Goal: Obtain resource: Download file/media

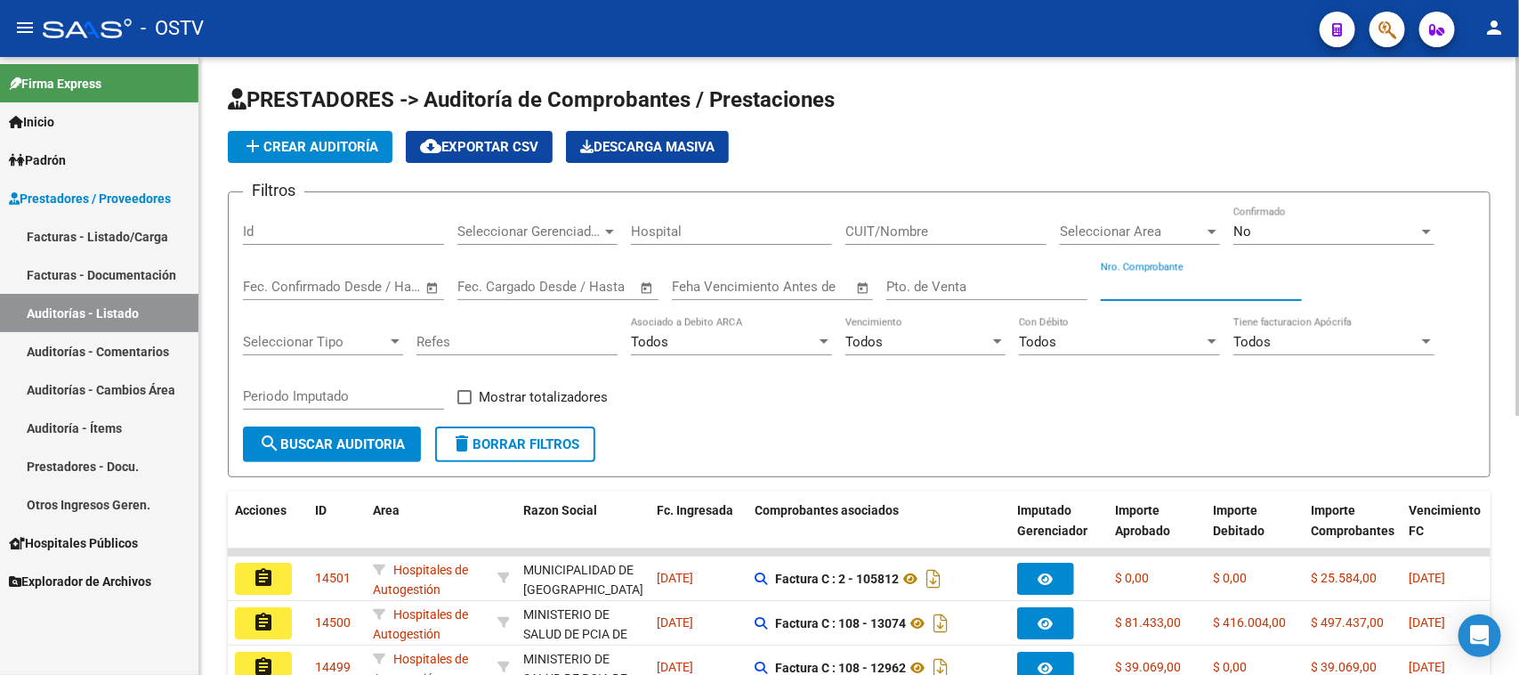
click at [1224, 287] on input "Nro. Comprobante" at bounding box center [1201, 287] width 201 height 16
type input "10301"
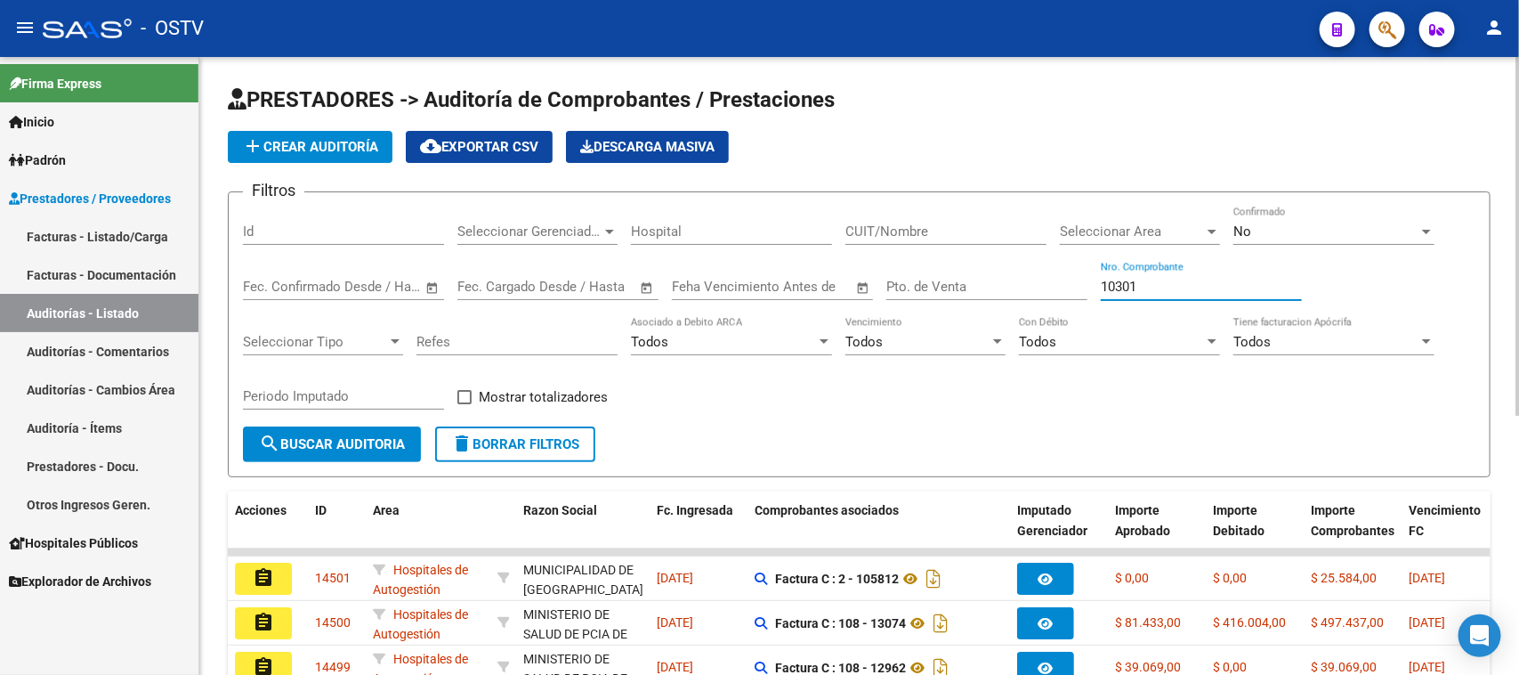
click at [1268, 234] on div "No" at bounding box center [1325, 231] width 185 height 16
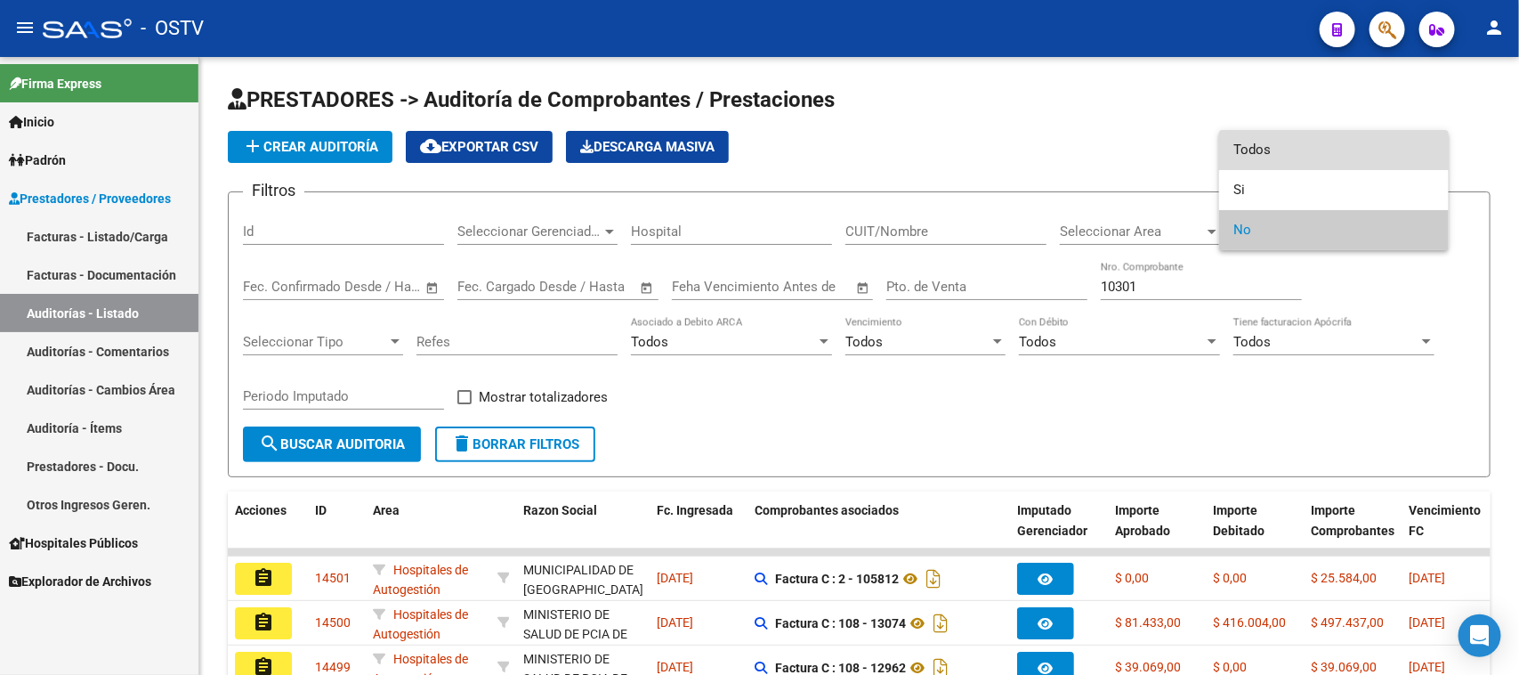
click at [1280, 148] on span "Todos" at bounding box center [1333, 150] width 201 height 40
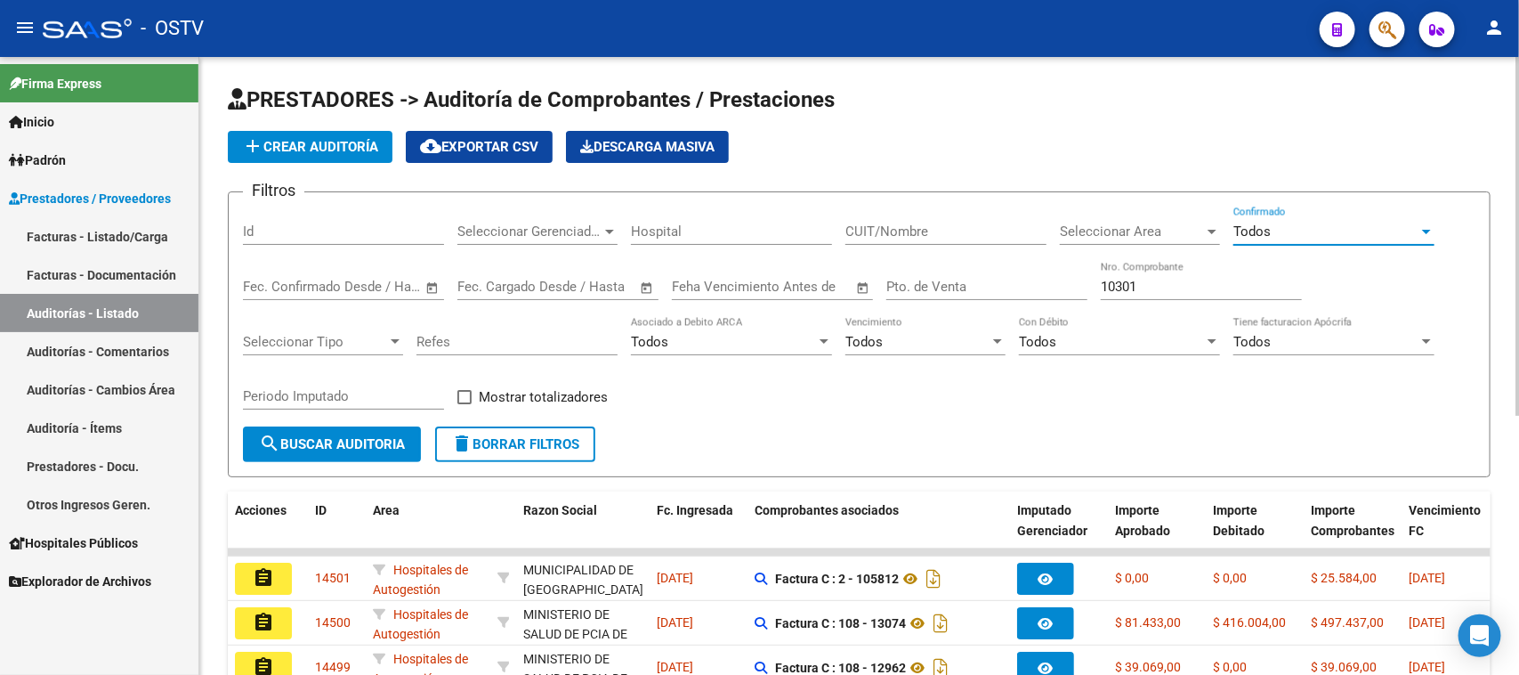
click at [366, 423] on div "Periodo Imputado" at bounding box center [343, 398] width 201 height 55
click at [369, 437] on span "search Buscar Auditoria" at bounding box center [332, 444] width 146 height 16
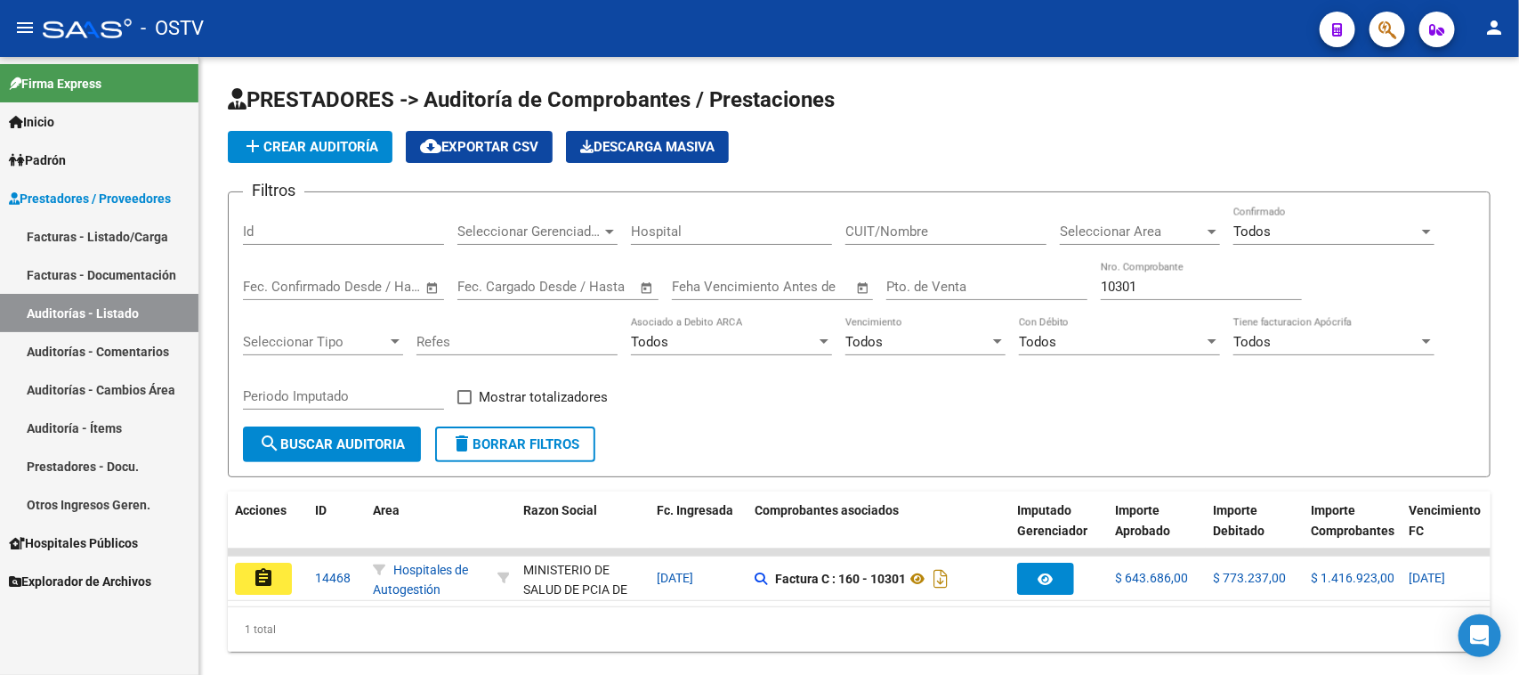
click at [83, 246] on link "Facturas - Listado/Carga" at bounding box center [99, 236] width 198 height 38
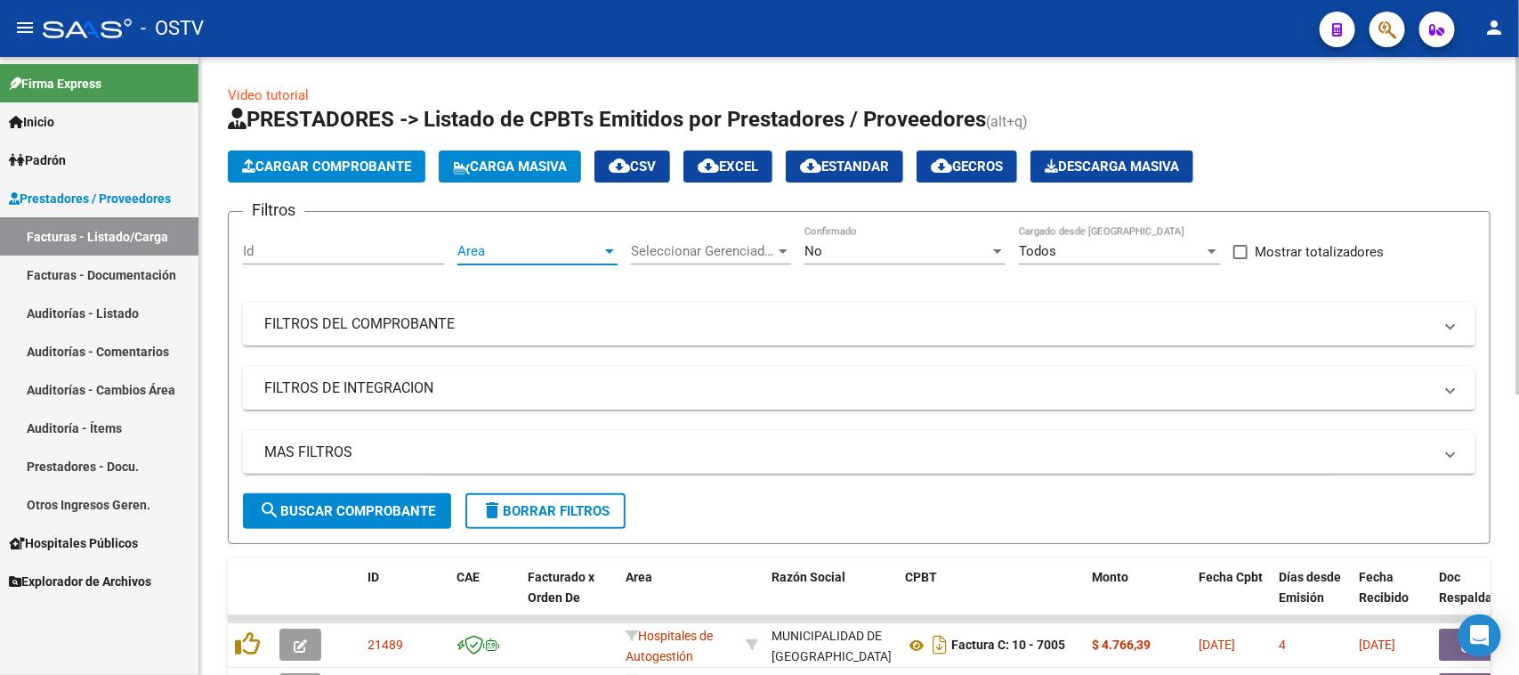
click at [557, 251] on span "Area" at bounding box center [529, 251] width 144 height 16
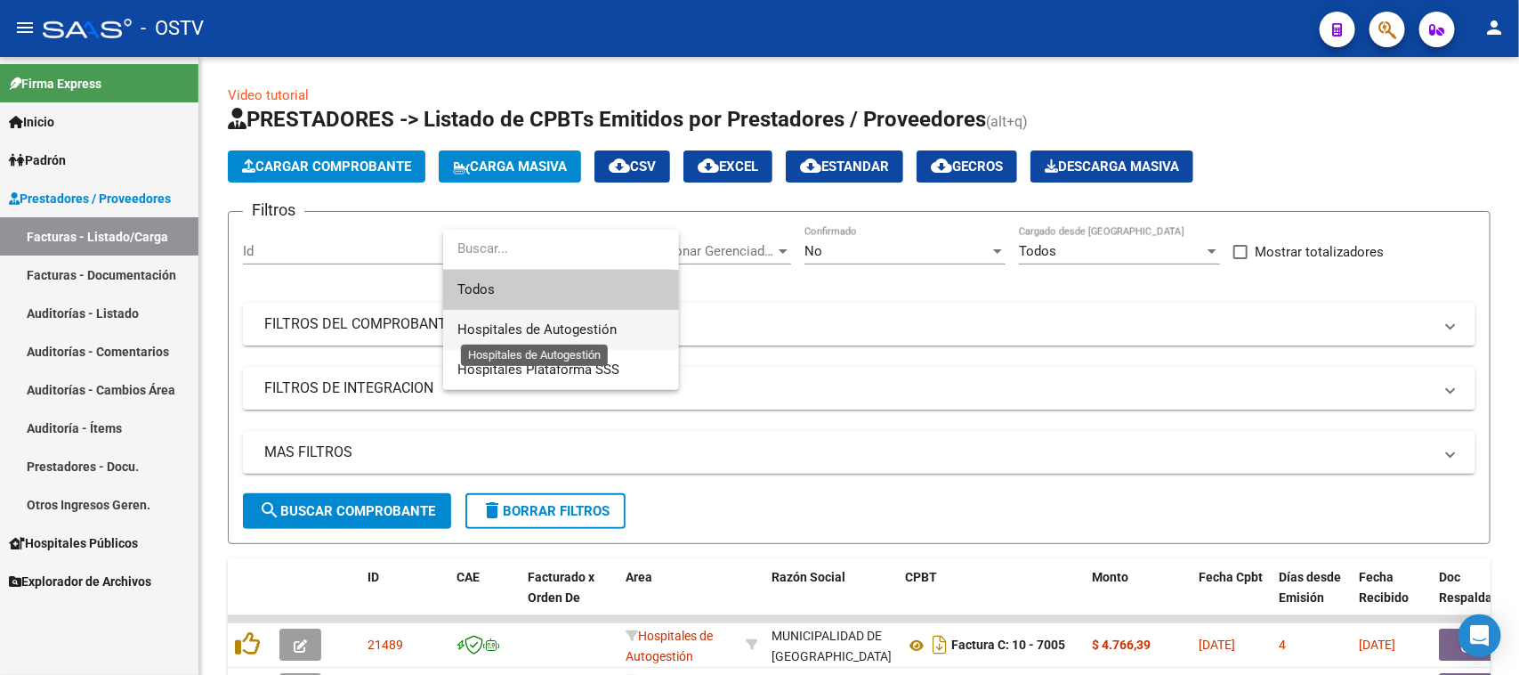
click at [572, 331] on span "Hospitales de Autogestión" at bounding box center [536, 329] width 159 height 16
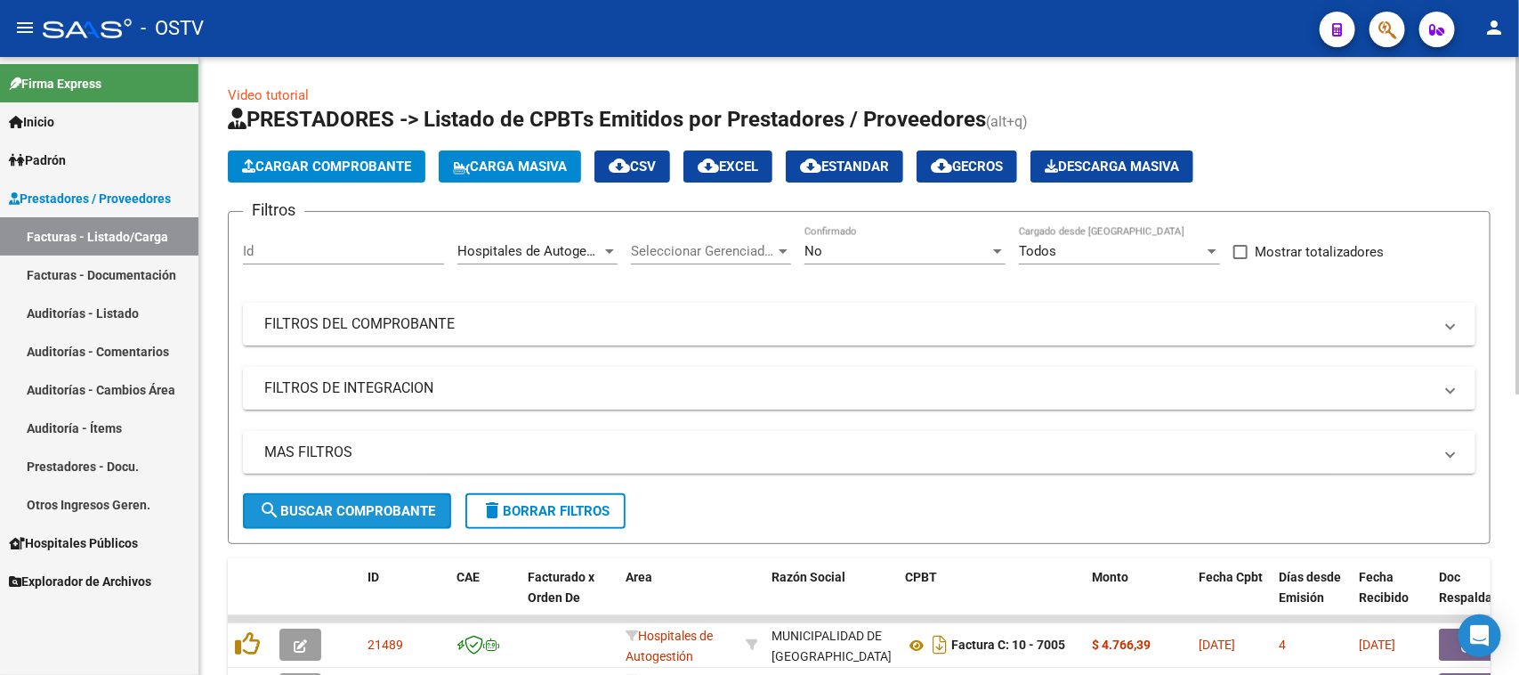
click at [388, 513] on span "search Buscar Comprobante" at bounding box center [347, 511] width 176 height 16
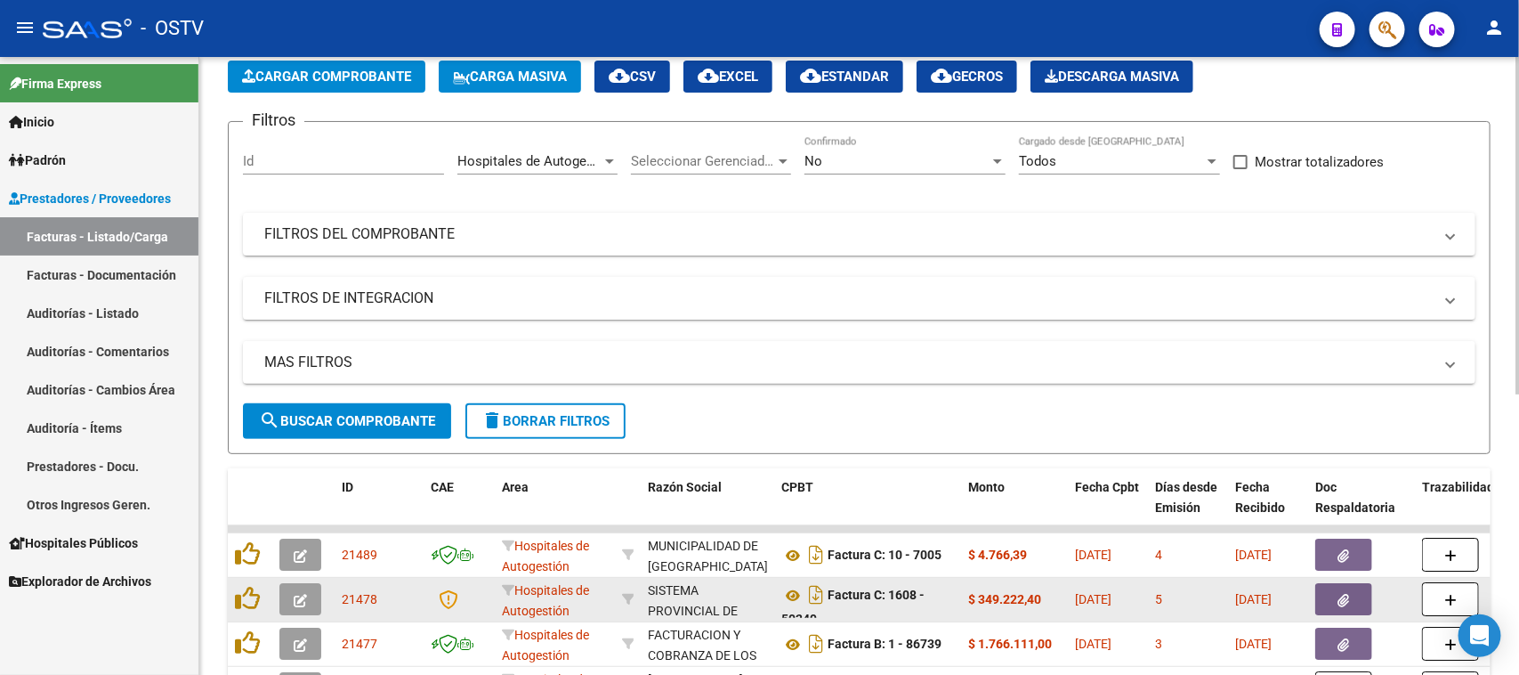
scroll to position [334, 0]
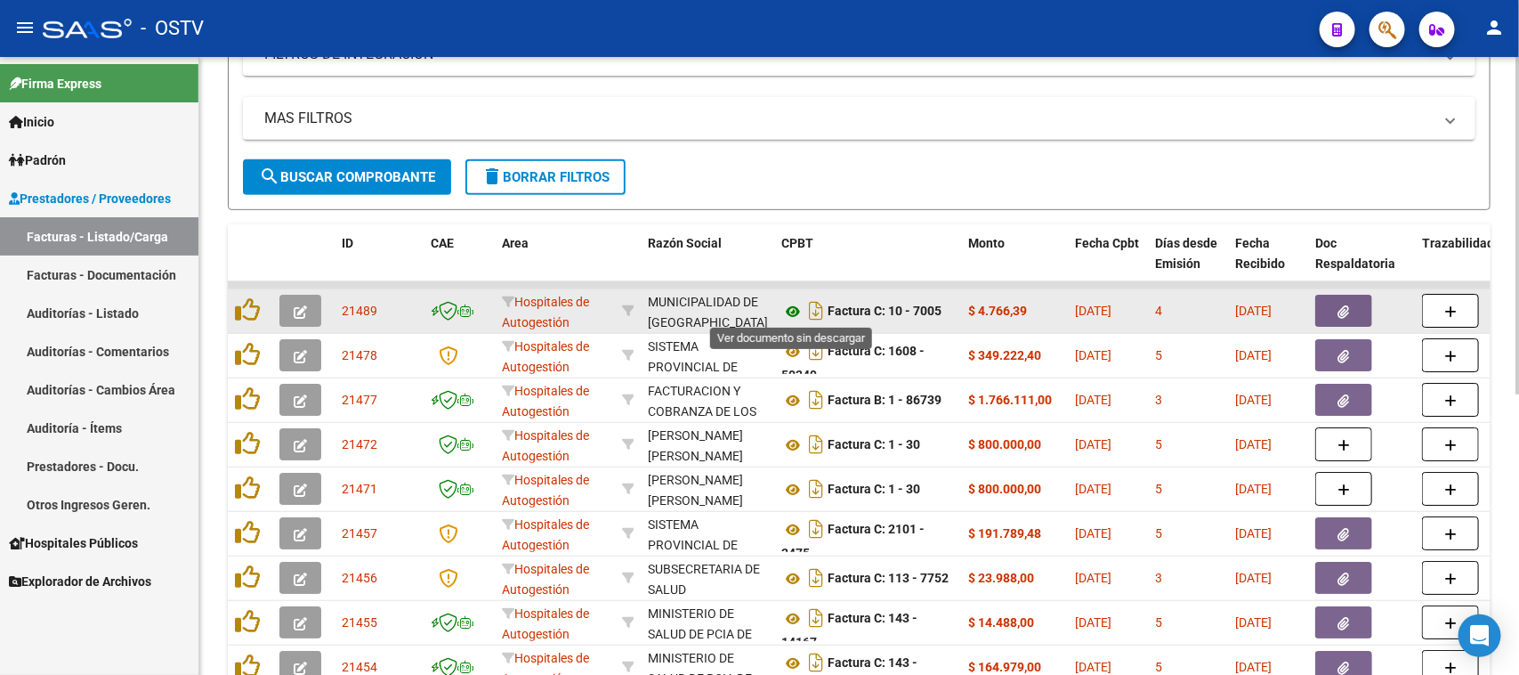
click at [793, 307] on icon at bounding box center [792, 311] width 23 height 21
click at [1353, 308] on button "button" at bounding box center [1343, 311] width 57 height 32
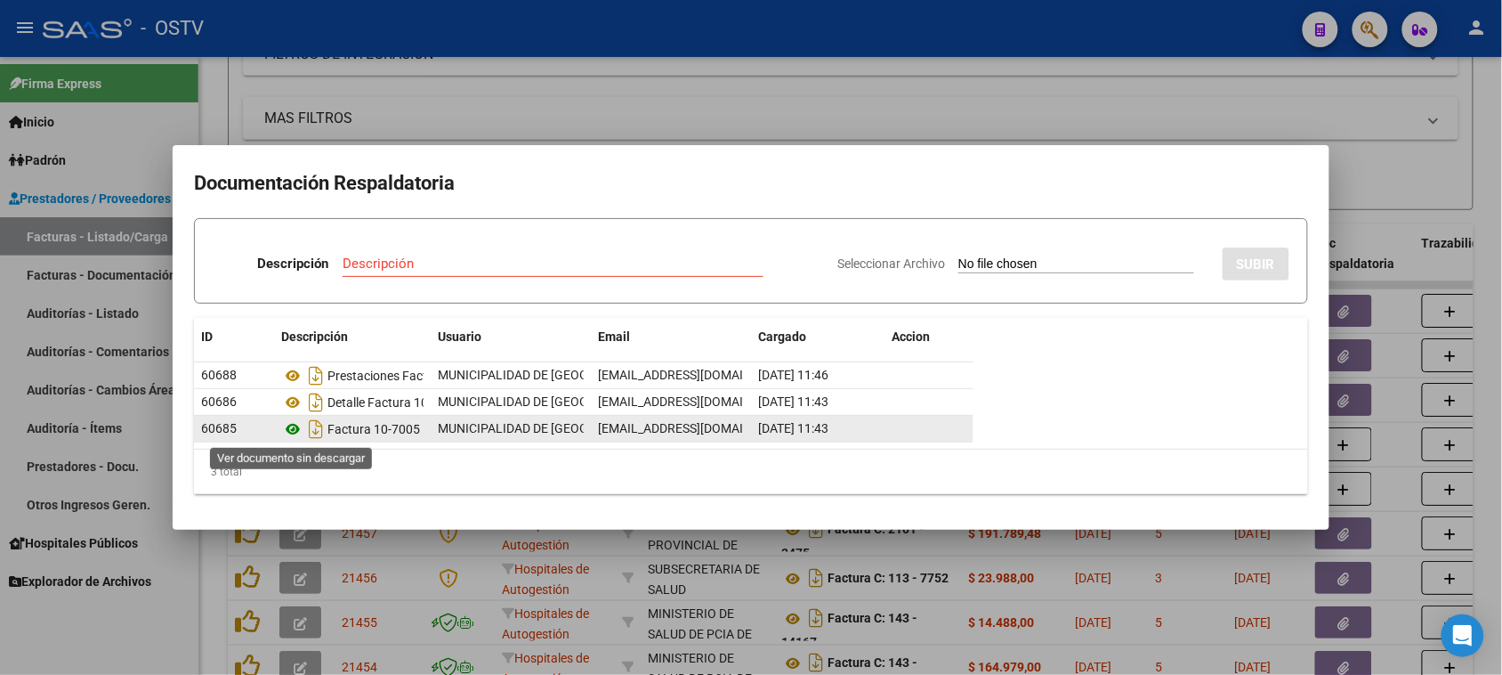
click at [294, 428] on icon at bounding box center [292, 428] width 23 height 21
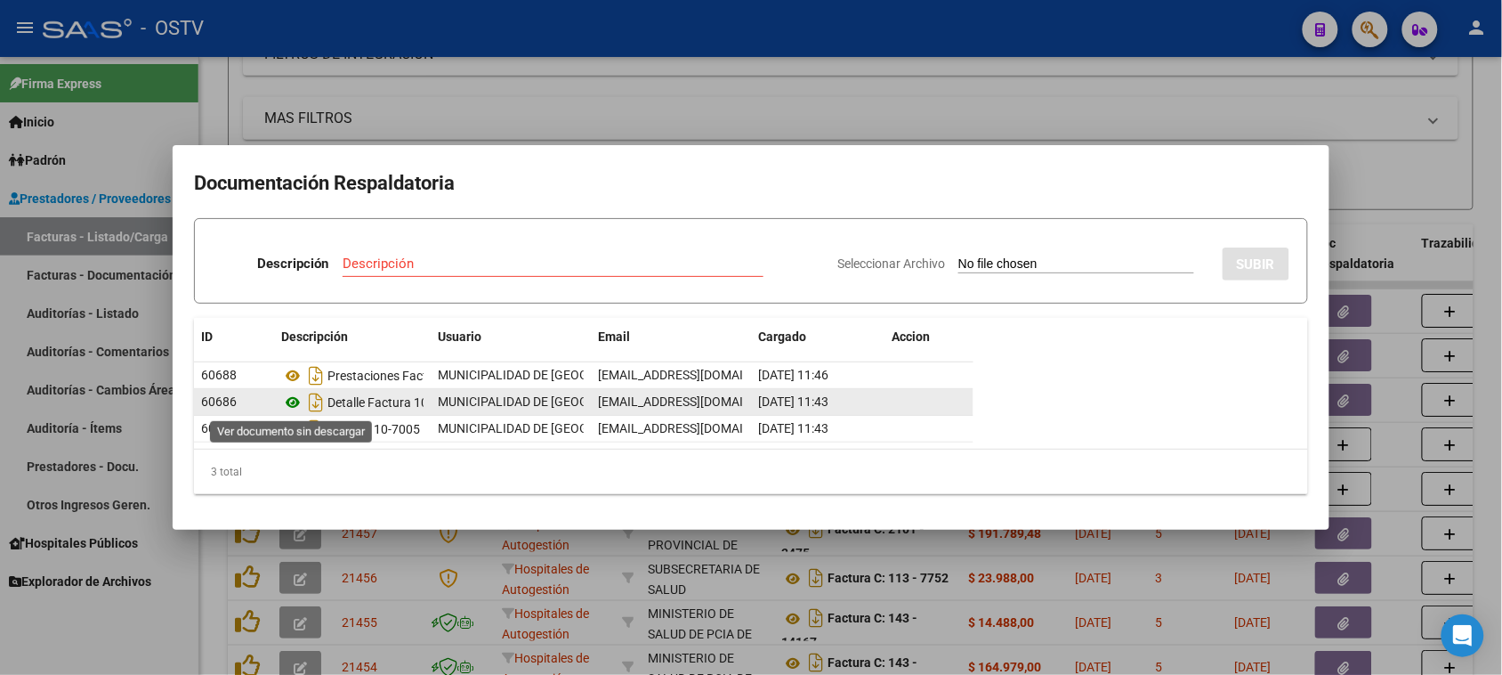
click at [291, 403] on icon at bounding box center [292, 402] width 23 height 21
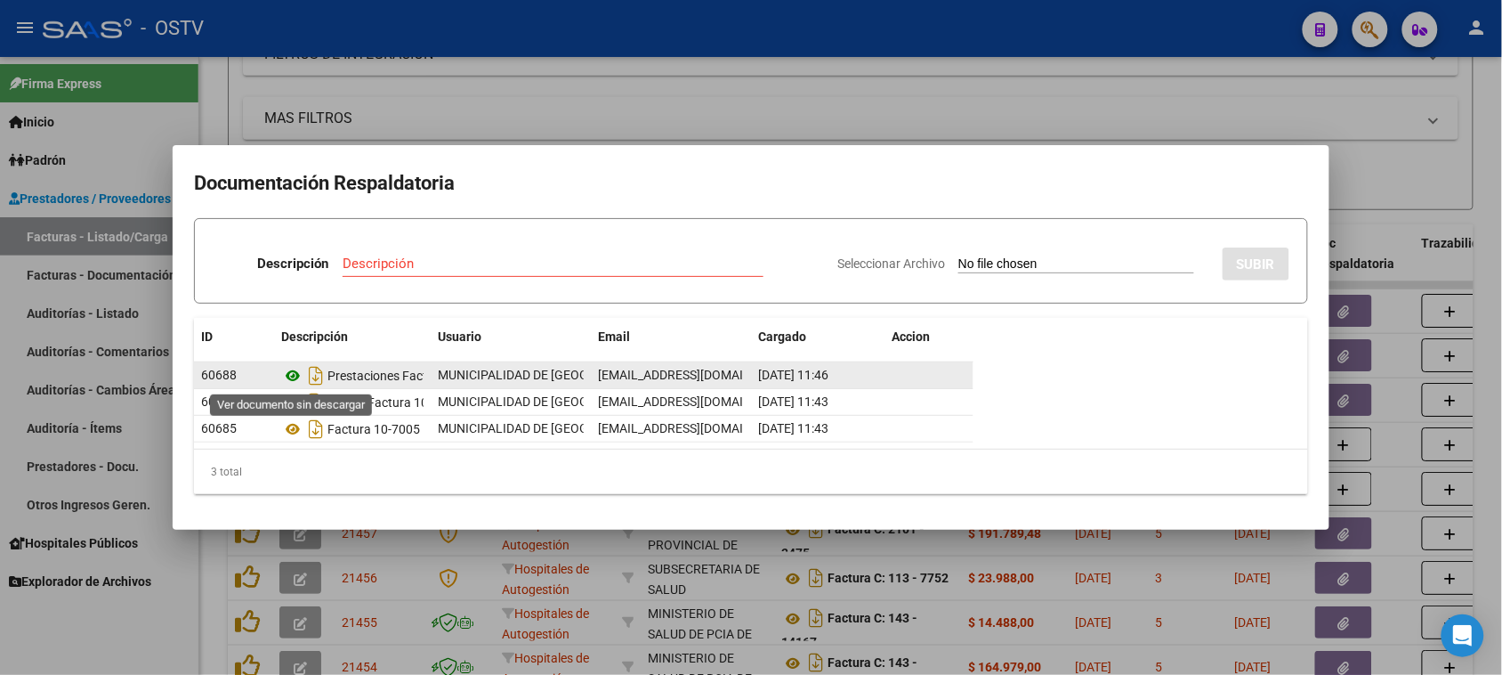
click at [295, 375] on icon at bounding box center [292, 375] width 23 height 21
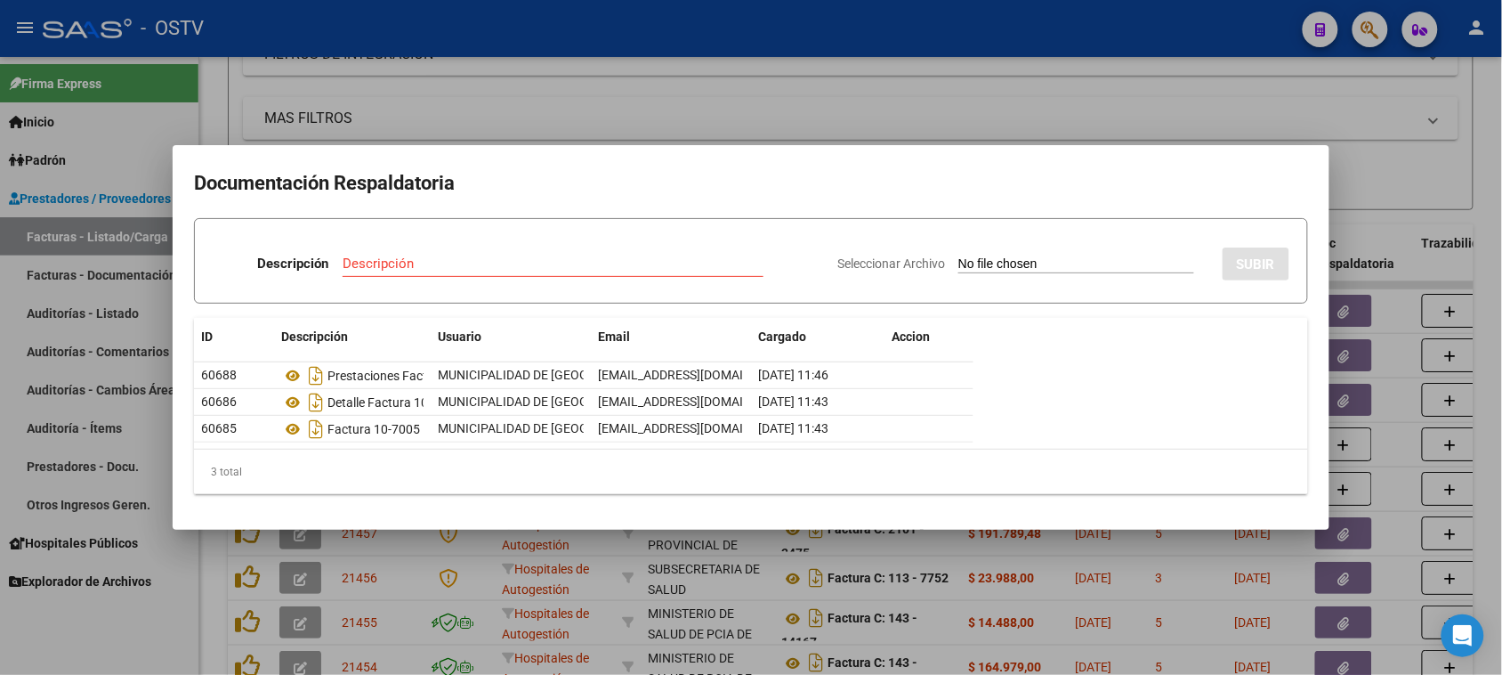
click at [596, 107] on div at bounding box center [751, 337] width 1502 height 675
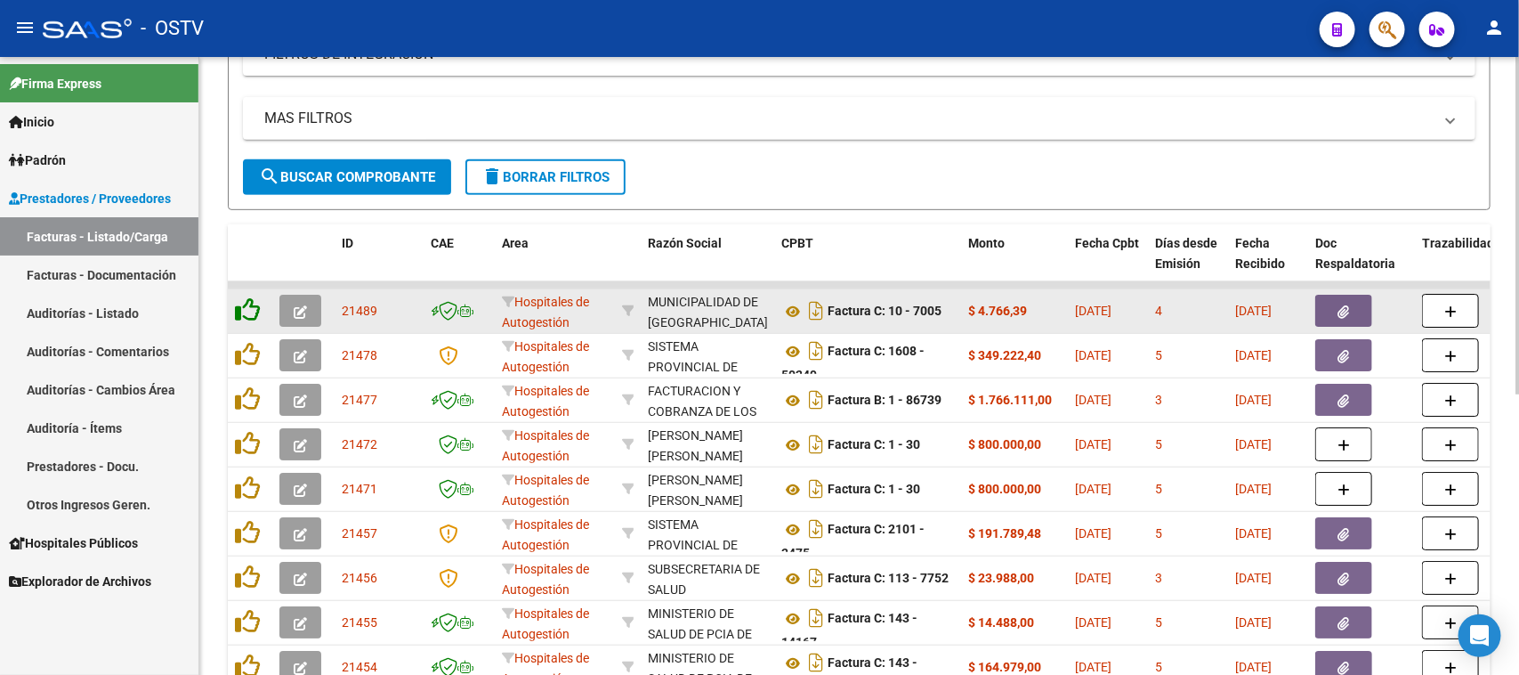
click at [249, 311] on icon at bounding box center [247, 309] width 25 height 25
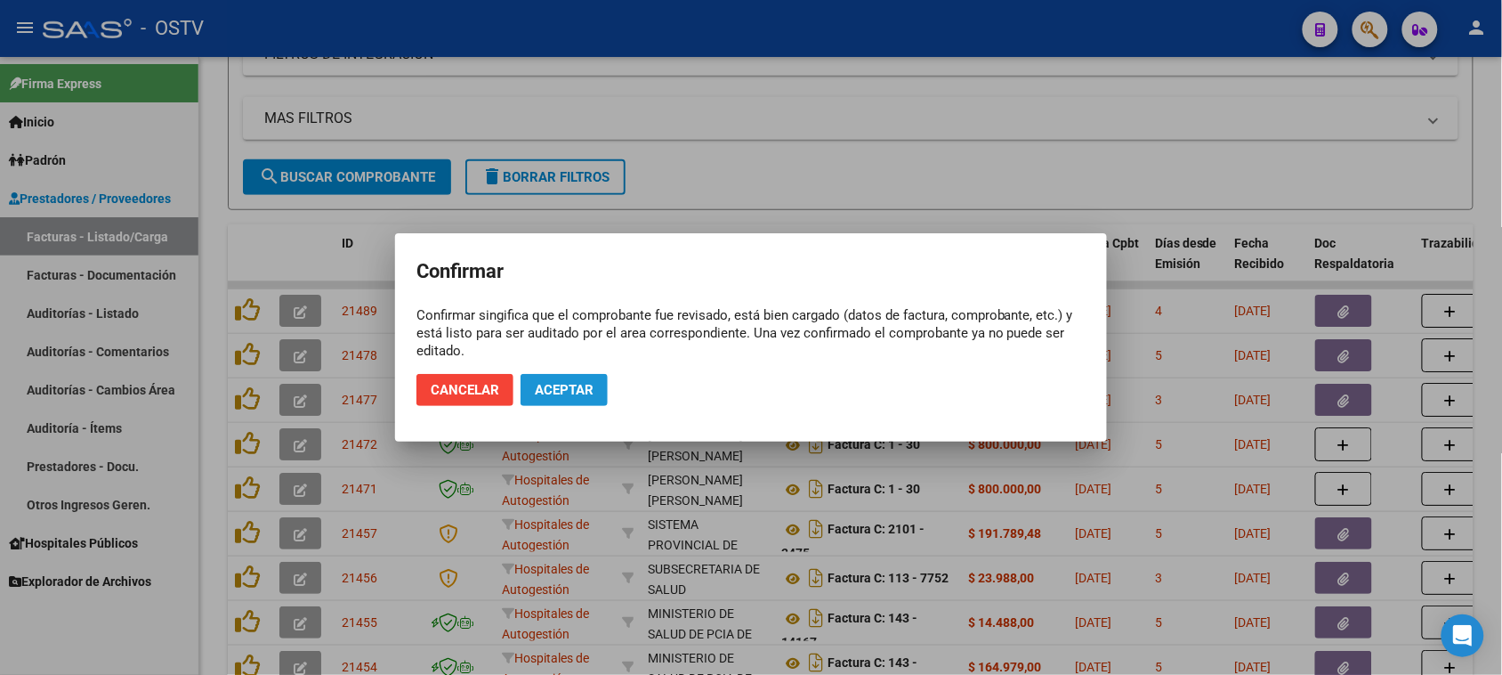
click at [585, 396] on span "Aceptar" at bounding box center [564, 390] width 59 height 16
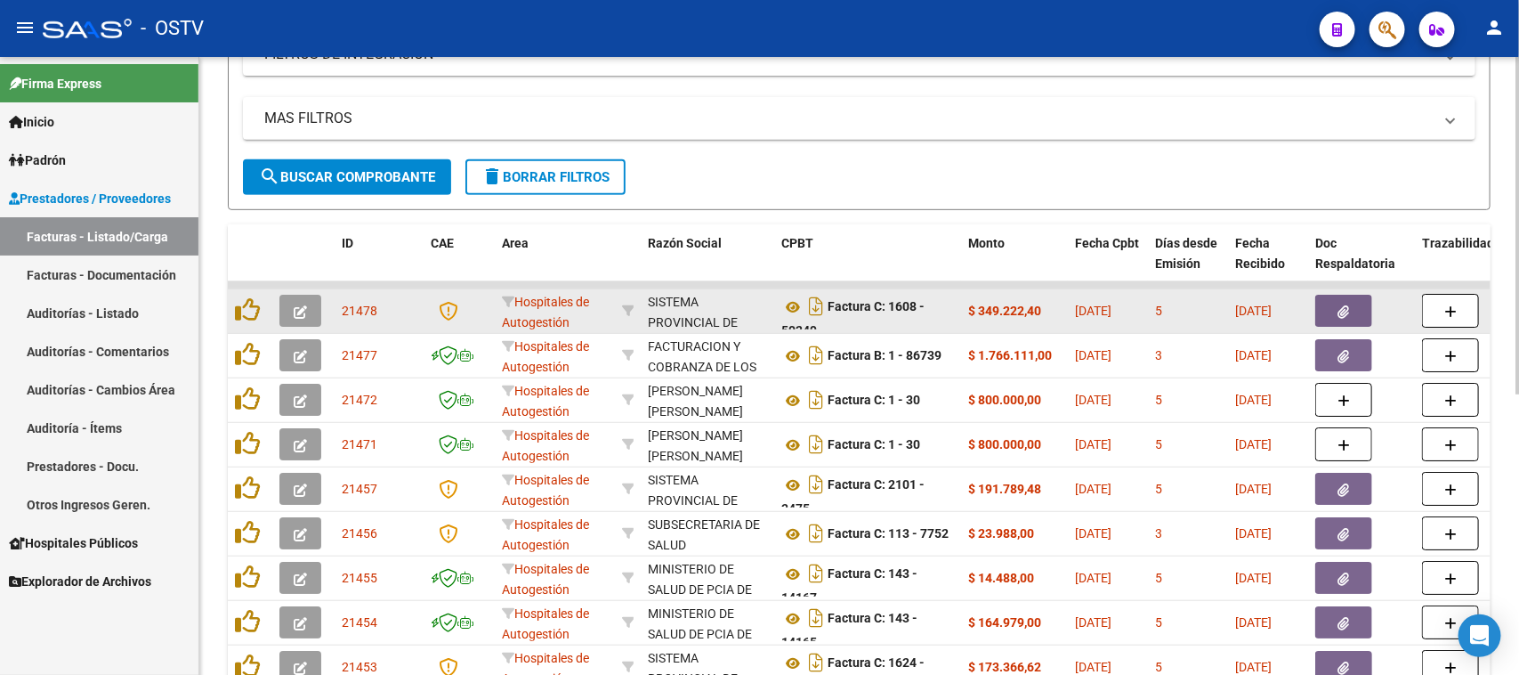
scroll to position [10, 0]
click at [790, 292] on icon at bounding box center [792, 297] width 23 height 21
click at [1336, 307] on button "button" at bounding box center [1343, 311] width 57 height 32
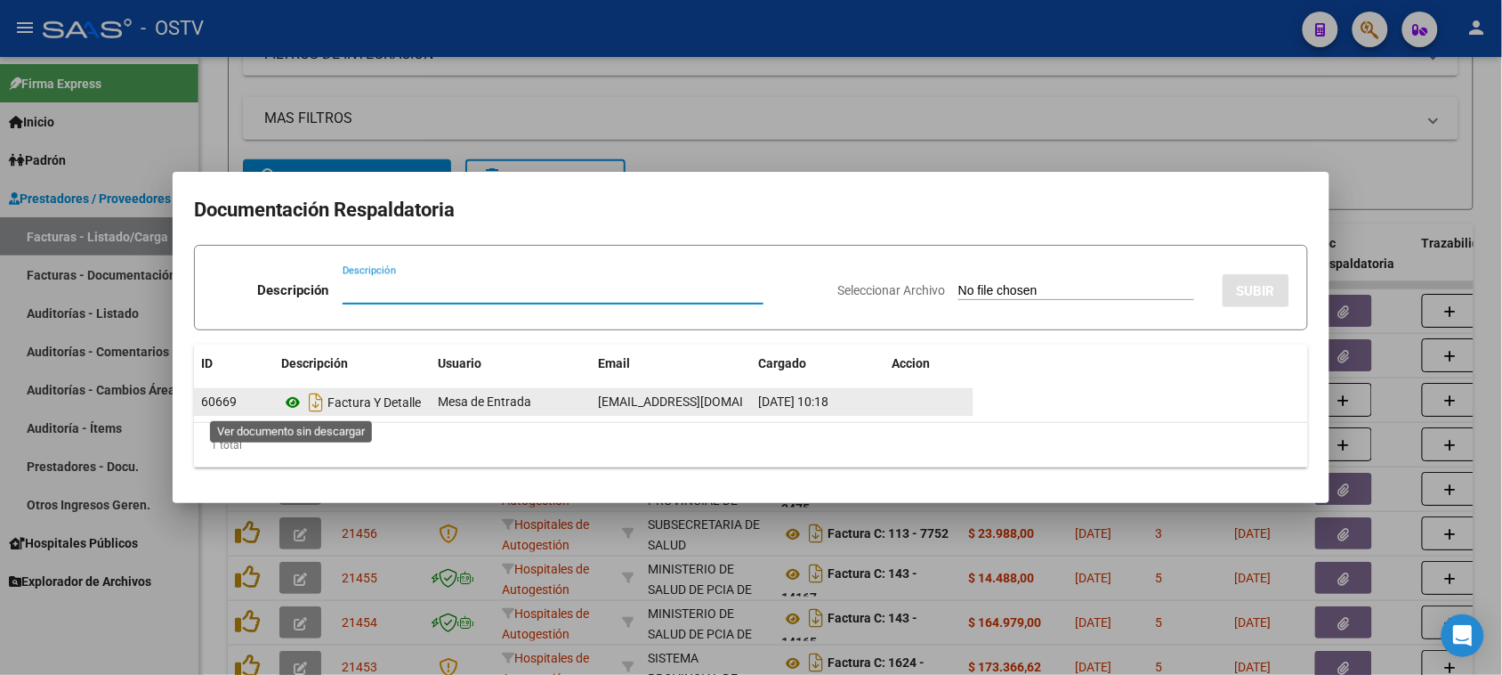
click at [294, 397] on icon at bounding box center [292, 402] width 23 height 21
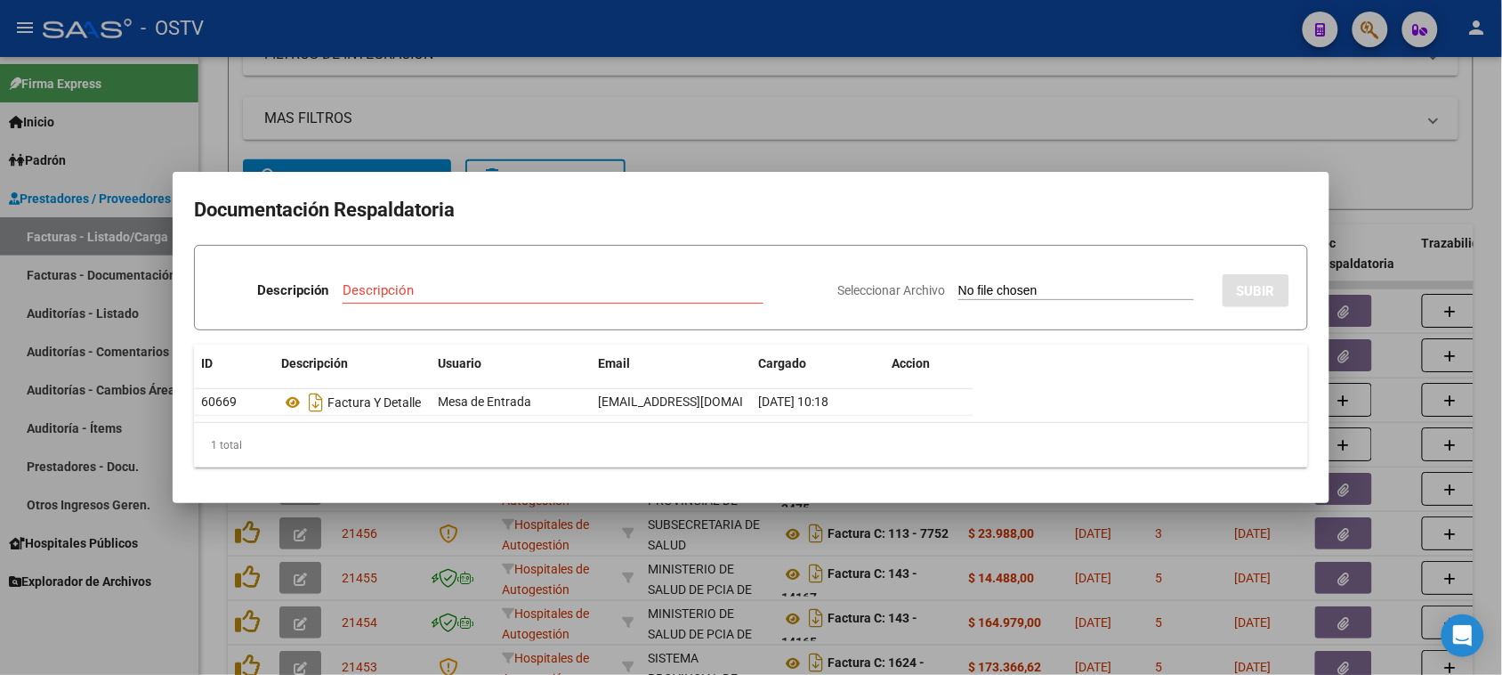
click at [793, 134] on div at bounding box center [751, 337] width 1502 height 675
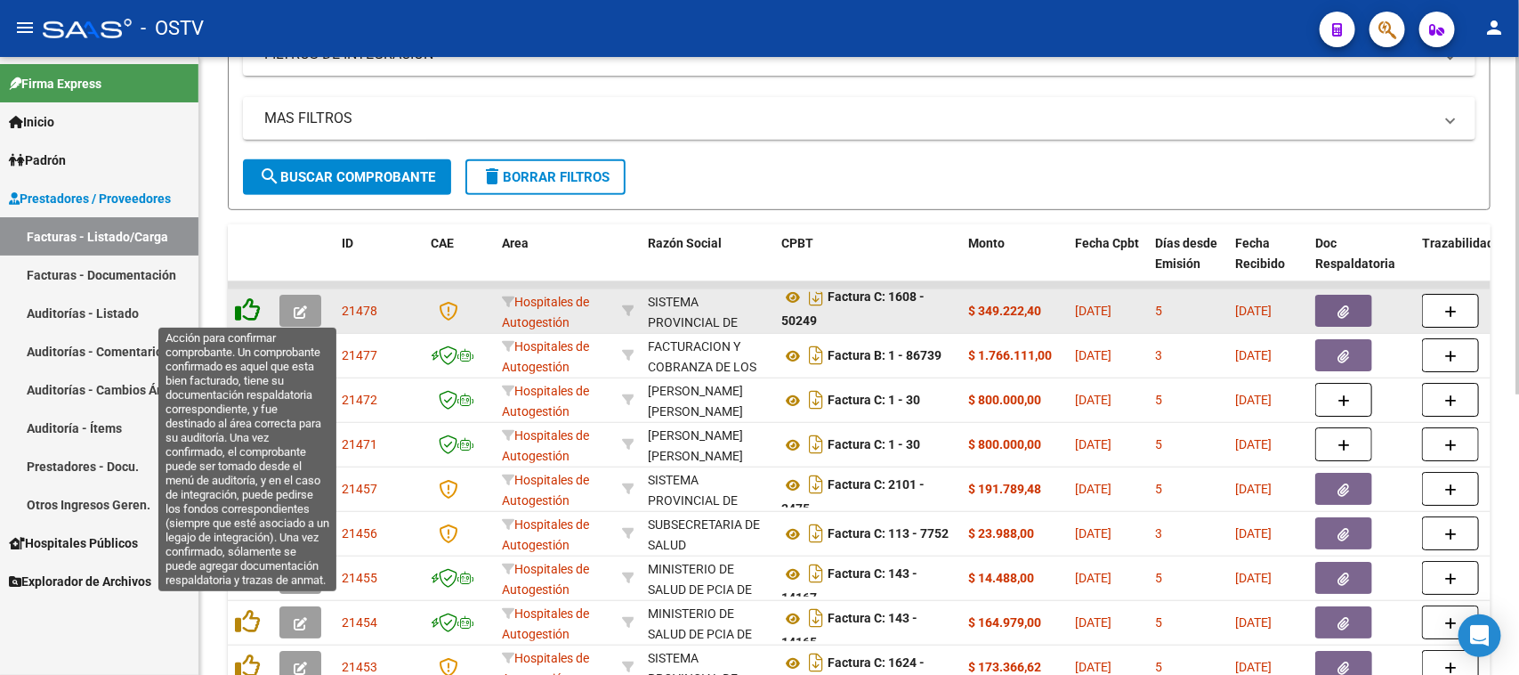
click at [249, 317] on icon at bounding box center [247, 309] width 25 height 25
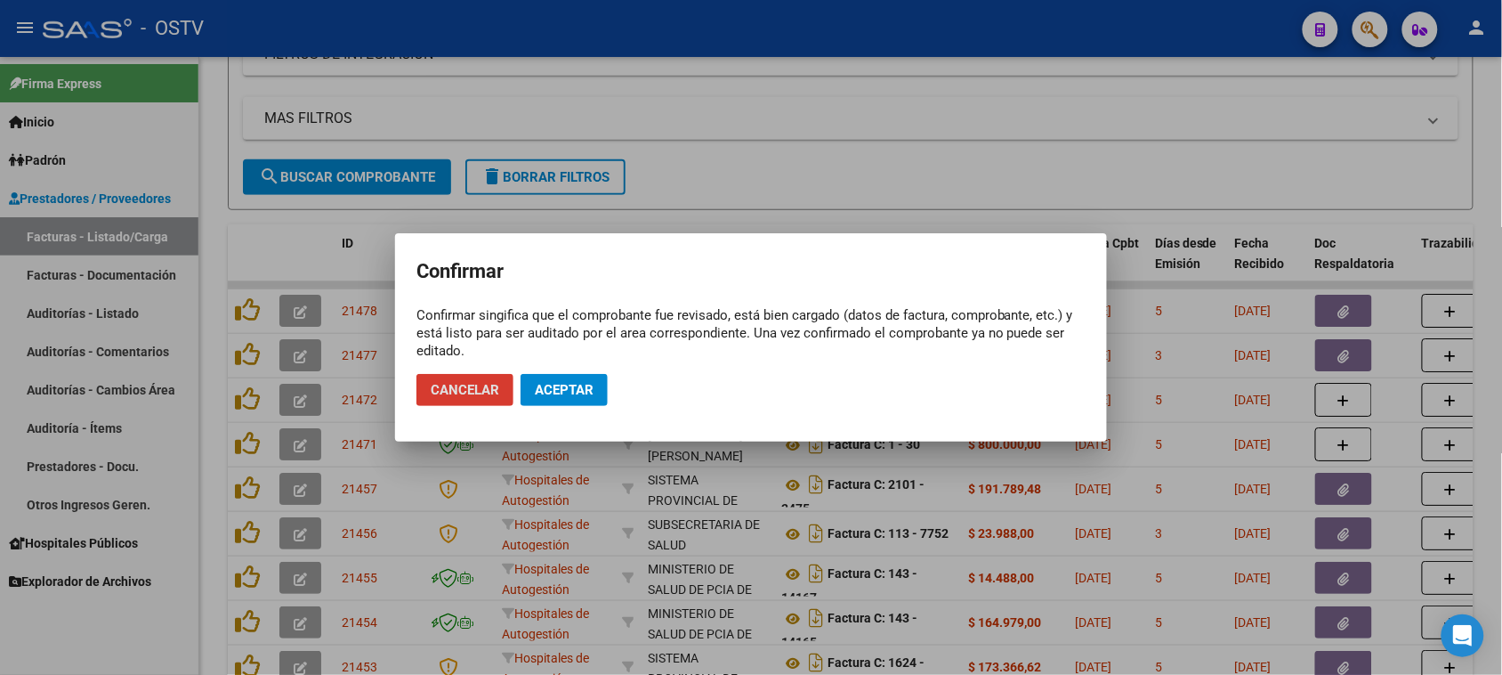
click at [566, 394] on span "Aceptar" at bounding box center [564, 390] width 59 height 16
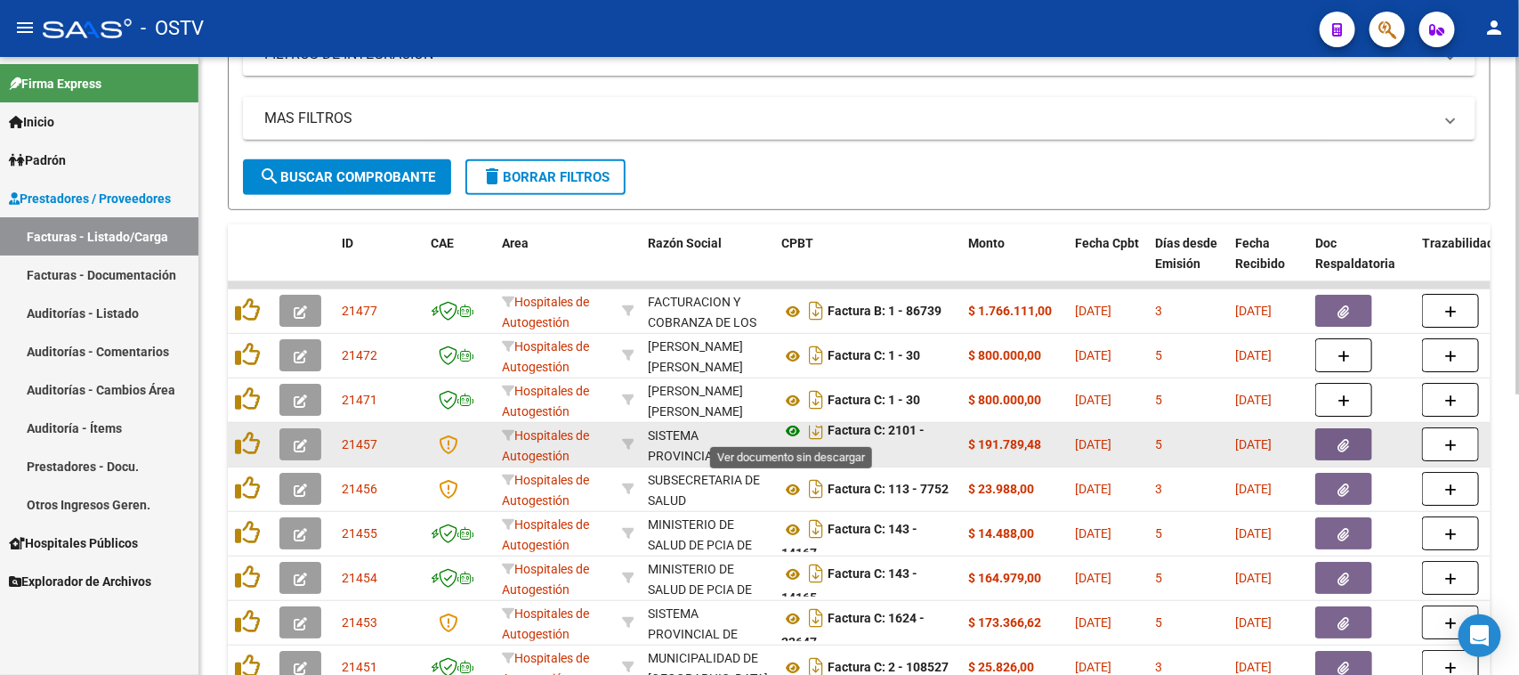
click at [790, 430] on icon at bounding box center [792, 430] width 23 height 21
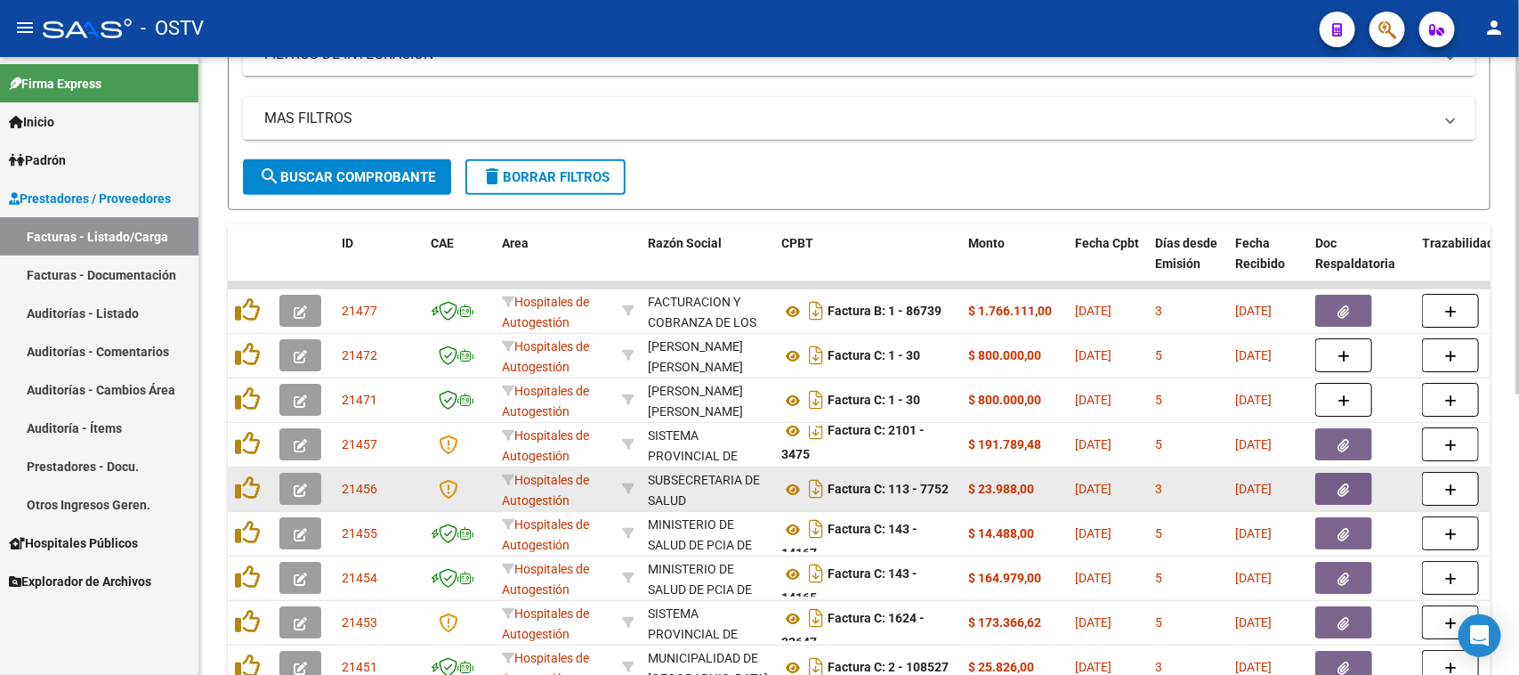
scroll to position [445, 0]
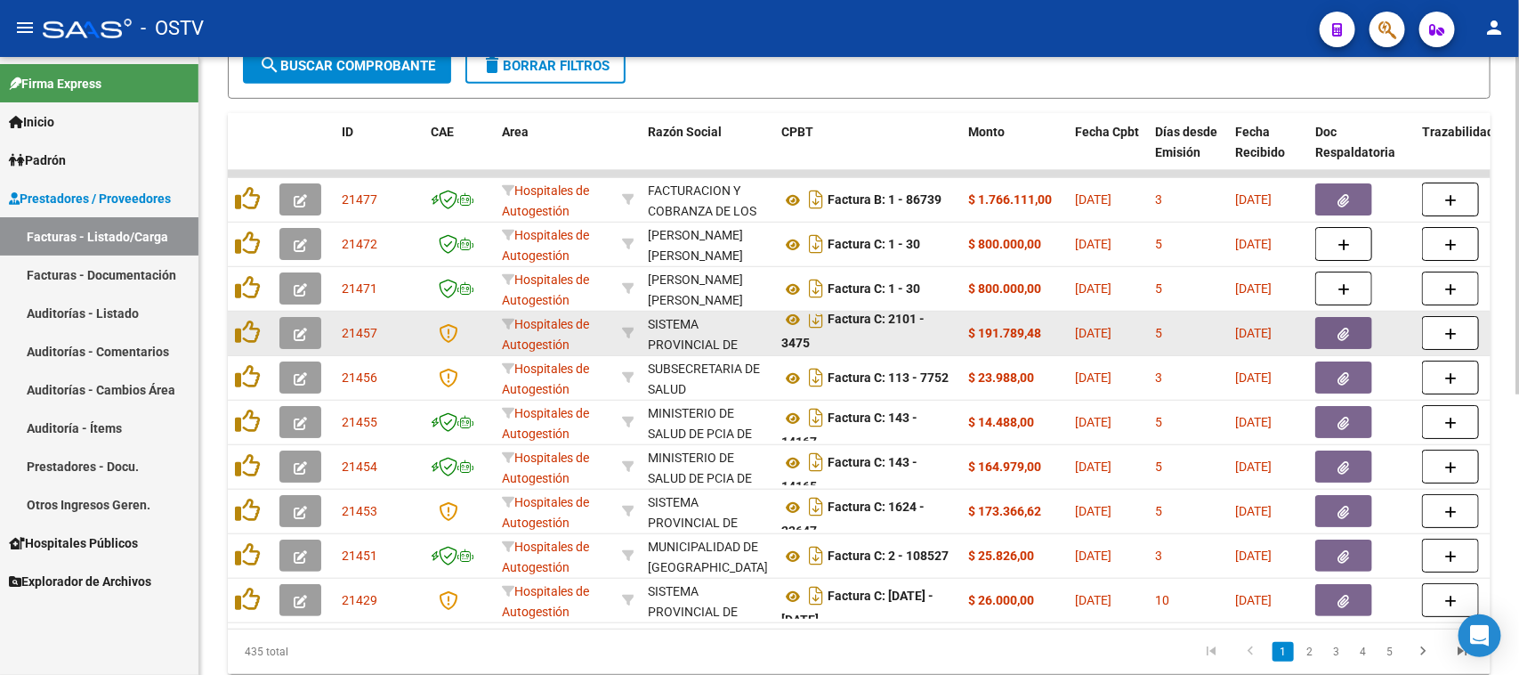
click at [1319, 335] on datatable-body-cell at bounding box center [1361, 333] width 107 height 44
click at [1328, 335] on button "button" at bounding box center [1343, 333] width 57 height 32
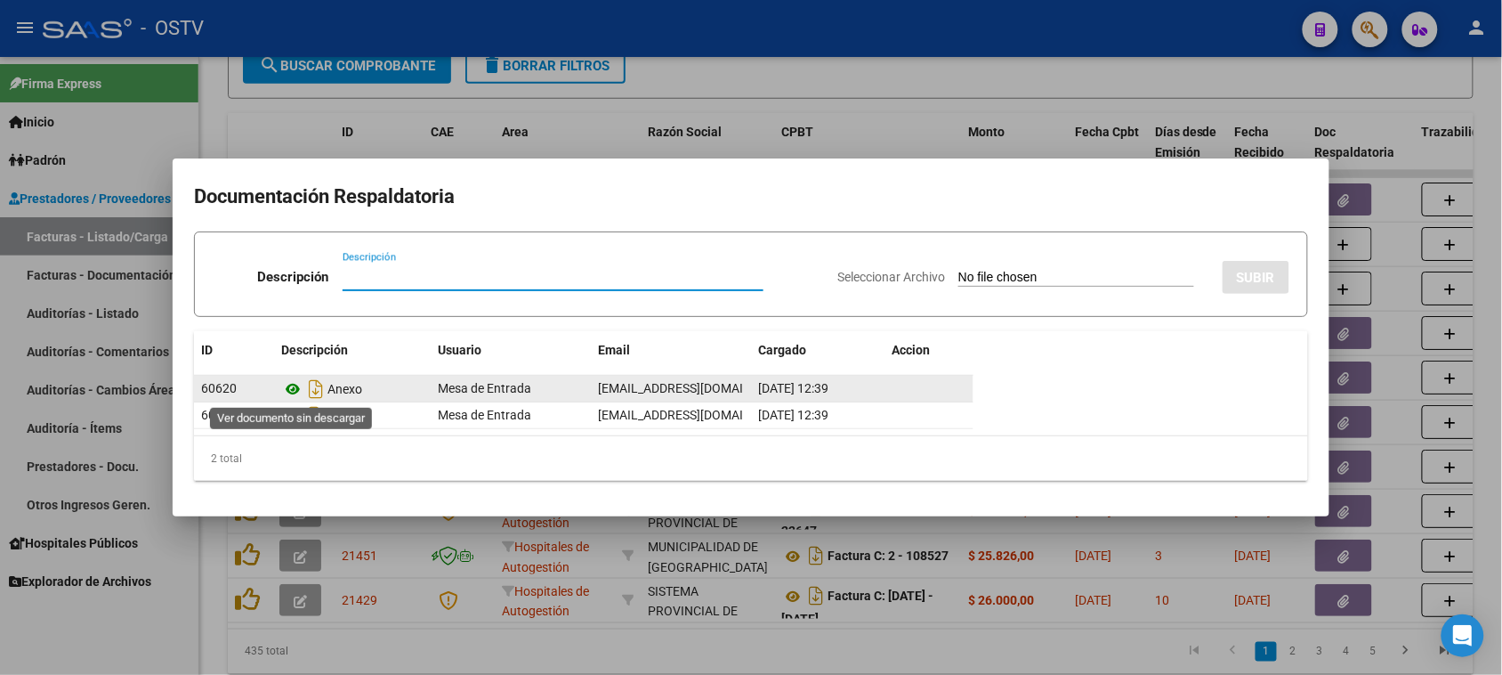
click at [289, 388] on icon at bounding box center [292, 388] width 23 height 21
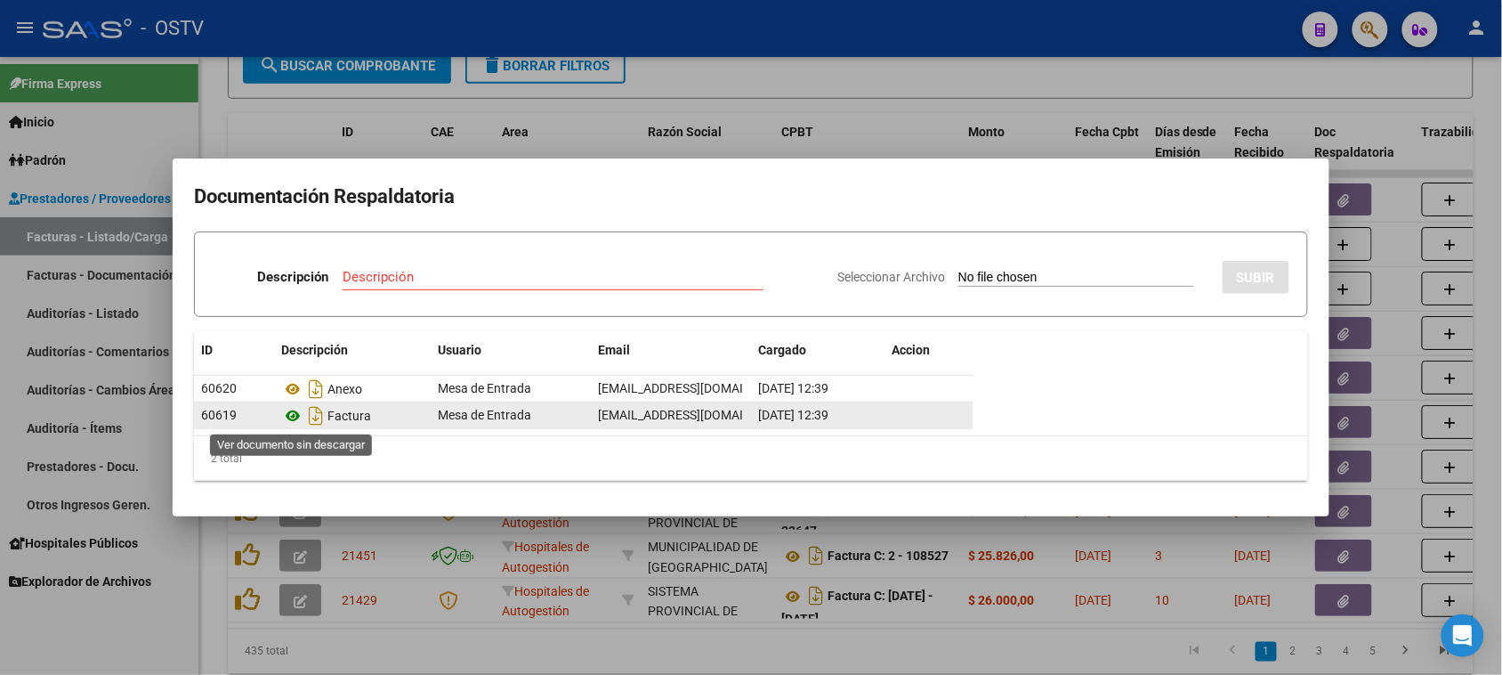
click at [294, 415] on icon at bounding box center [292, 415] width 23 height 21
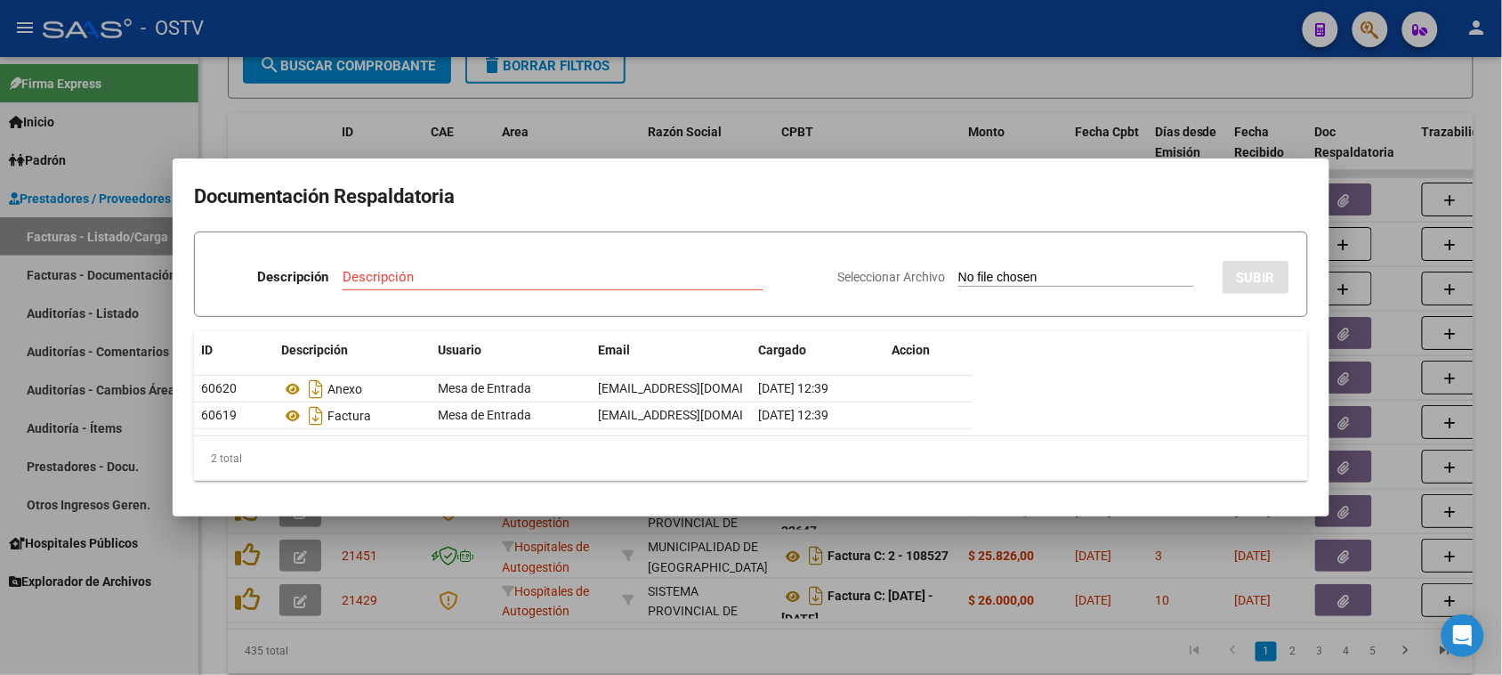
click at [735, 139] on div at bounding box center [751, 337] width 1502 height 675
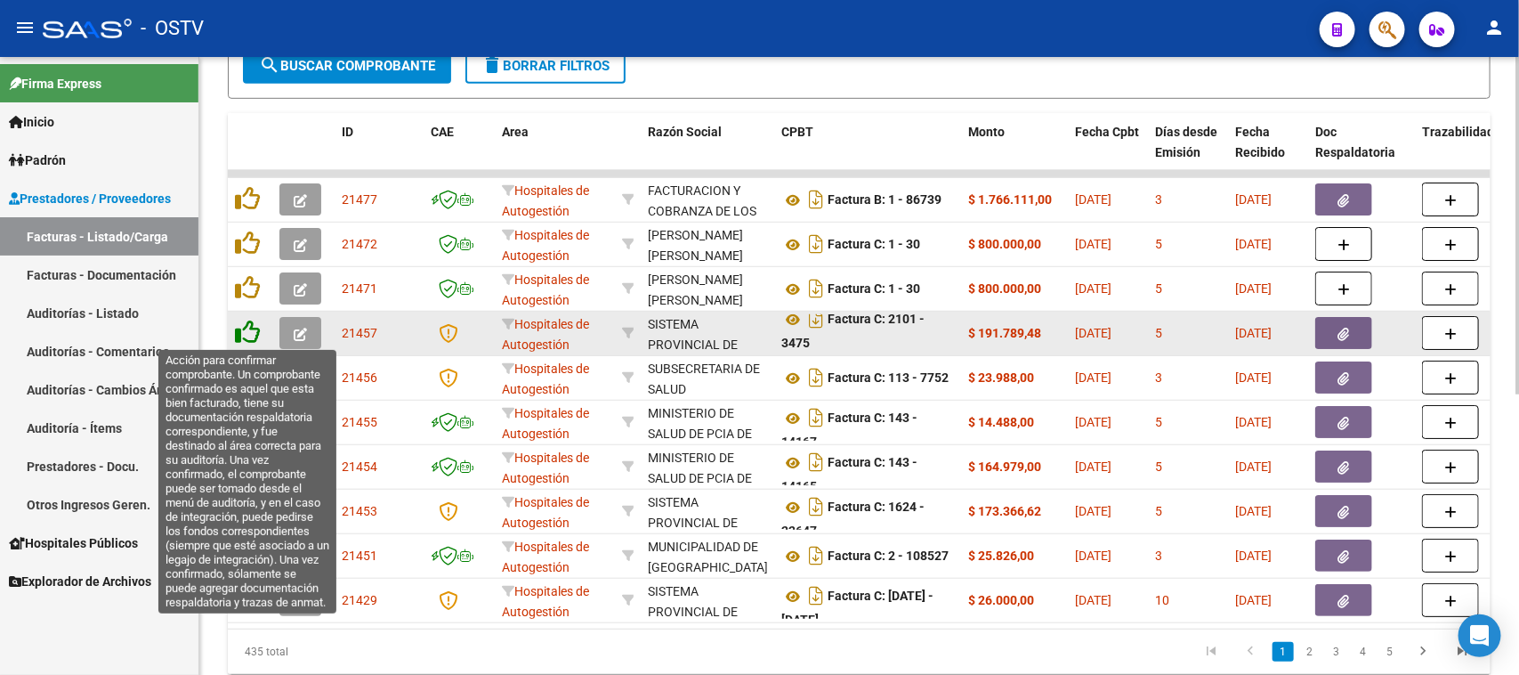
click at [246, 336] on icon at bounding box center [247, 331] width 25 height 25
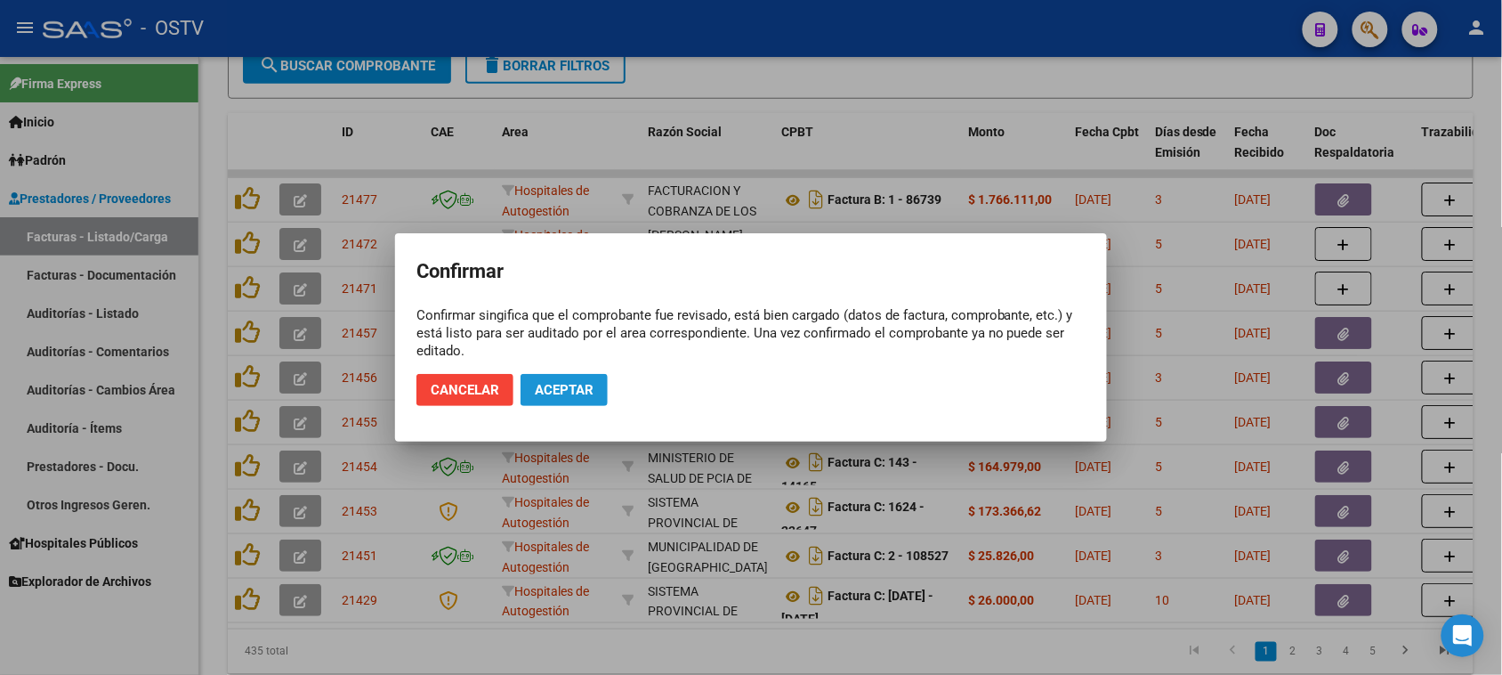
click at [577, 388] on span "Aceptar" at bounding box center [564, 390] width 59 height 16
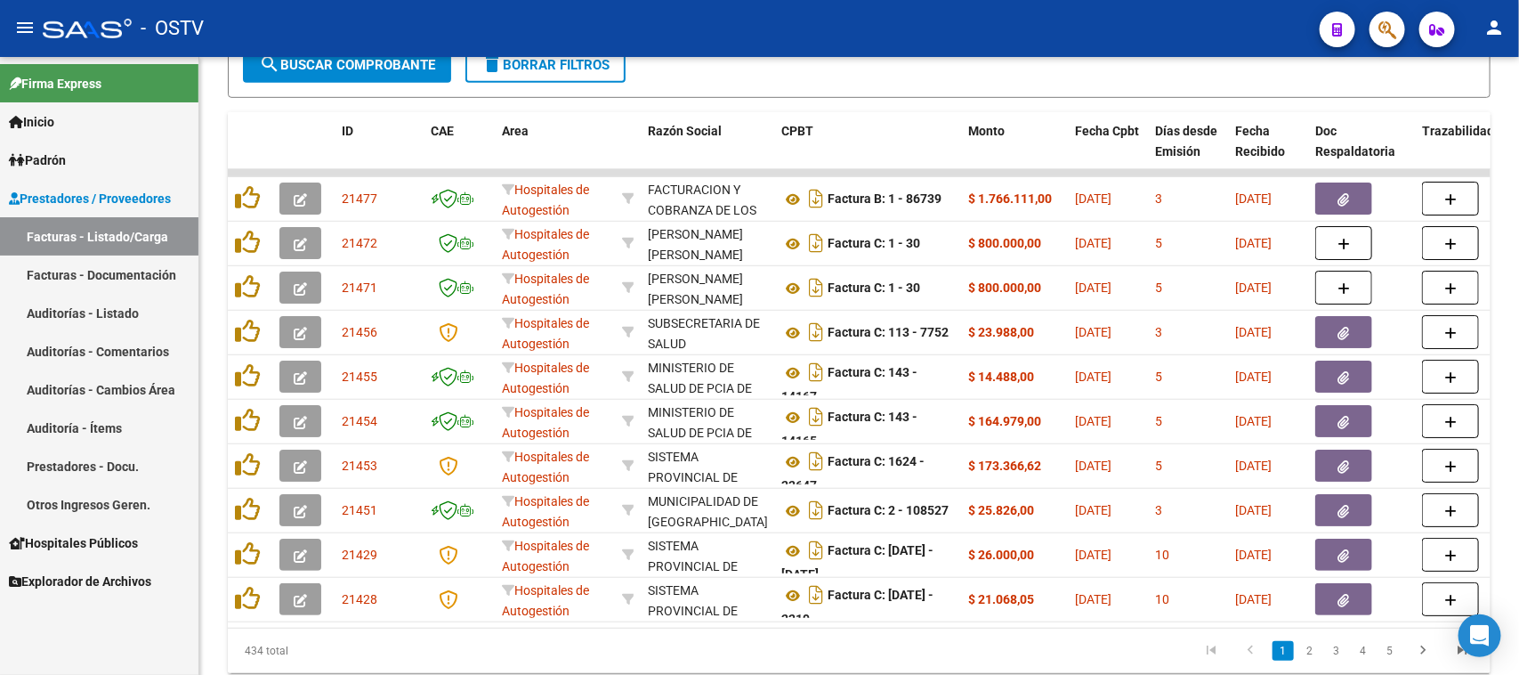
scroll to position [0, 0]
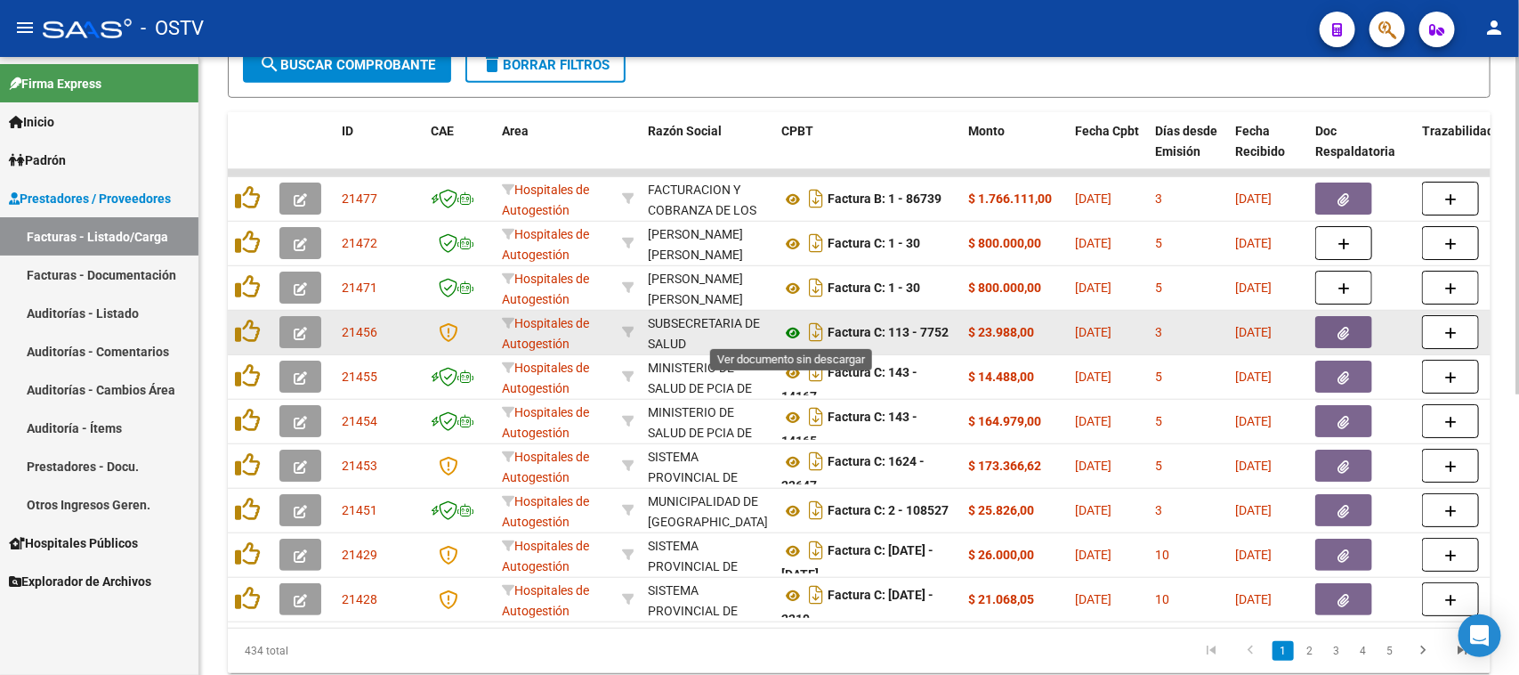
click at [790, 330] on icon at bounding box center [792, 332] width 23 height 21
drag, startPoint x: 887, startPoint y: 335, endPoint x: 998, endPoint y: 335, distance: 110.3
click at [1321, 336] on button "button" at bounding box center [1343, 332] width 57 height 32
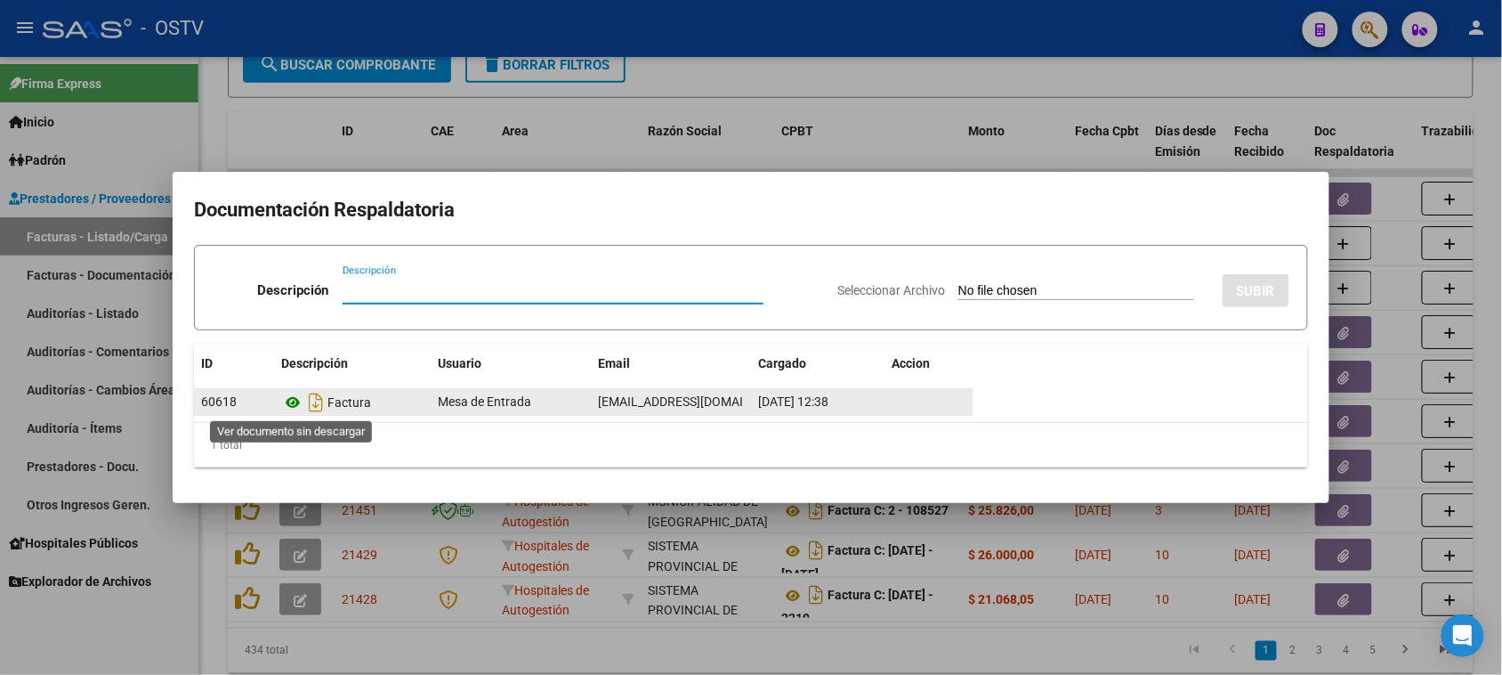
click at [294, 405] on icon at bounding box center [292, 402] width 23 height 21
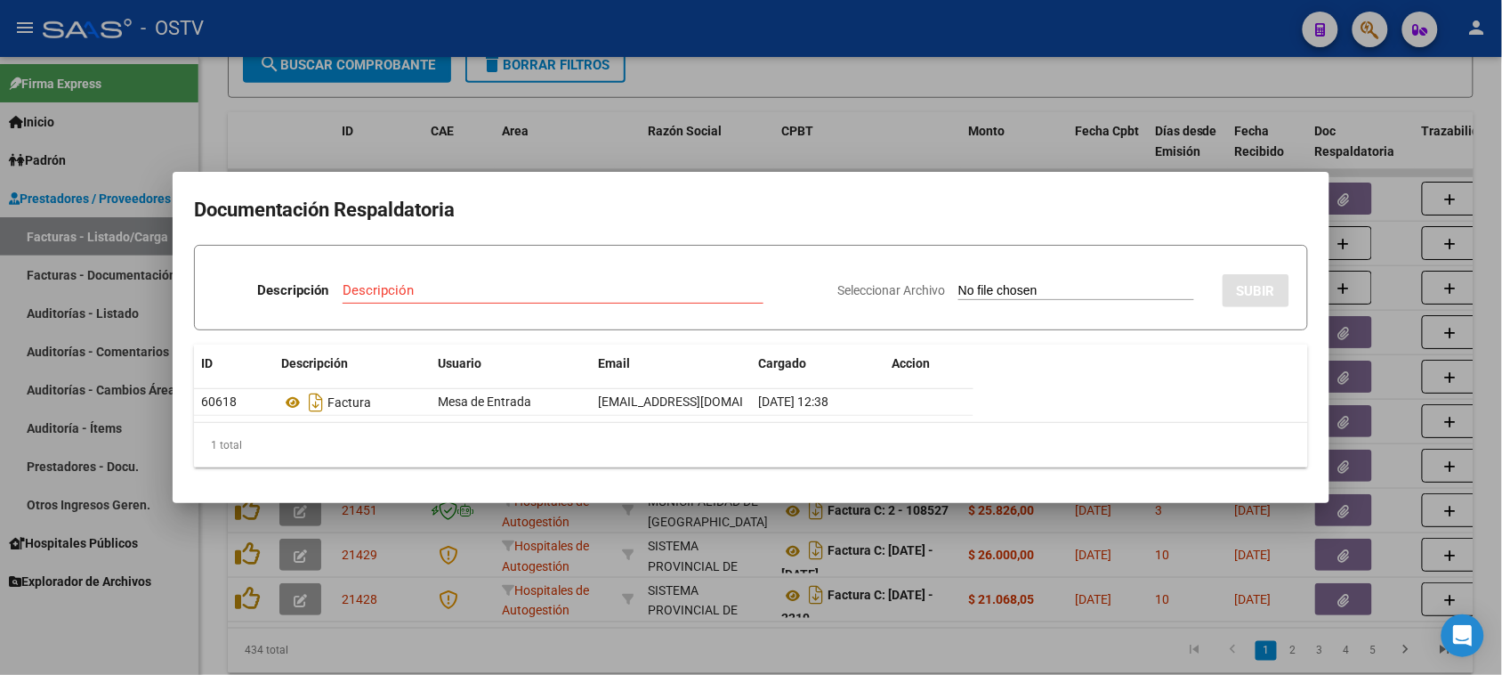
click at [768, 83] on div at bounding box center [751, 337] width 1502 height 675
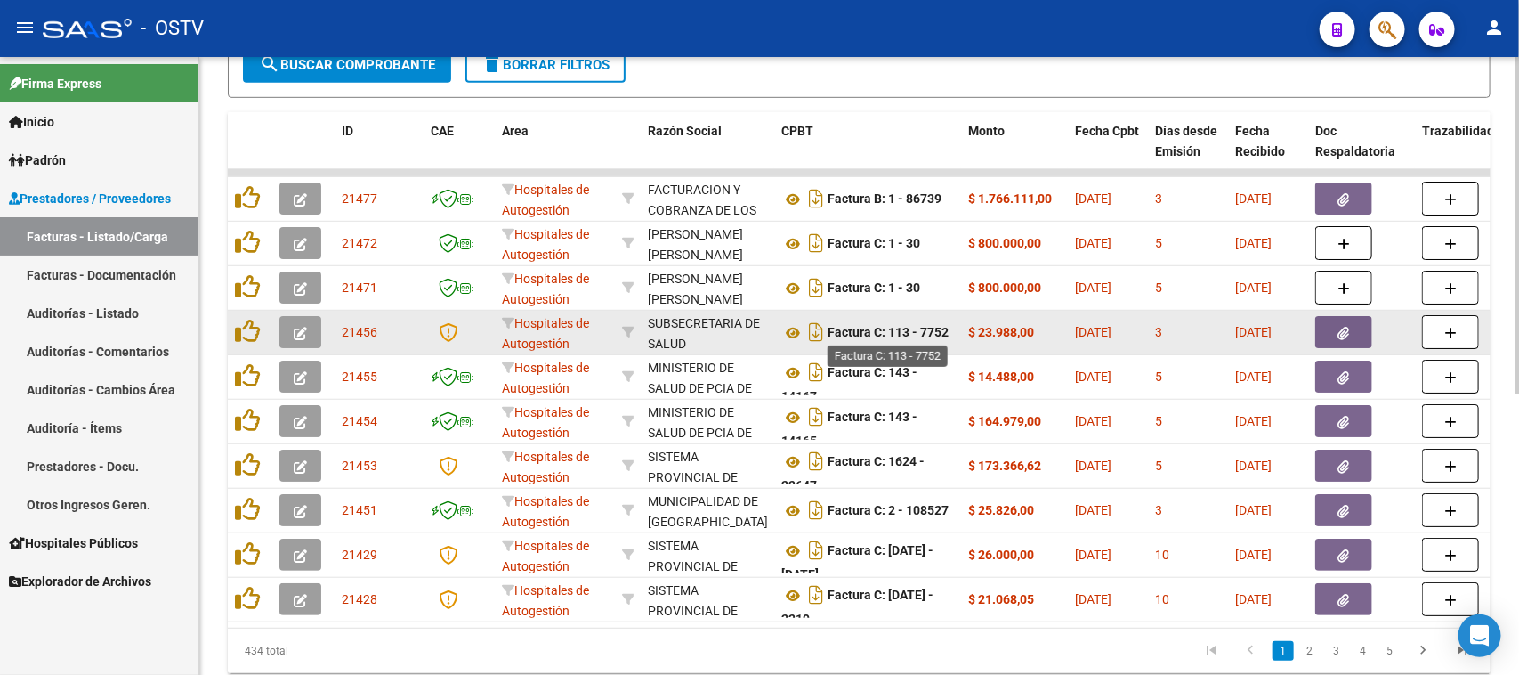
drag, startPoint x: 829, startPoint y: 332, endPoint x: 931, endPoint y: 331, distance: 101.4
click at [931, 331] on strong "Factura C: 113 - 7752" at bounding box center [888, 333] width 121 height 14
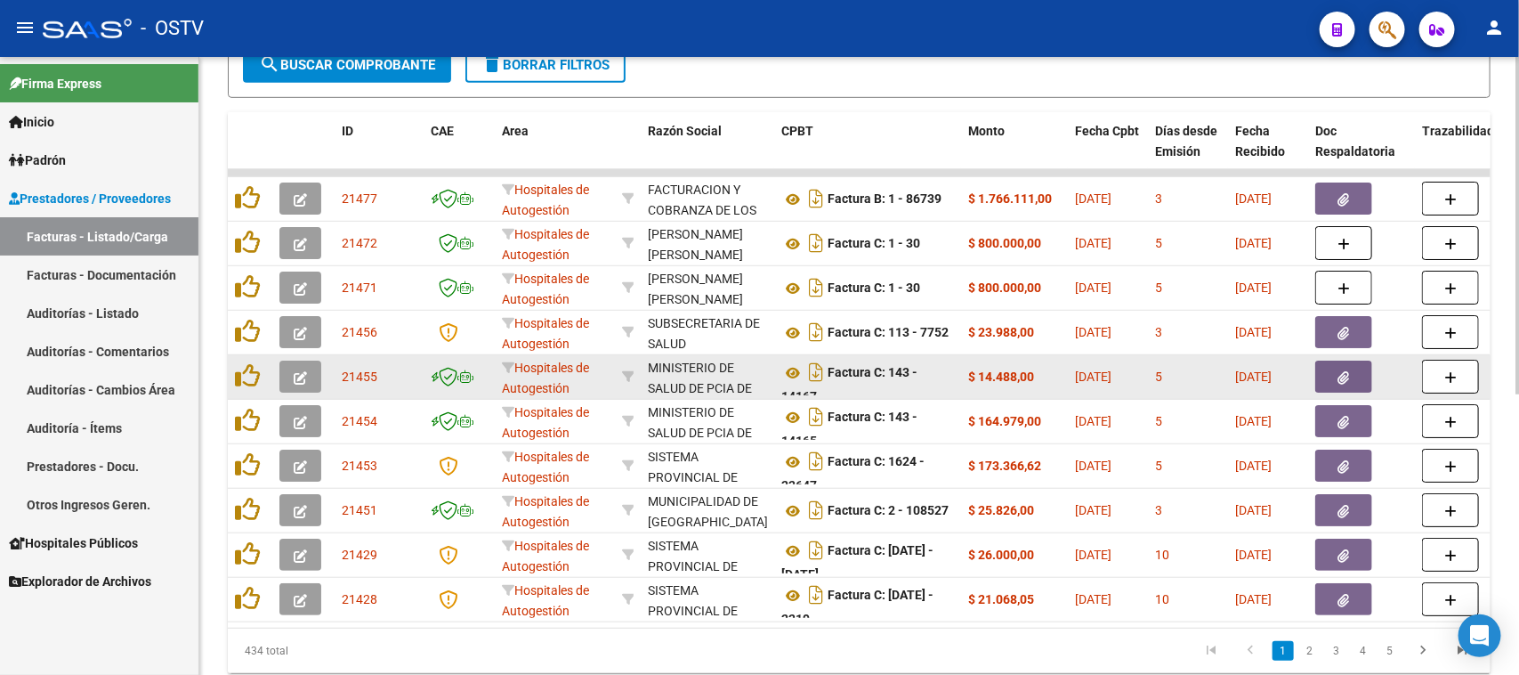
scroll to position [10, 0]
drag, startPoint x: 869, startPoint y: 367, endPoint x: 909, endPoint y: 388, distance: 45.4
click at [909, 388] on div "Factura C: 143 - 14167" at bounding box center [867, 376] width 173 height 37
click at [792, 359] on icon at bounding box center [792, 362] width 23 height 21
click at [1331, 368] on button "button" at bounding box center [1343, 376] width 57 height 32
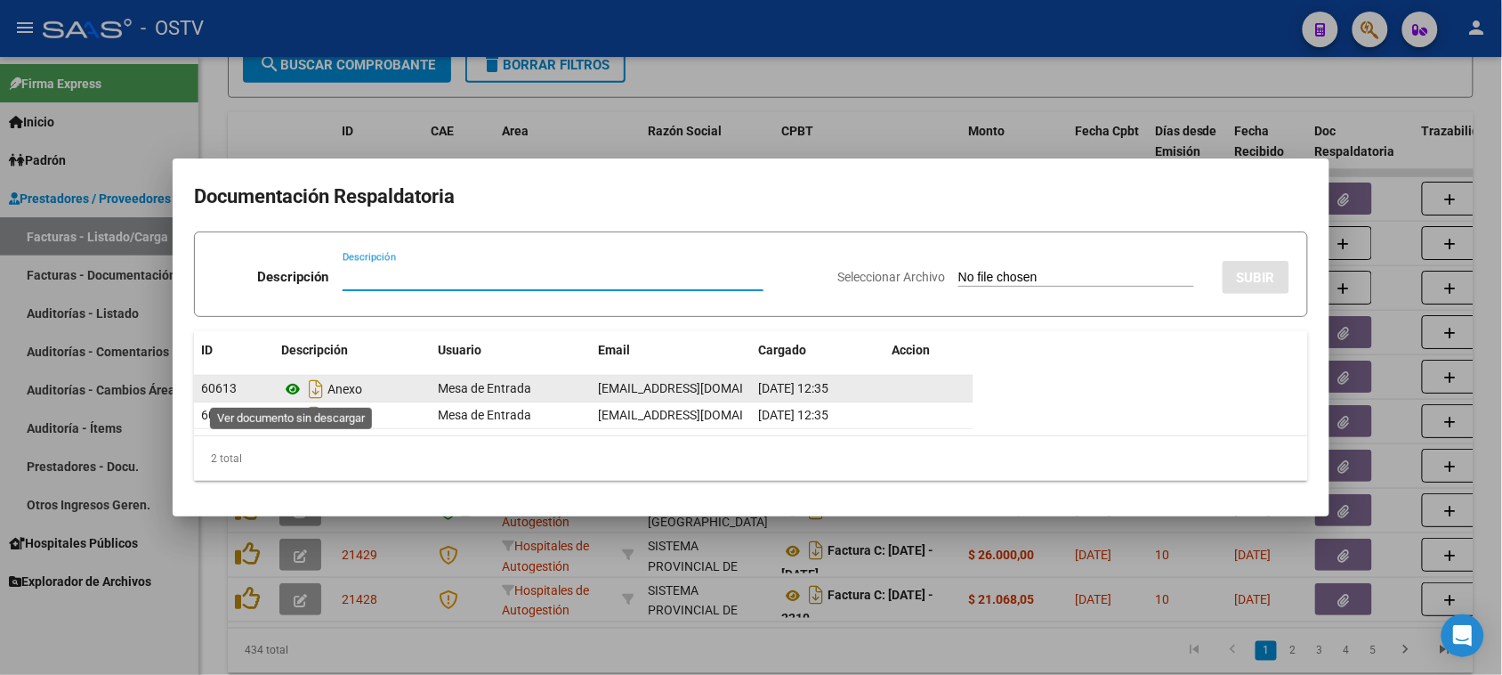
click at [295, 388] on icon at bounding box center [292, 388] width 23 height 21
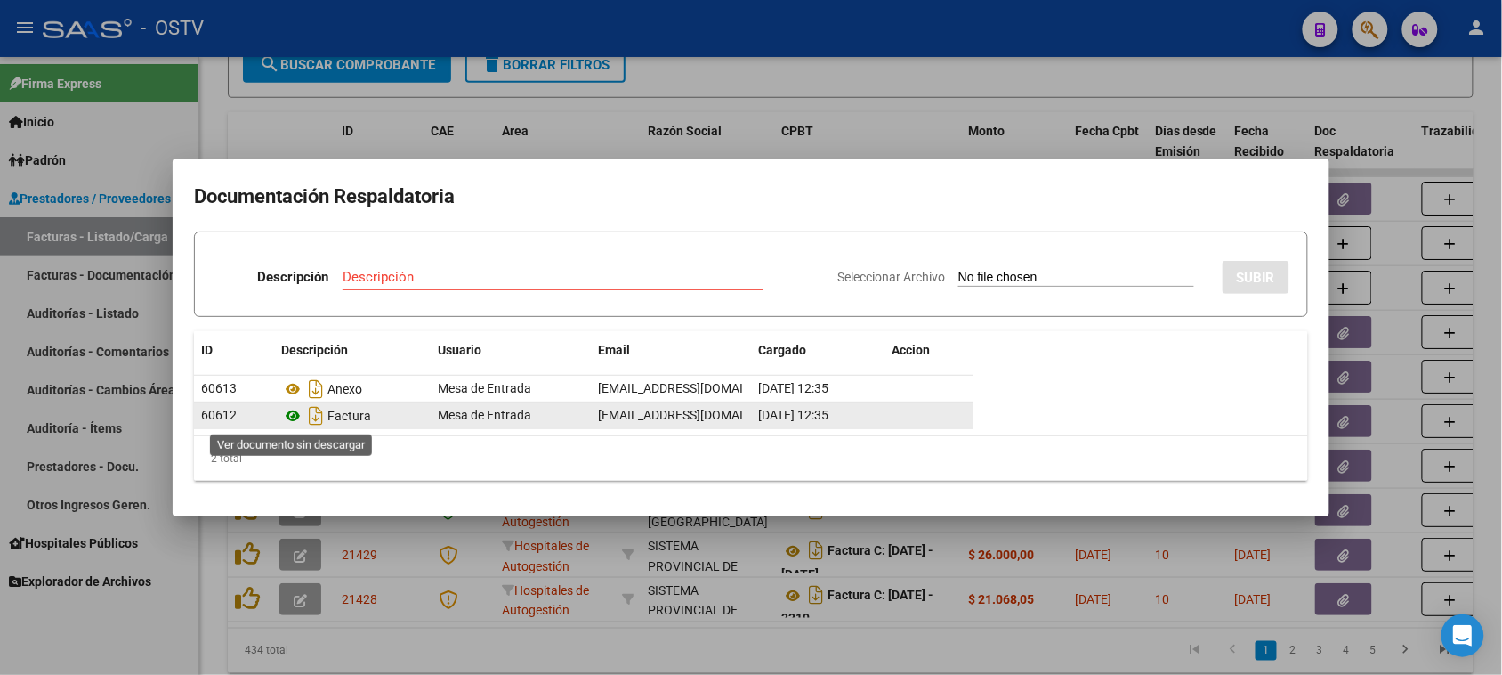
click at [291, 416] on icon at bounding box center [292, 415] width 23 height 21
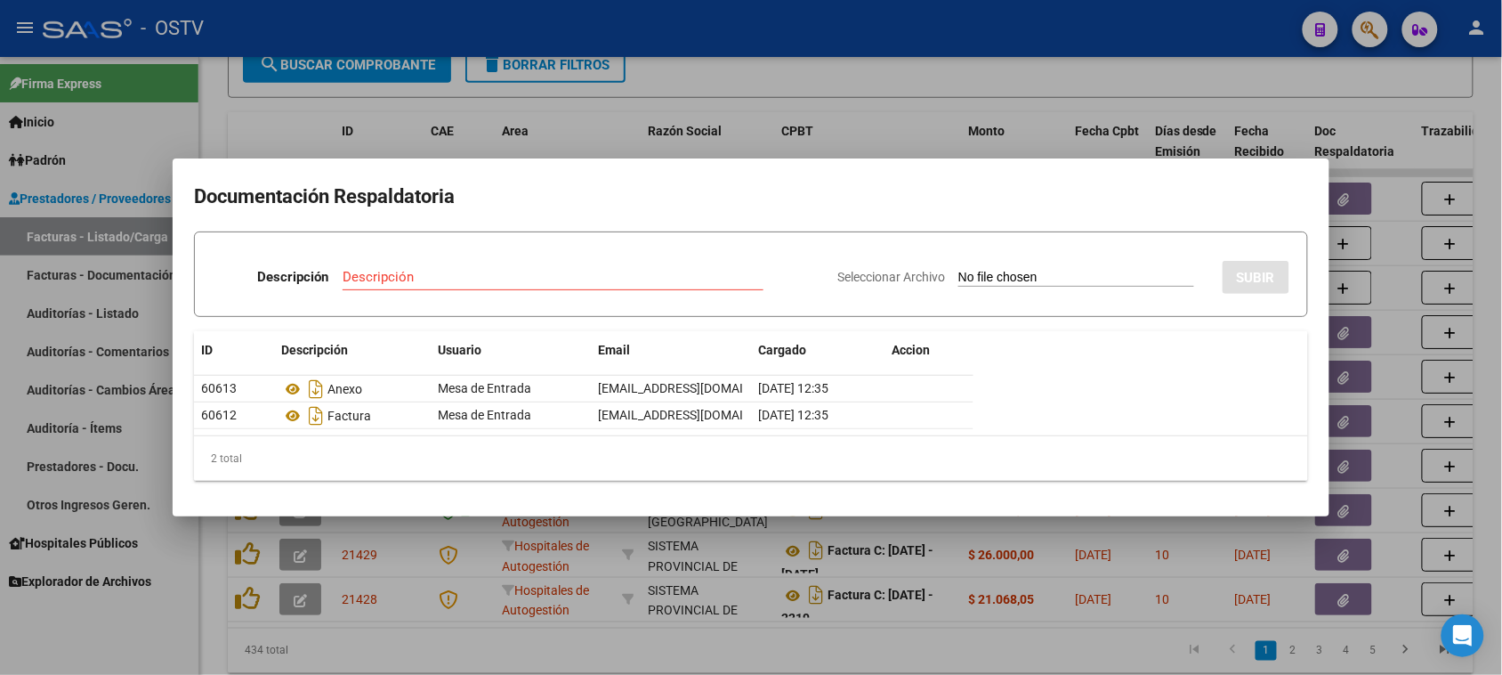
click at [783, 86] on div at bounding box center [751, 337] width 1502 height 675
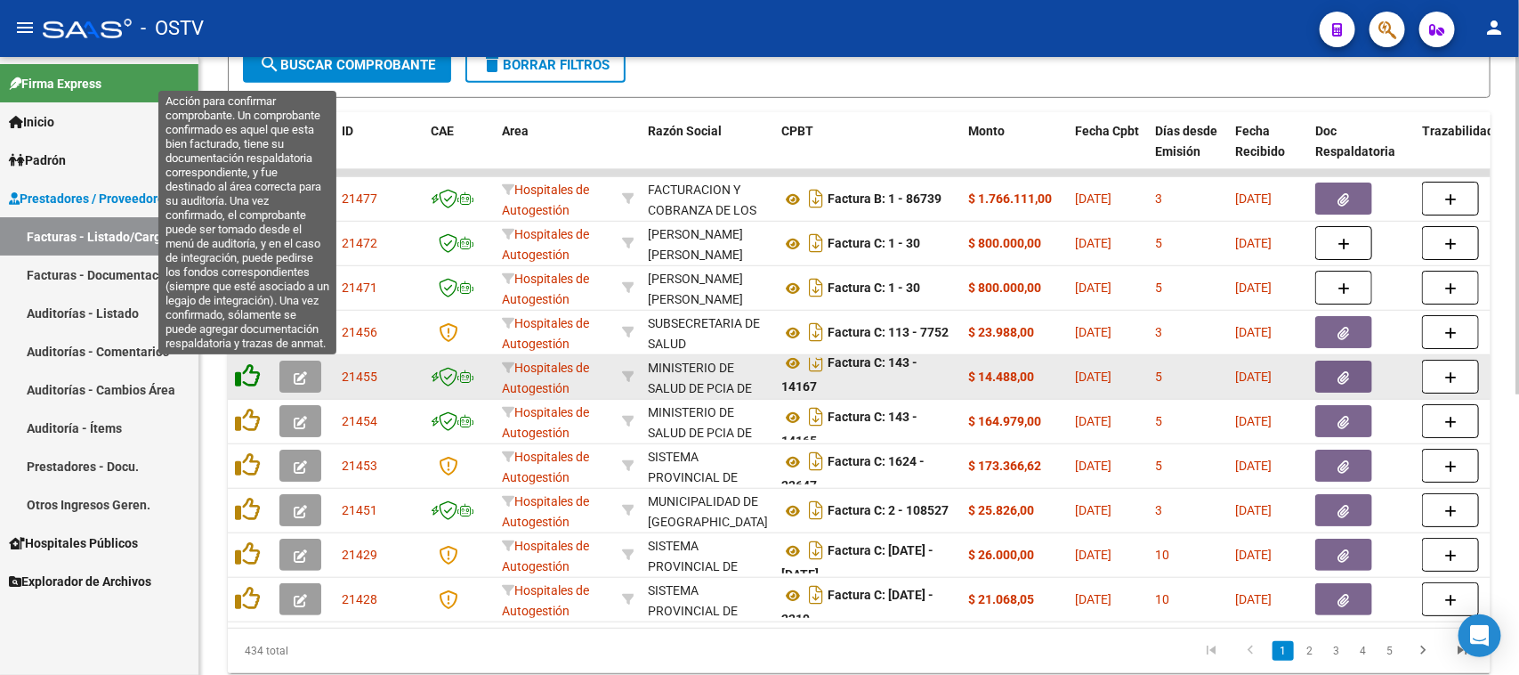
click at [245, 375] on icon at bounding box center [247, 375] width 25 height 25
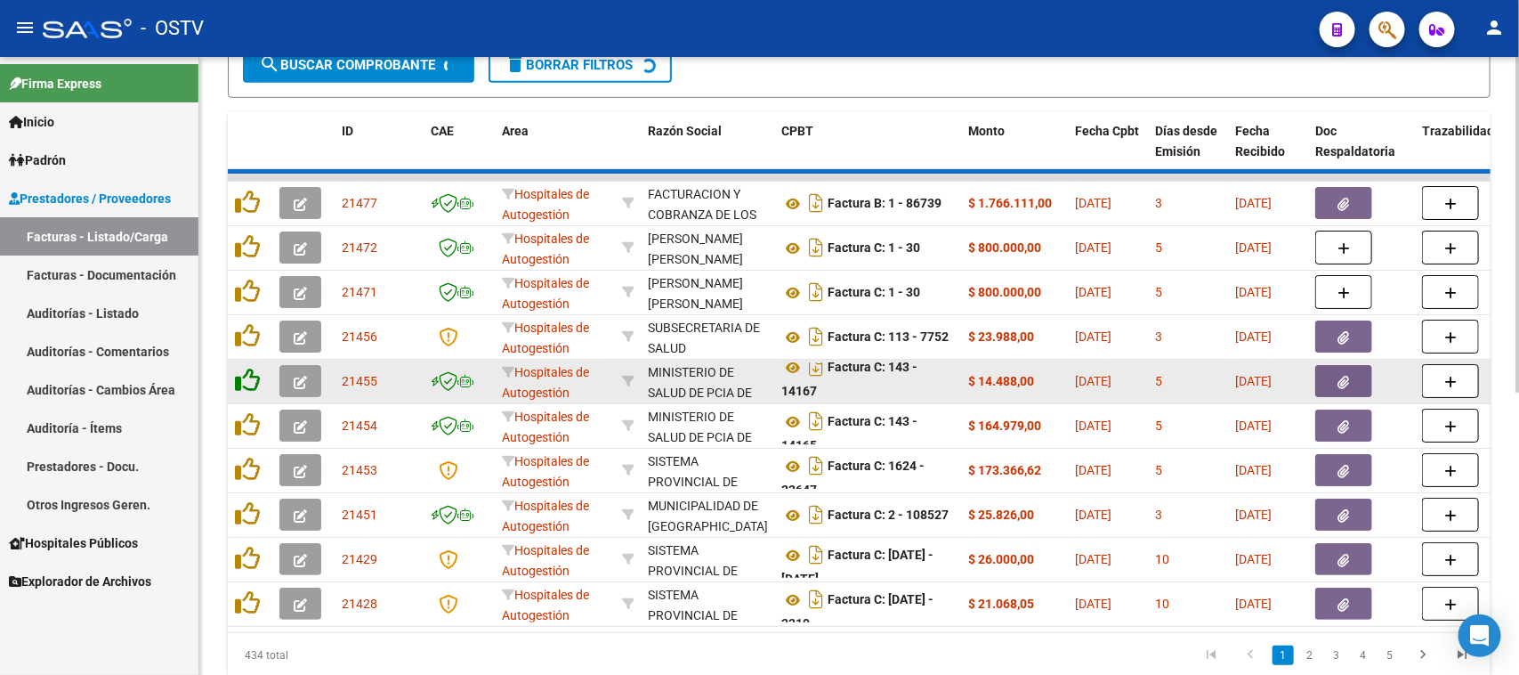
scroll to position [447, 0]
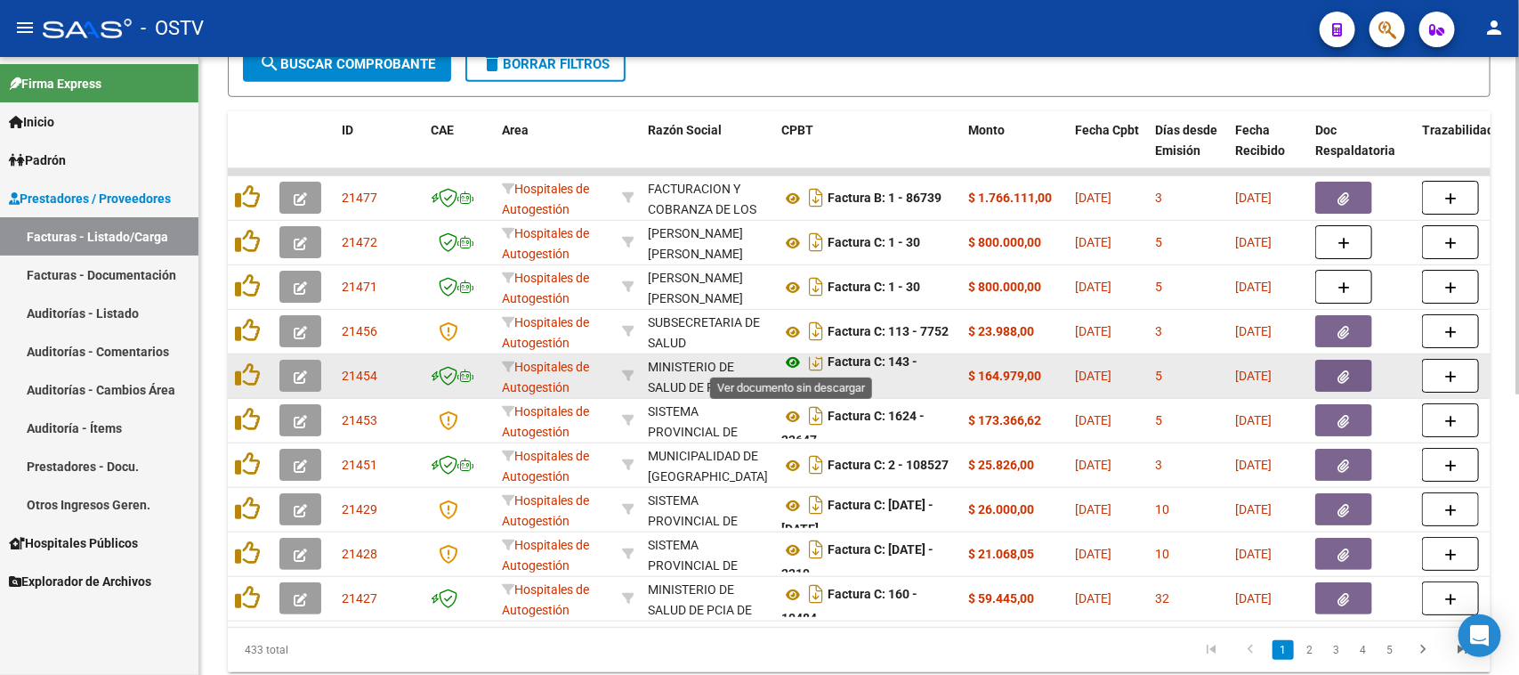
click at [793, 362] on icon at bounding box center [792, 361] width 23 height 21
drag, startPoint x: 1004, startPoint y: 370, endPoint x: 1065, endPoint y: 371, distance: 61.4
click at [1065, 371] on datatable-body-cell "$ 164.979,00" at bounding box center [1014, 376] width 107 height 44
click at [1349, 378] on icon "button" at bounding box center [1344, 376] width 12 height 13
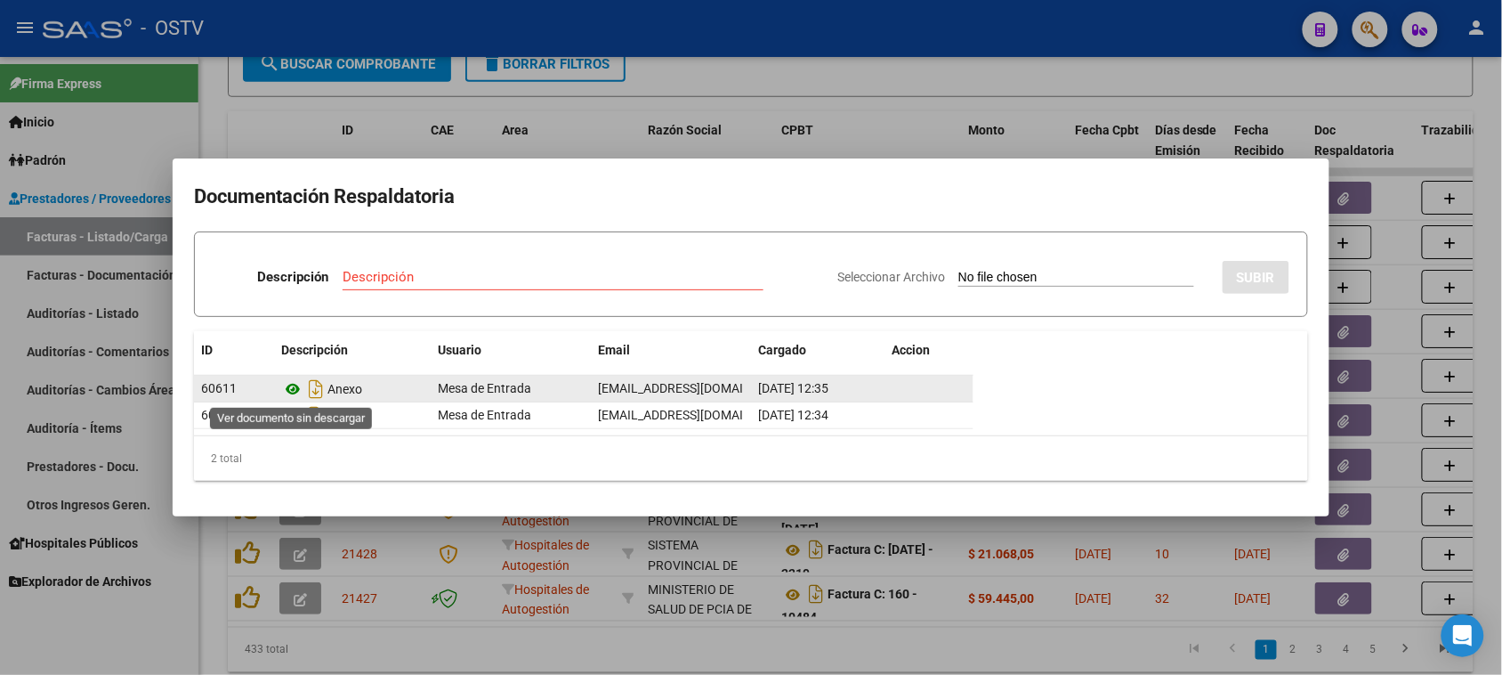
click at [290, 387] on icon at bounding box center [292, 388] width 23 height 21
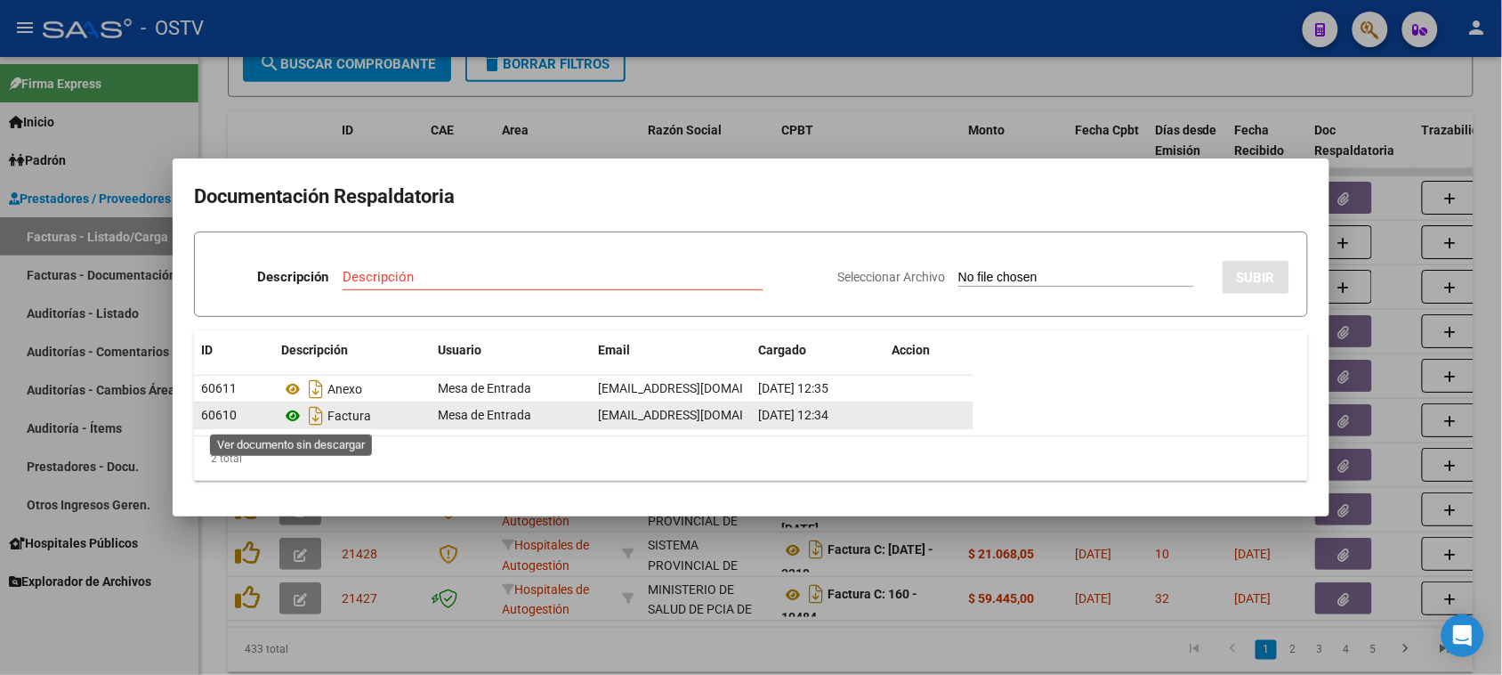
click at [290, 412] on icon at bounding box center [292, 415] width 23 height 21
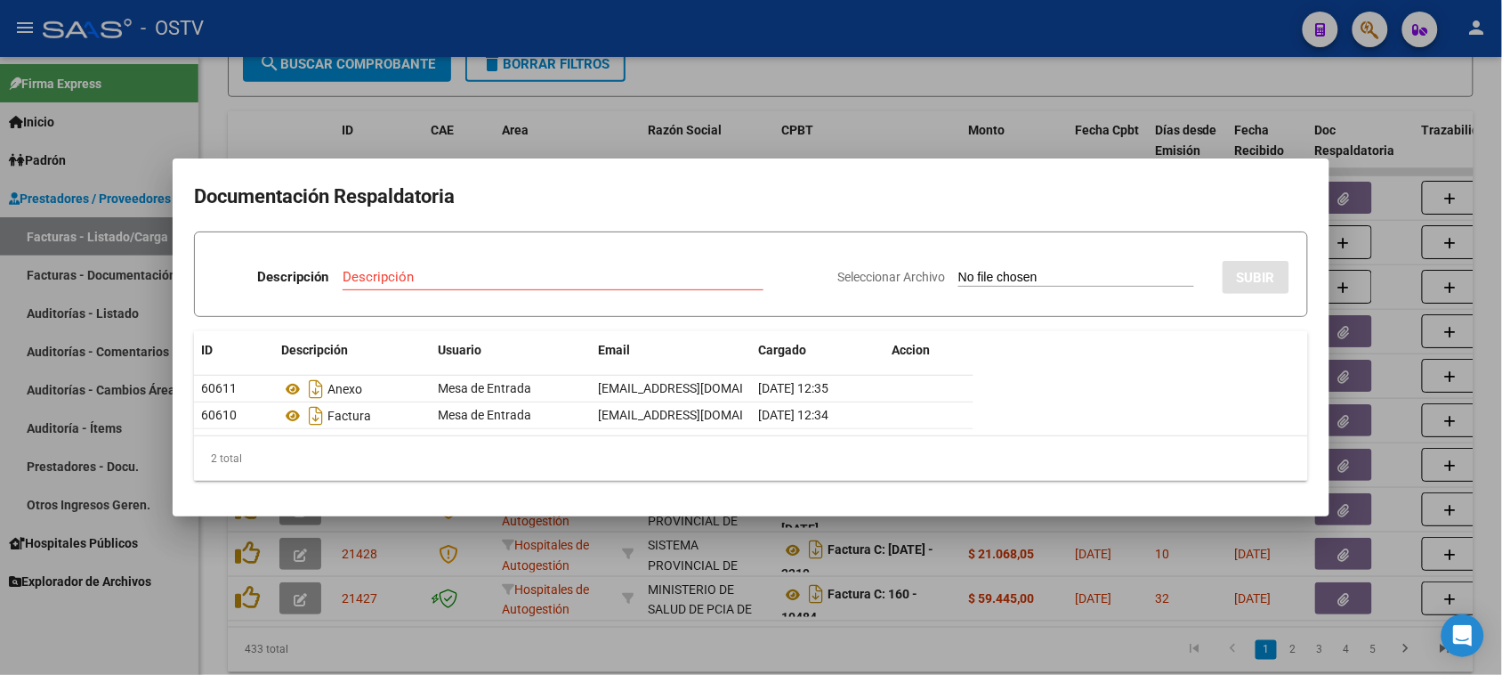
click at [776, 125] on div at bounding box center [751, 337] width 1502 height 675
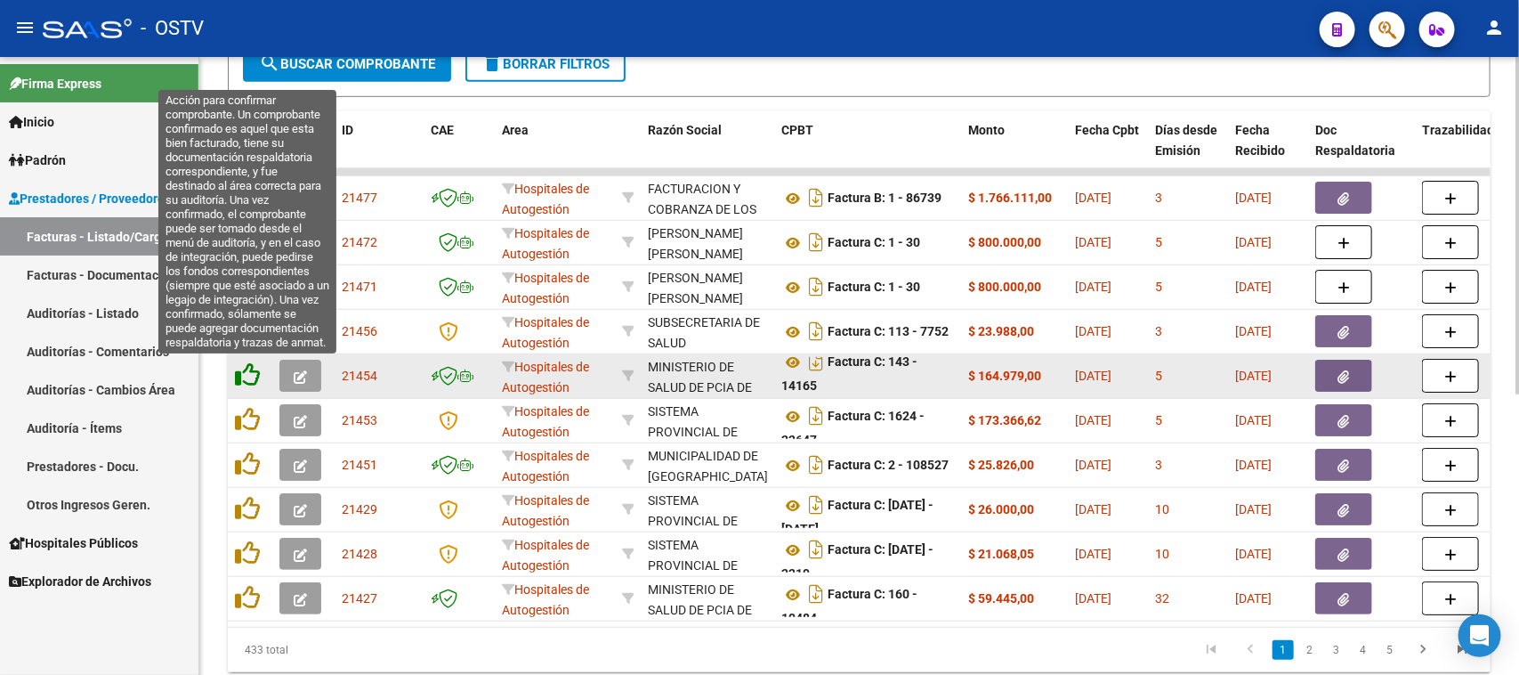
click at [243, 369] on icon at bounding box center [247, 374] width 25 height 25
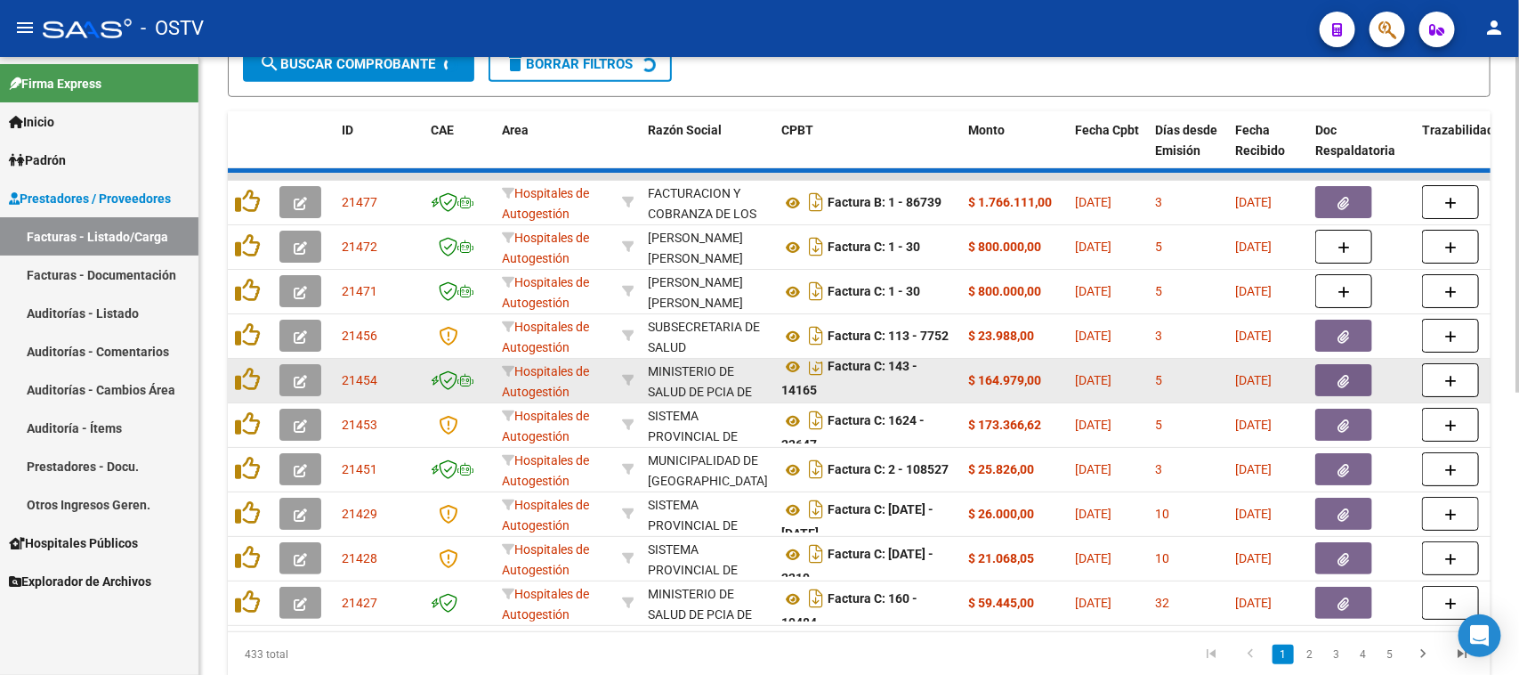
scroll to position [448, 0]
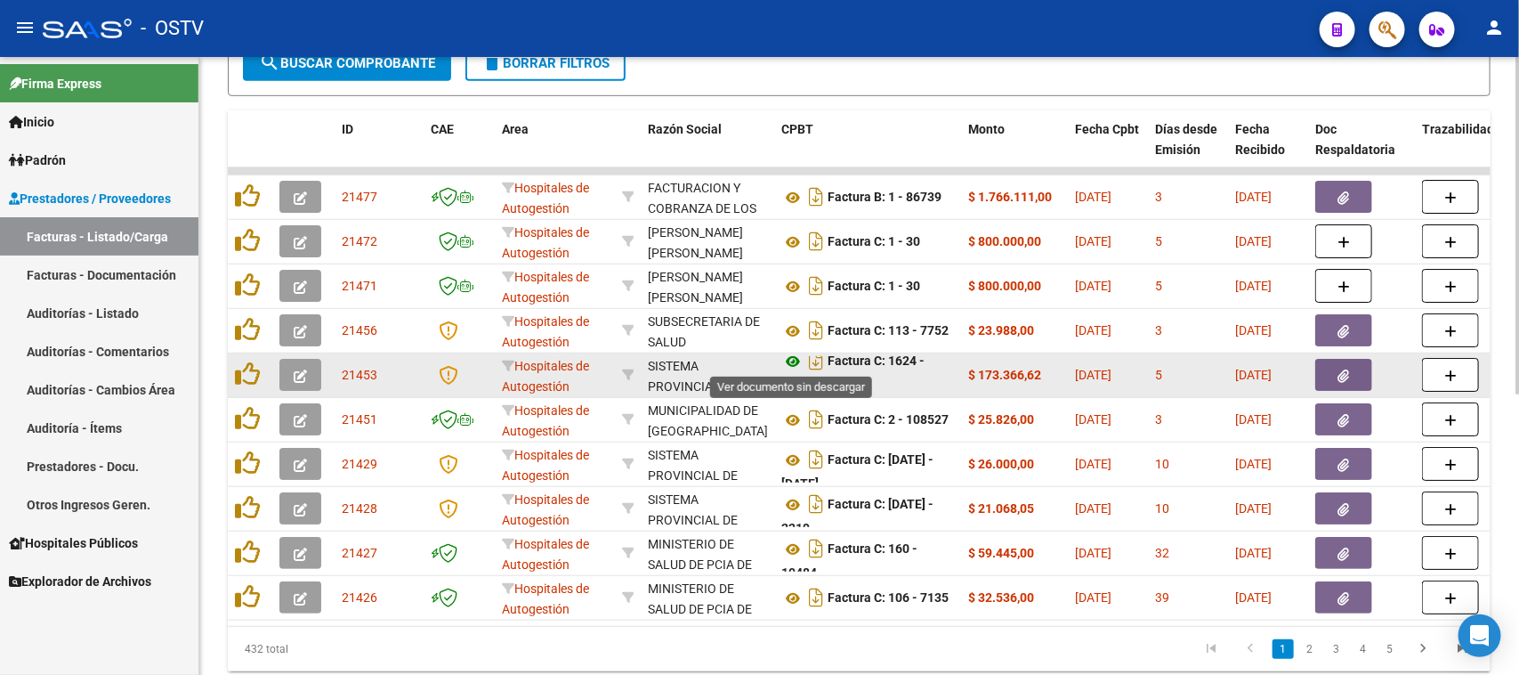
click at [793, 358] on icon at bounding box center [792, 361] width 23 height 21
click at [1332, 368] on button "button" at bounding box center [1343, 375] width 57 height 32
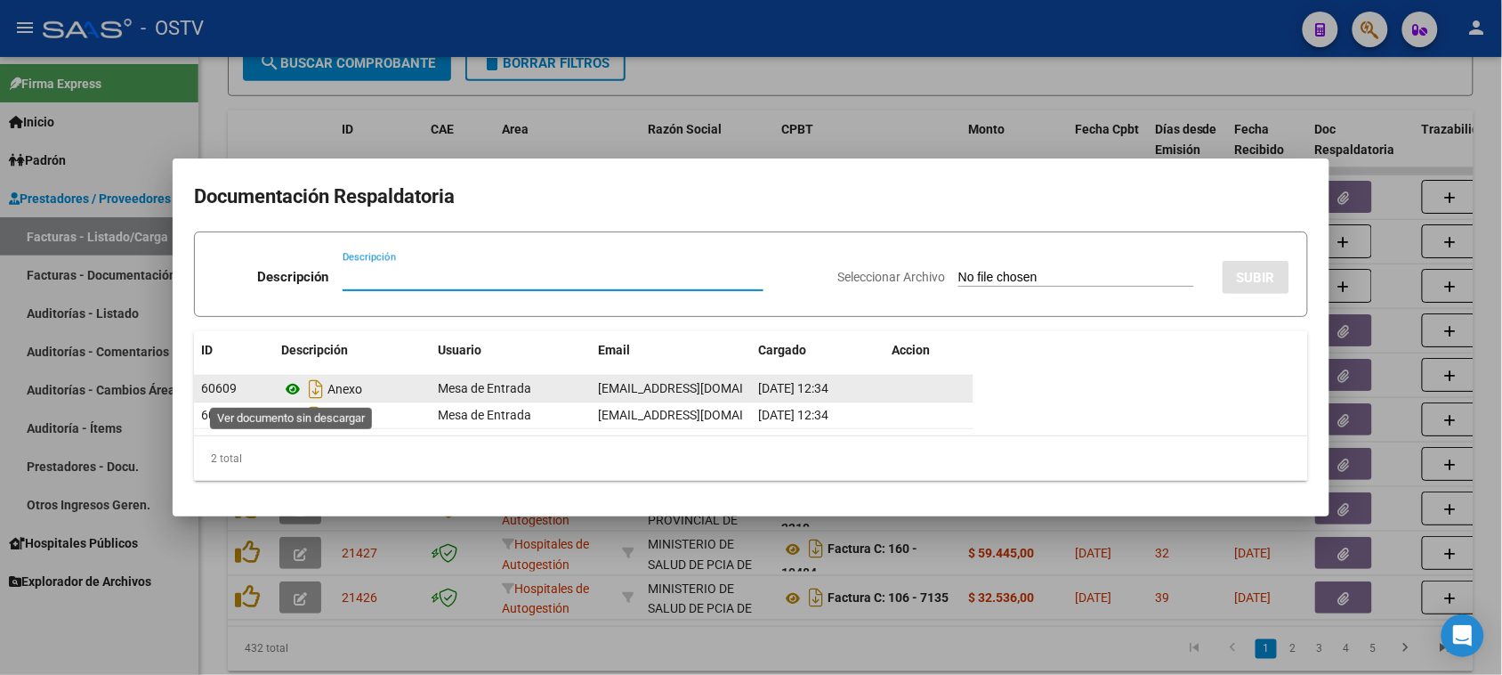
click at [290, 387] on icon at bounding box center [292, 388] width 23 height 21
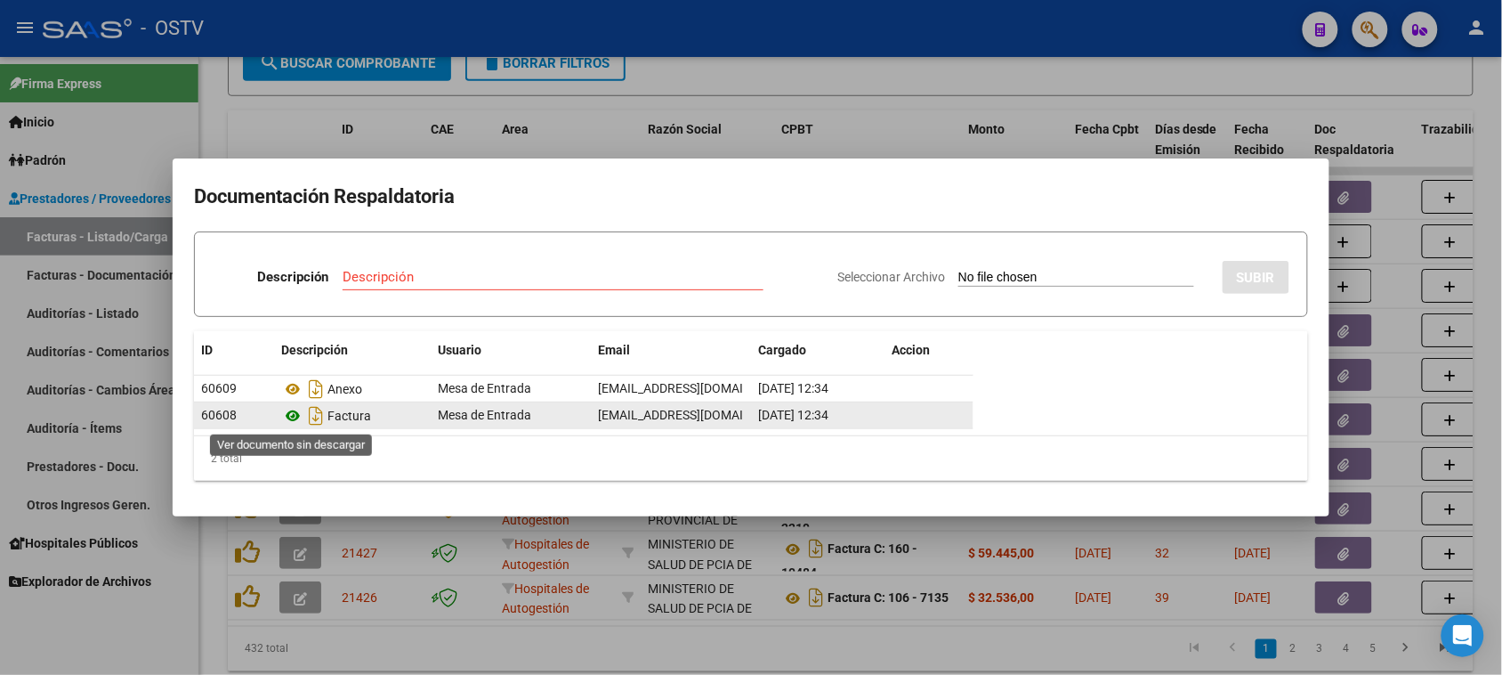
click at [285, 416] on icon at bounding box center [292, 415] width 23 height 21
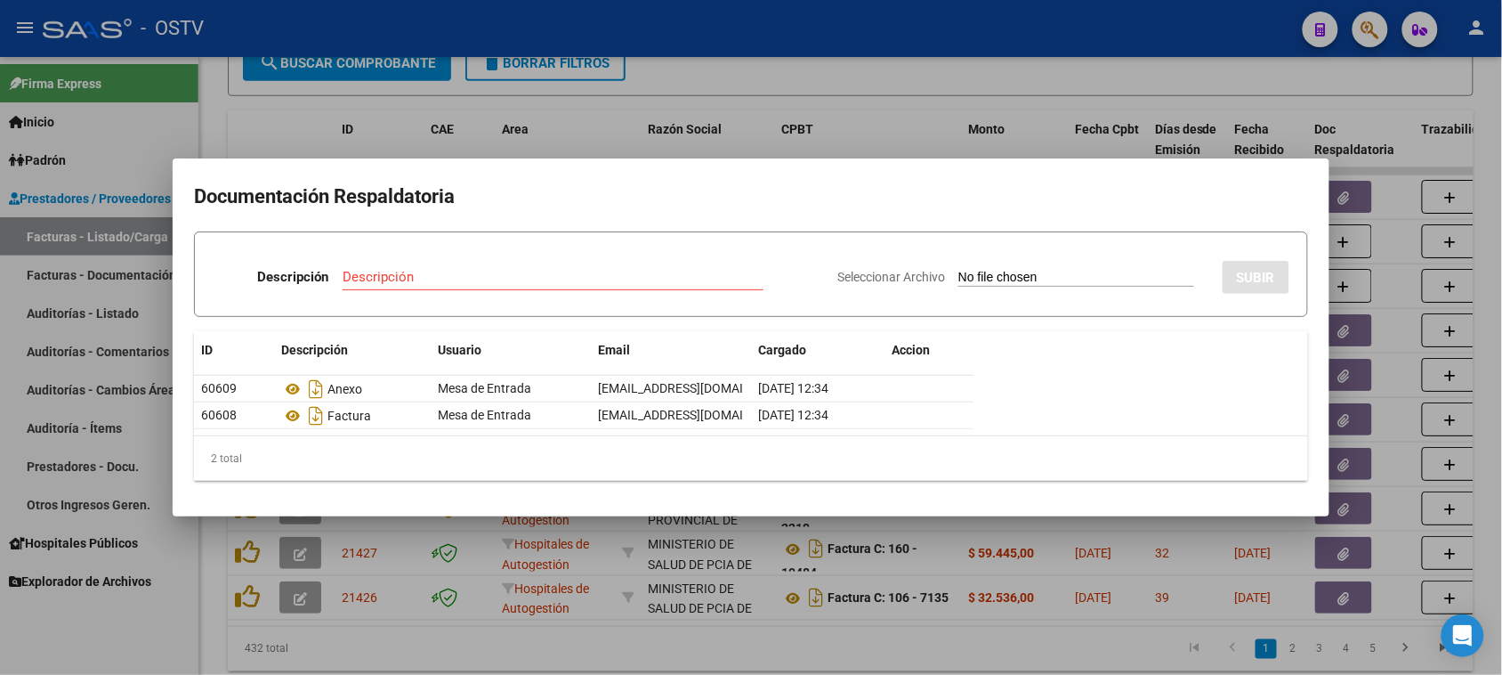
click at [723, 147] on div at bounding box center [751, 337] width 1502 height 675
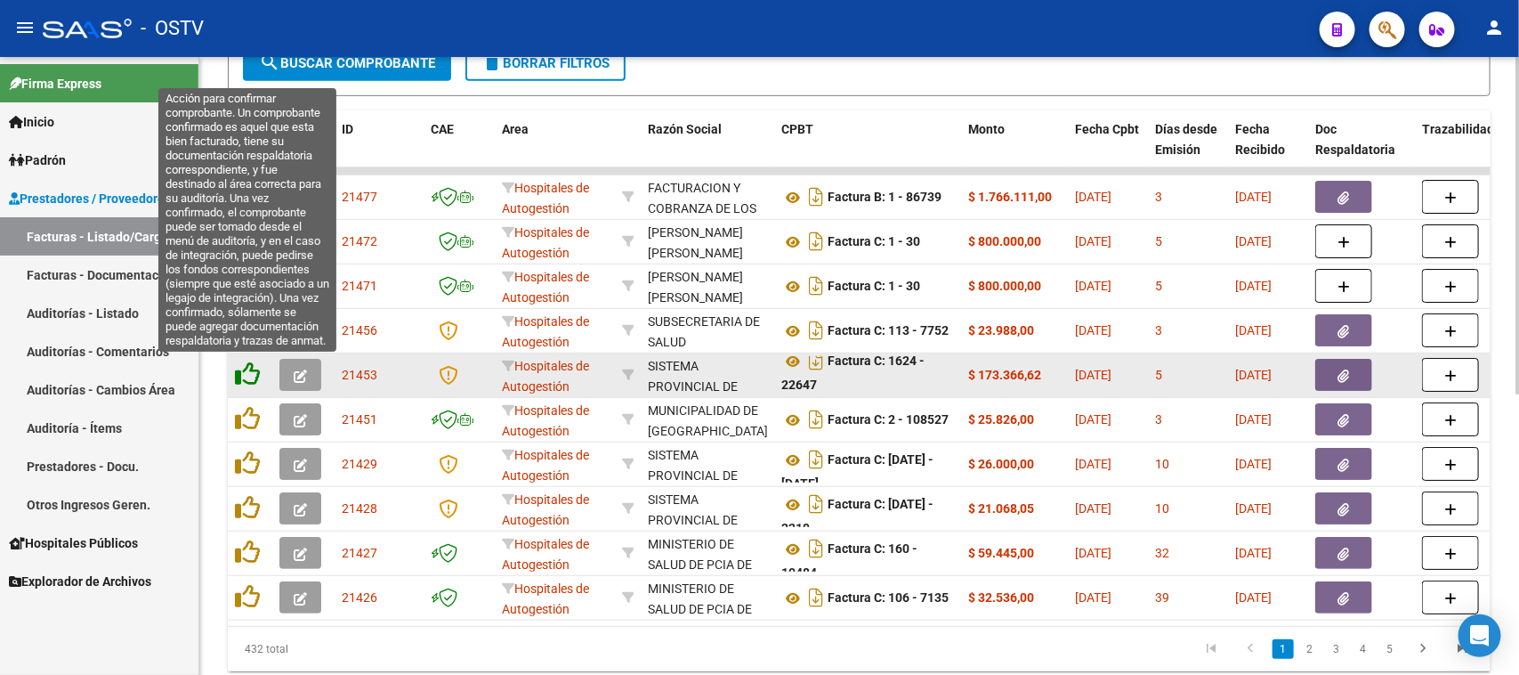
click at [246, 374] on icon at bounding box center [247, 373] width 25 height 25
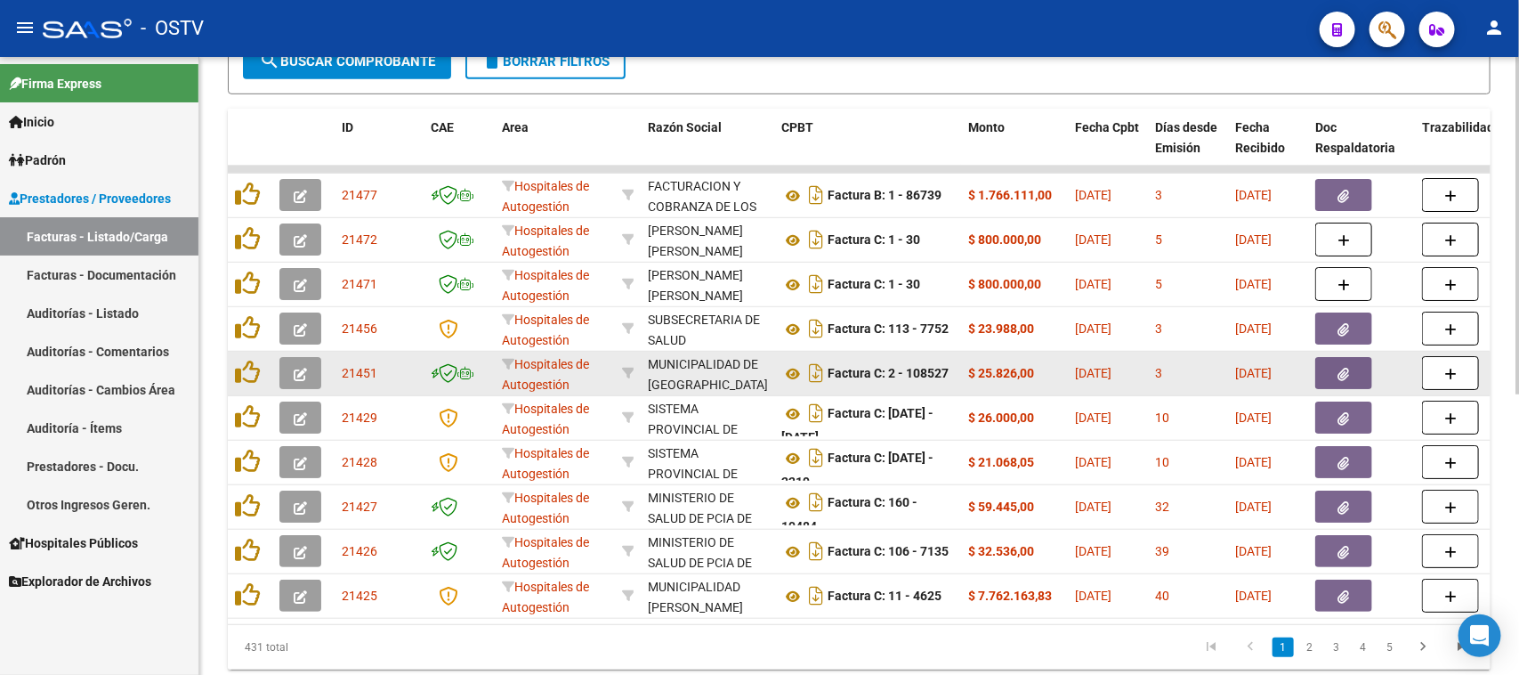
scroll to position [0, 0]
click at [794, 372] on icon at bounding box center [792, 373] width 23 height 21
drag, startPoint x: 966, startPoint y: 361, endPoint x: 1188, endPoint y: 372, distance: 222.7
click at [1329, 365] on button "button" at bounding box center [1343, 373] width 57 height 32
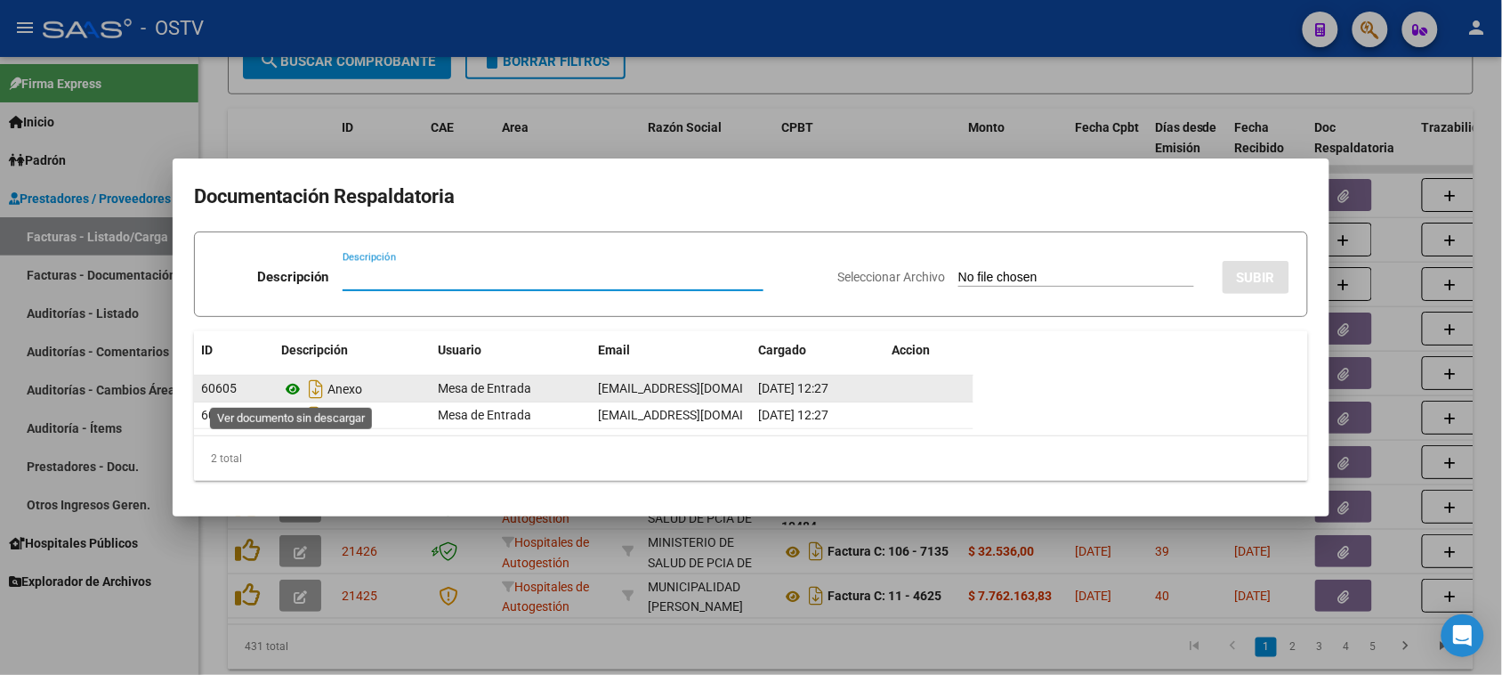
click at [295, 389] on icon at bounding box center [292, 388] width 23 height 21
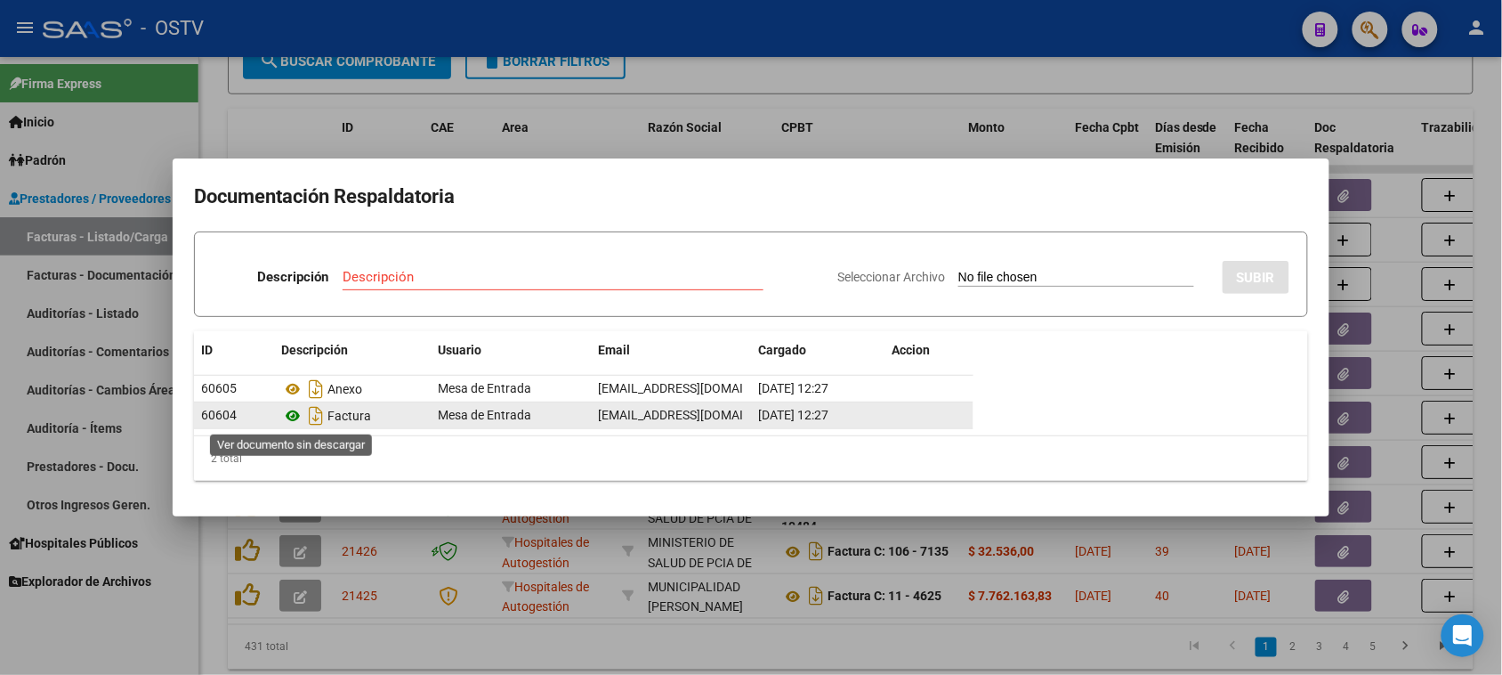
click at [295, 414] on icon at bounding box center [292, 415] width 23 height 21
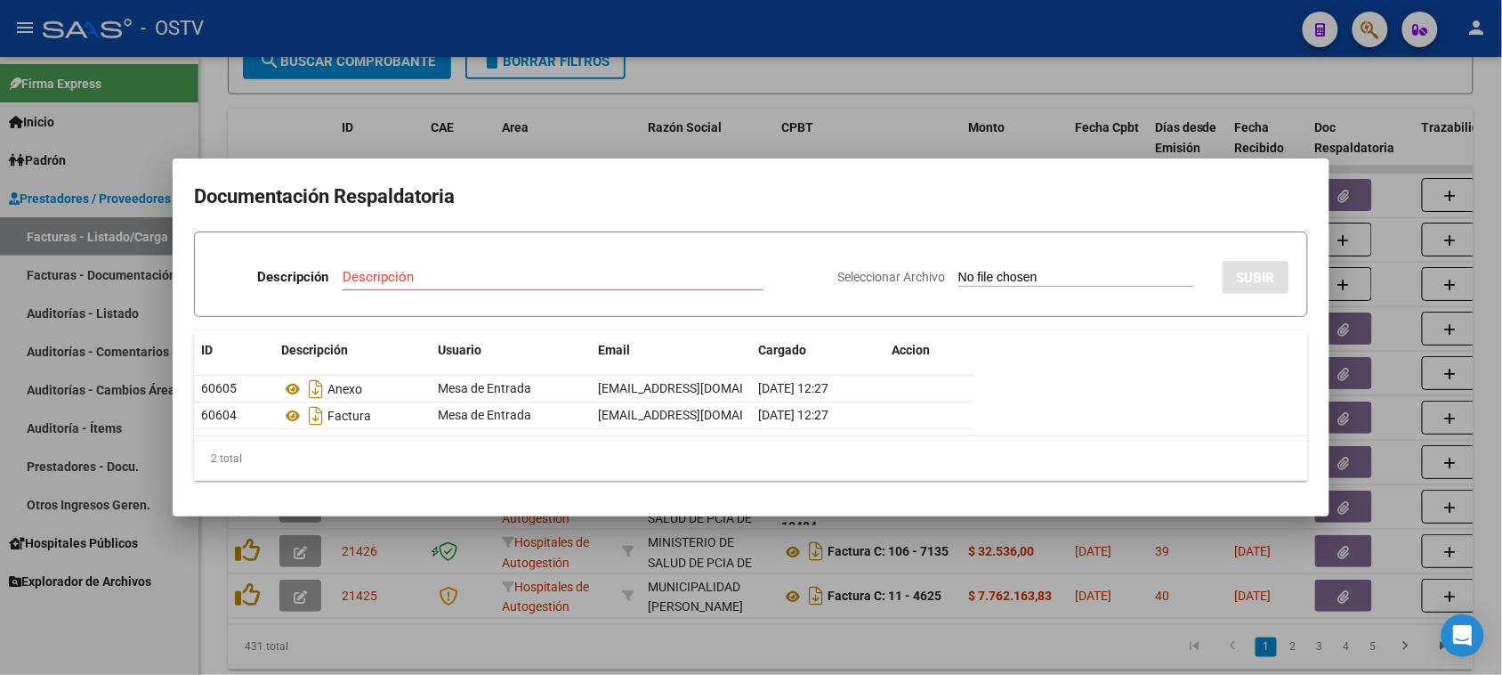
click at [737, 140] on div at bounding box center [751, 337] width 1502 height 675
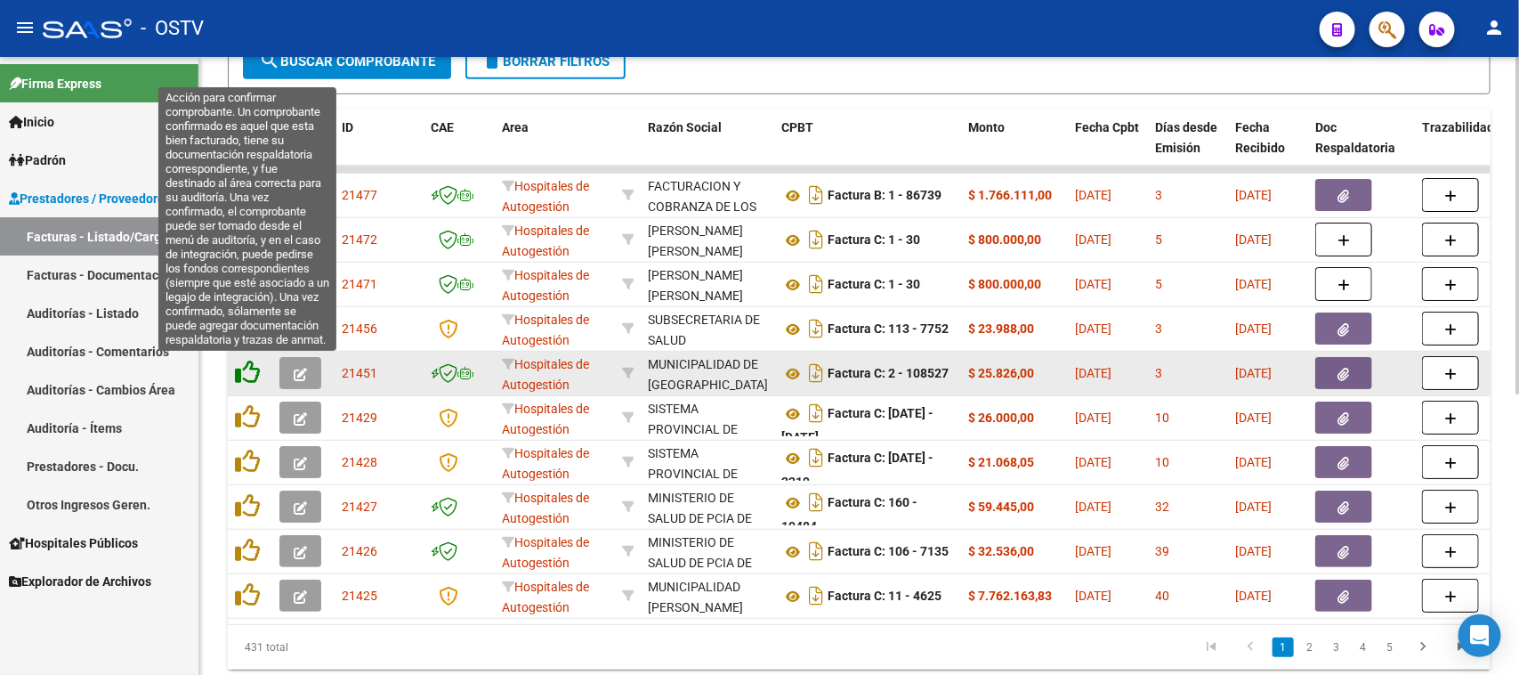
click at [250, 372] on icon at bounding box center [247, 372] width 25 height 25
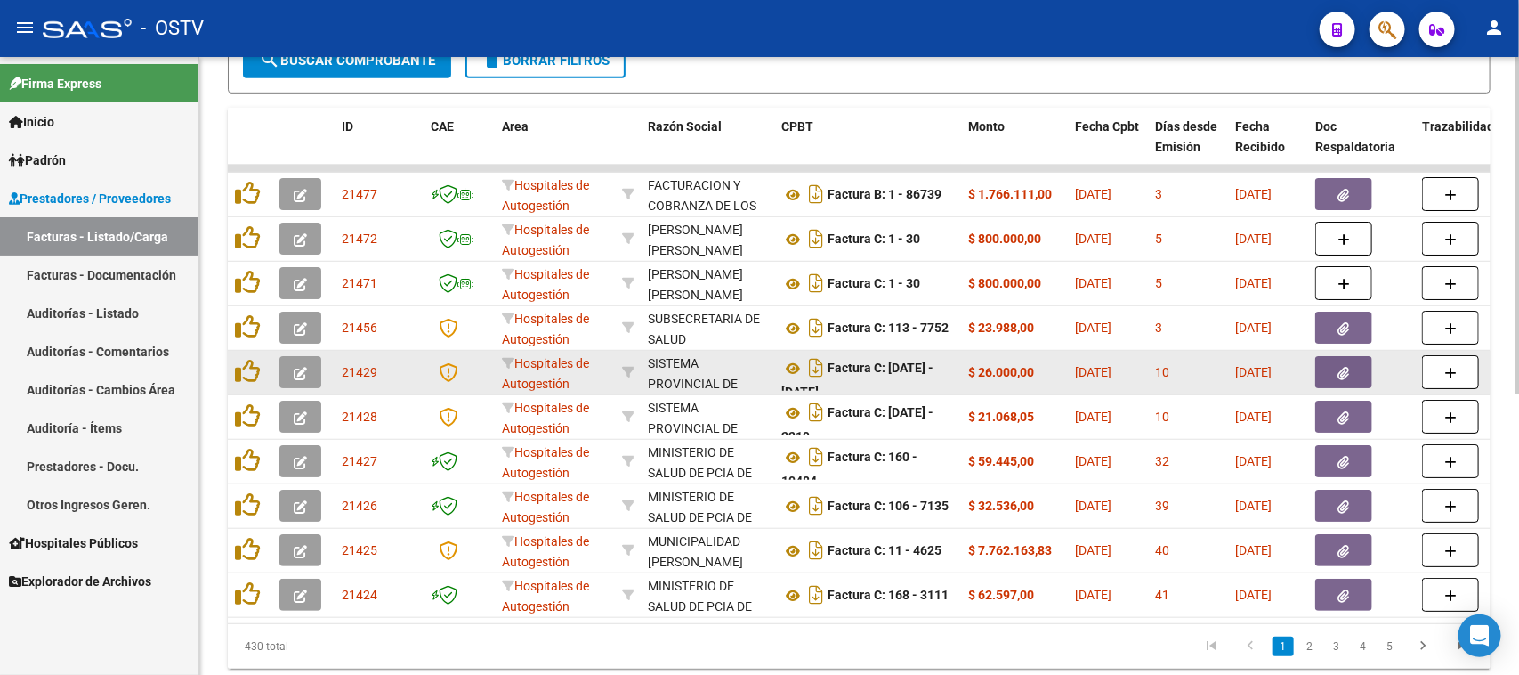
scroll to position [10, 0]
click at [790, 356] on icon at bounding box center [792, 358] width 23 height 21
drag, startPoint x: 990, startPoint y: 370, endPoint x: 1030, endPoint y: 370, distance: 40.0
click at [1030, 370] on strong "$ 26.000,00" at bounding box center [1001, 372] width 66 height 14
click at [1344, 371] on icon "button" at bounding box center [1344, 373] width 12 height 13
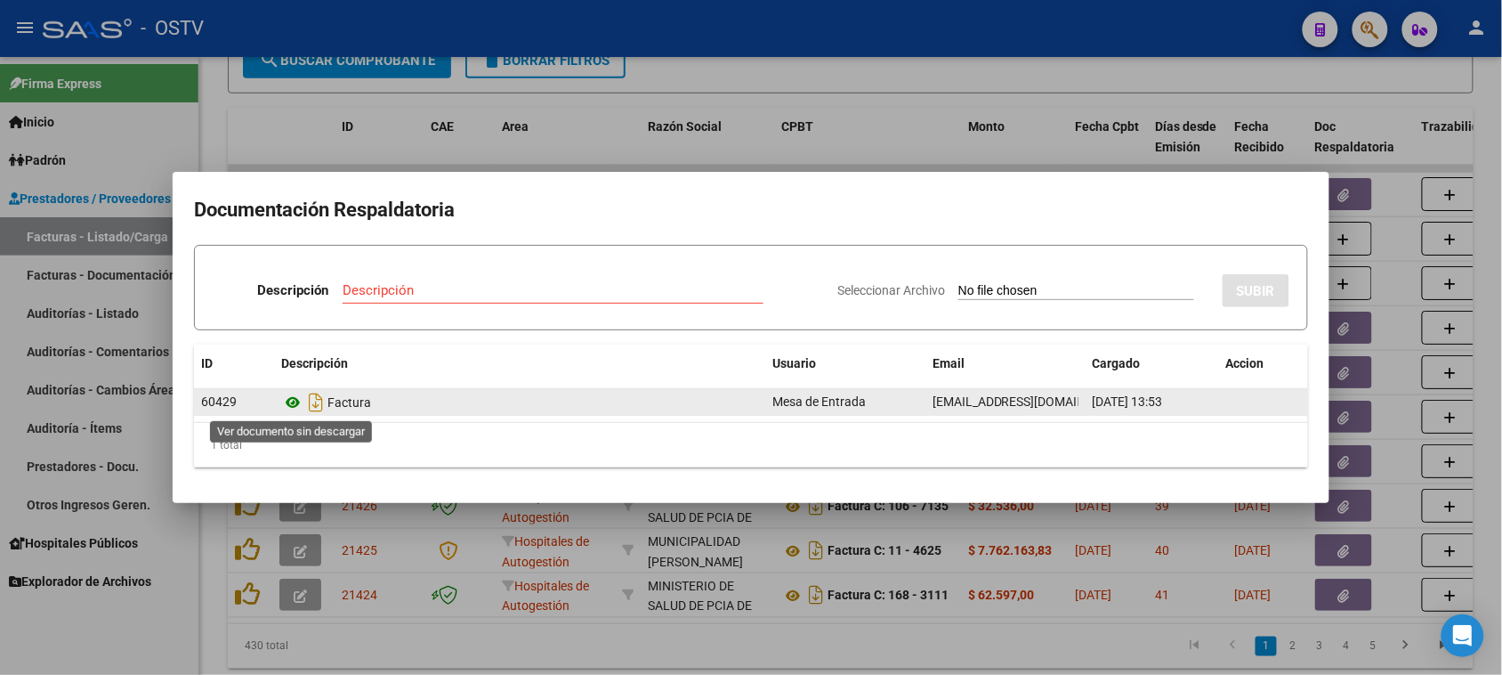
click at [292, 401] on icon at bounding box center [292, 402] width 23 height 21
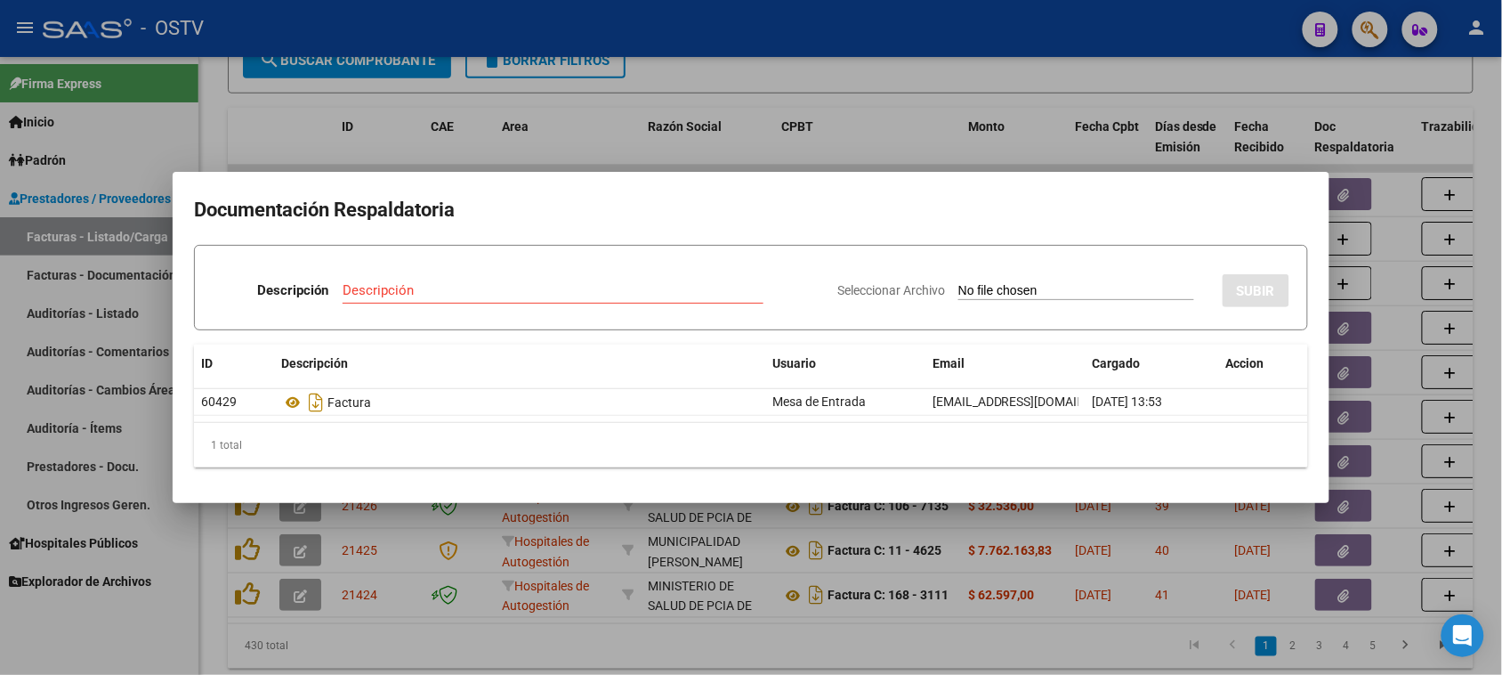
click at [892, 145] on div at bounding box center [751, 337] width 1502 height 675
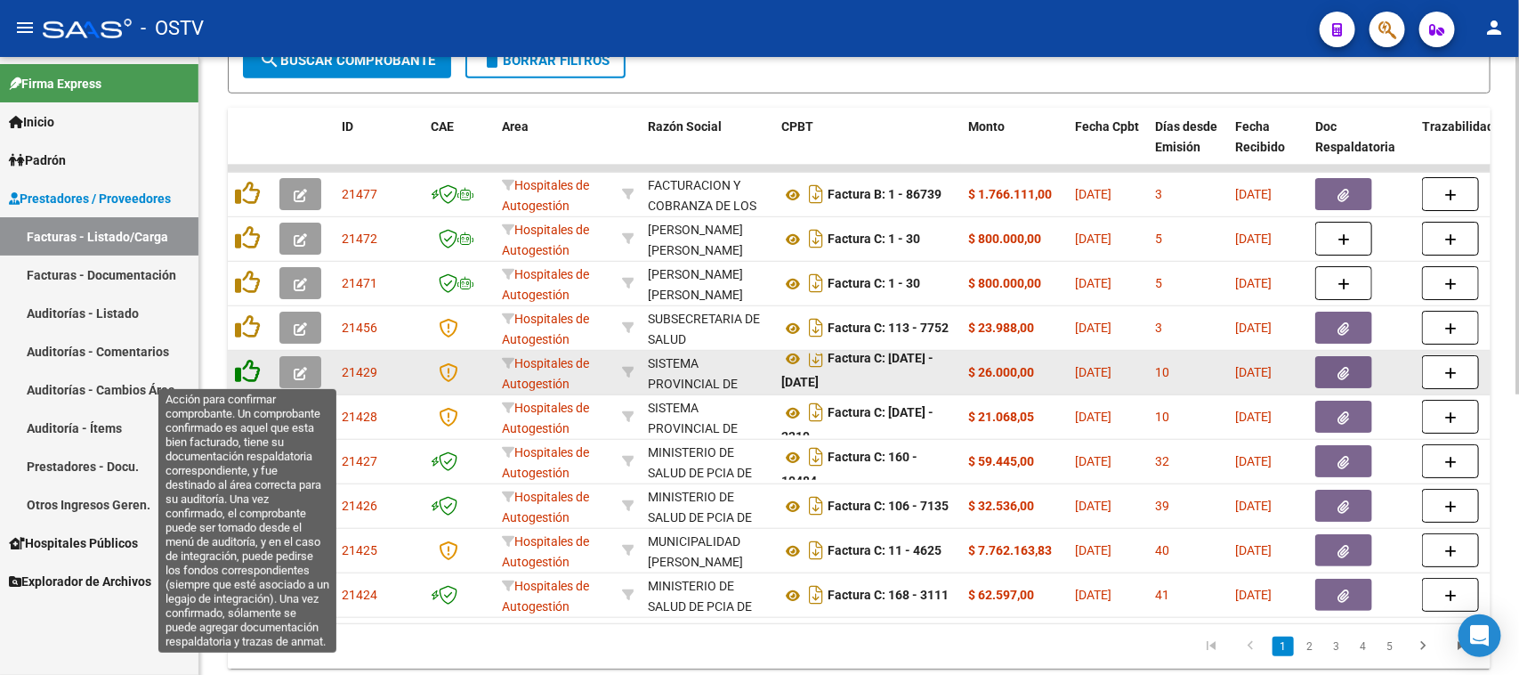
click at [250, 370] on icon at bounding box center [247, 371] width 25 height 25
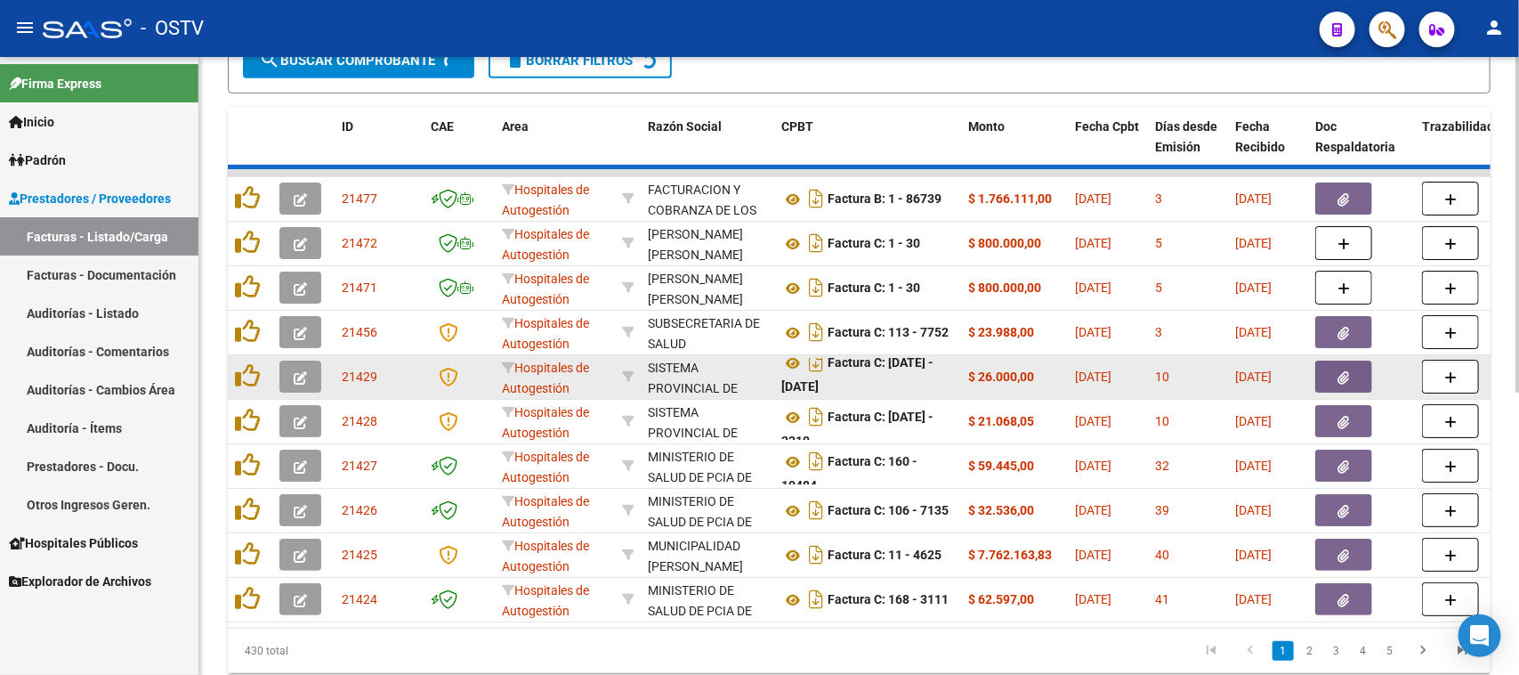
scroll to position [451, 0]
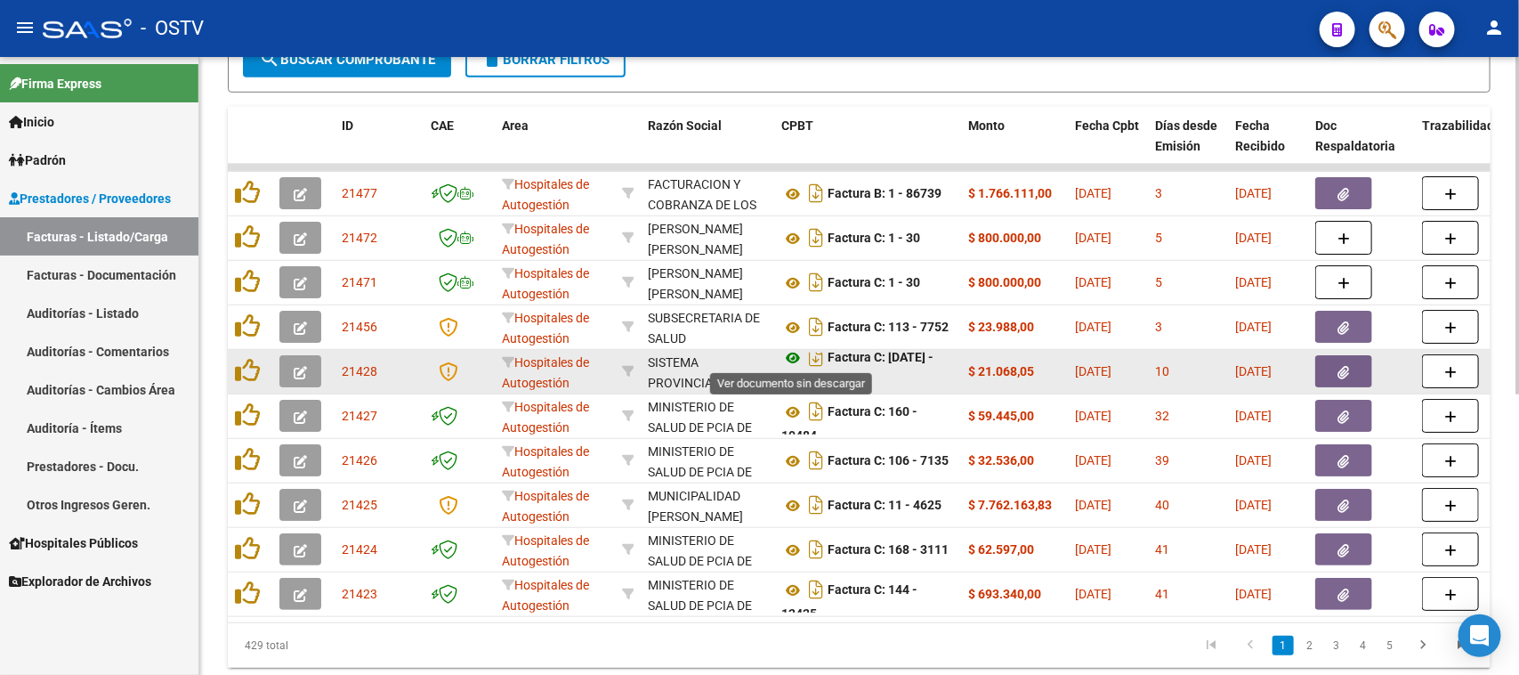
click at [790, 359] on icon at bounding box center [792, 357] width 23 height 21
click at [1341, 371] on icon "button" at bounding box center [1344, 372] width 12 height 13
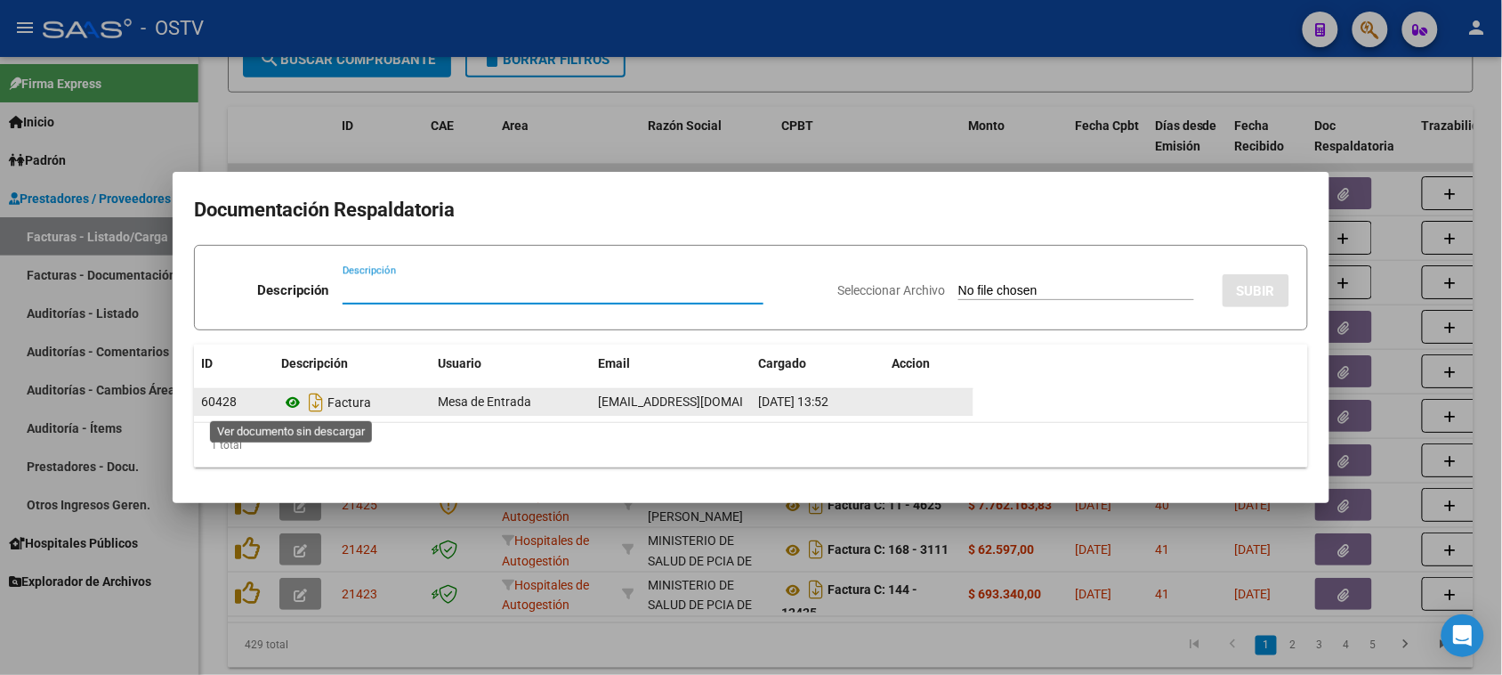
click at [292, 398] on icon at bounding box center [292, 402] width 23 height 21
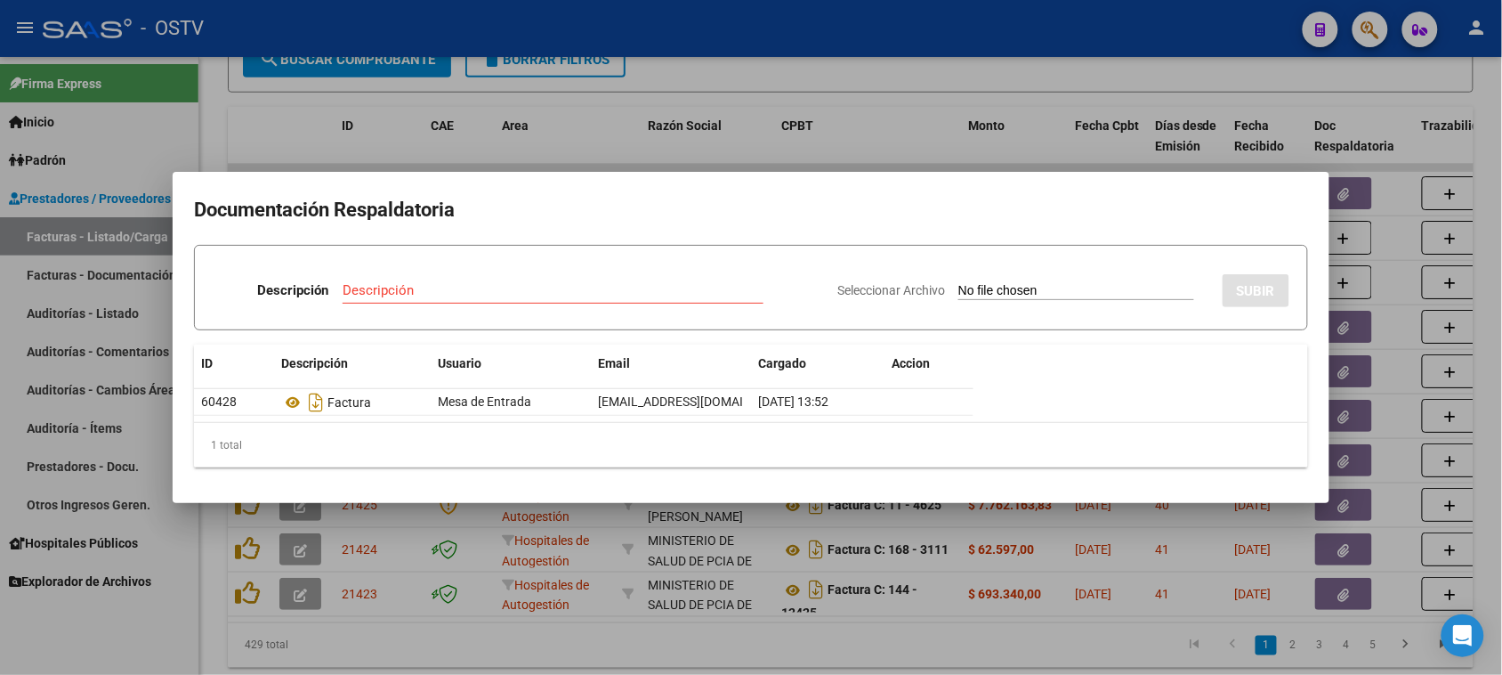
click at [812, 156] on div at bounding box center [751, 337] width 1502 height 675
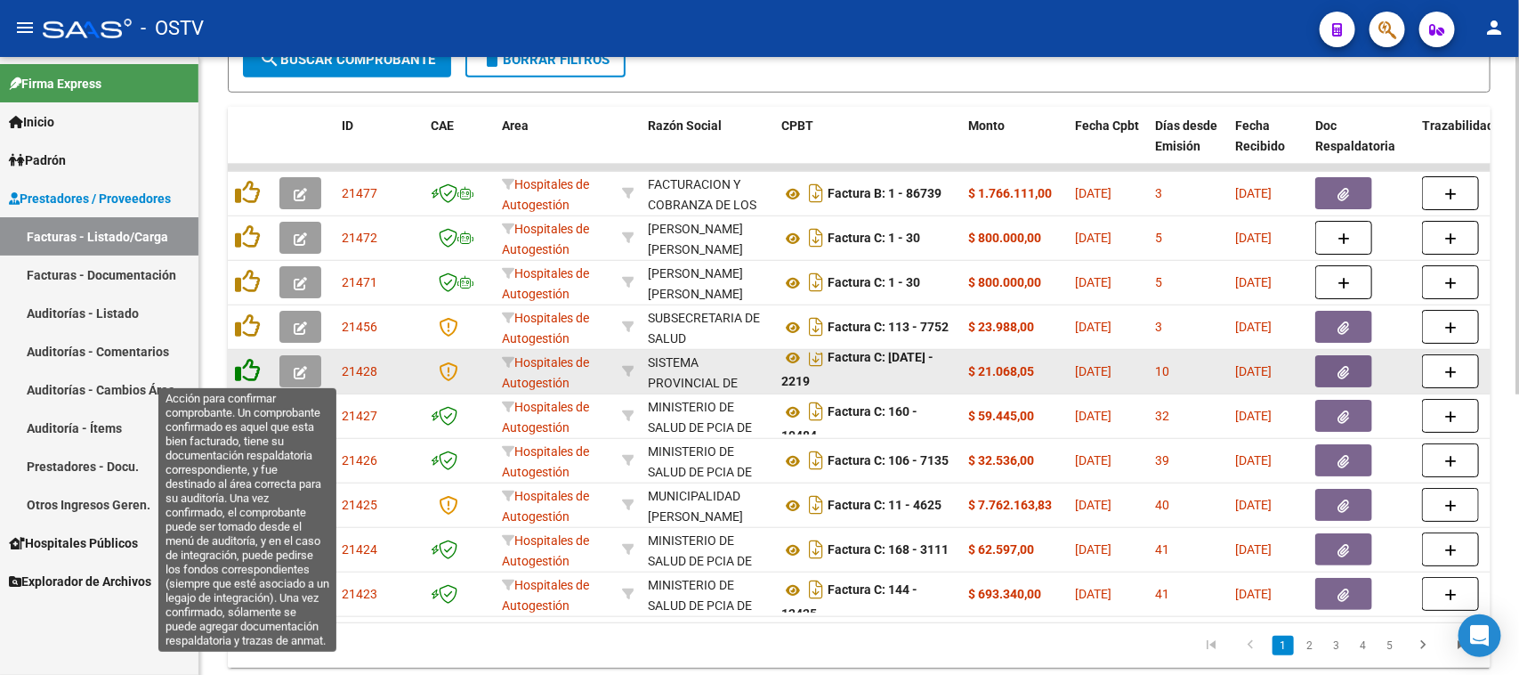
click at [252, 370] on icon at bounding box center [247, 370] width 25 height 25
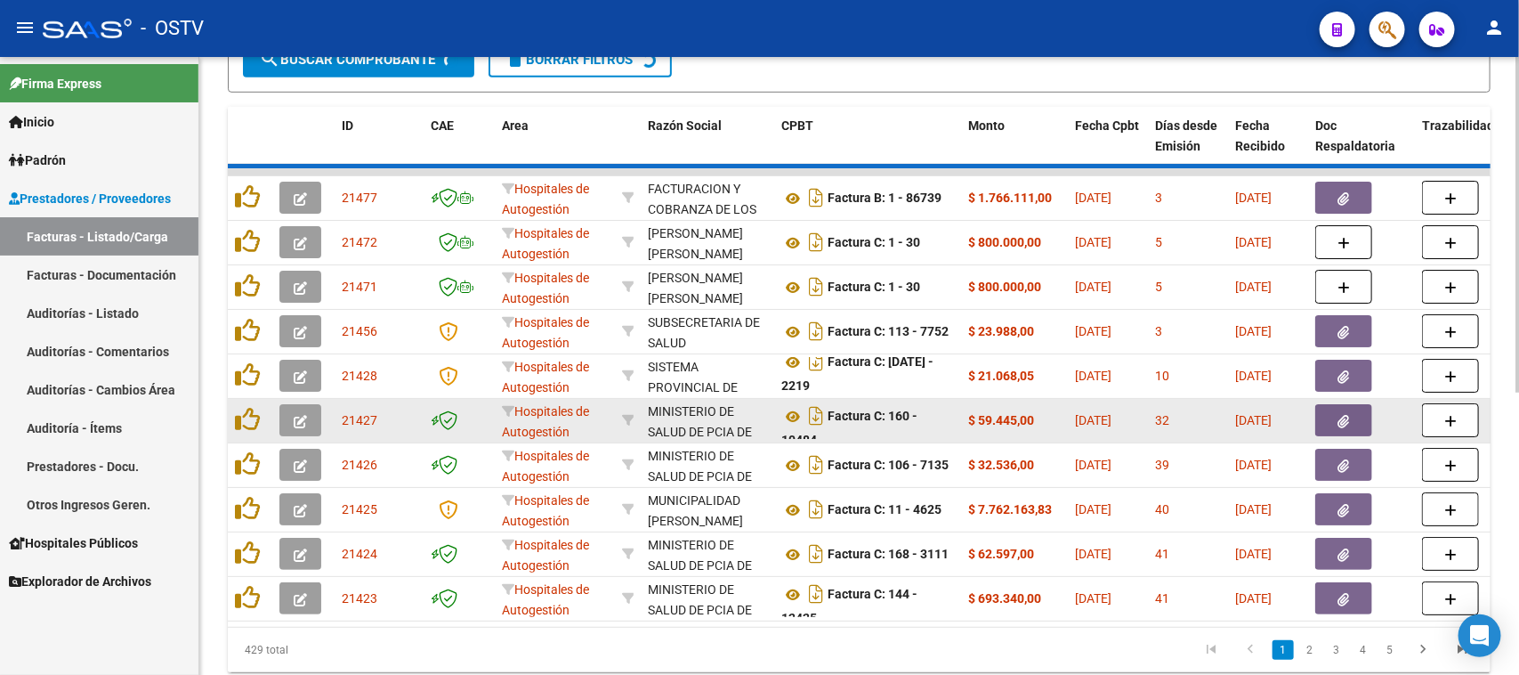
scroll to position [452, 0]
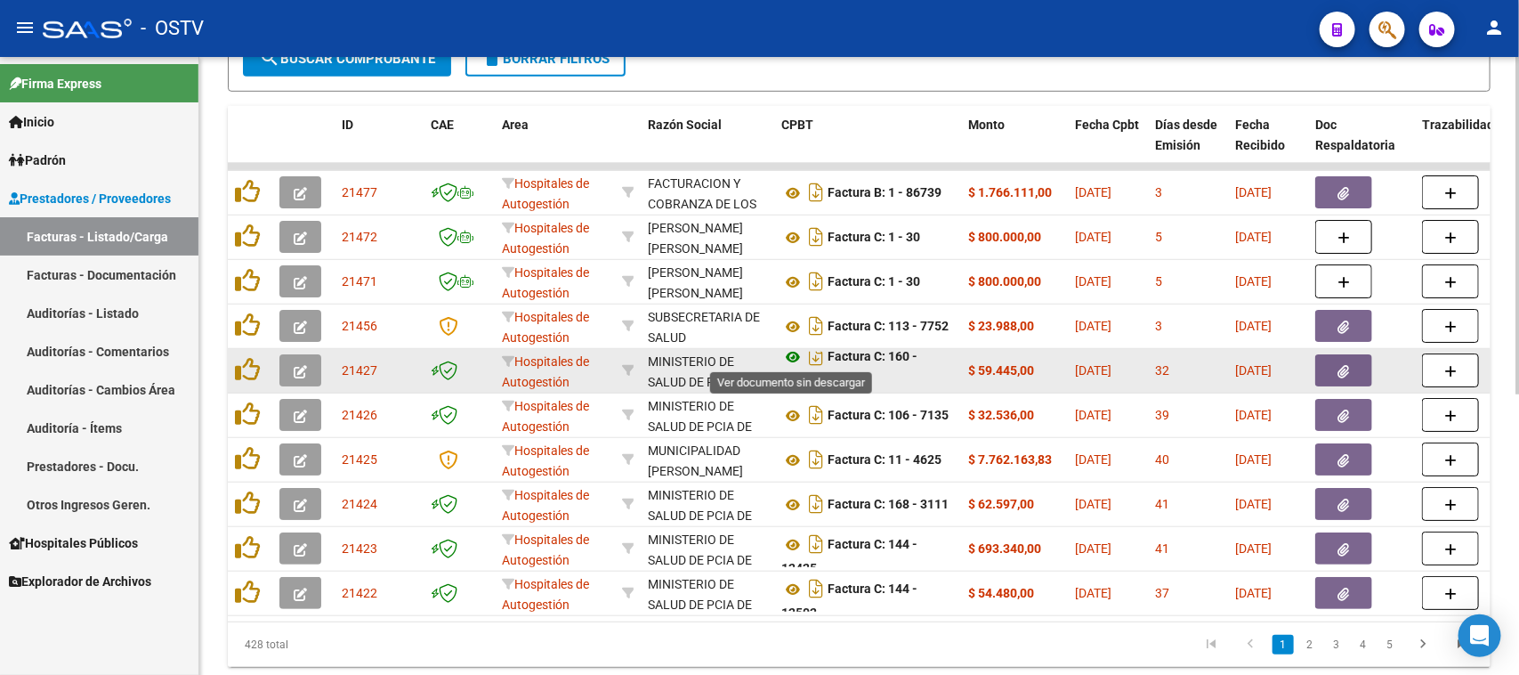
click at [792, 356] on icon at bounding box center [792, 356] width 23 height 21
drag, startPoint x: 844, startPoint y: 352, endPoint x: 990, endPoint y: 380, distance: 148.5
click at [1329, 367] on button "button" at bounding box center [1343, 370] width 57 height 32
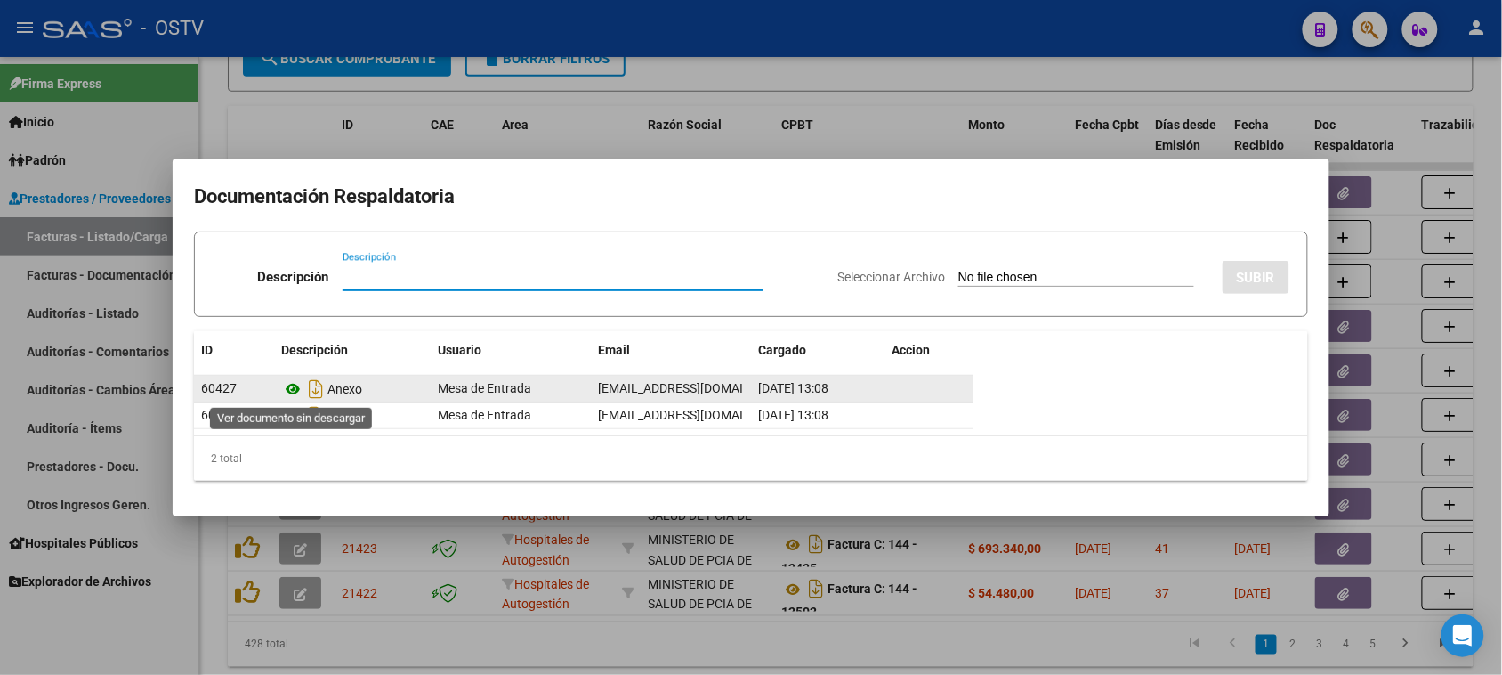
click at [294, 389] on icon at bounding box center [292, 388] width 23 height 21
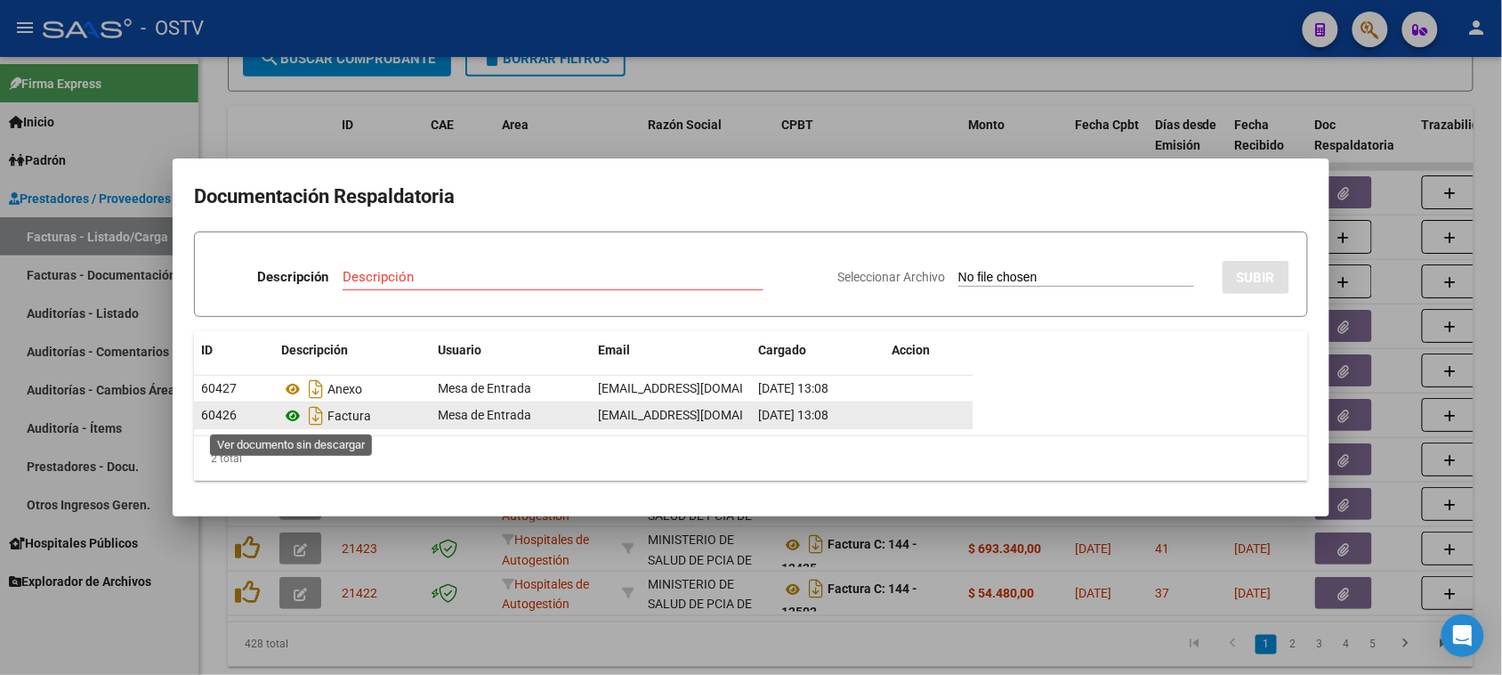
click at [291, 416] on icon at bounding box center [292, 415] width 23 height 21
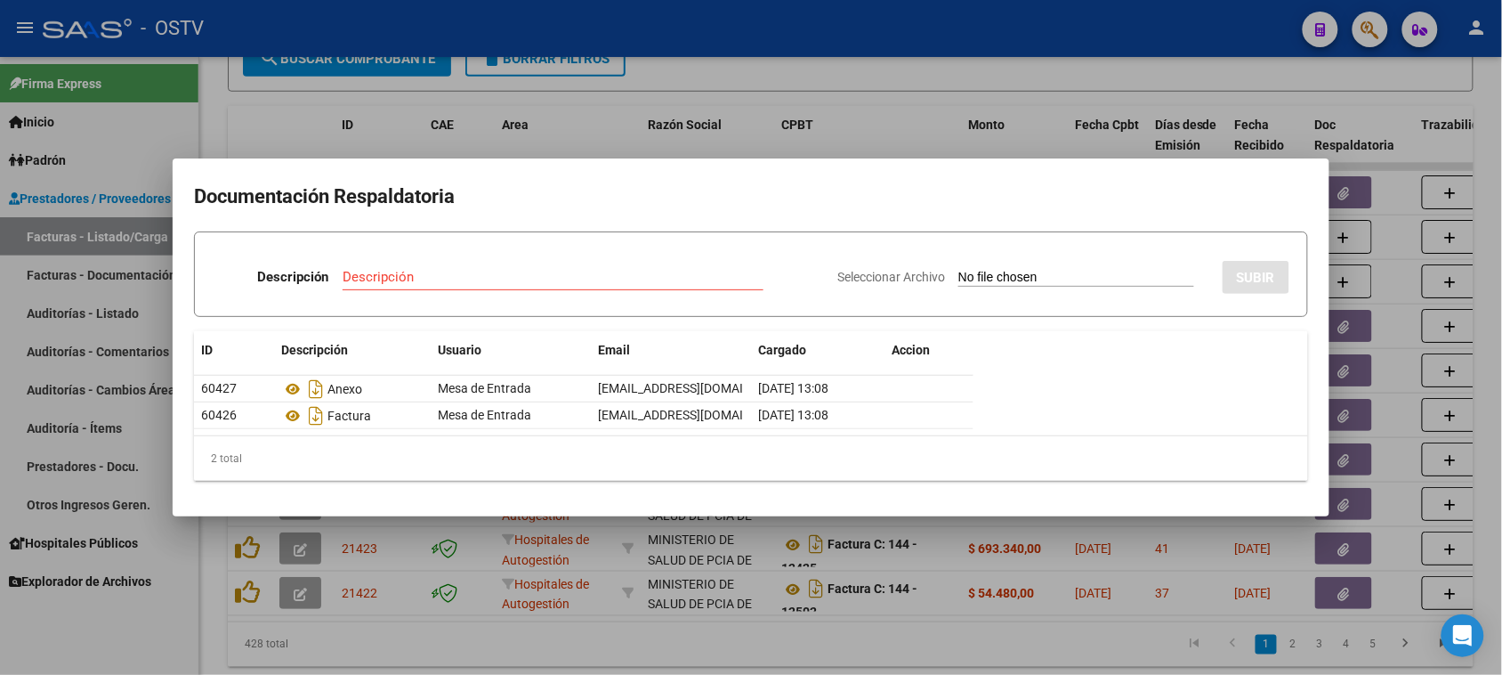
click at [797, 148] on div at bounding box center [751, 337] width 1502 height 675
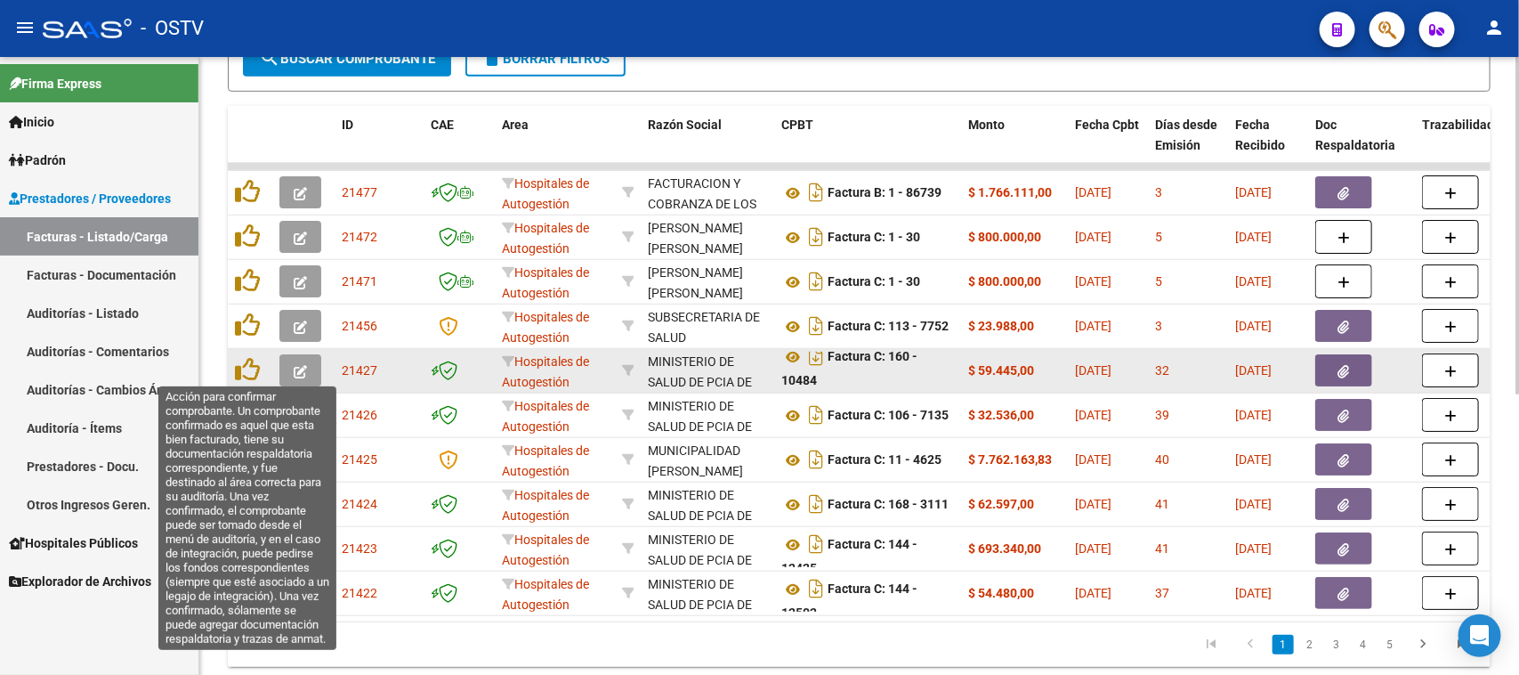
drag, startPoint x: 237, startPoint y: 366, endPoint x: 746, endPoint y: 365, distance: 509.0
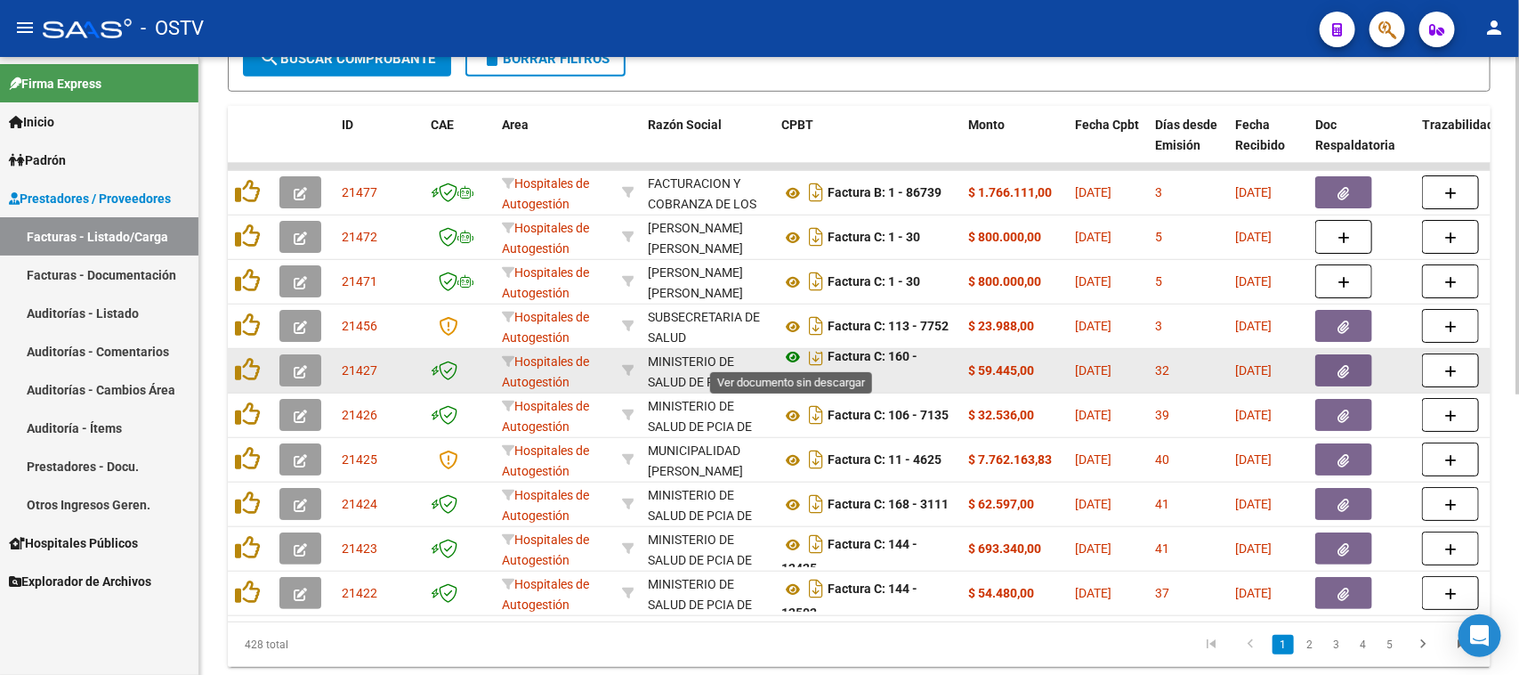
click at [788, 354] on icon at bounding box center [792, 356] width 23 height 21
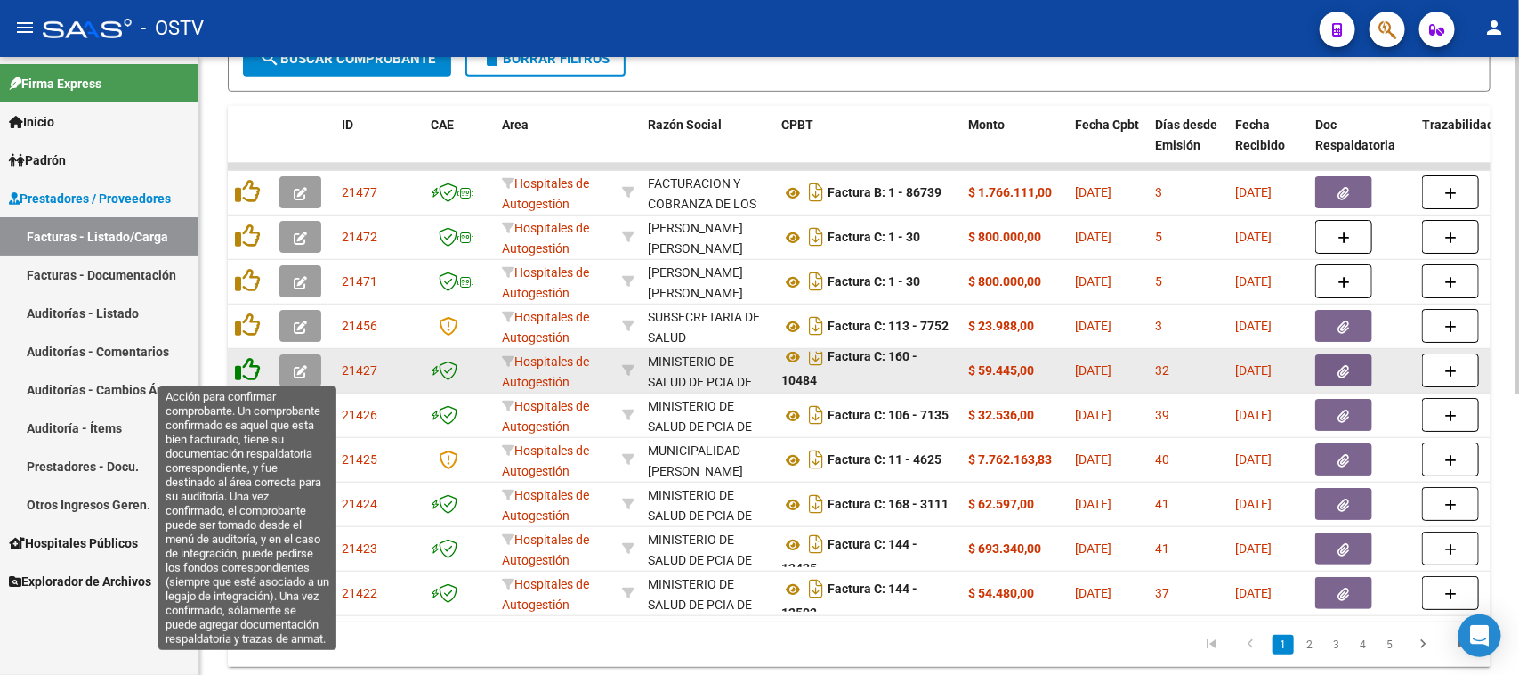
click at [245, 368] on icon at bounding box center [247, 369] width 25 height 25
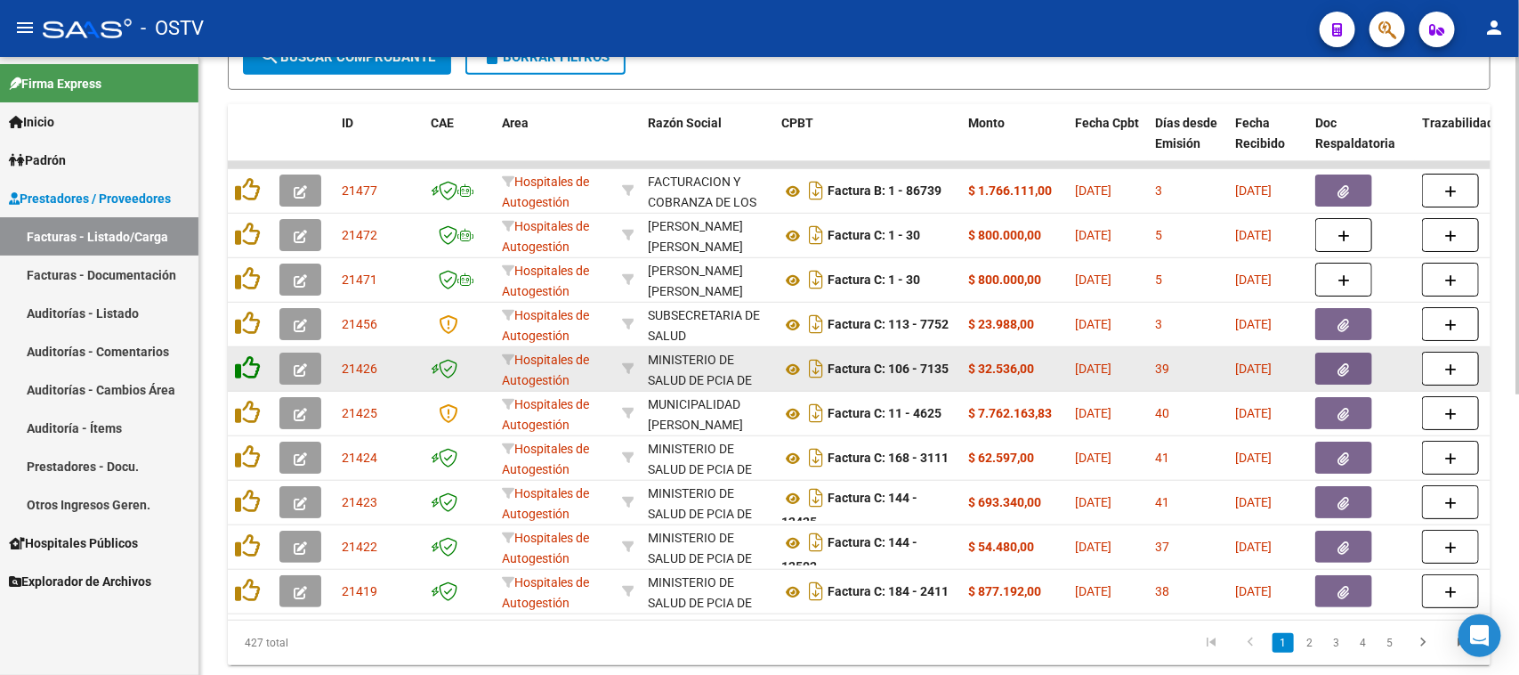
scroll to position [0, 0]
click at [793, 367] on icon at bounding box center [792, 369] width 23 height 21
drag, startPoint x: 986, startPoint y: 366, endPoint x: 1102, endPoint y: 365, distance: 115.7
click at [1355, 361] on button "button" at bounding box center [1343, 368] width 57 height 32
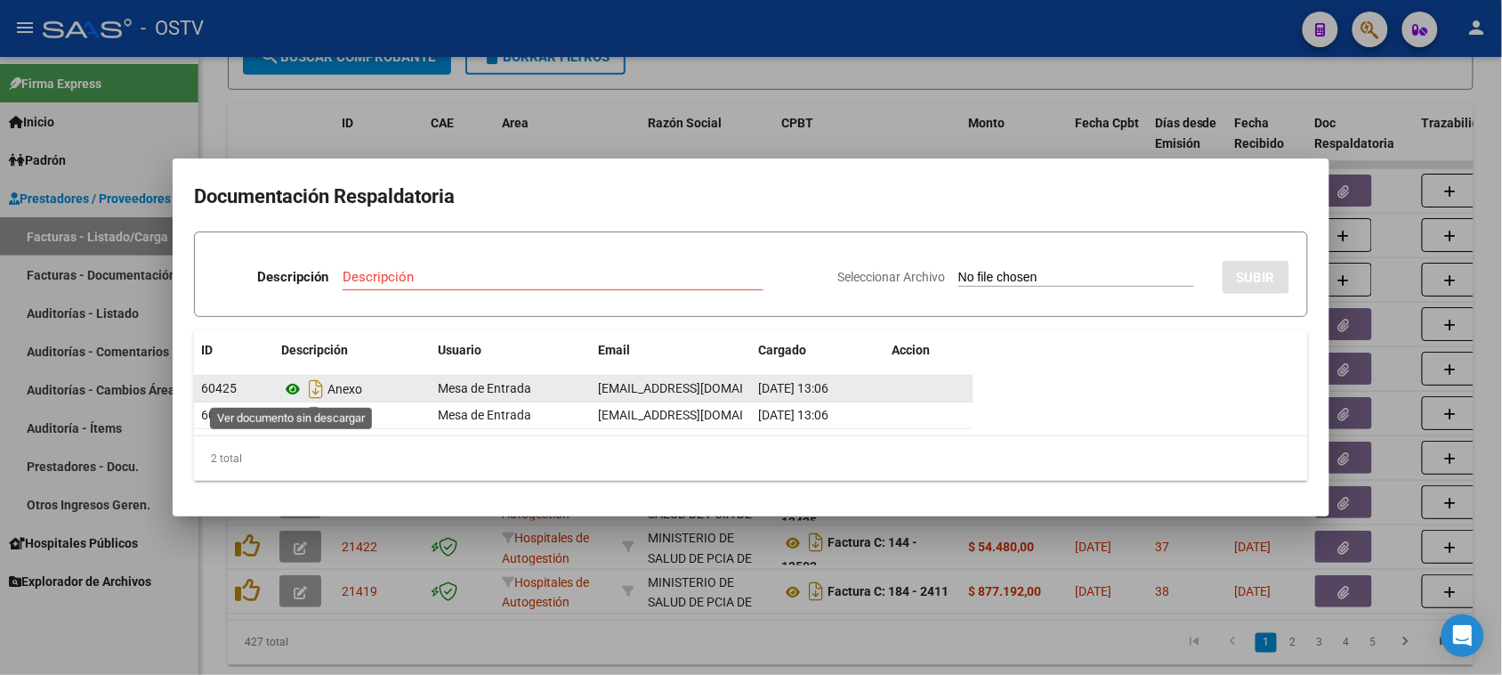
click at [294, 392] on icon at bounding box center [292, 388] width 23 height 21
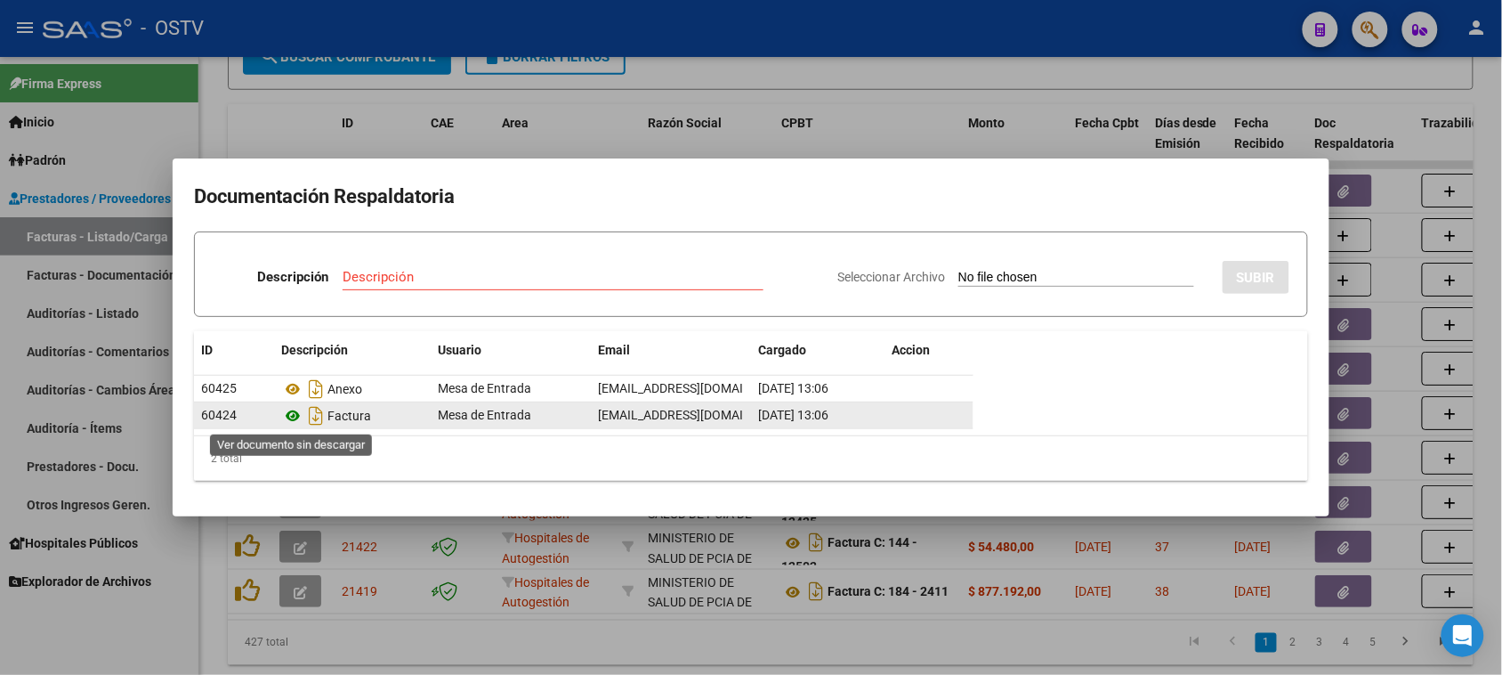
click at [294, 415] on icon at bounding box center [292, 415] width 23 height 21
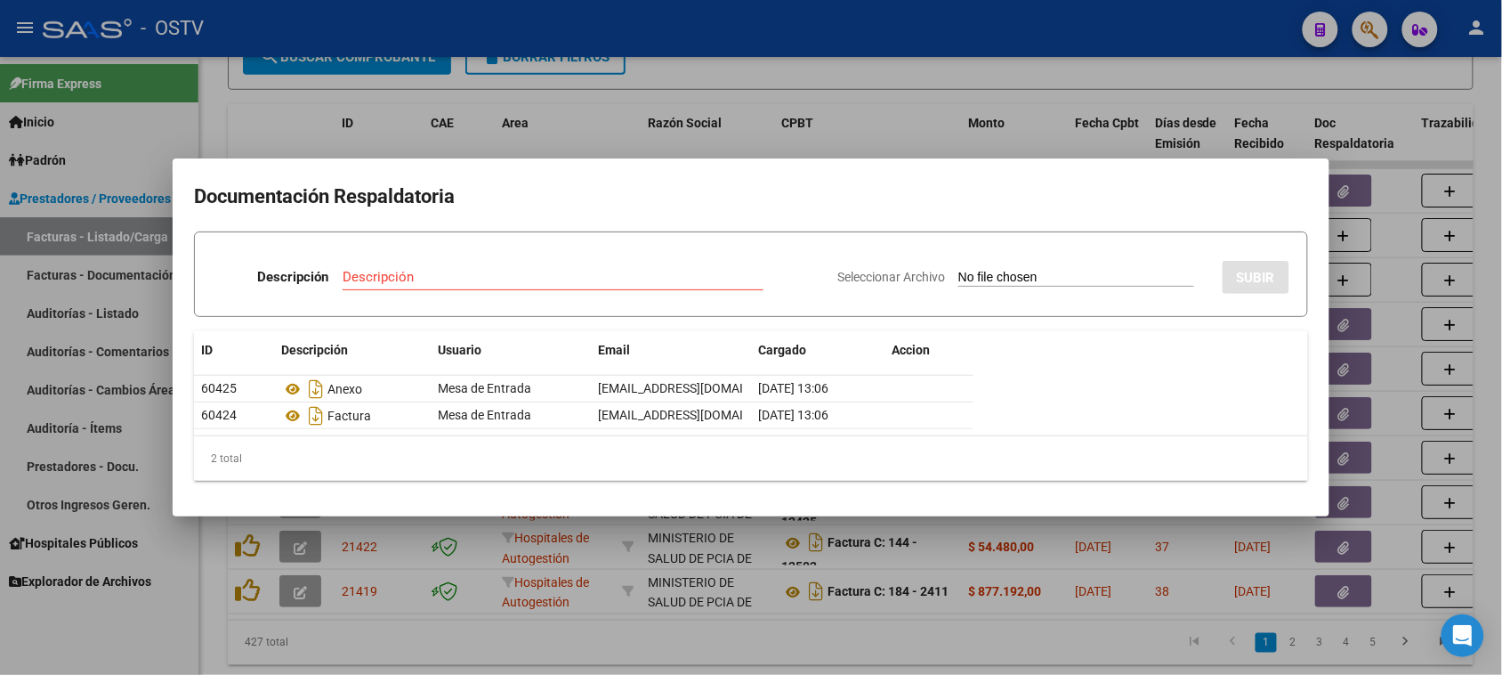
click at [556, 655] on div at bounding box center [751, 337] width 1502 height 675
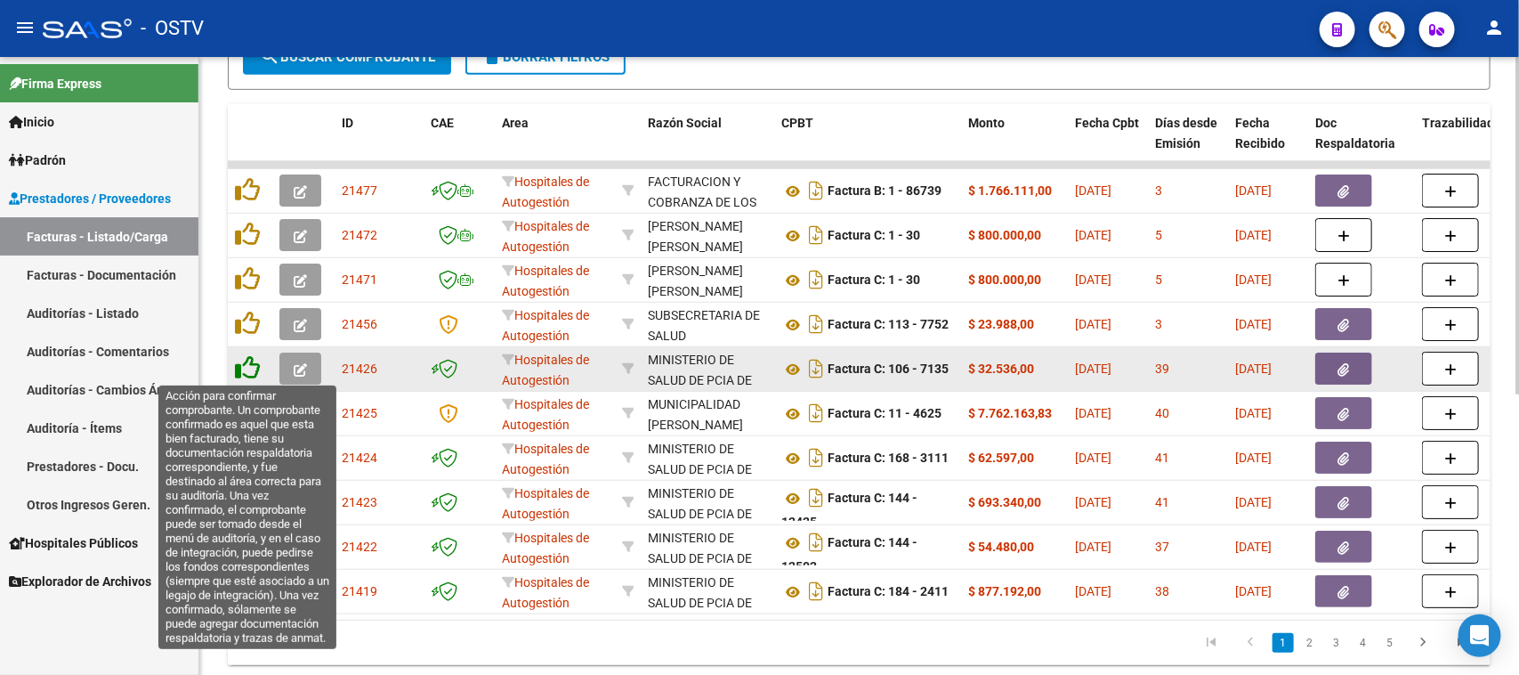
click at [238, 366] on icon at bounding box center [247, 367] width 25 height 25
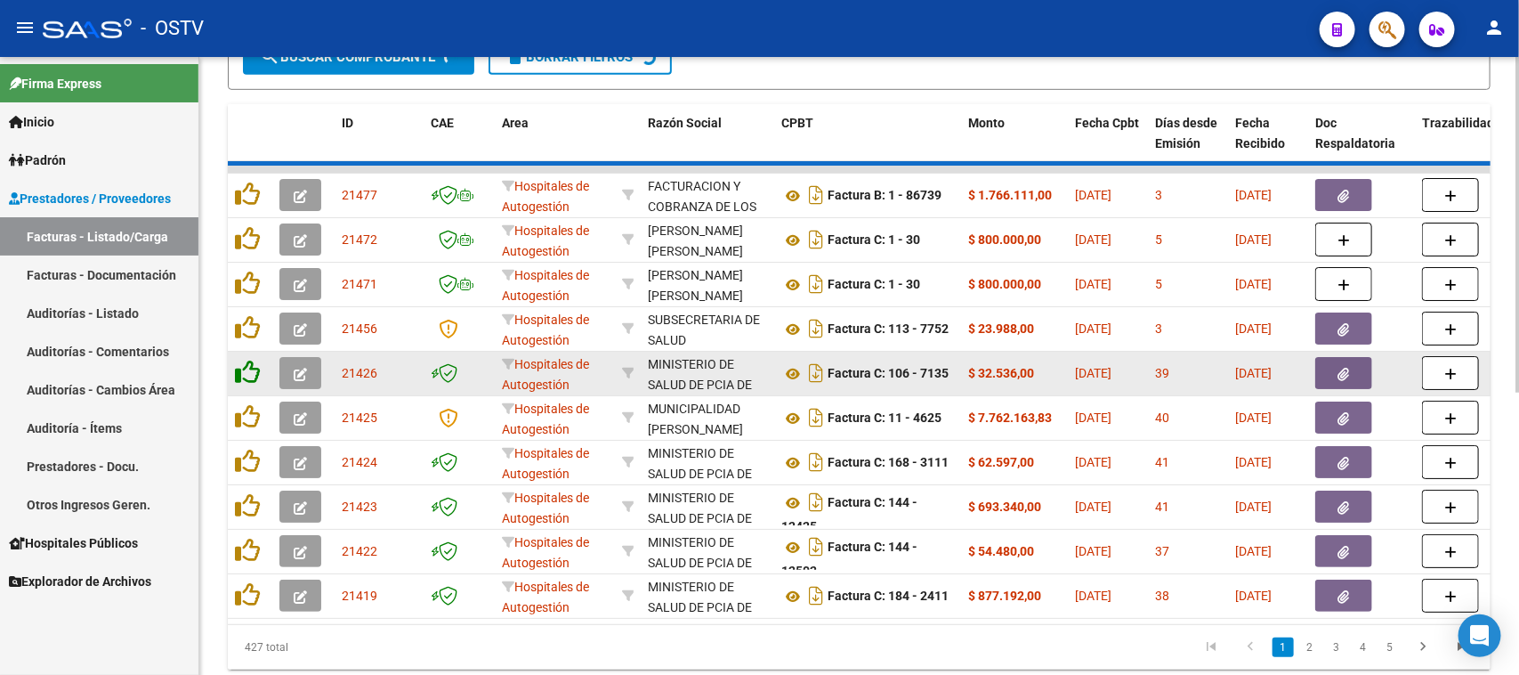
scroll to position [455, 0]
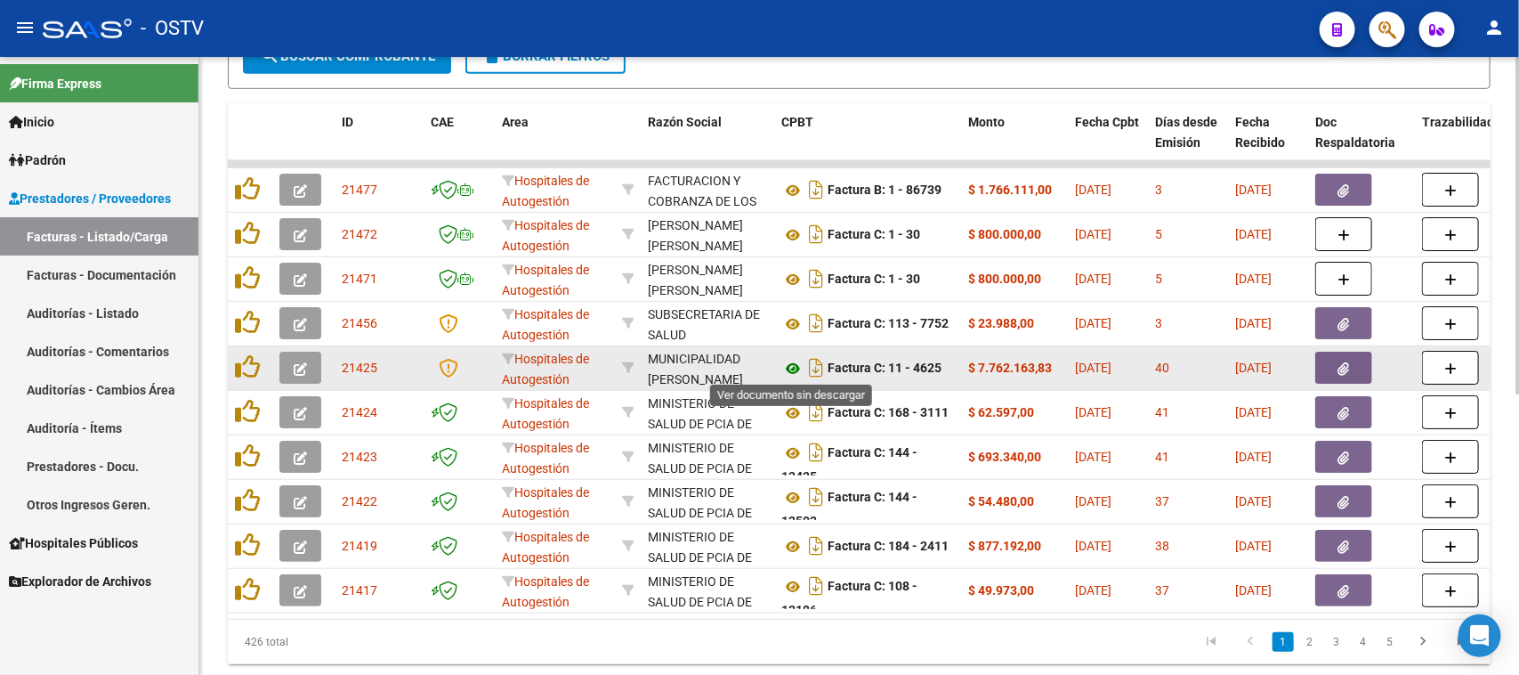
click at [795, 367] on icon at bounding box center [792, 368] width 23 height 21
drag, startPoint x: 934, startPoint y: 368, endPoint x: 1014, endPoint y: 368, distance: 80.1
click at [1338, 362] on icon "button" at bounding box center [1344, 368] width 12 height 13
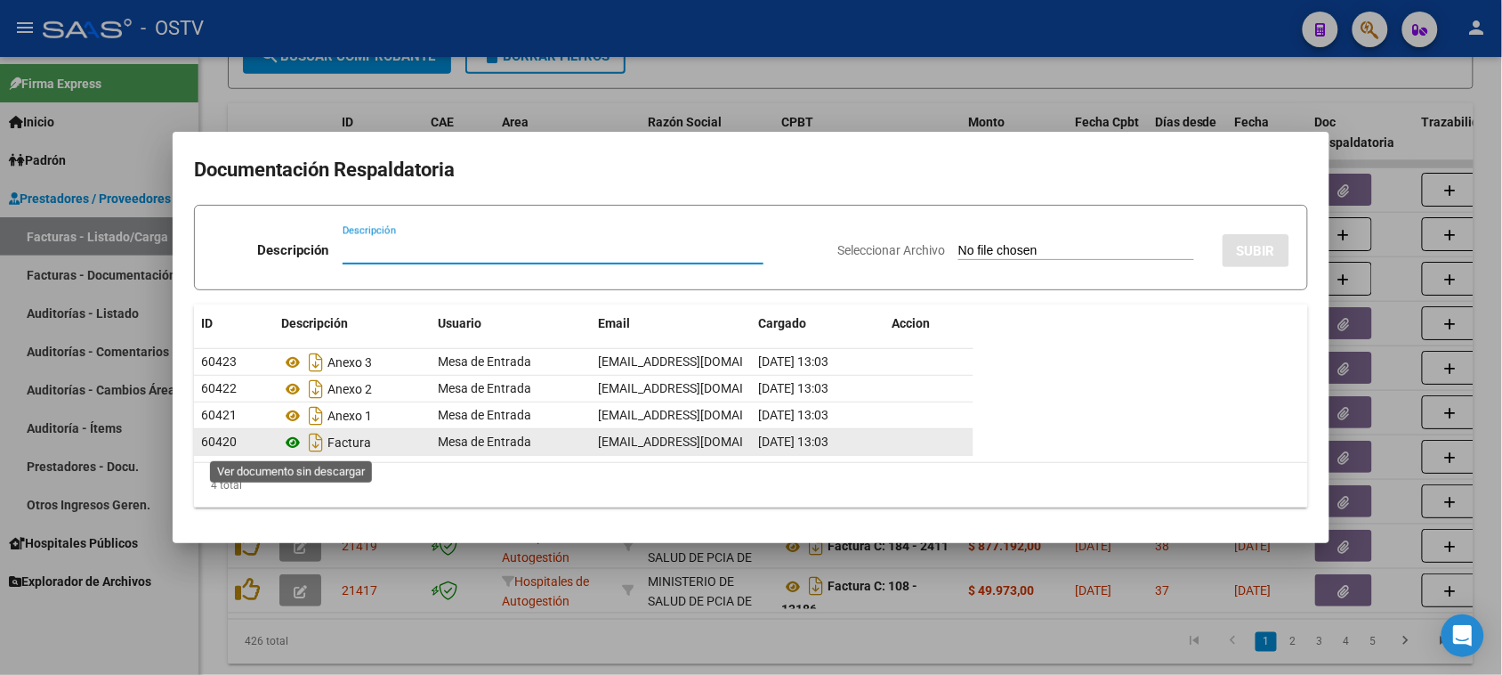
click at [295, 443] on icon at bounding box center [292, 442] width 23 height 21
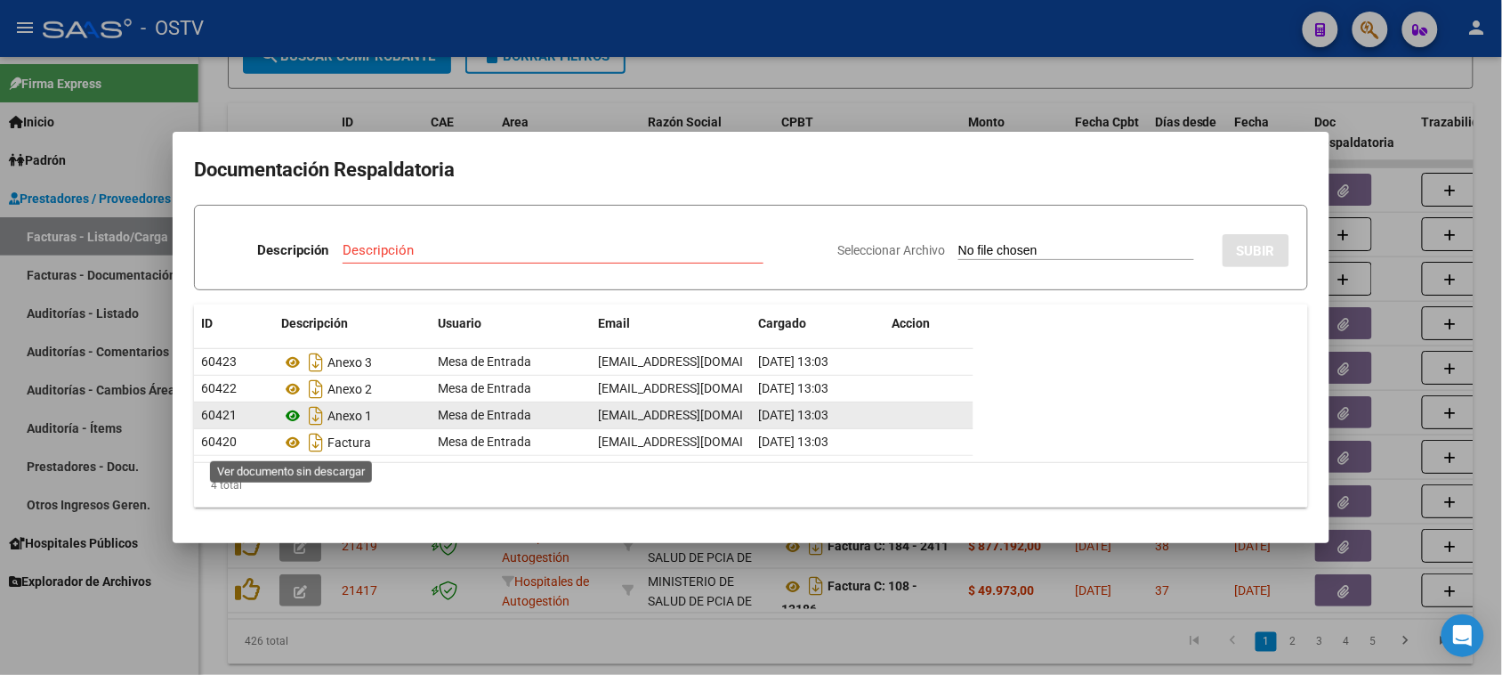
click at [292, 416] on icon at bounding box center [292, 415] width 23 height 21
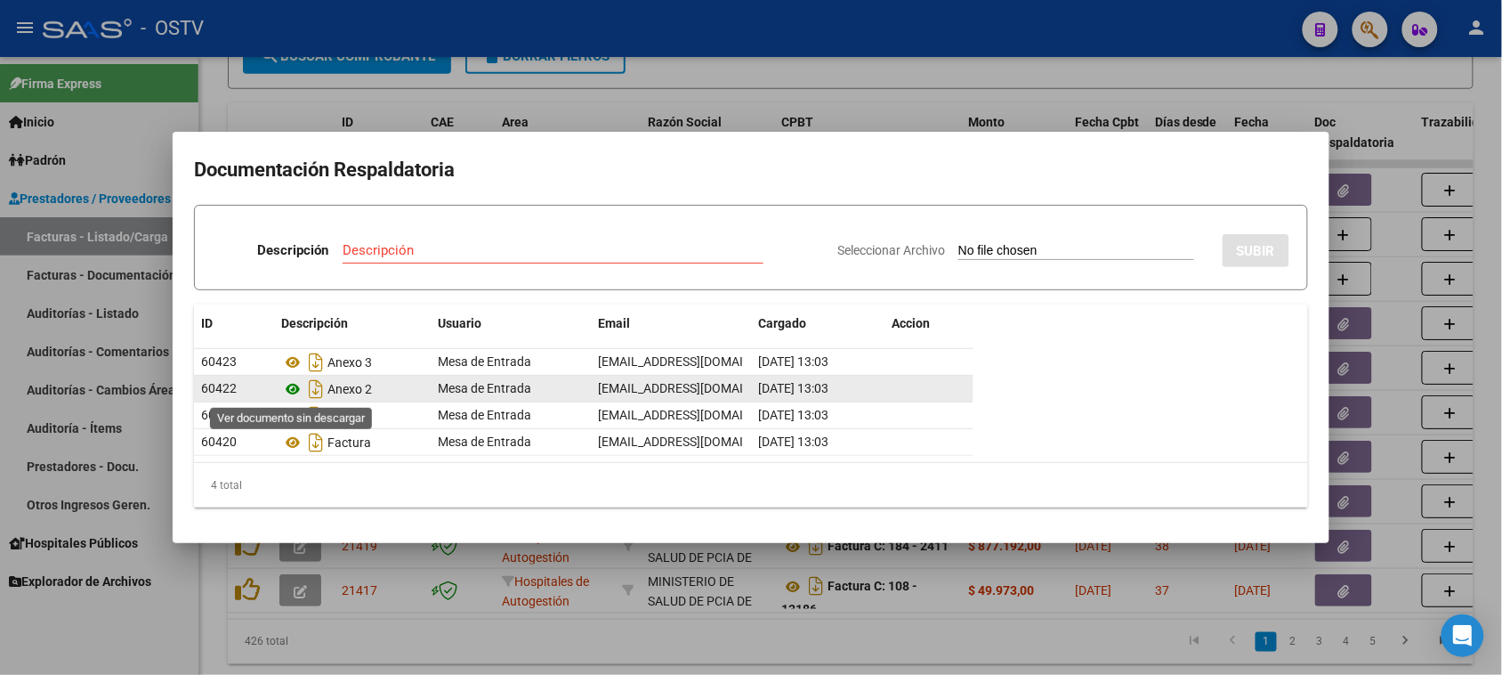
click at [295, 390] on icon at bounding box center [292, 388] width 23 height 21
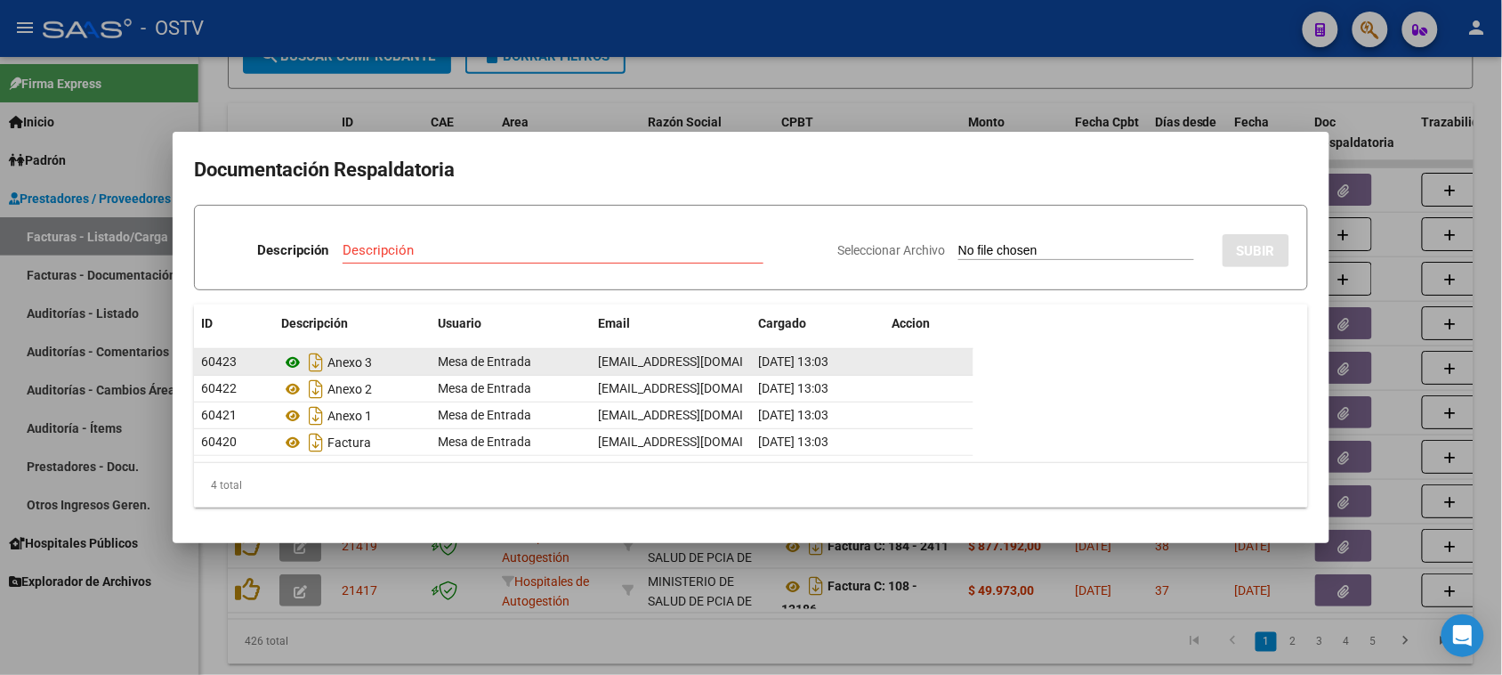
click at [294, 360] on icon at bounding box center [292, 361] width 23 height 21
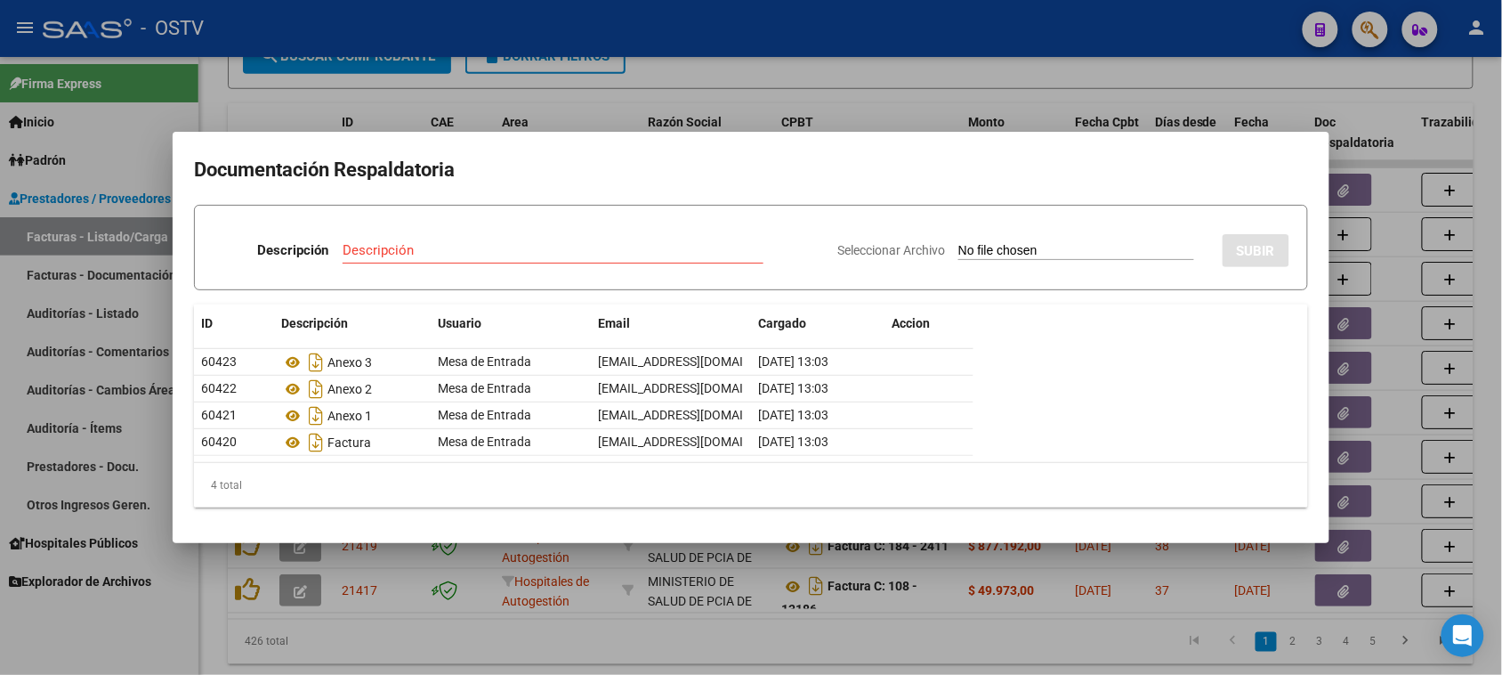
click at [699, 656] on div at bounding box center [751, 337] width 1502 height 675
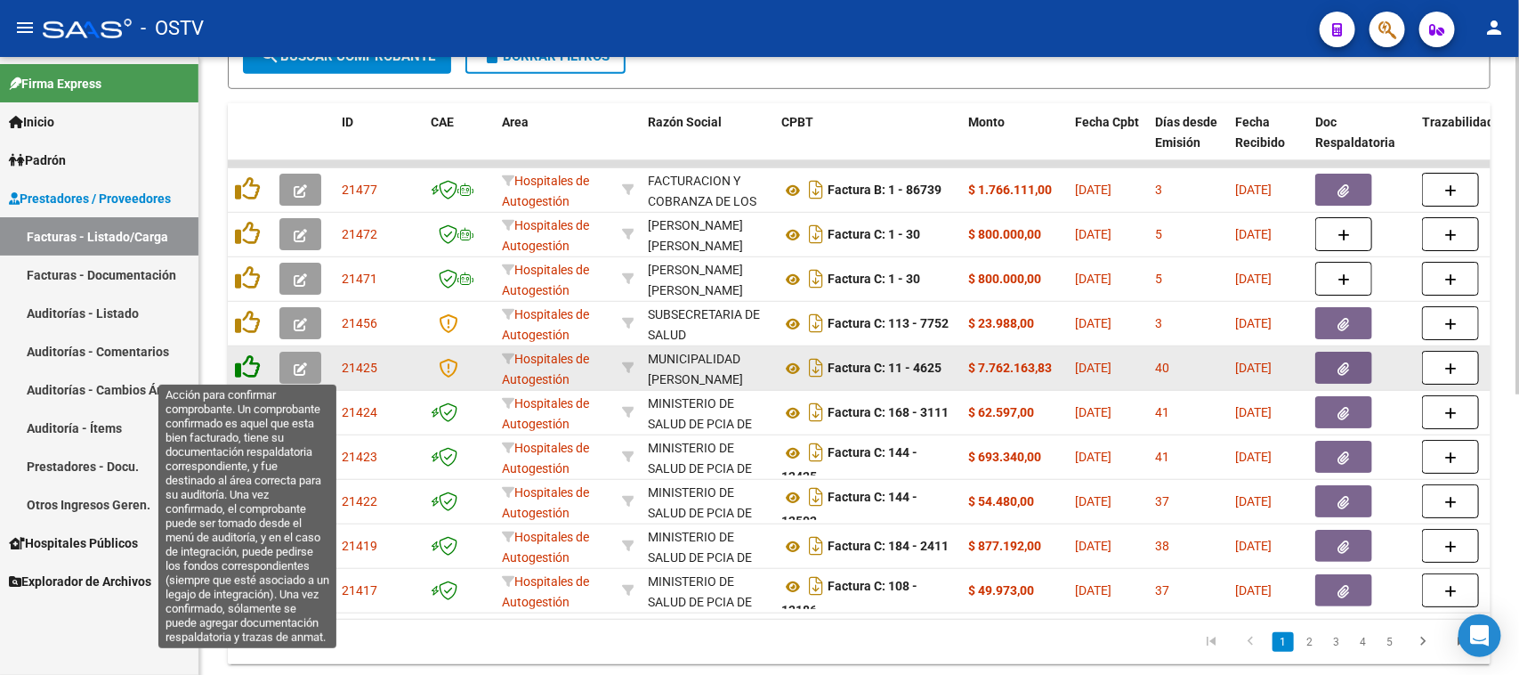
click at [250, 361] on icon at bounding box center [247, 366] width 25 height 25
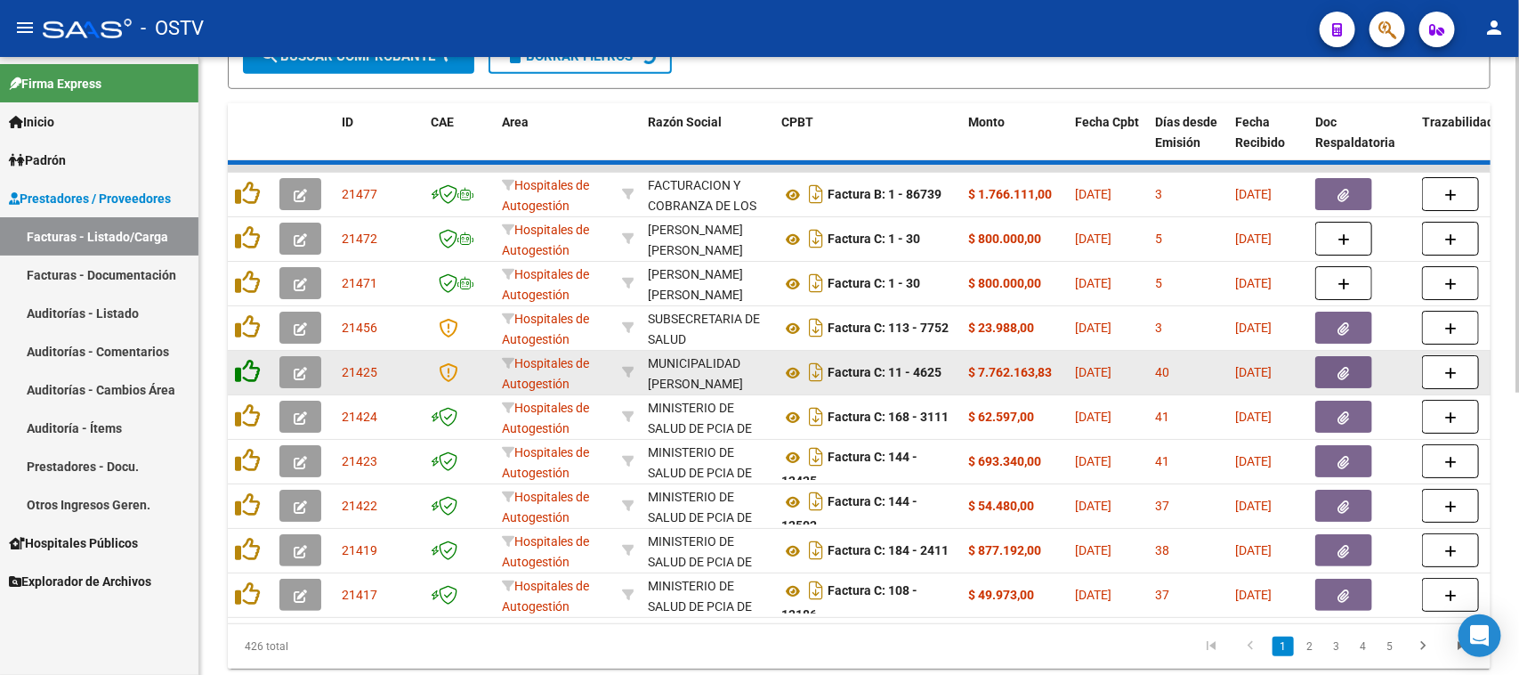
scroll to position [456, 0]
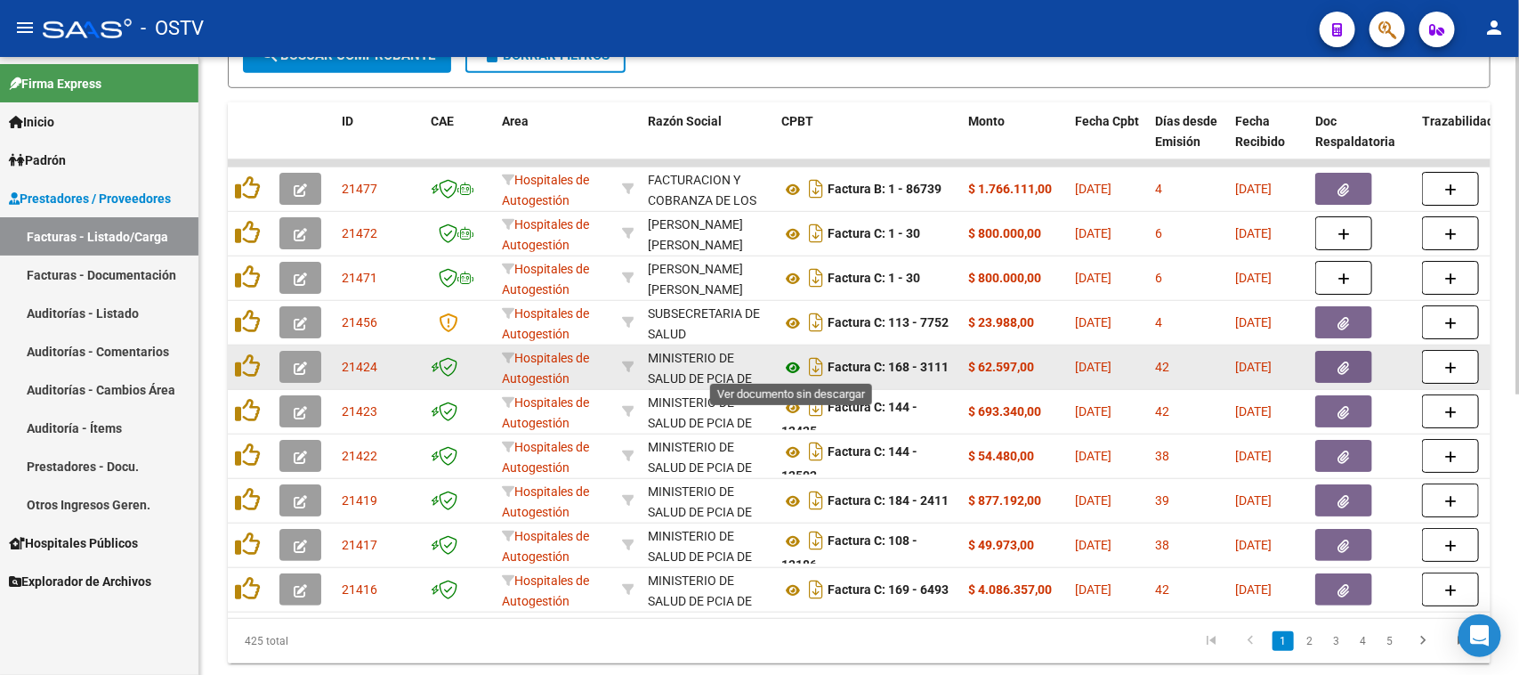
click at [789, 362] on icon at bounding box center [792, 367] width 23 height 21
drag, startPoint x: 901, startPoint y: 357, endPoint x: 998, endPoint y: 359, distance: 97.9
click at [1345, 369] on icon "button" at bounding box center [1344, 367] width 12 height 13
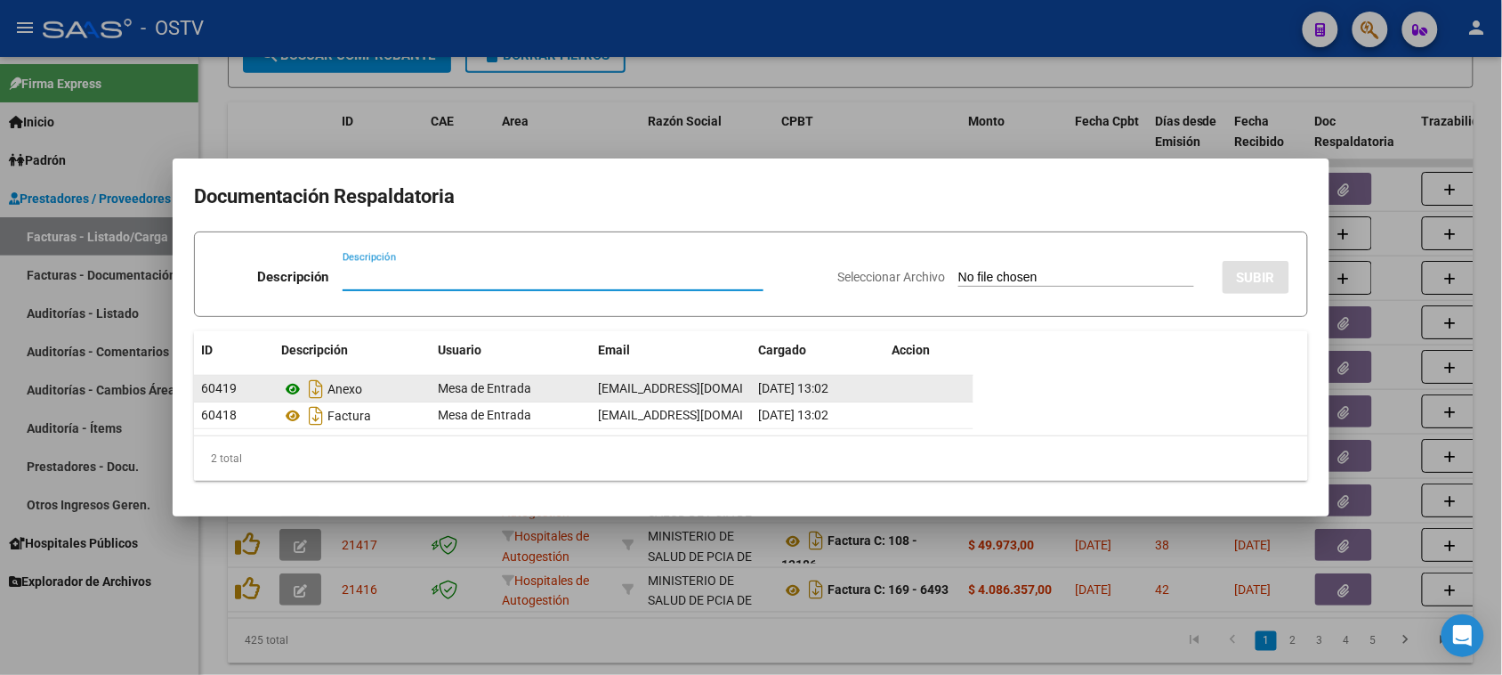
click at [296, 390] on icon at bounding box center [292, 388] width 23 height 21
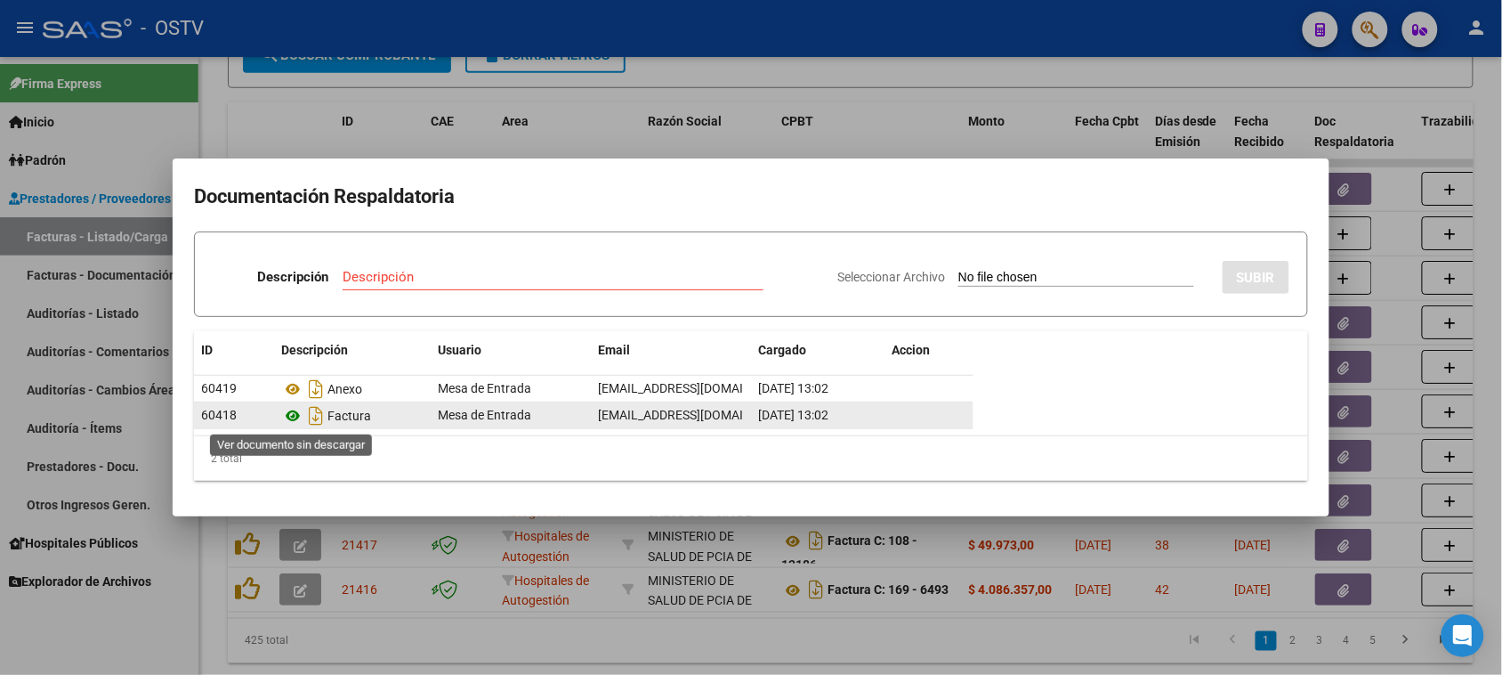
click at [291, 418] on icon at bounding box center [292, 415] width 23 height 21
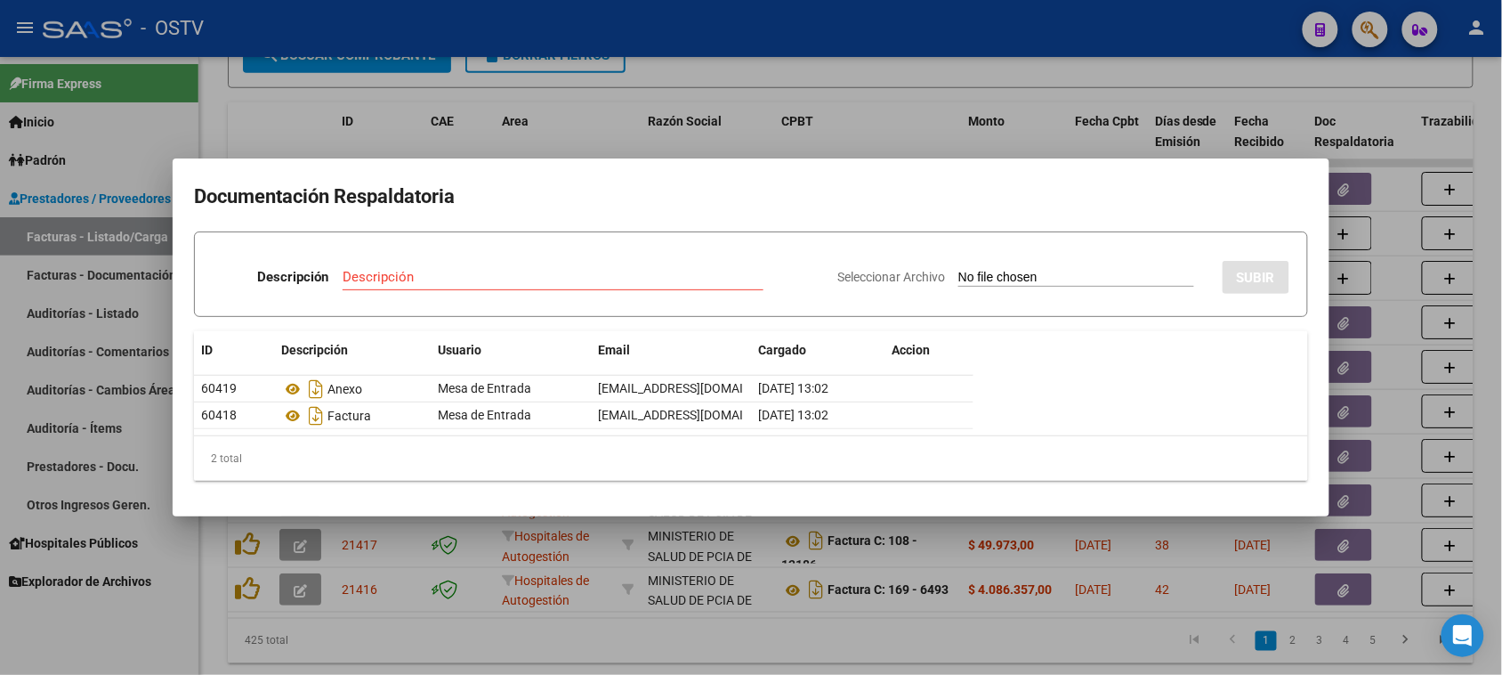
click at [709, 625] on div at bounding box center [751, 337] width 1502 height 675
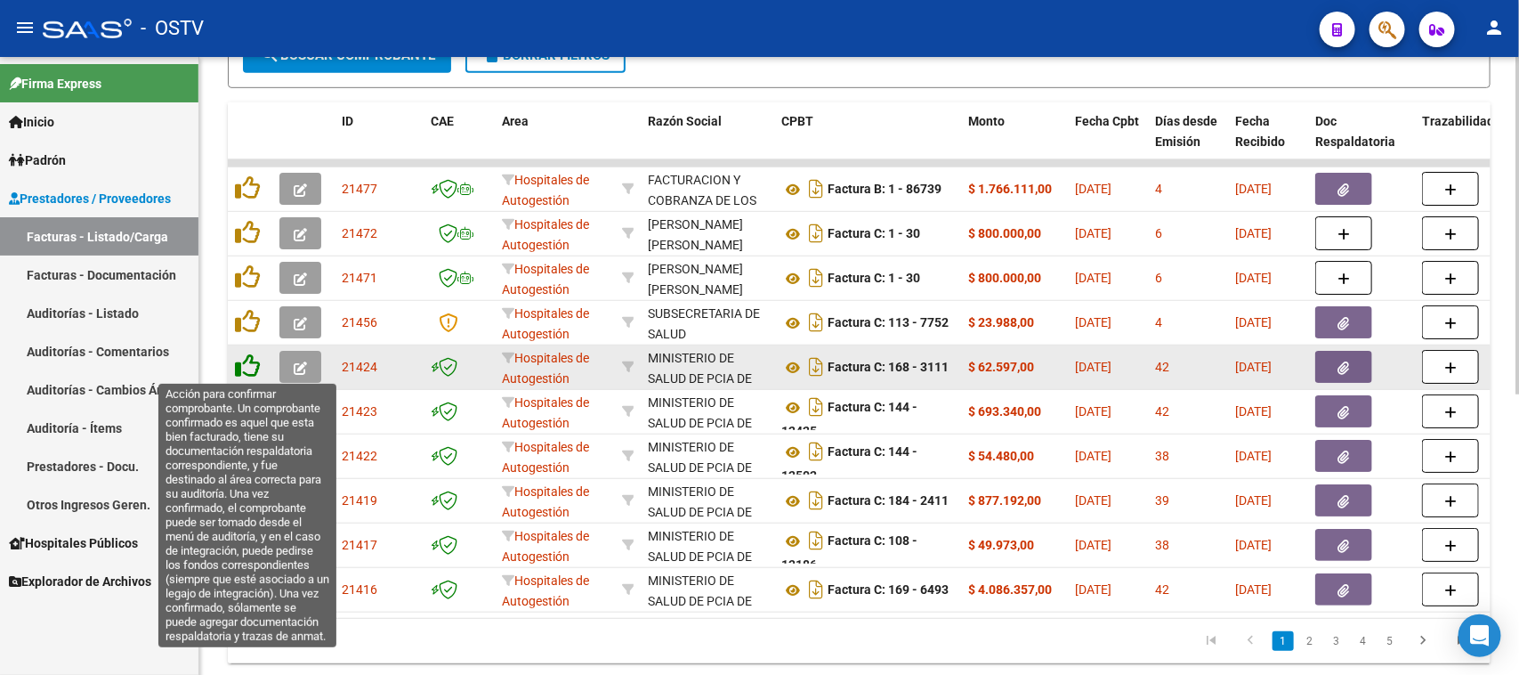
click at [243, 370] on icon at bounding box center [247, 365] width 25 height 25
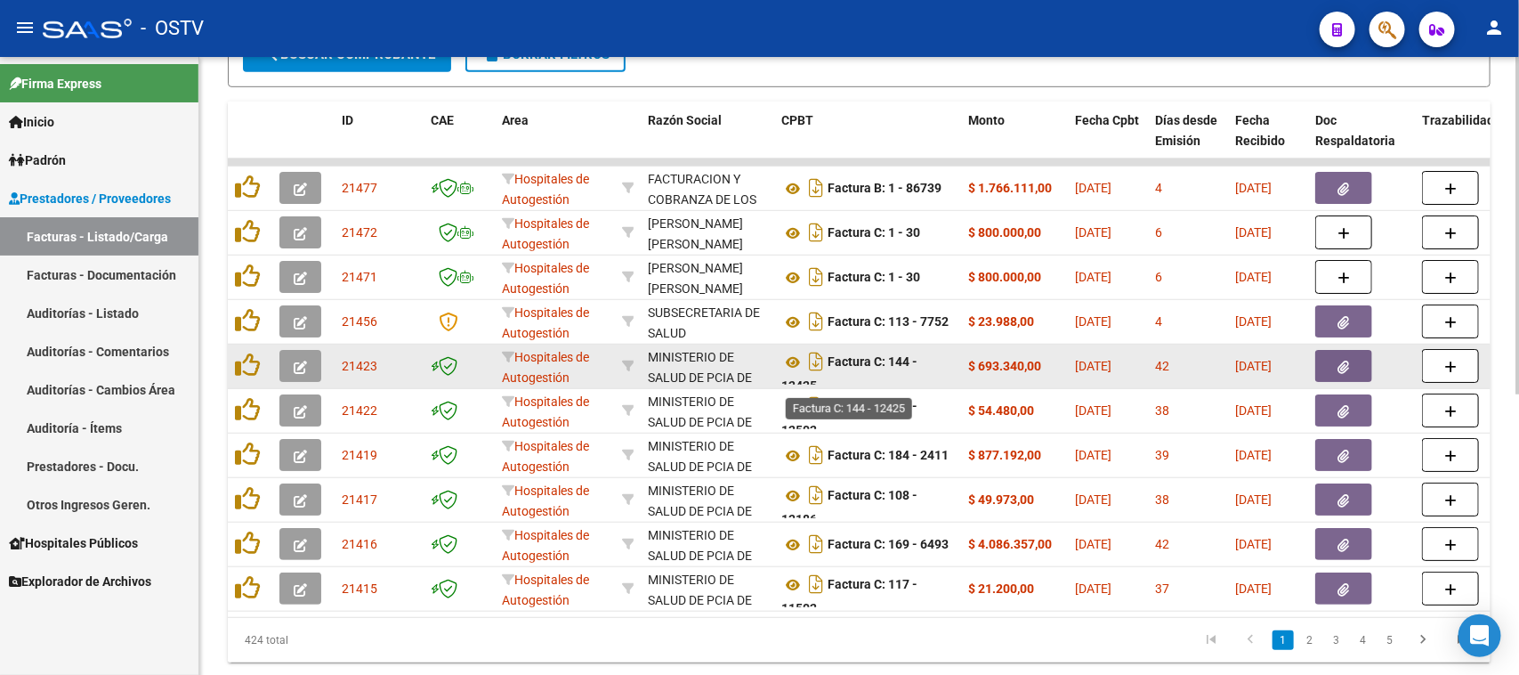
scroll to position [10, 0]
click at [790, 349] on icon at bounding box center [792, 352] width 23 height 21
click at [1354, 367] on button "button" at bounding box center [1343, 366] width 57 height 32
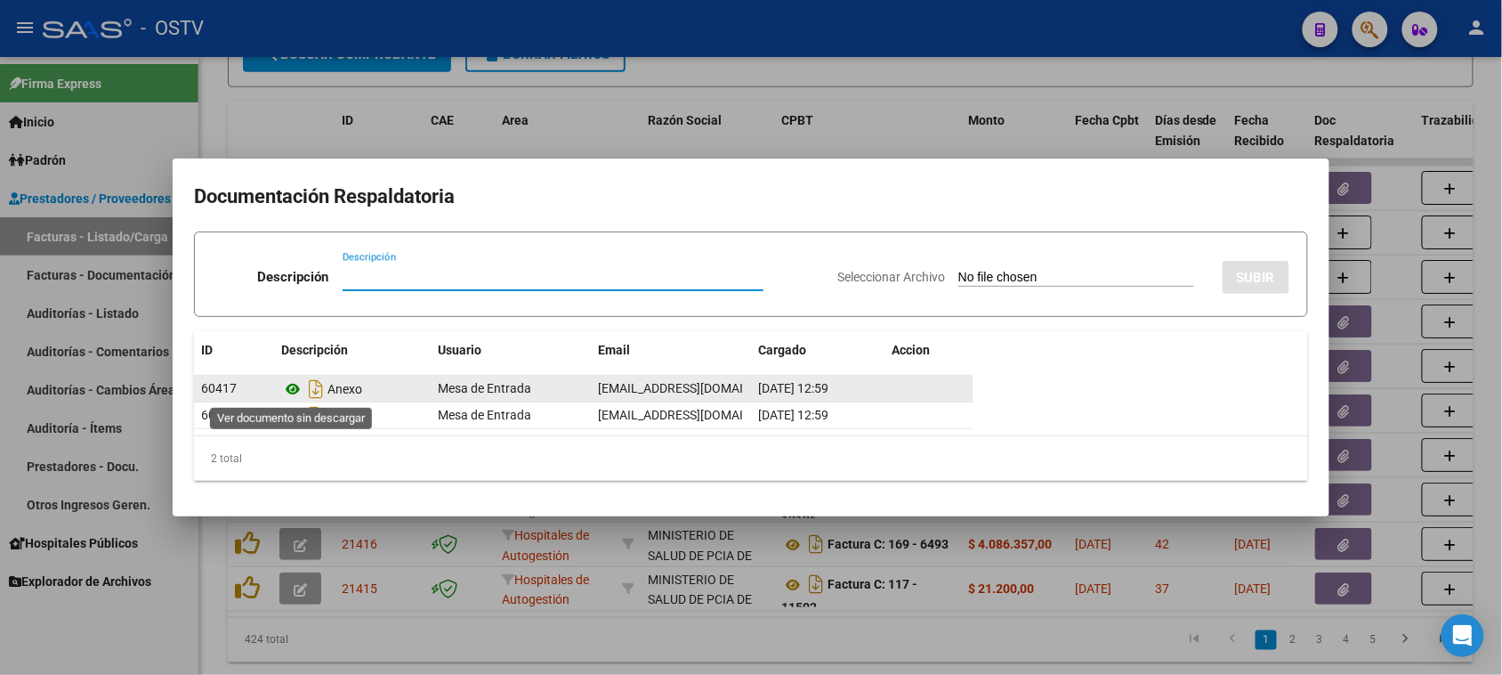
click at [295, 387] on icon at bounding box center [292, 388] width 23 height 21
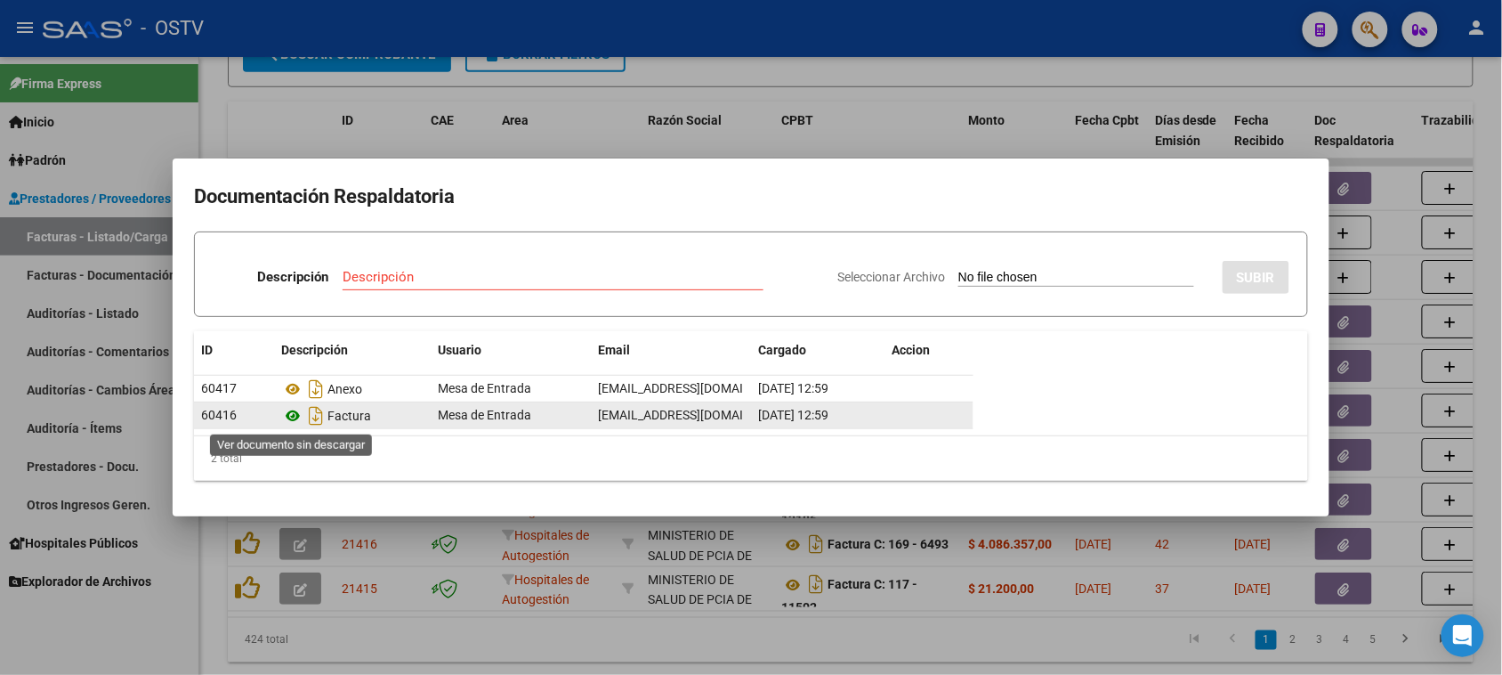
click at [292, 418] on icon at bounding box center [292, 415] width 23 height 21
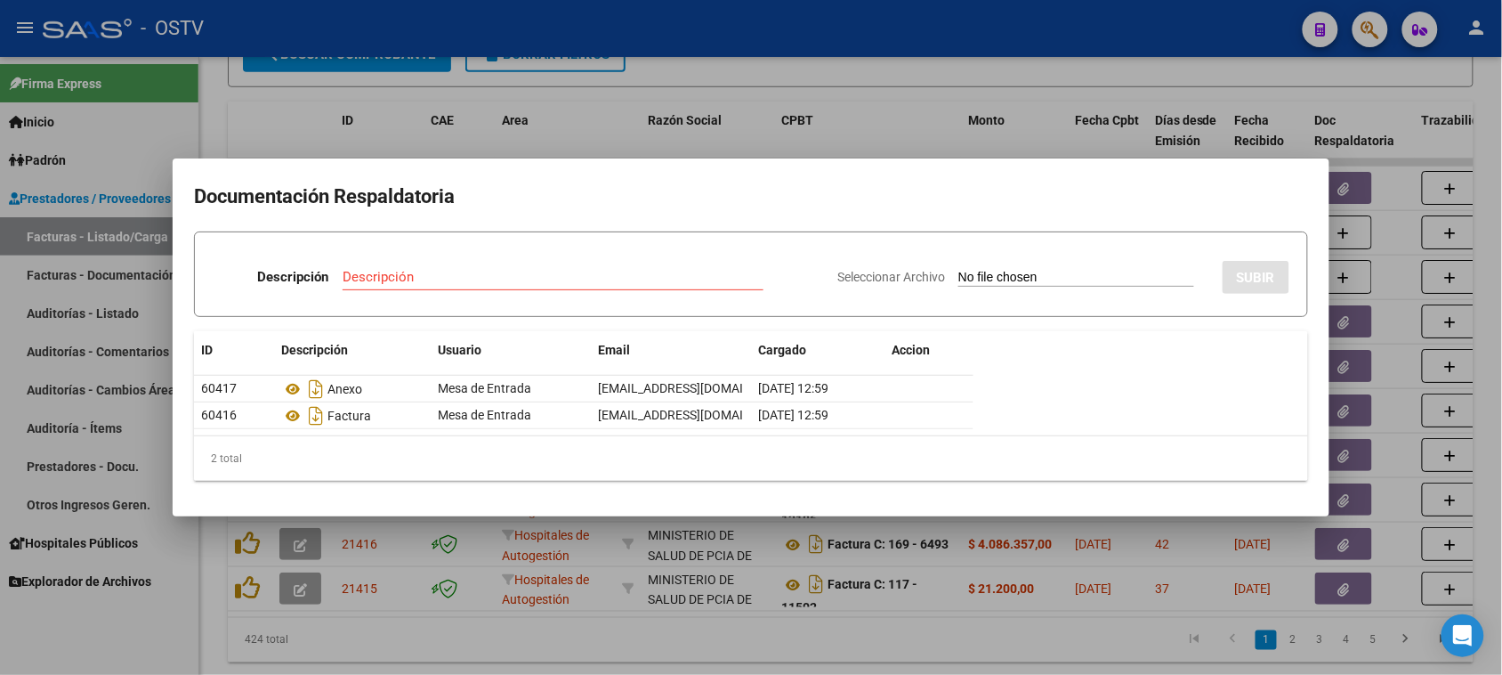
click at [770, 80] on div at bounding box center [751, 337] width 1502 height 675
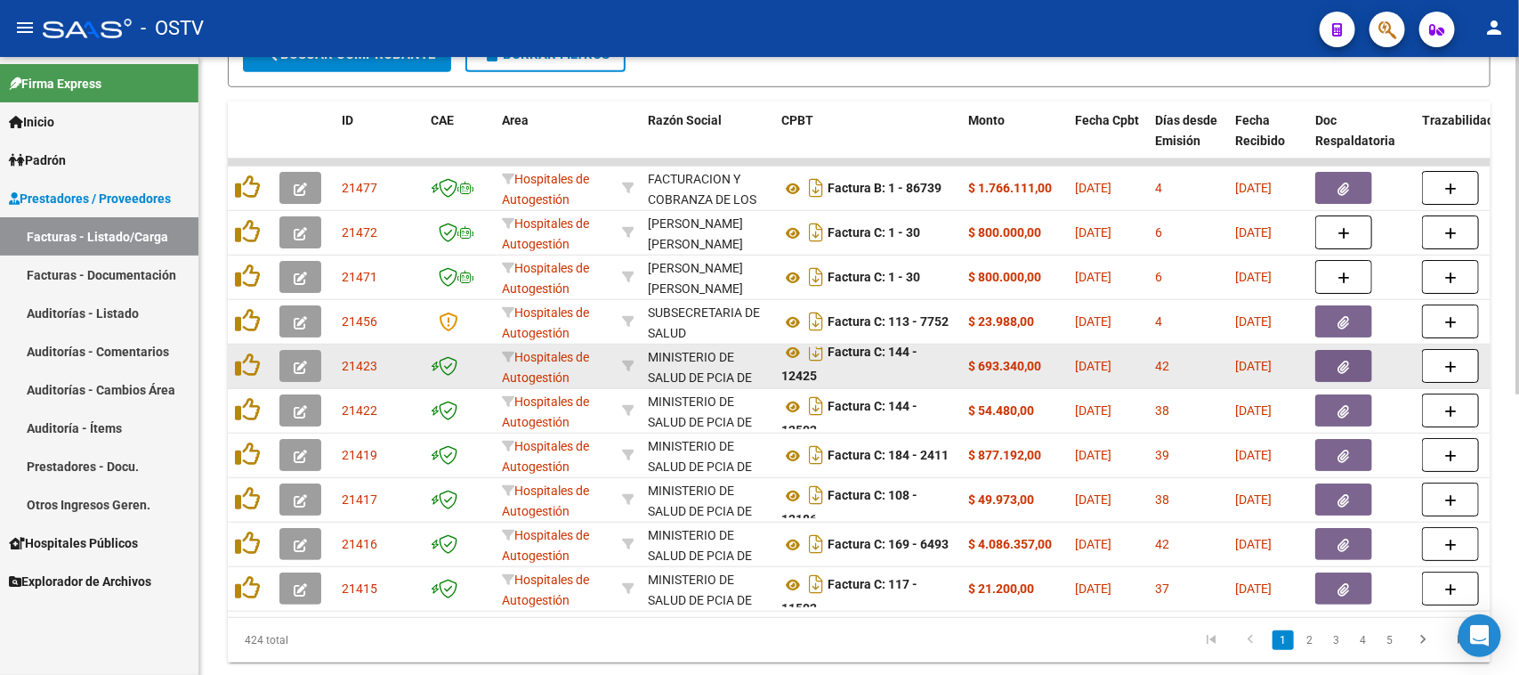
drag, startPoint x: 1014, startPoint y: 366, endPoint x: 963, endPoint y: 366, distance: 51.6
click at [963, 366] on datatable-body-cell "$ 693.340,00" at bounding box center [1014, 366] width 107 height 44
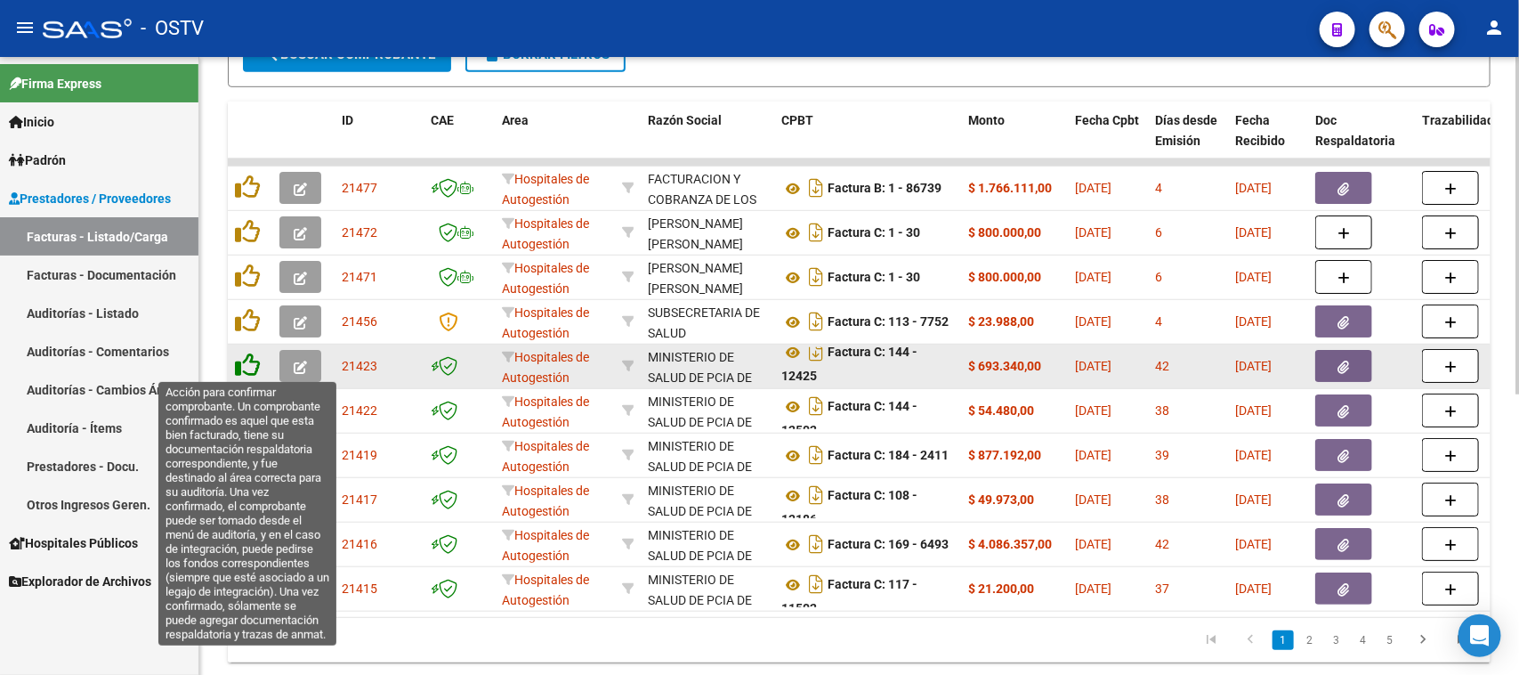
click at [242, 368] on icon at bounding box center [247, 364] width 25 height 25
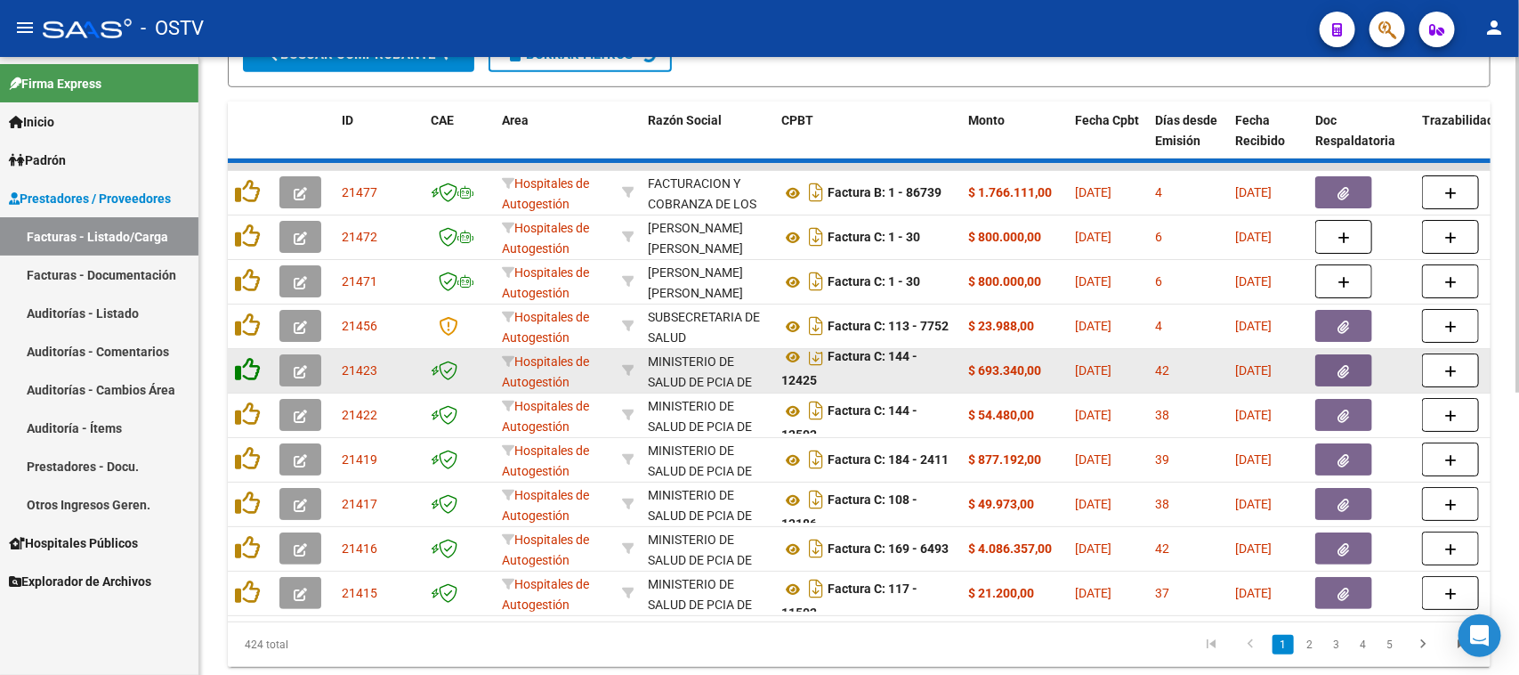
scroll to position [458, 0]
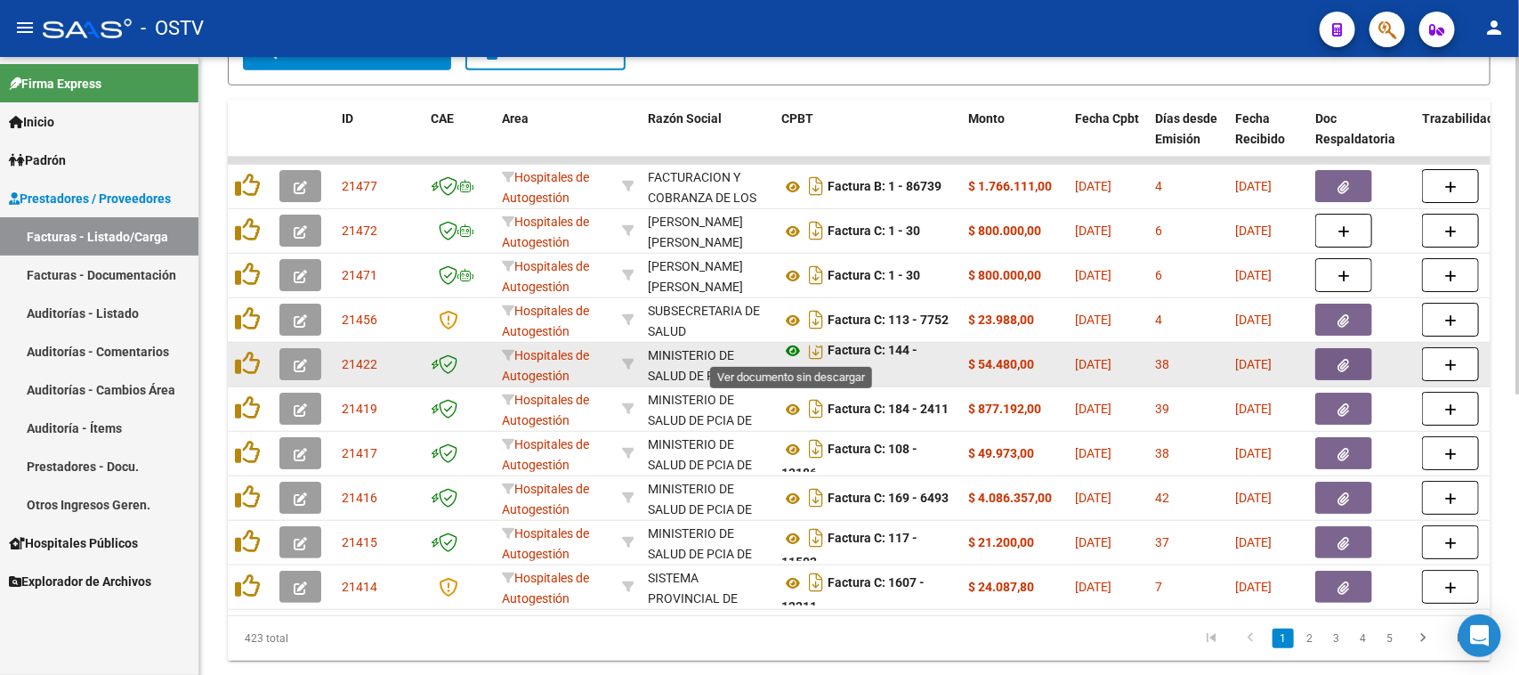
click at [792, 345] on icon at bounding box center [792, 350] width 23 height 21
click at [1355, 357] on button "button" at bounding box center [1343, 364] width 57 height 32
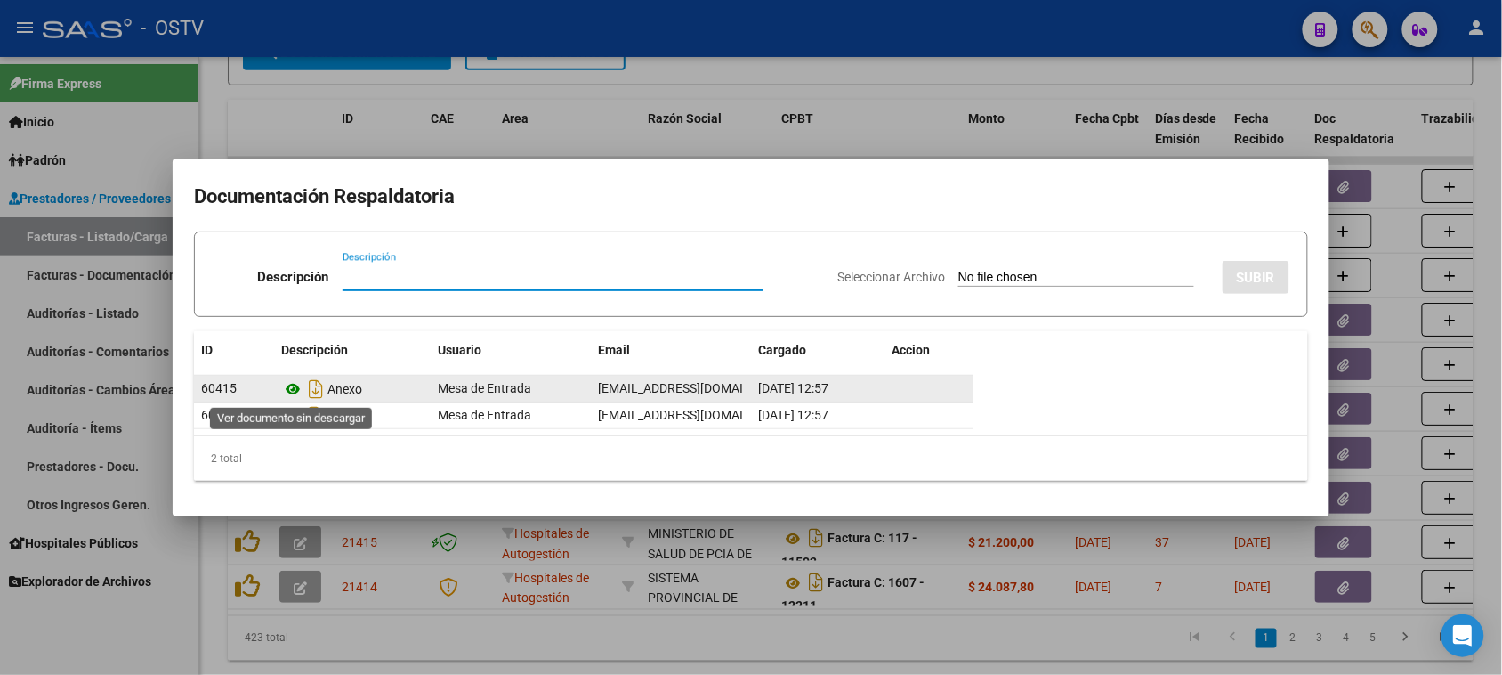
click at [298, 390] on icon at bounding box center [292, 388] width 23 height 21
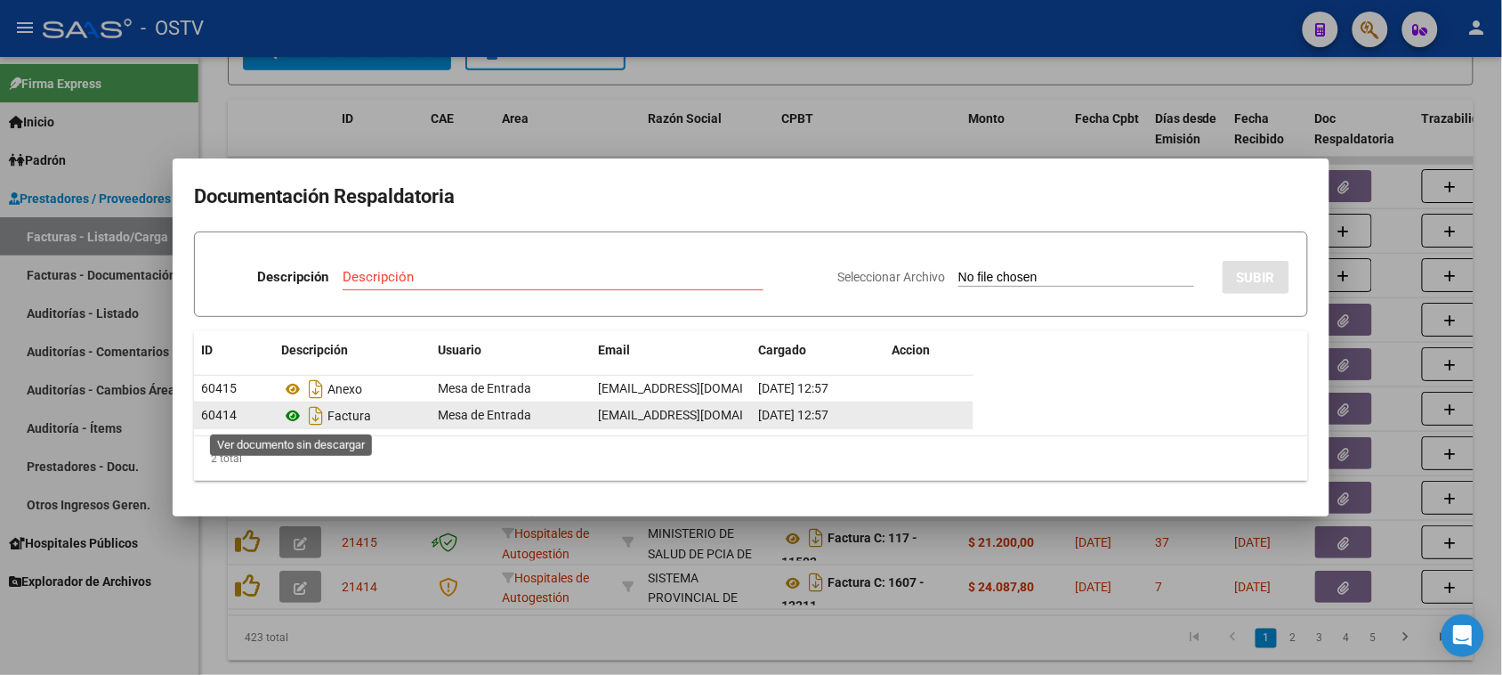
click at [292, 415] on icon at bounding box center [292, 415] width 23 height 21
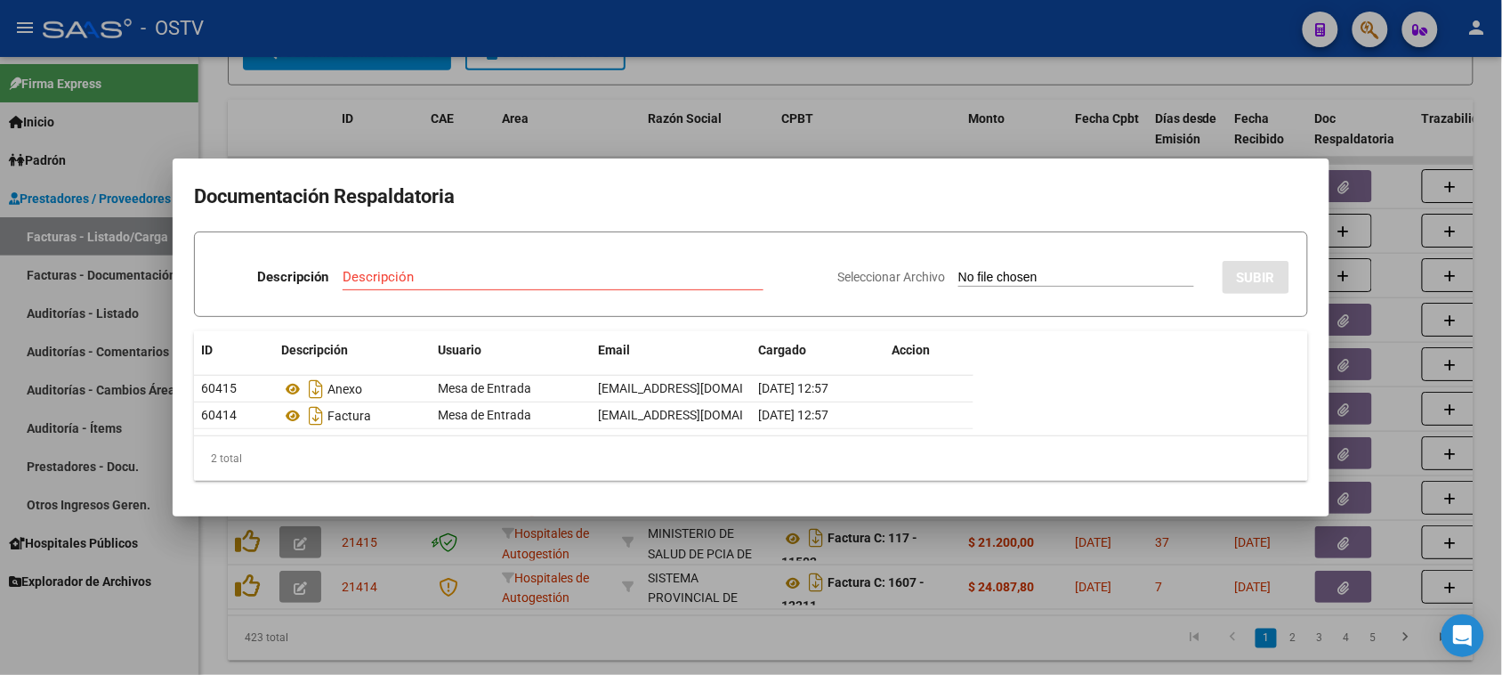
click at [754, 617] on div at bounding box center [751, 337] width 1502 height 675
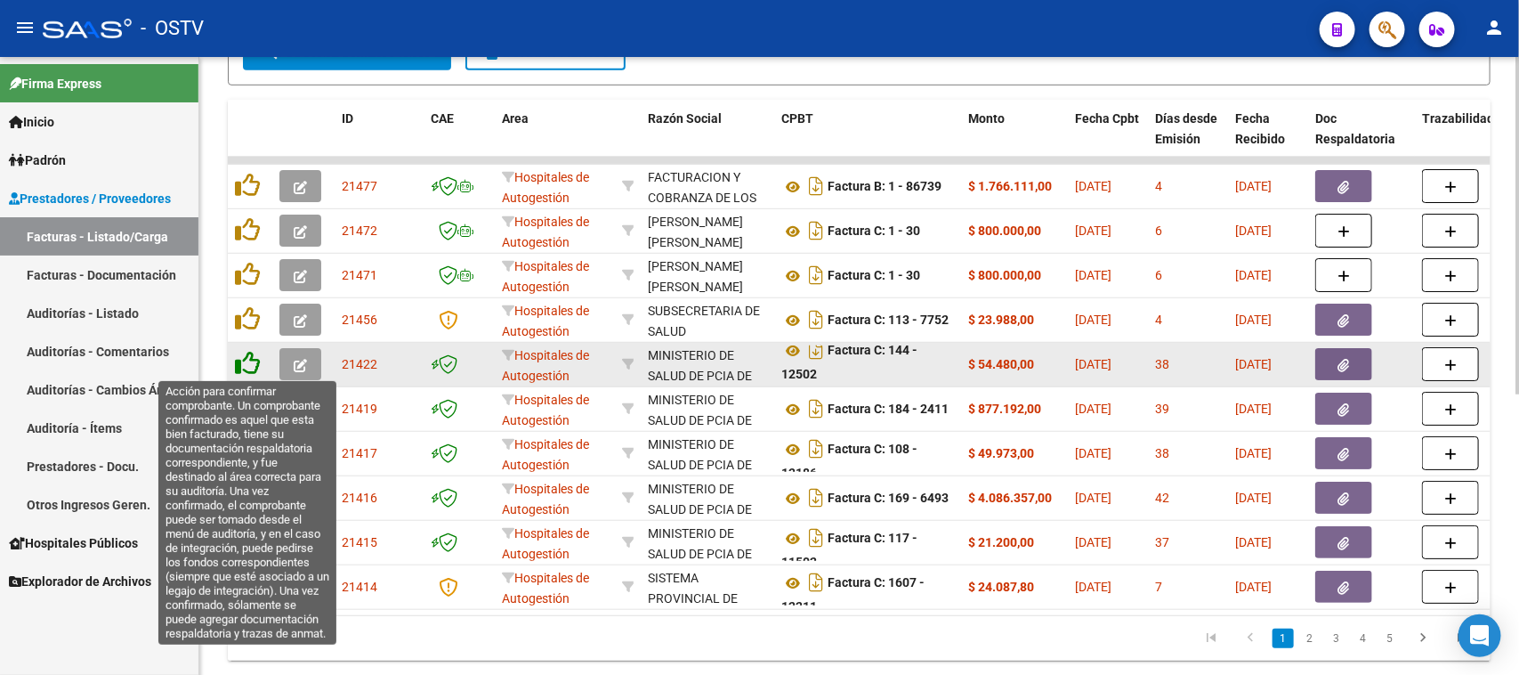
click at [245, 368] on icon at bounding box center [247, 363] width 25 height 25
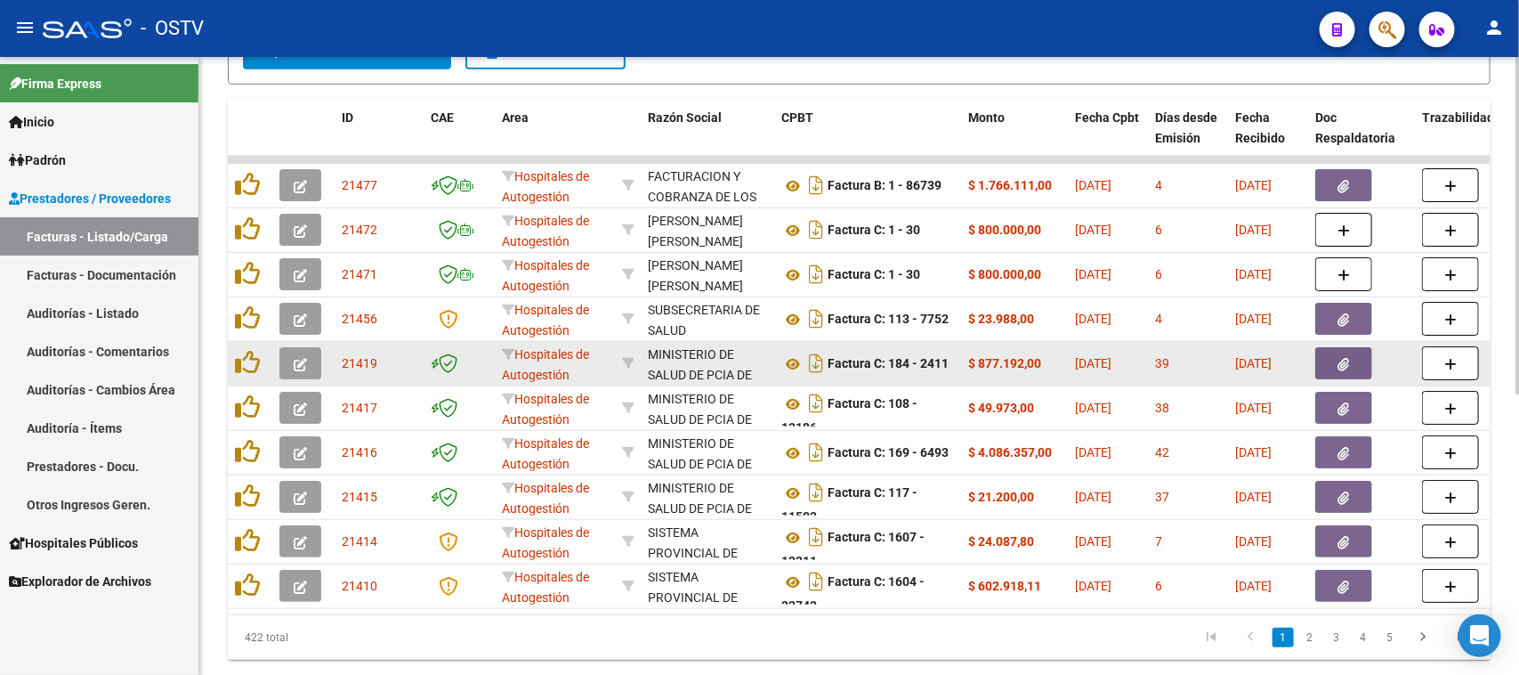
scroll to position [0, 0]
click at [790, 363] on icon at bounding box center [792, 363] width 23 height 21
drag, startPoint x: 984, startPoint y: 362, endPoint x: 1176, endPoint y: 360, distance: 191.3
click at [1359, 361] on button "button" at bounding box center [1343, 363] width 57 height 32
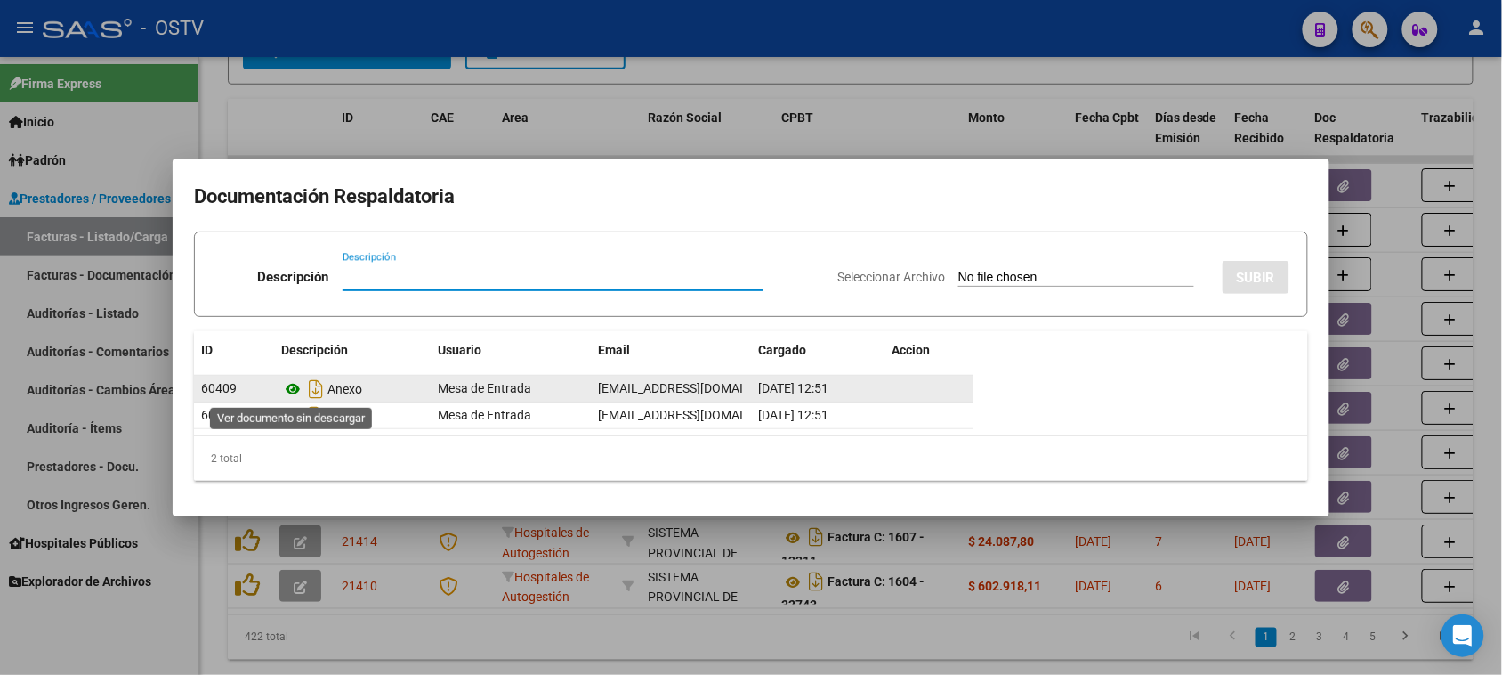
click at [290, 387] on icon at bounding box center [292, 388] width 23 height 21
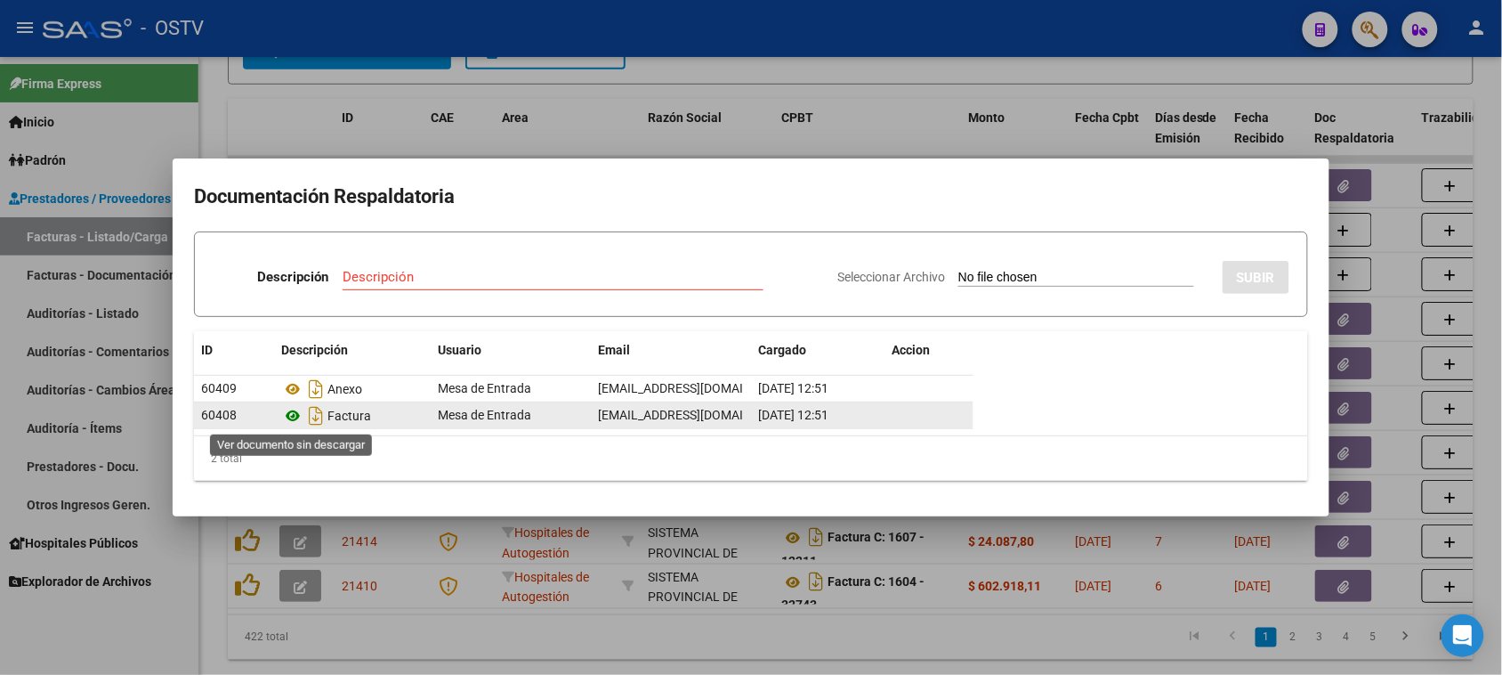
click at [289, 416] on icon at bounding box center [292, 415] width 23 height 21
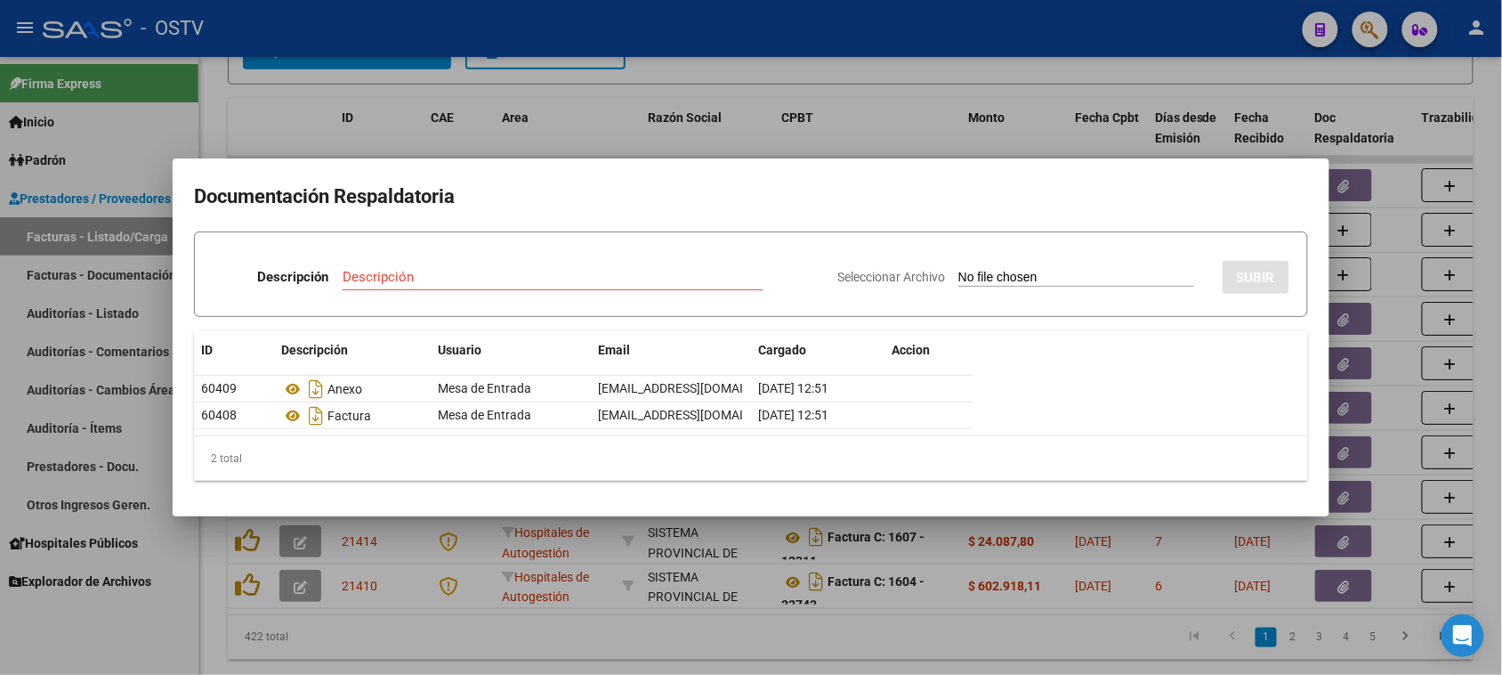
click at [618, 625] on div at bounding box center [751, 337] width 1502 height 675
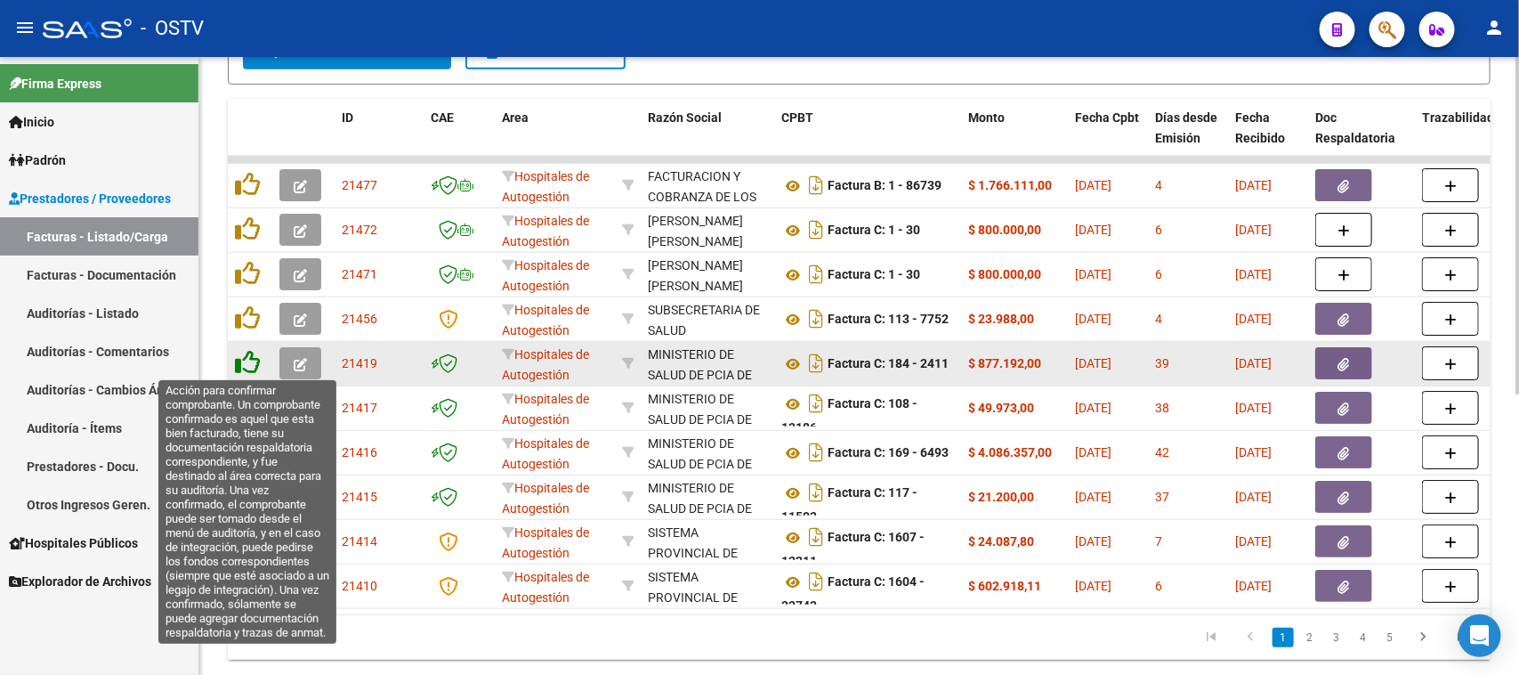
click at [246, 356] on icon at bounding box center [247, 362] width 25 height 25
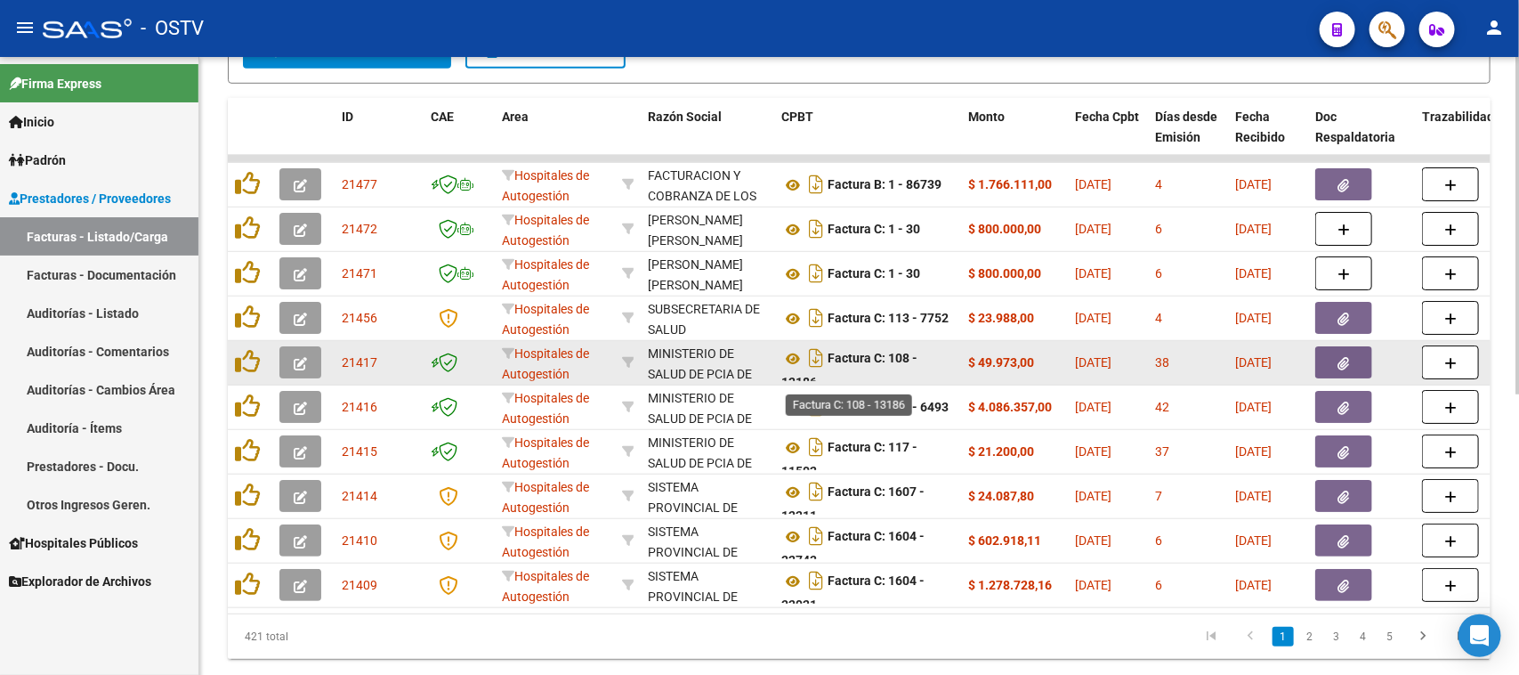
scroll to position [10, 0]
click at [793, 349] on icon at bounding box center [792, 348] width 23 height 21
drag, startPoint x: 1021, startPoint y: 361, endPoint x: 1119, endPoint y: 359, distance: 97.9
click at [1358, 357] on button "button" at bounding box center [1343, 362] width 57 height 32
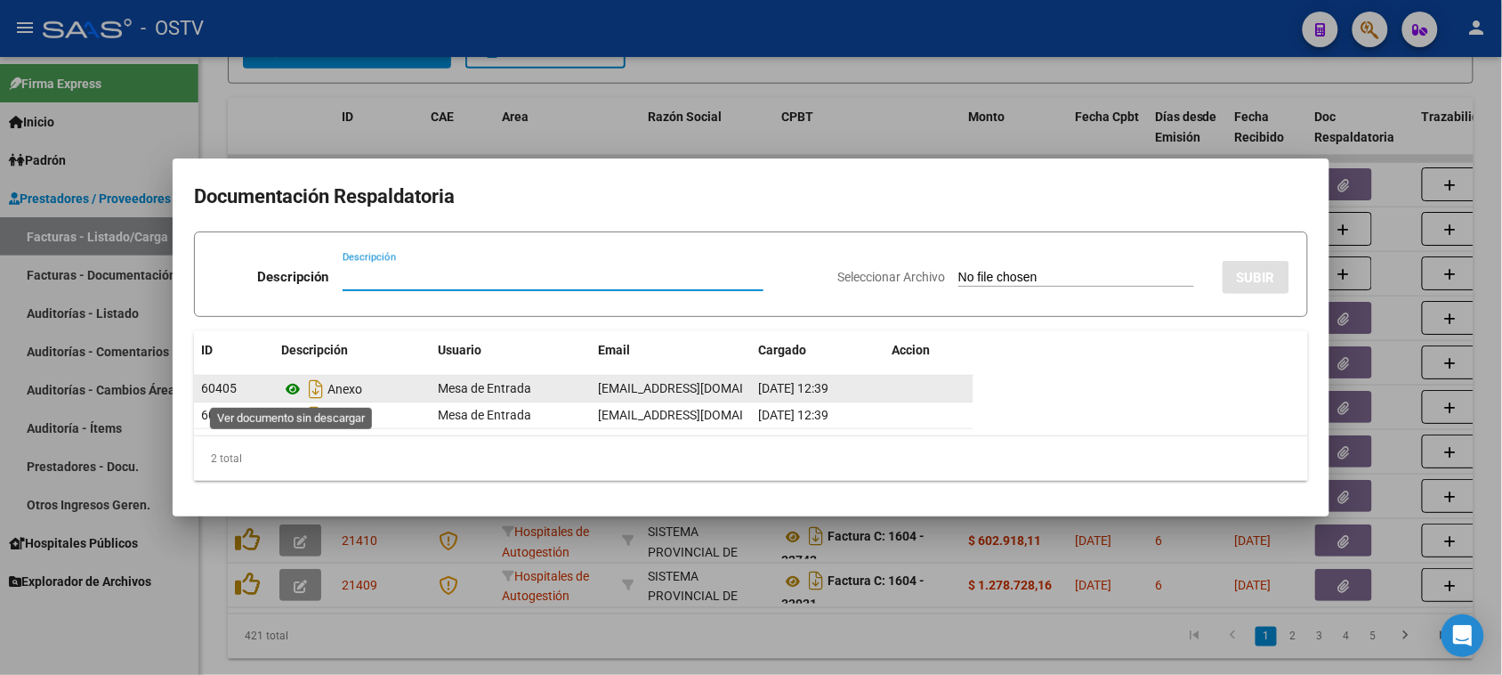
click at [301, 384] on icon at bounding box center [292, 388] width 23 height 21
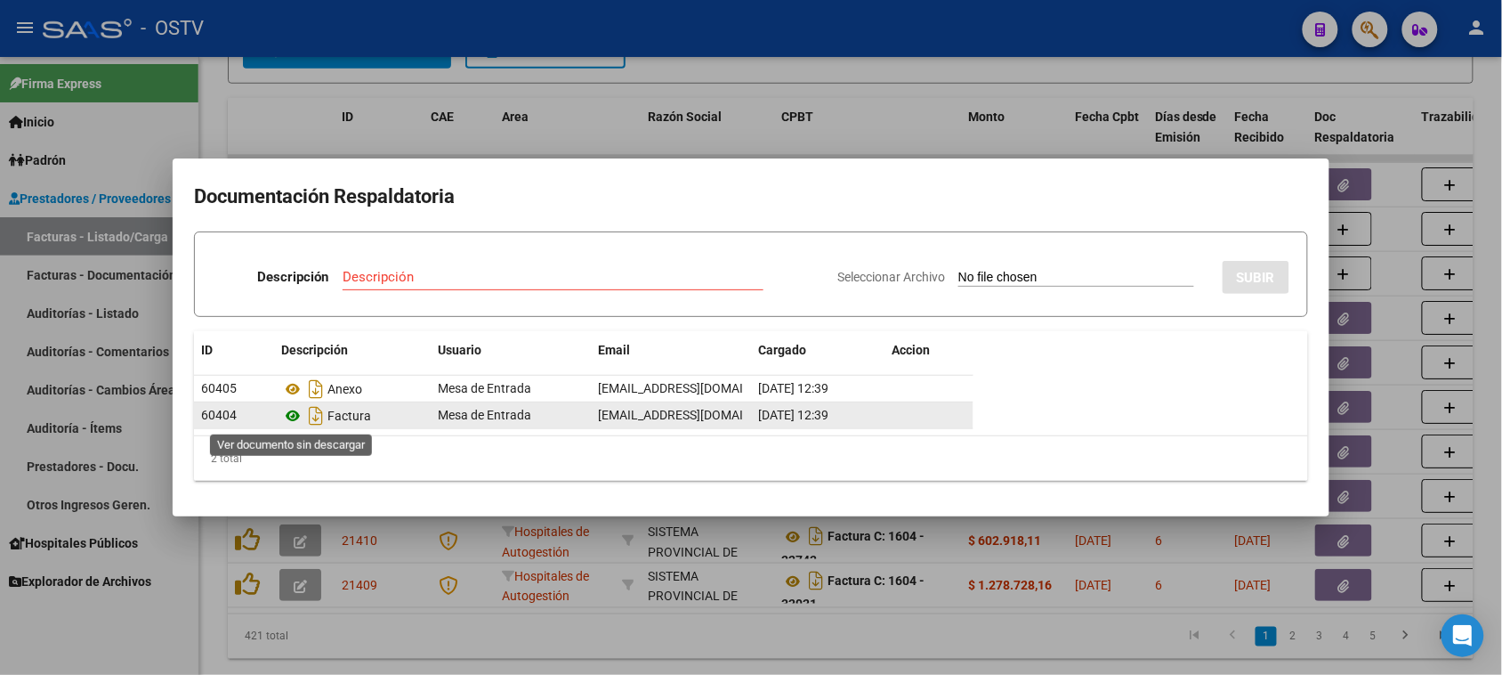
click at [291, 414] on icon at bounding box center [292, 415] width 23 height 21
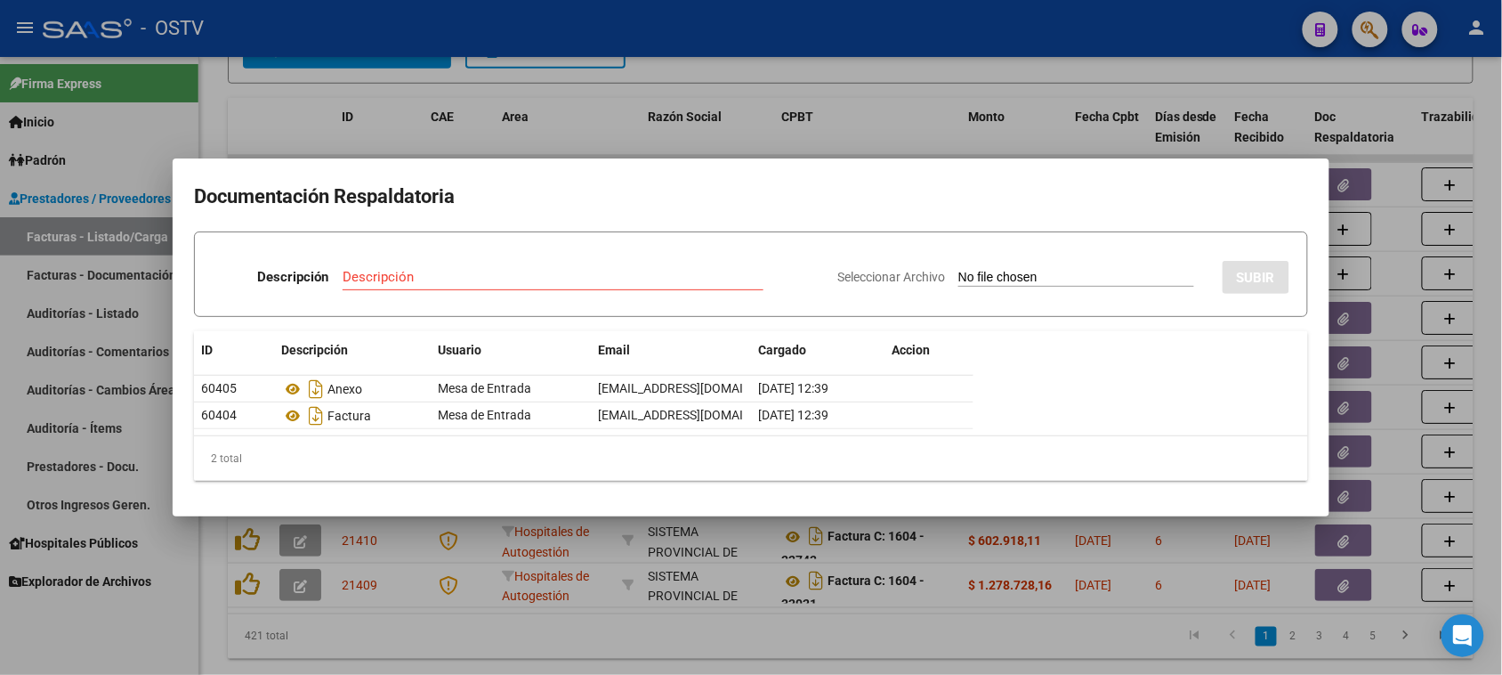
click at [795, 615] on div at bounding box center [751, 337] width 1502 height 675
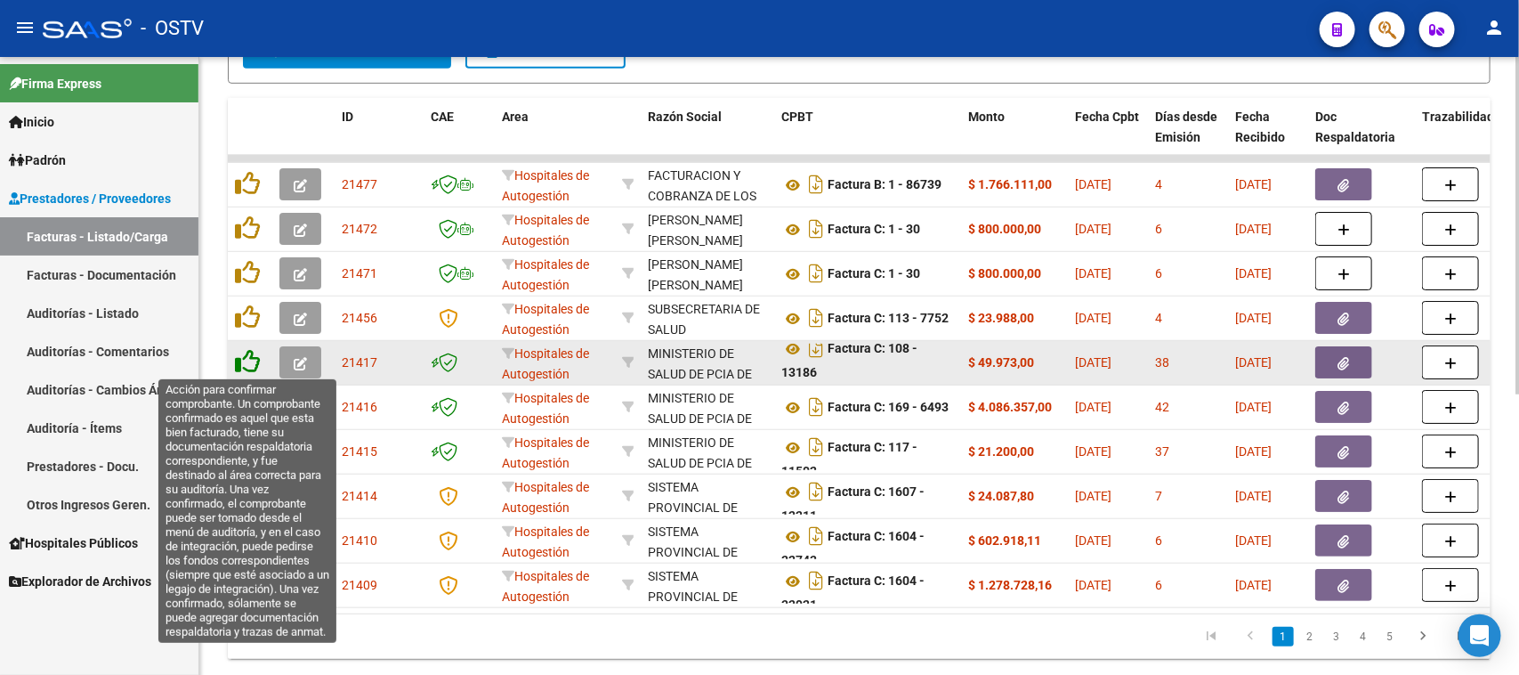
click at [237, 365] on icon at bounding box center [247, 361] width 25 height 25
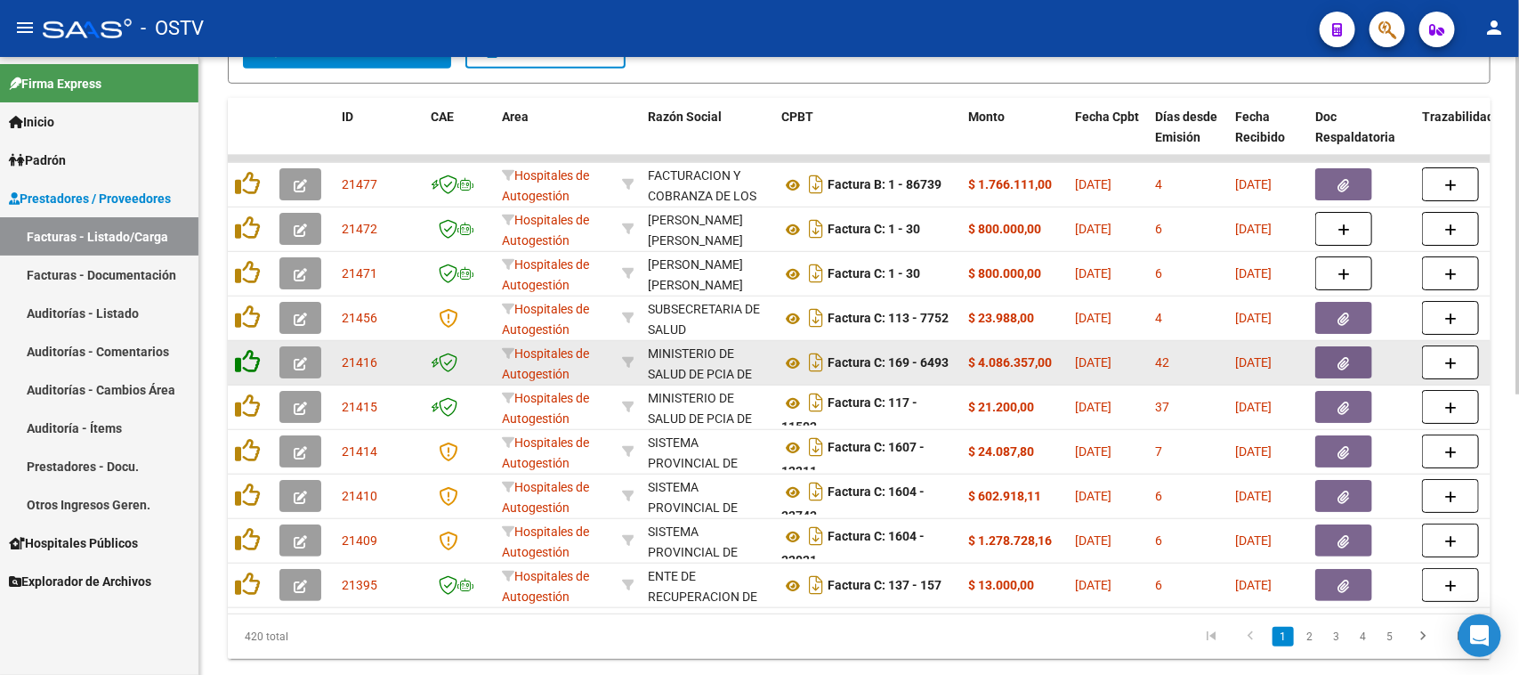
scroll to position [0, 0]
click at [794, 363] on icon at bounding box center [792, 362] width 23 height 21
drag, startPoint x: 881, startPoint y: 359, endPoint x: 923, endPoint y: 359, distance: 41.8
click at [923, 359] on strong "Factura C: 169 - 6493" at bounding box center [888, 363] width 121 height 14
click at [1345, 362] on icon "button" at bounding box center [1344, 363] width 12 height 13
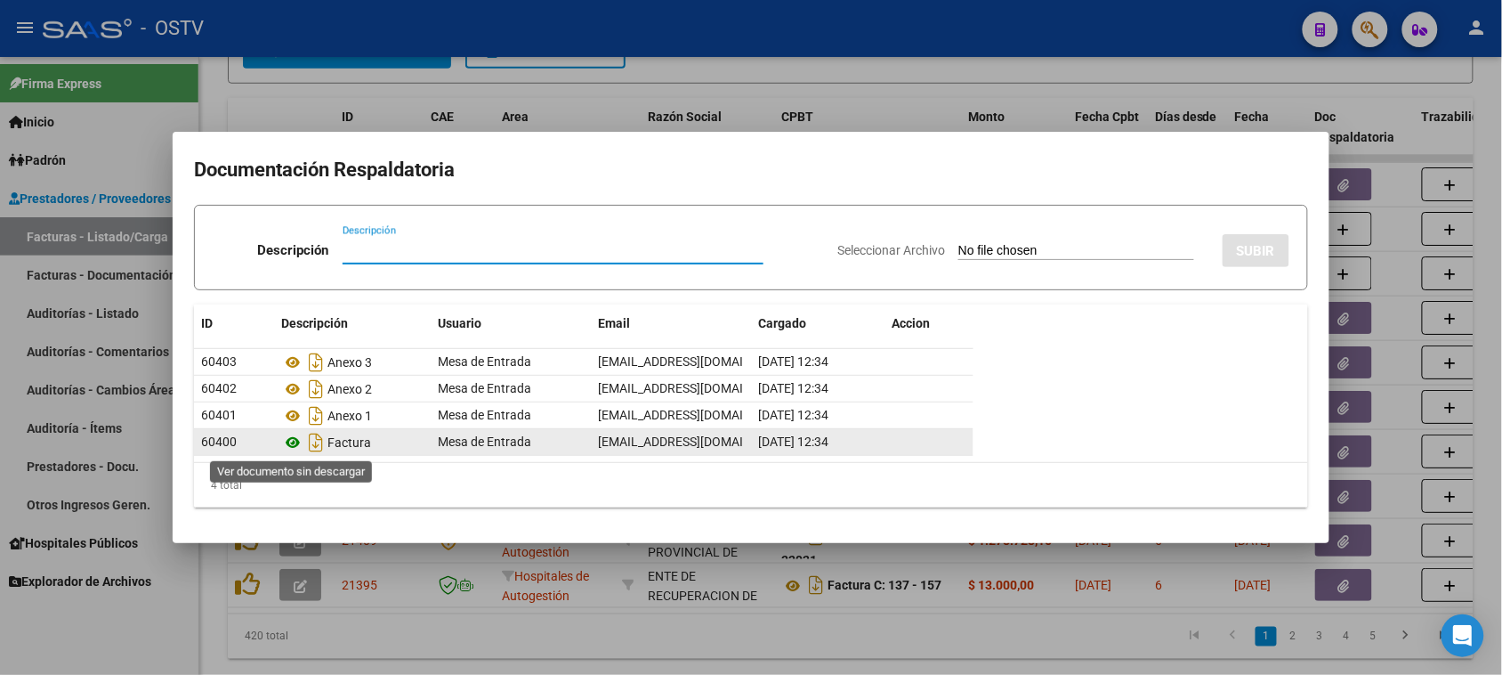
click at [292, 442] on icon at bounding box center [292, 442] width 23 height 21
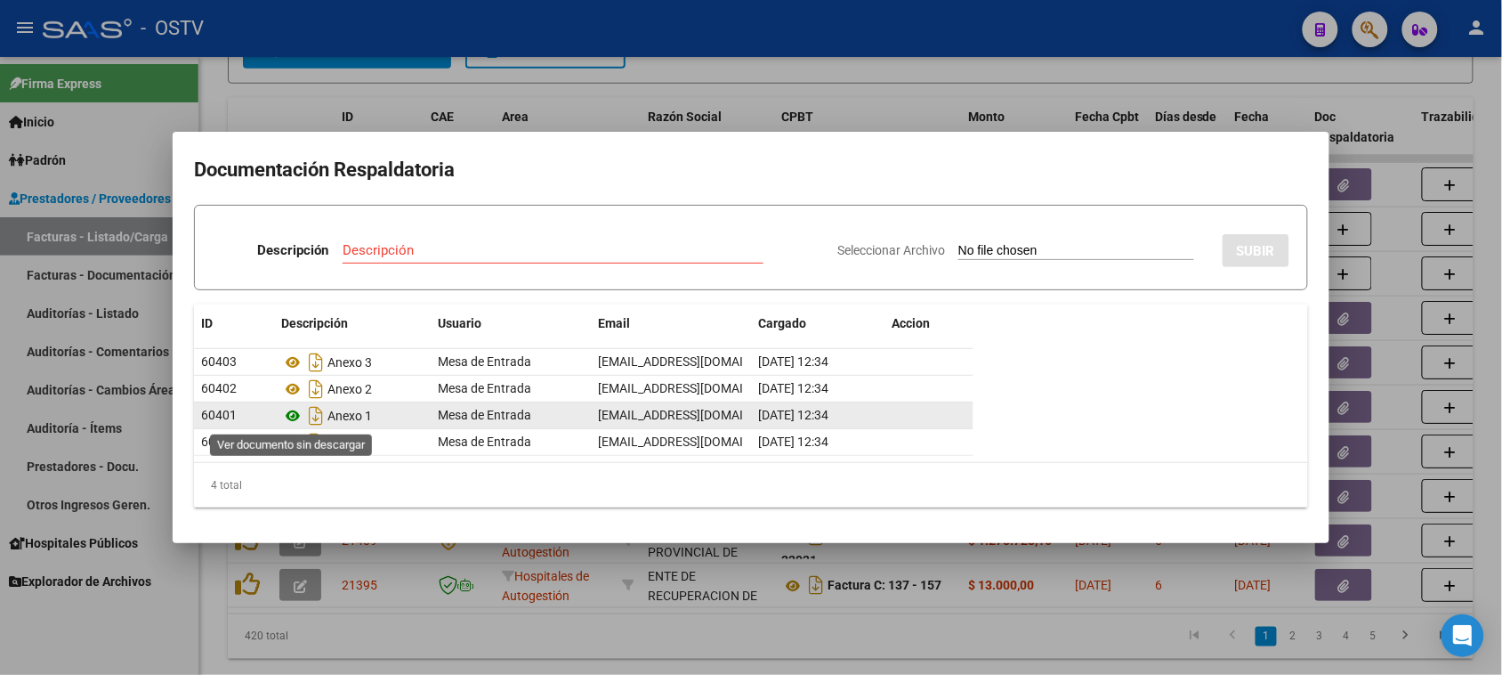
click at [291, 411] on icon at bounding box center [292, 415] width 23 height 21
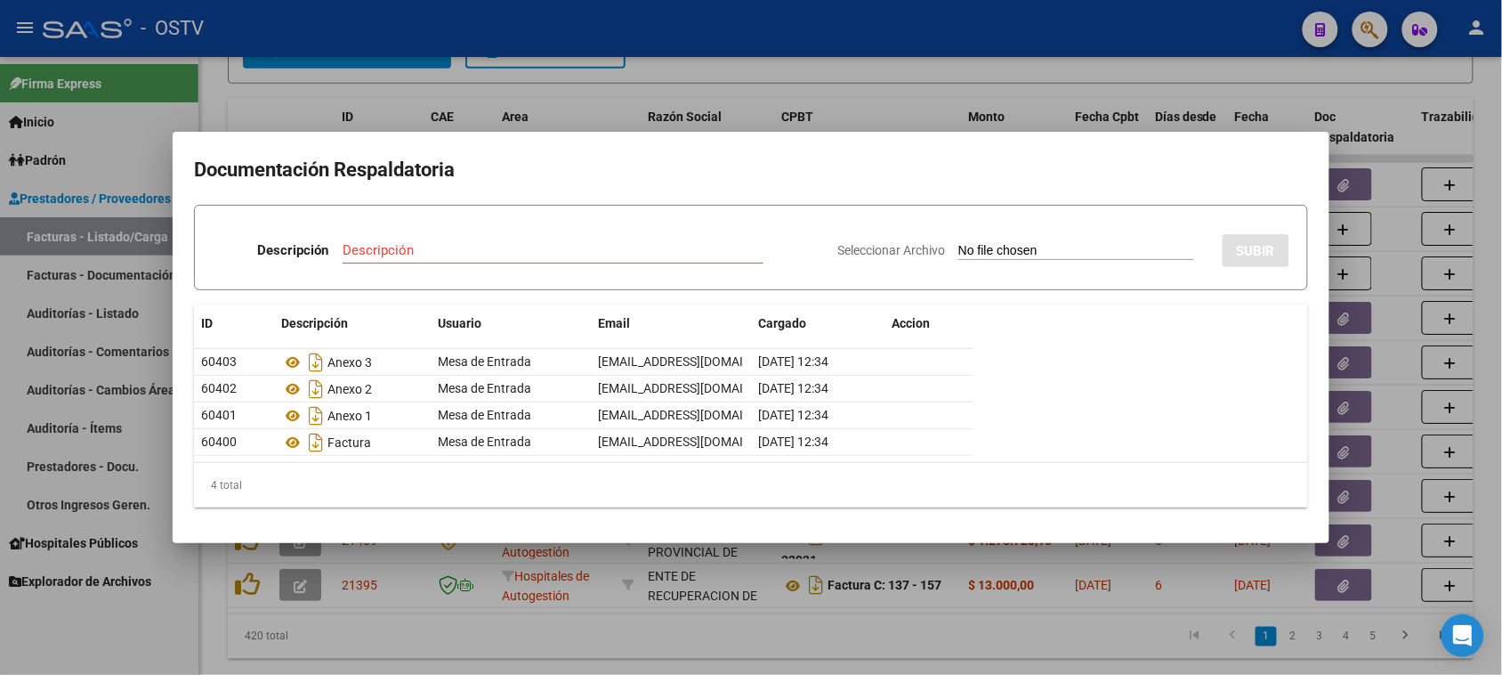
click at [775, 642] on div at bounding box center [751, 337] width 1502 height 675
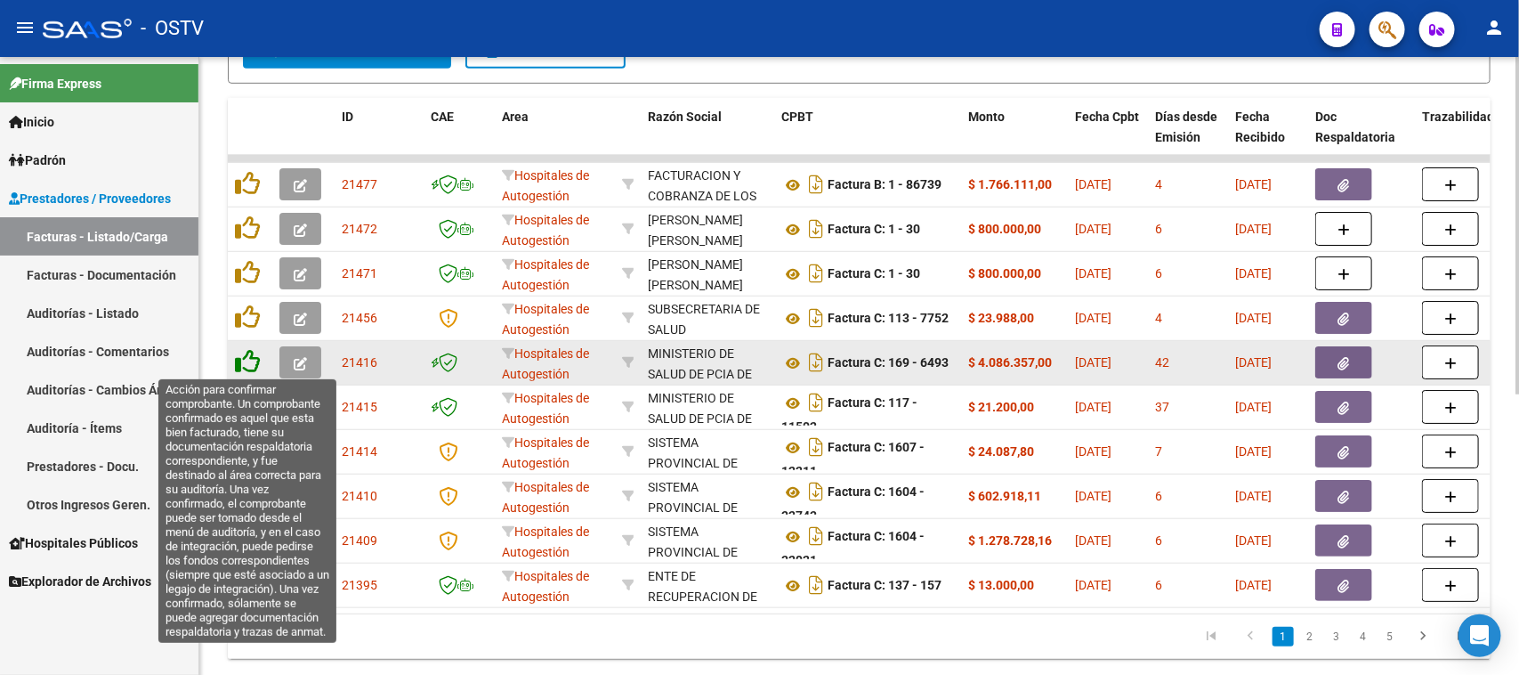
click at [243, 359] on icon at bounding box center [247, 361] width 25 height 25
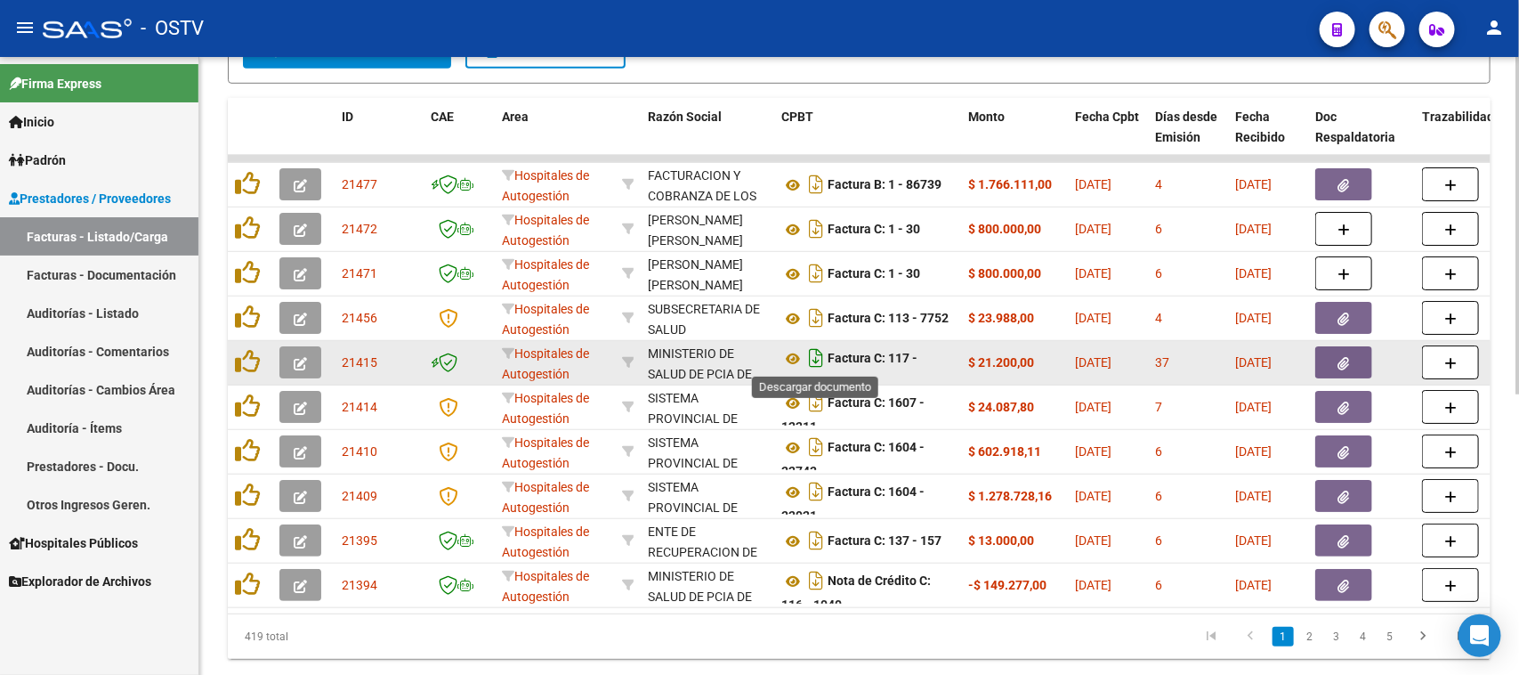
scroll to position [10, 0]
click at [788, 345] on icon at bounding box center [792, 348] width 23 height 21
drag, startPoint x: 992, startPoint y: 361, endPoint x: 1015, endPoint y: 361, distance: 23.1
click at [1015, 361] on strong "$ 21.200,00" at bounding box center [1001, 362] width 66 height 14
click at [1339, 370] on button "button" at bounding box center [1343, 362] width 57 height 32
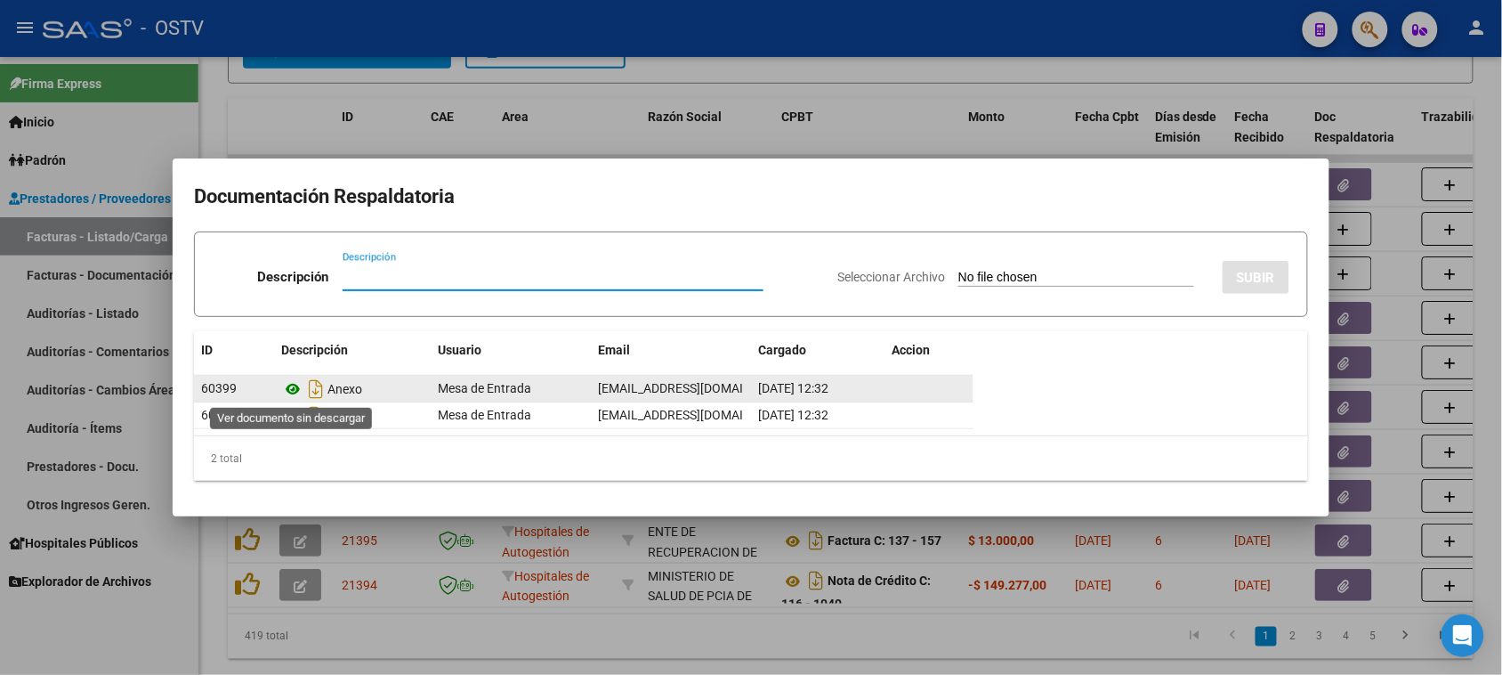
click at [292, 390] on icon at bounding box center [292, 388] width 23 height 21
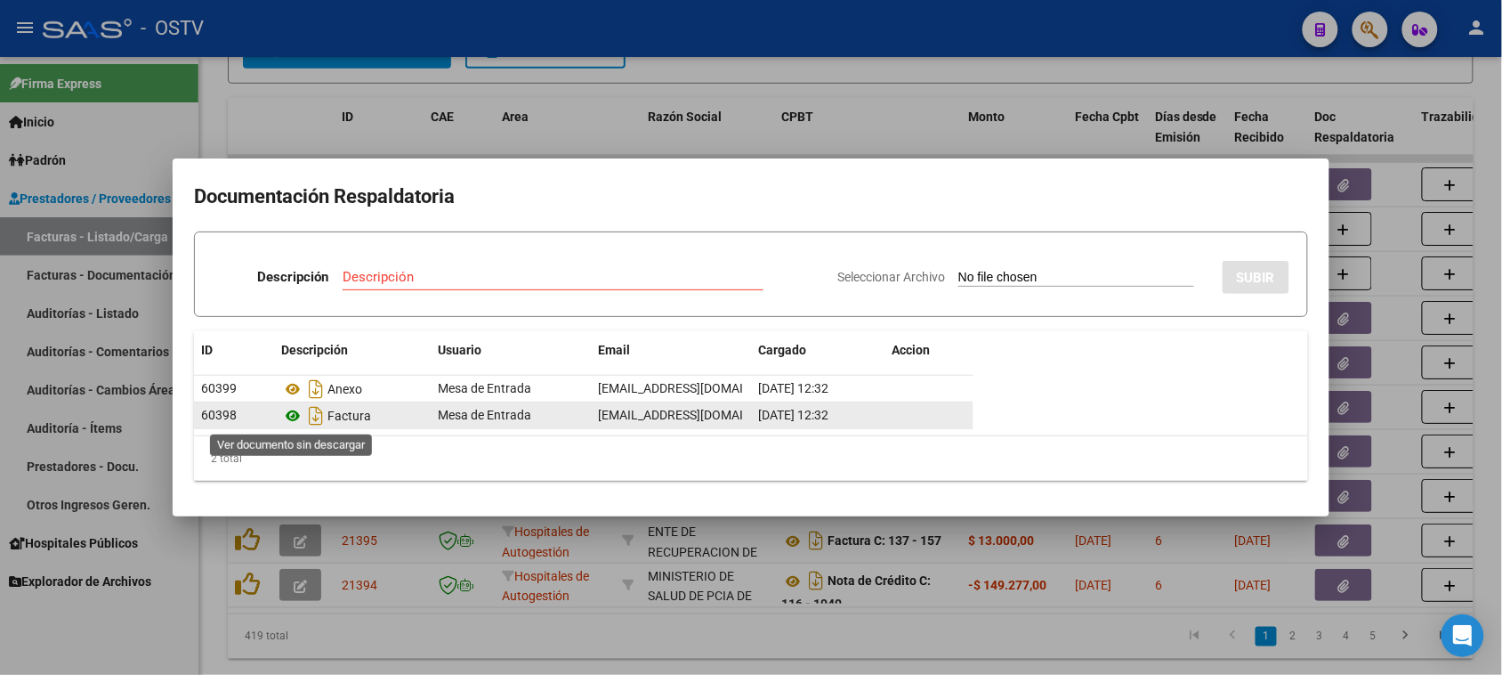
click at [289, 415] on icon at bounding box center [292, 415] width 23 height 21
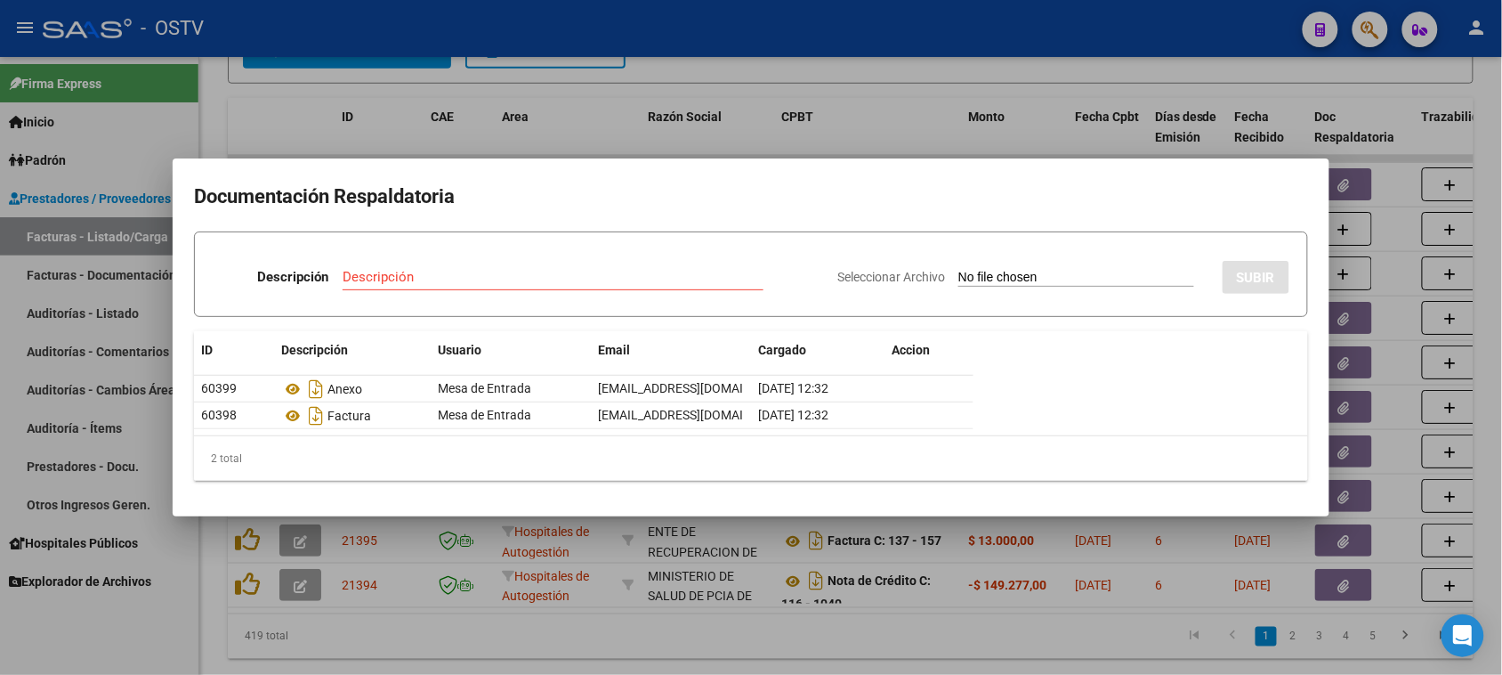
click at [636, 637] on div at bounding box center [751, 337] width 1502 height 675
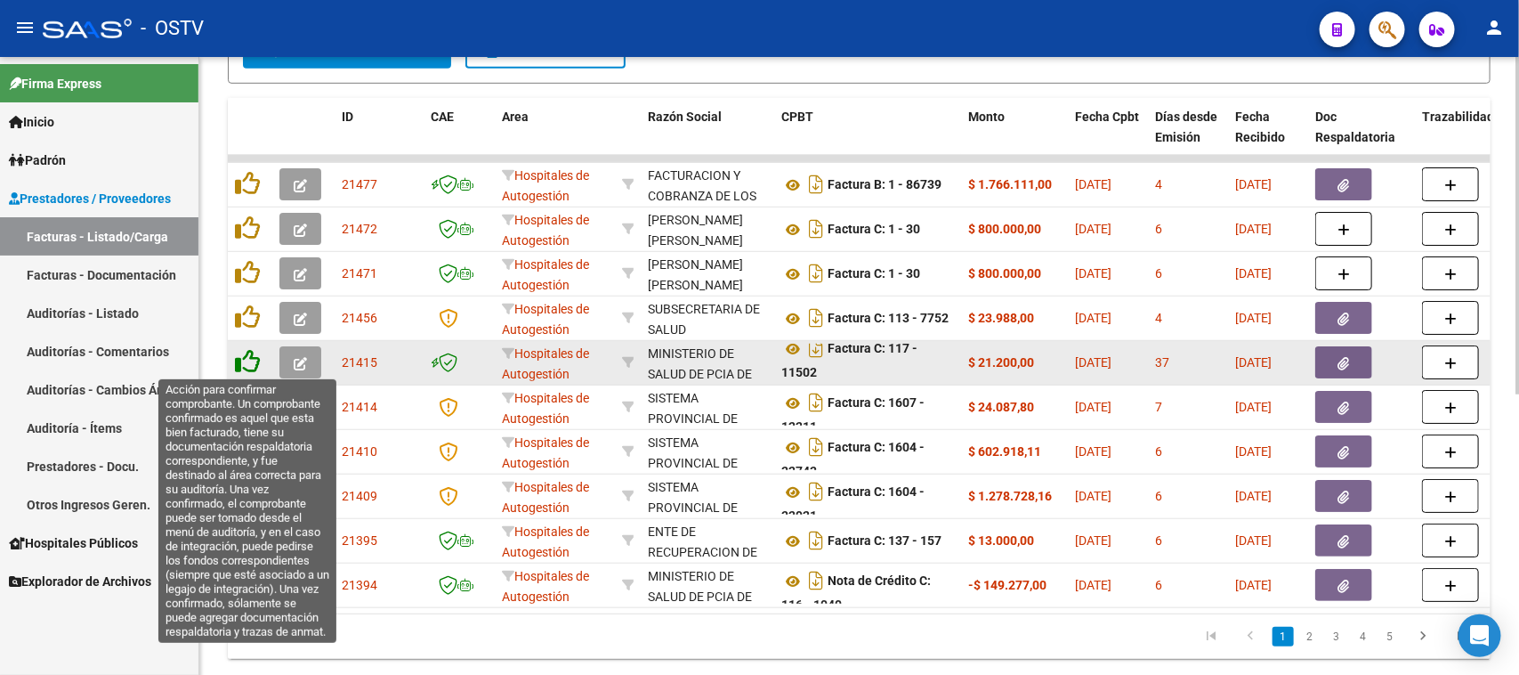
click at [241, 361] on icon at bounding box center [247, 361] width 25 height 25
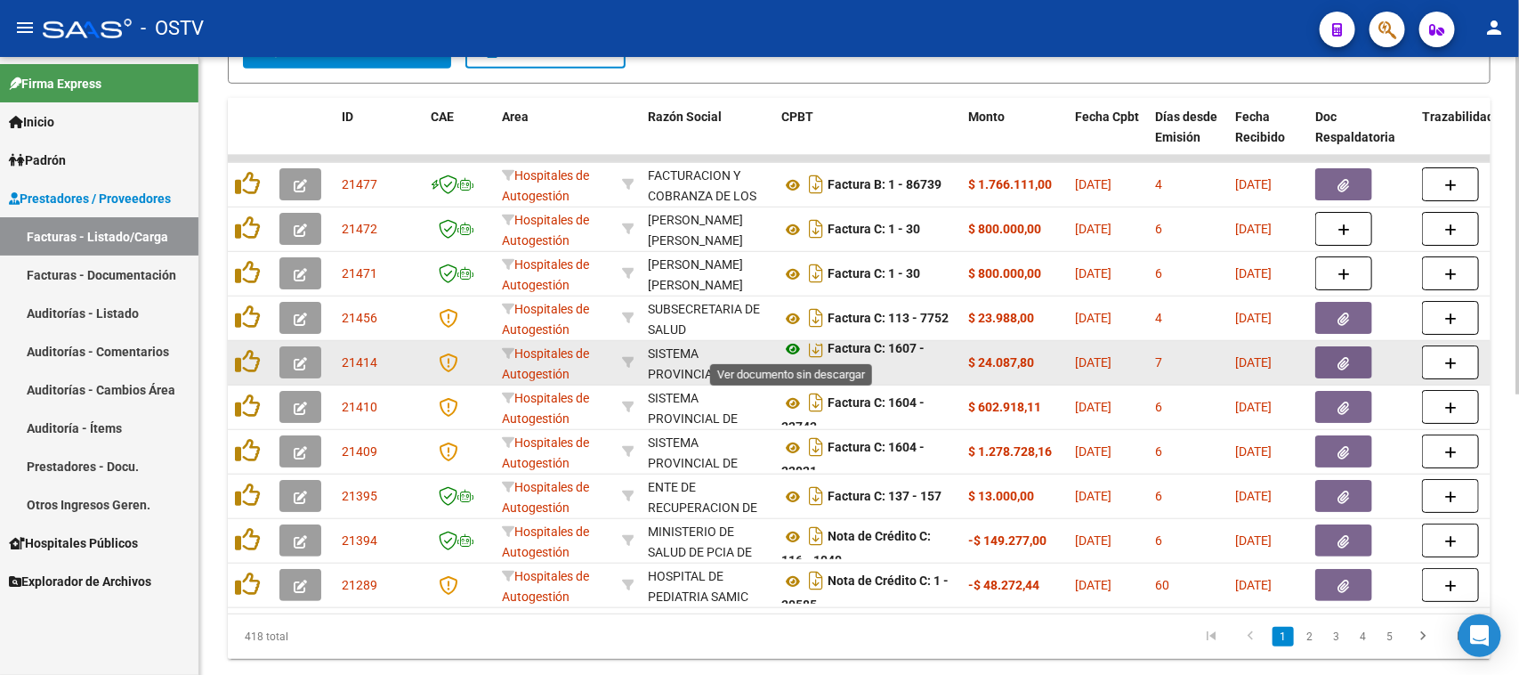
click at [789, 349] on icon at bounding box center [792, 348] width 23 height 21
drag, startPoint x: 971, startPoint y: 360, endPoint x: 1128, endPoint y: 360, distance: 157.5
click at [1348, 357] on icon "button" at bounding box center [1344, 363] width 12 height 13
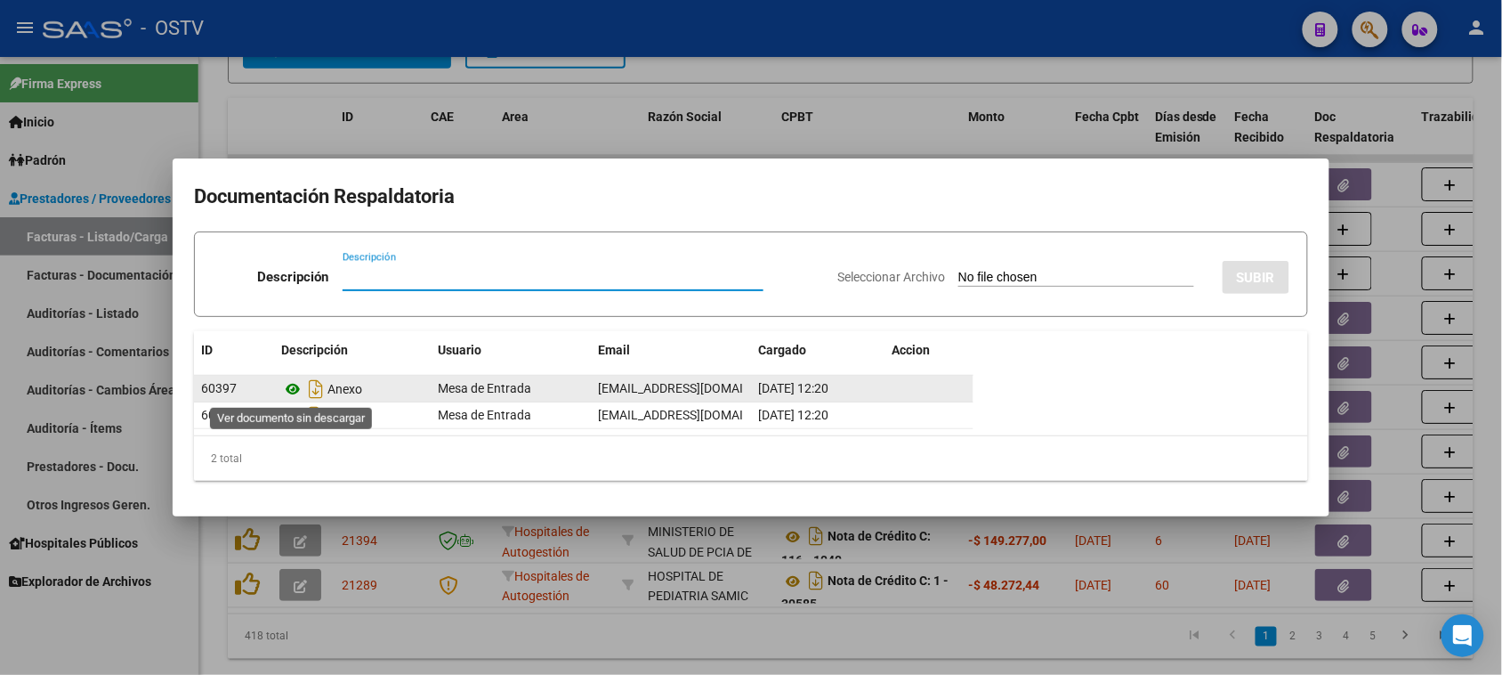
click at [292, 388] on icon at bounding box center [292, 388] width 23 height 21
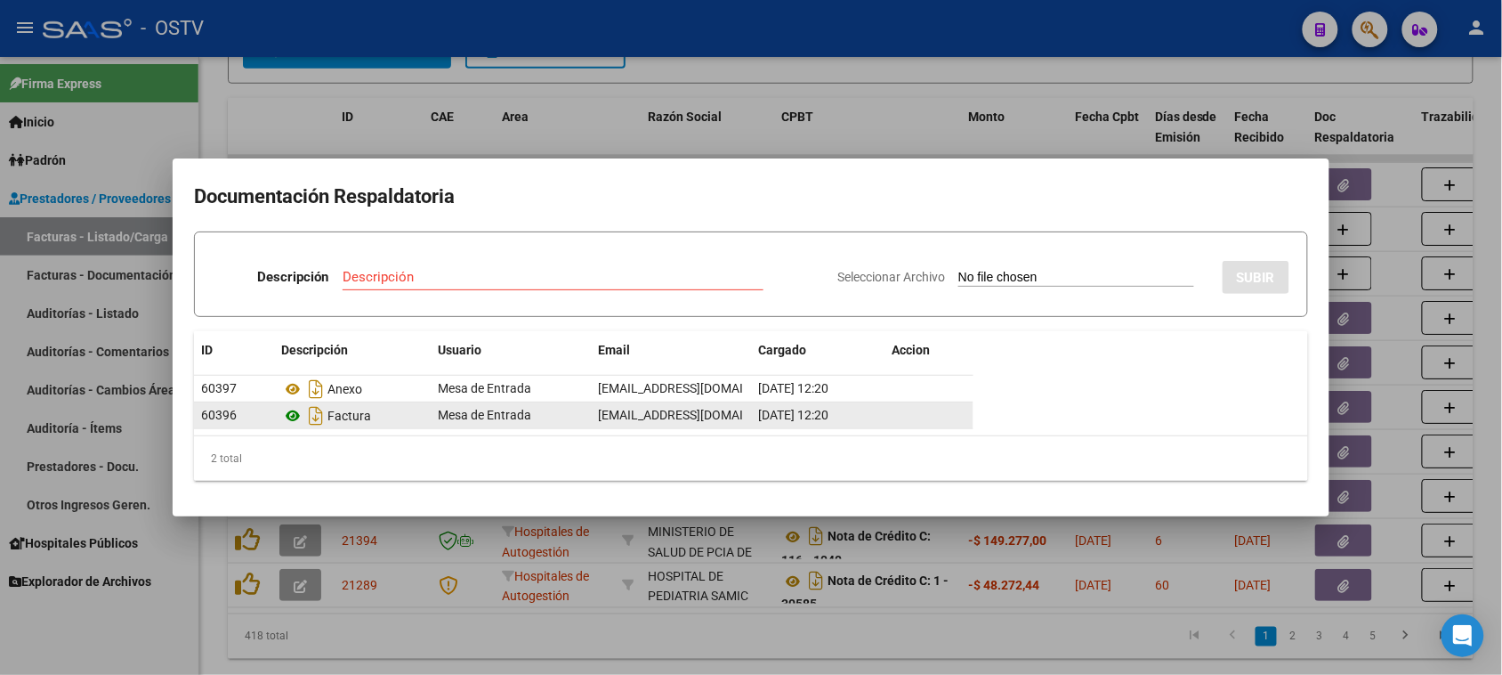
click at [292, 415] on icon at bounding box center [292, 415] width 23 height 21
click at [768, 634] on div at bounding box center [751, 337] width 1502 height 675
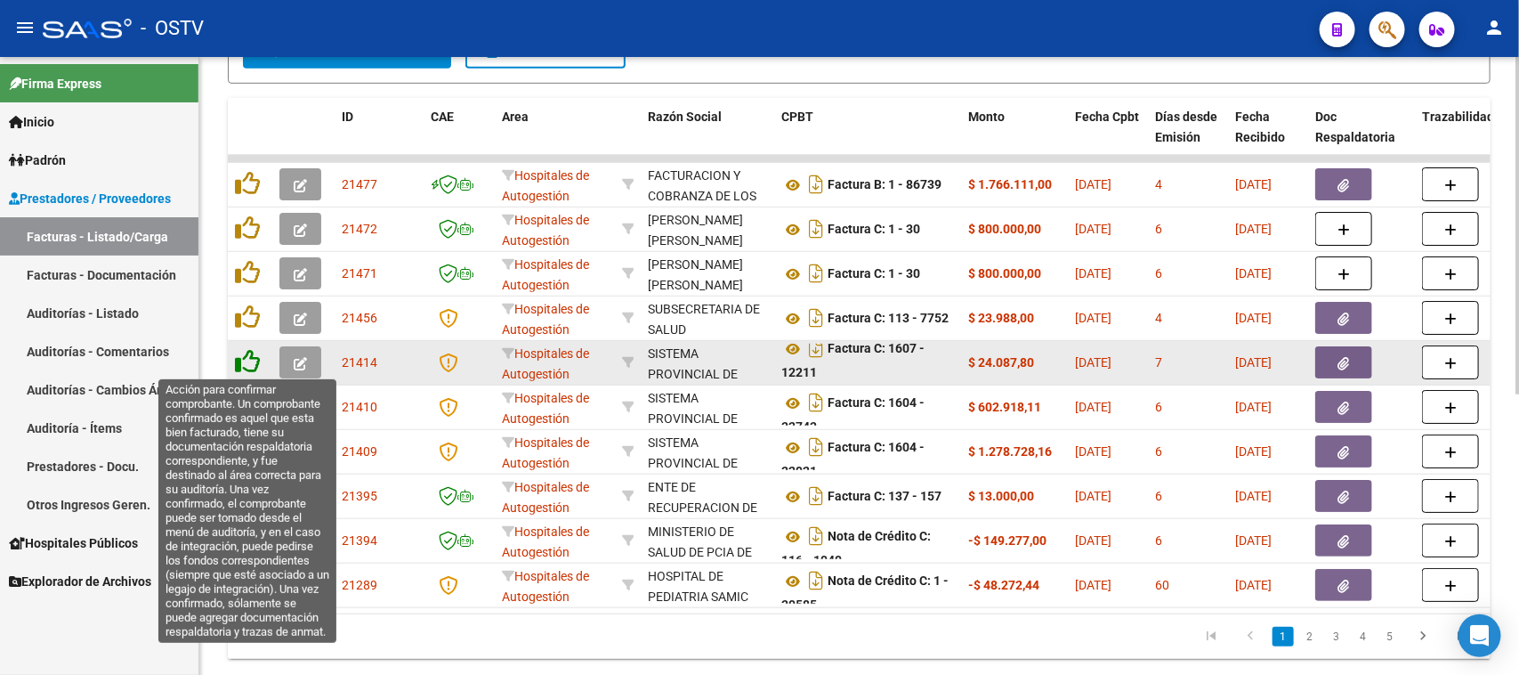
click at [252, 363] on icon at bounding box center [247, 361] width 25 height 25
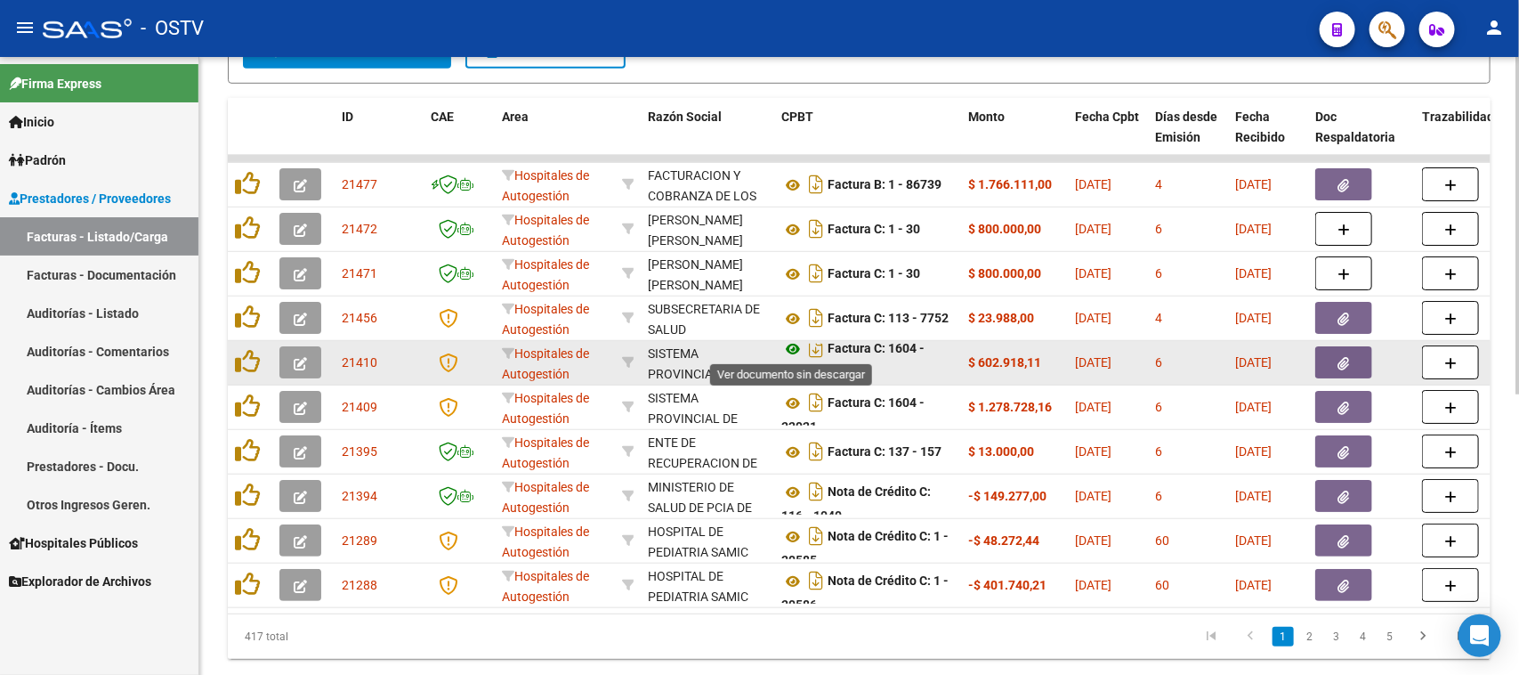
click at [793, 345] on icon at bounding box center [792, 348] width 23 height 21
drag, startPoint x: 1015, startPoint y: 359, endPoint x: 1131, endPoint y: 356, distance: 115.7
click at [1331, 362] on button "button" at bounding box center [1343, 362] width 57 height 32
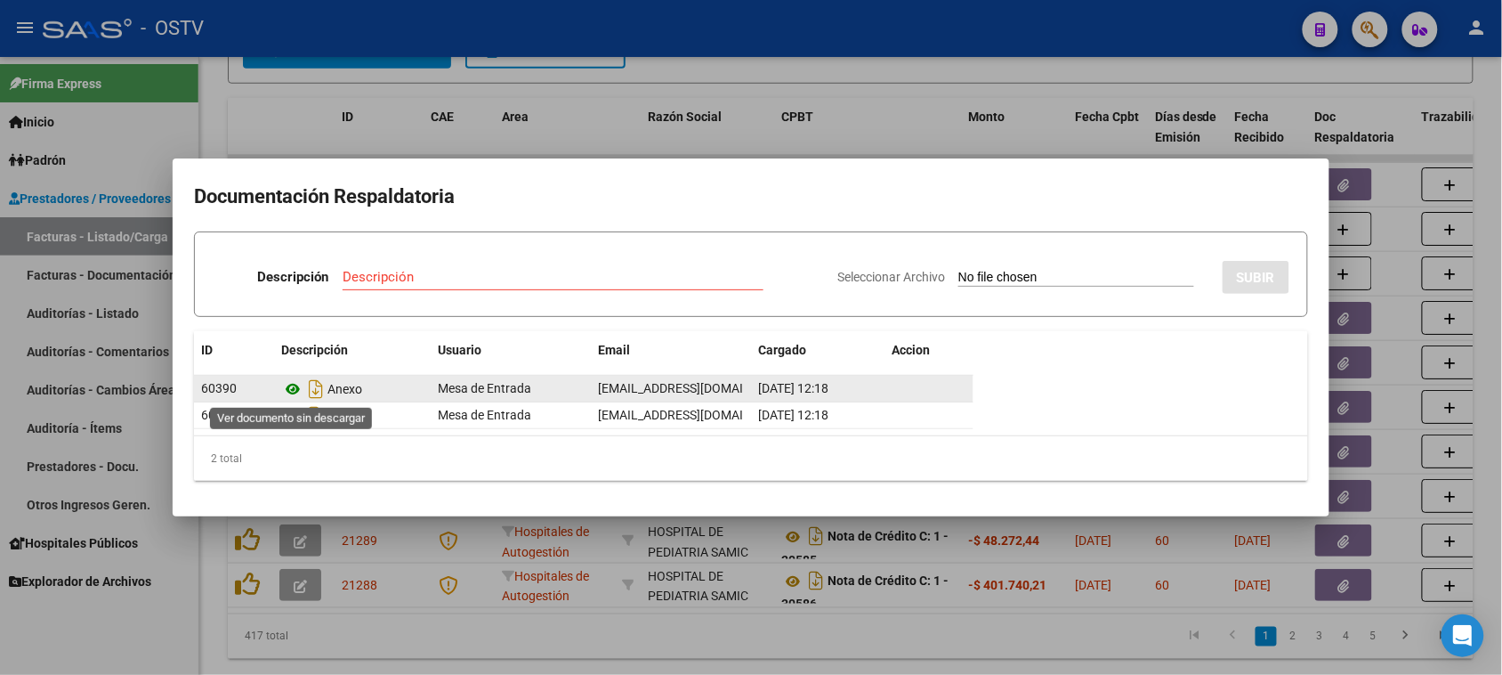
click at [291, 389] on icon at bounding box center [292, 388] width 23 height 21
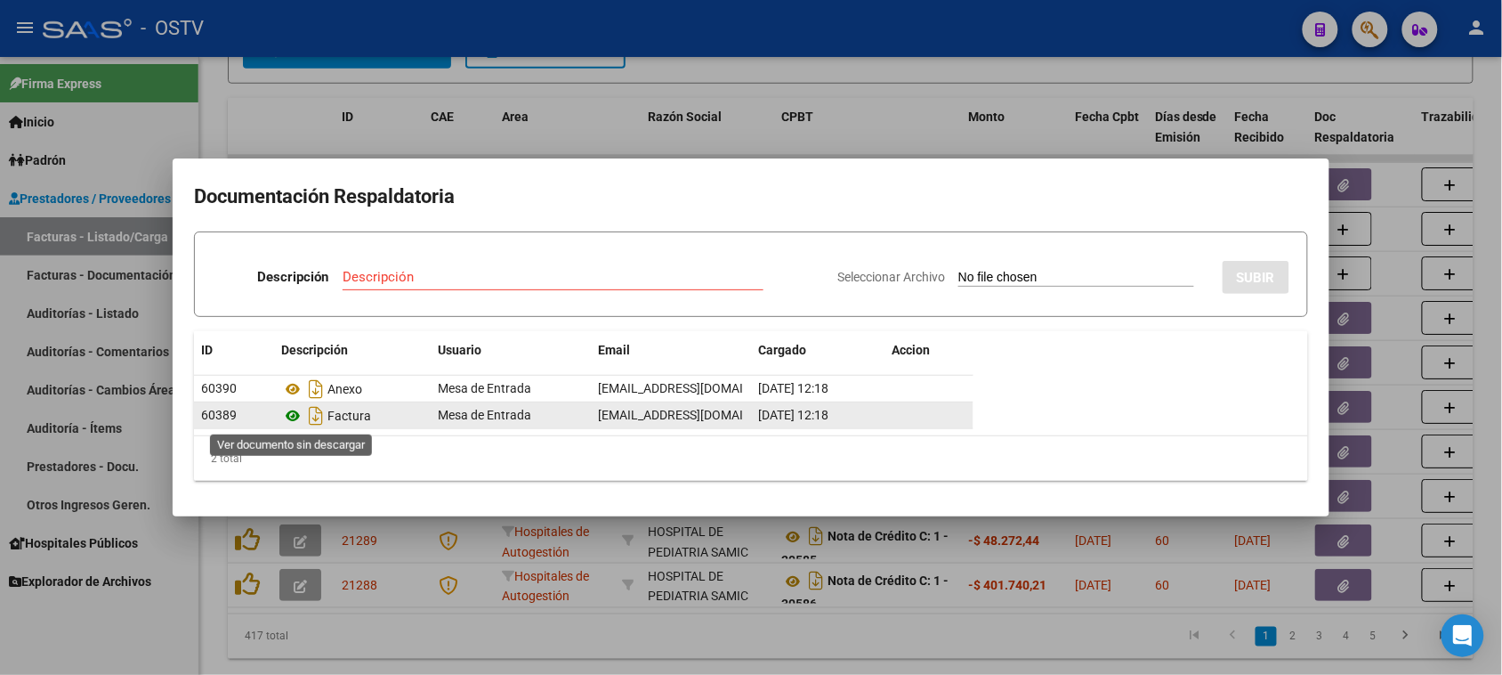
click at [291, 418] on icon at bounding box center [292, 415] width 23 height 21
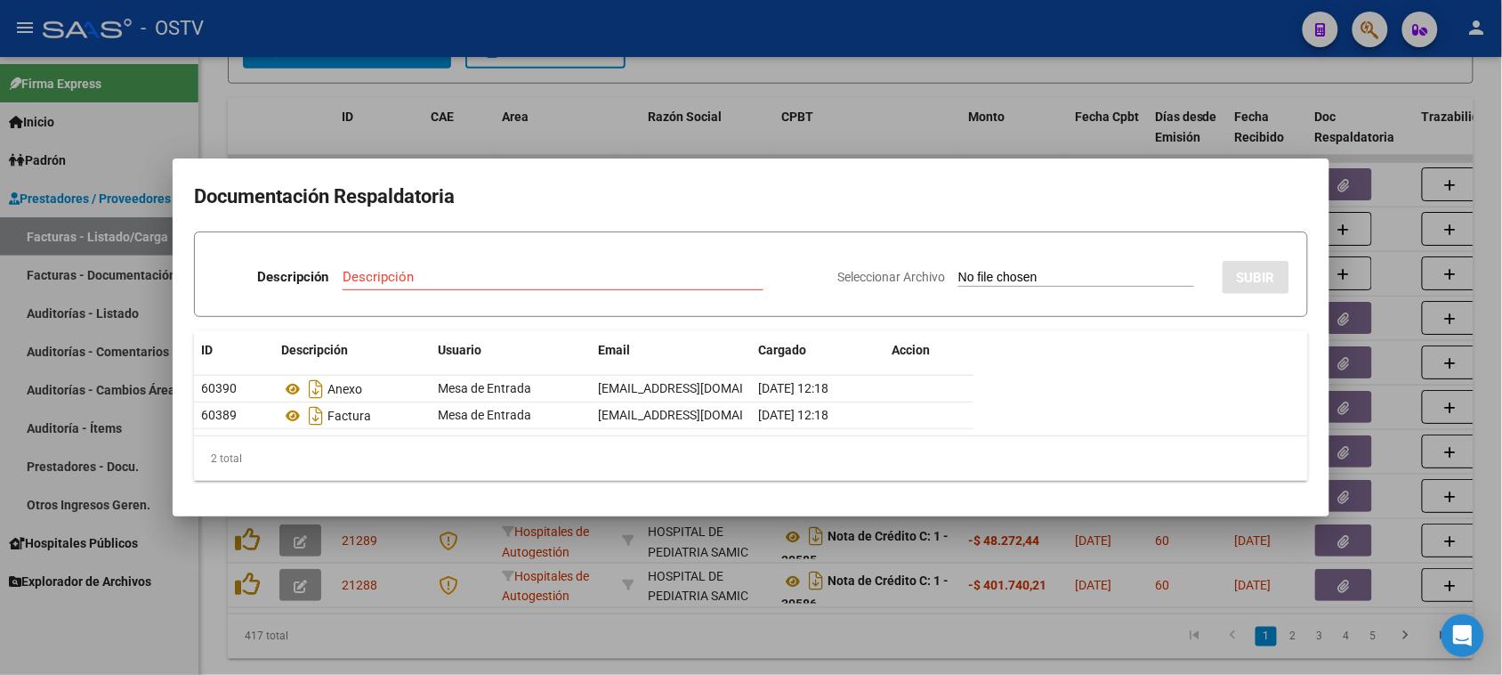
click at [691, 648] on div at bounding box center [751, 337] width 1502 height 675
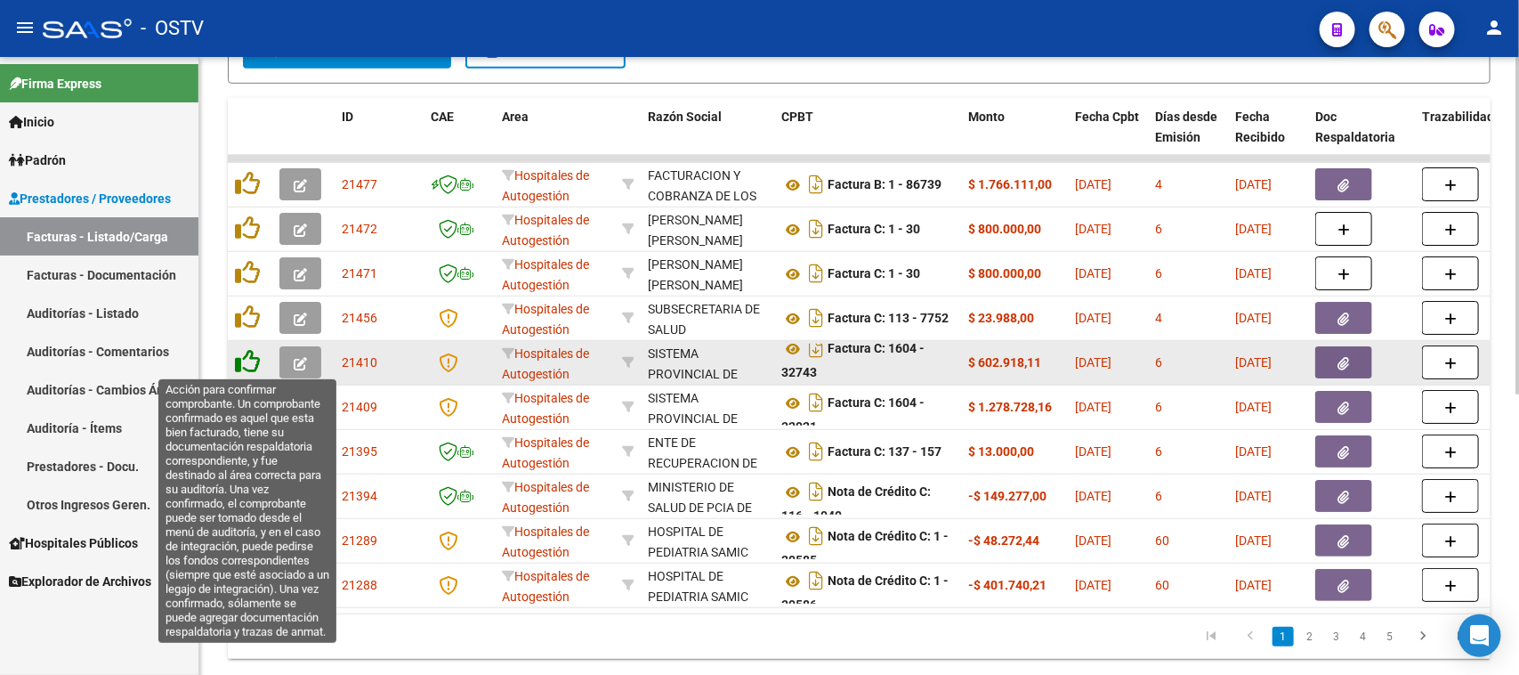
click at [241, 357] on icon at bounding box center [247, 361] width 25 height 25
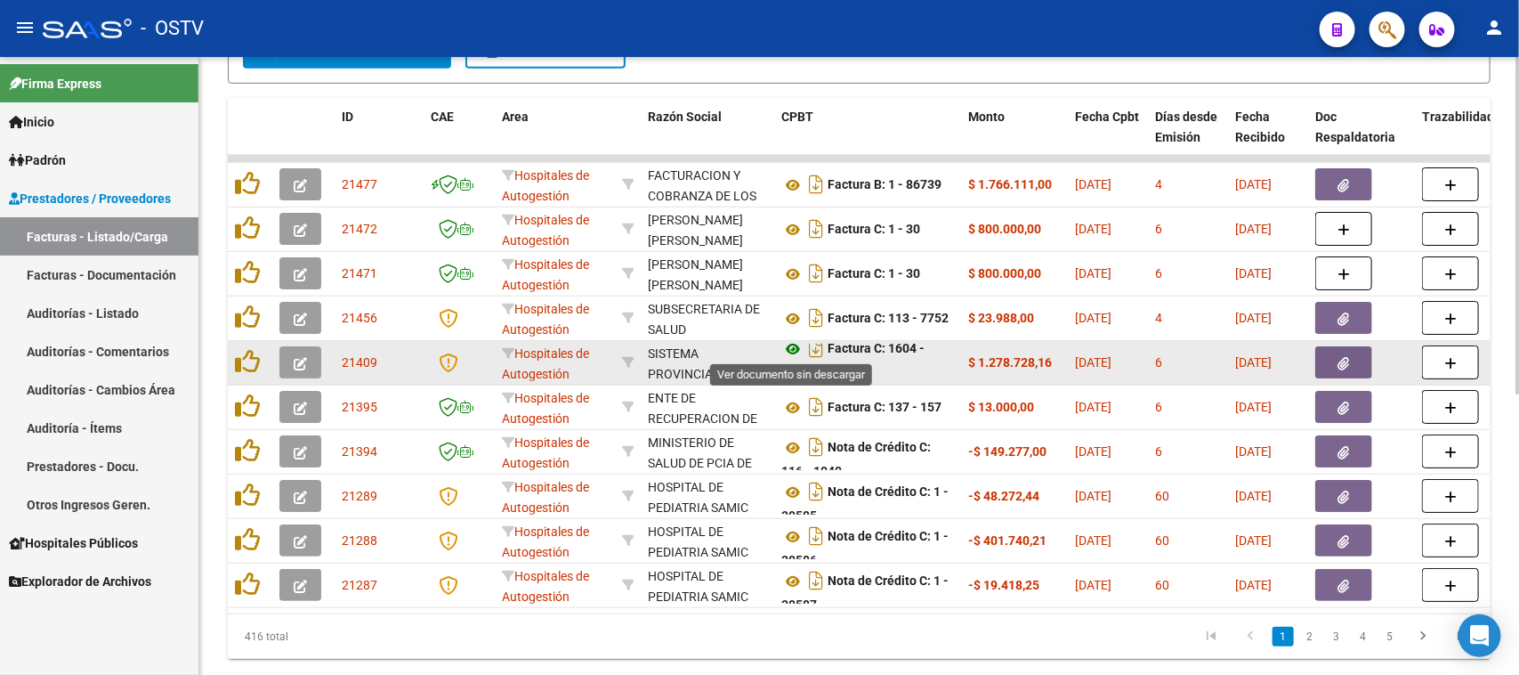
click at [790, 347] on icon at bounding box center [792, 348] width 23 height 21
click at [1359, 362] on button "button" at bounding box center [1343, 362] width 57 height 32
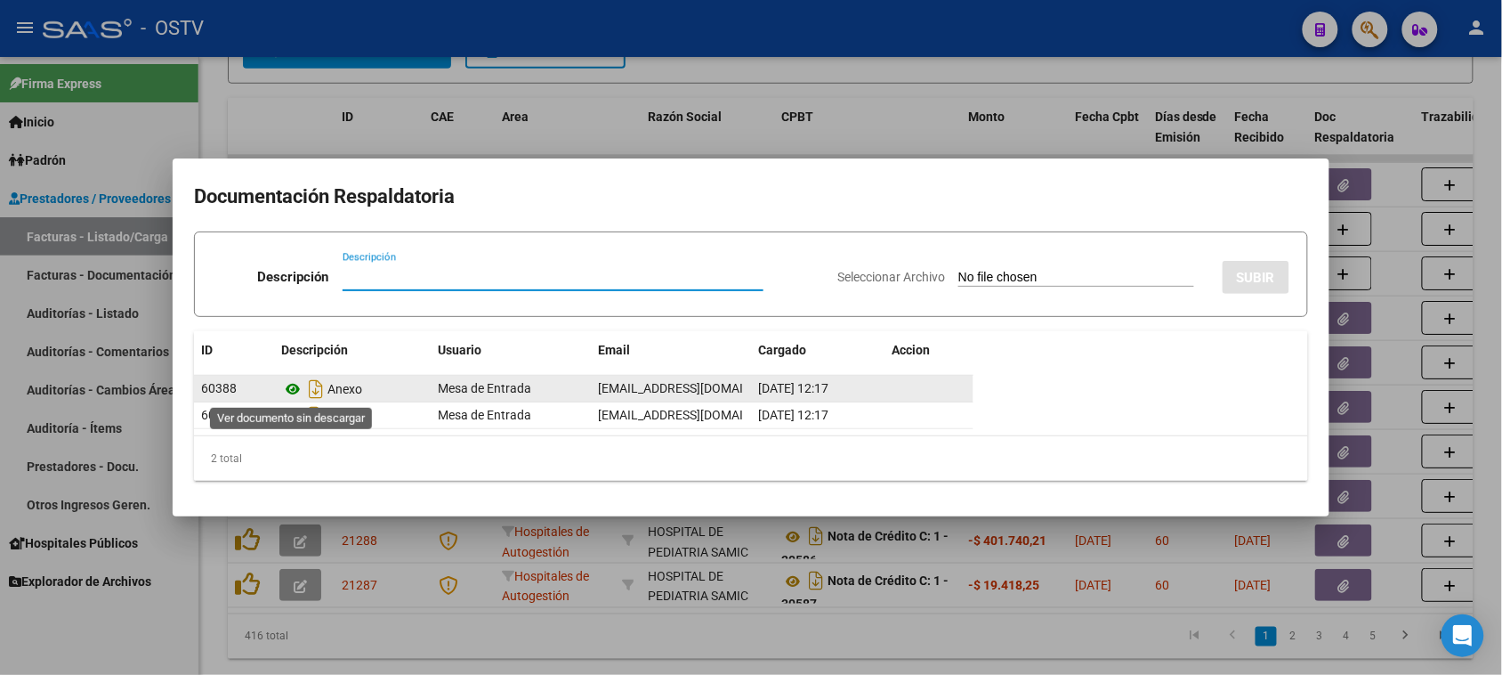
click at [291, 388] on icon at bounding box center [292, 388] width 23 height 21
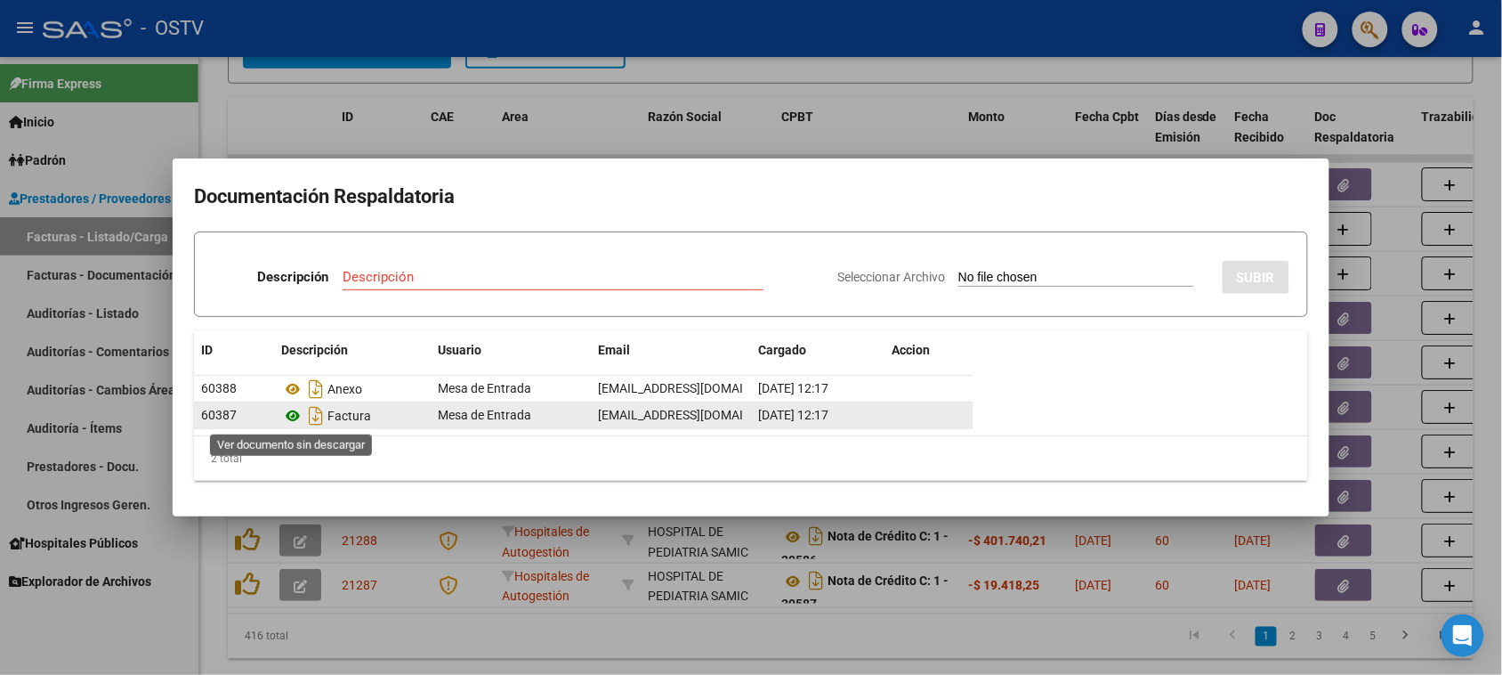
click at [292, 415] on icon at bounding box center [292, 415] width 23 height 21
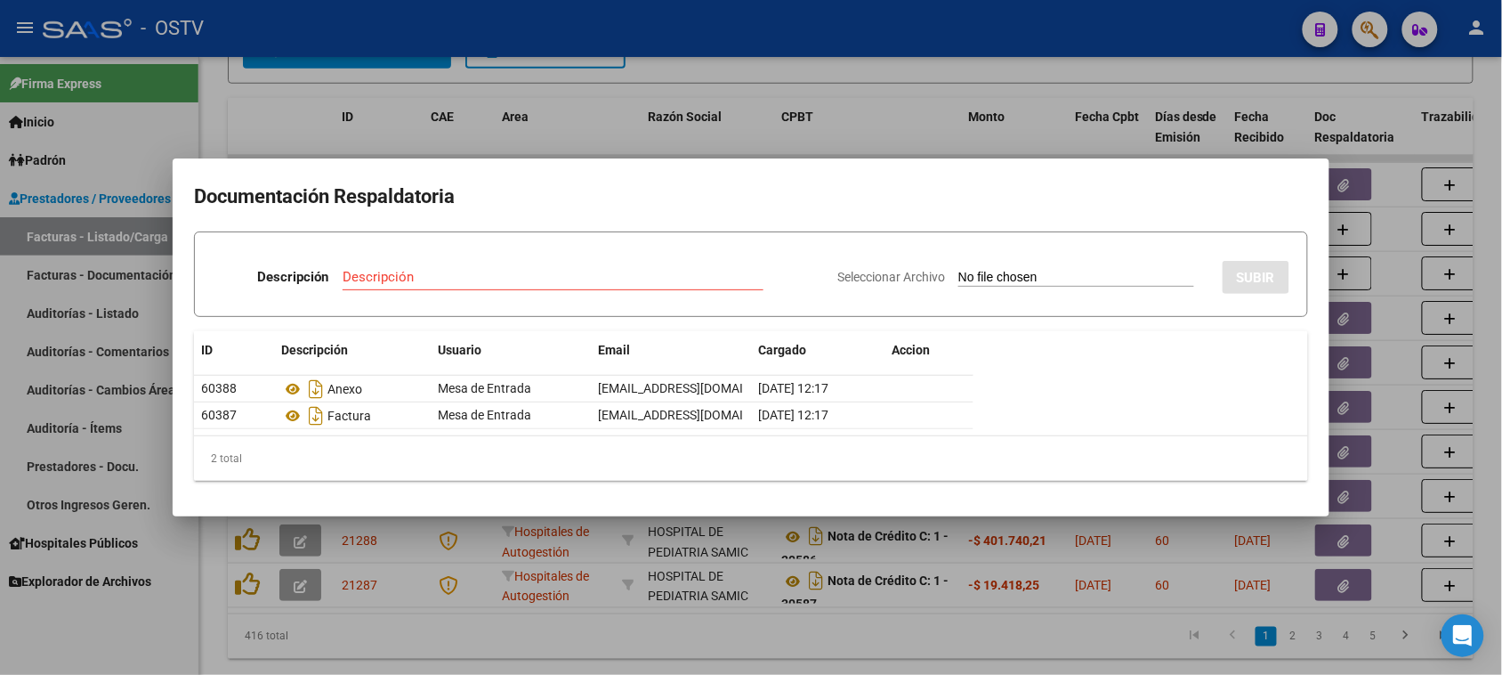
click at [806, 663] on div at bounding box center [751, 337] width 1502 height 675
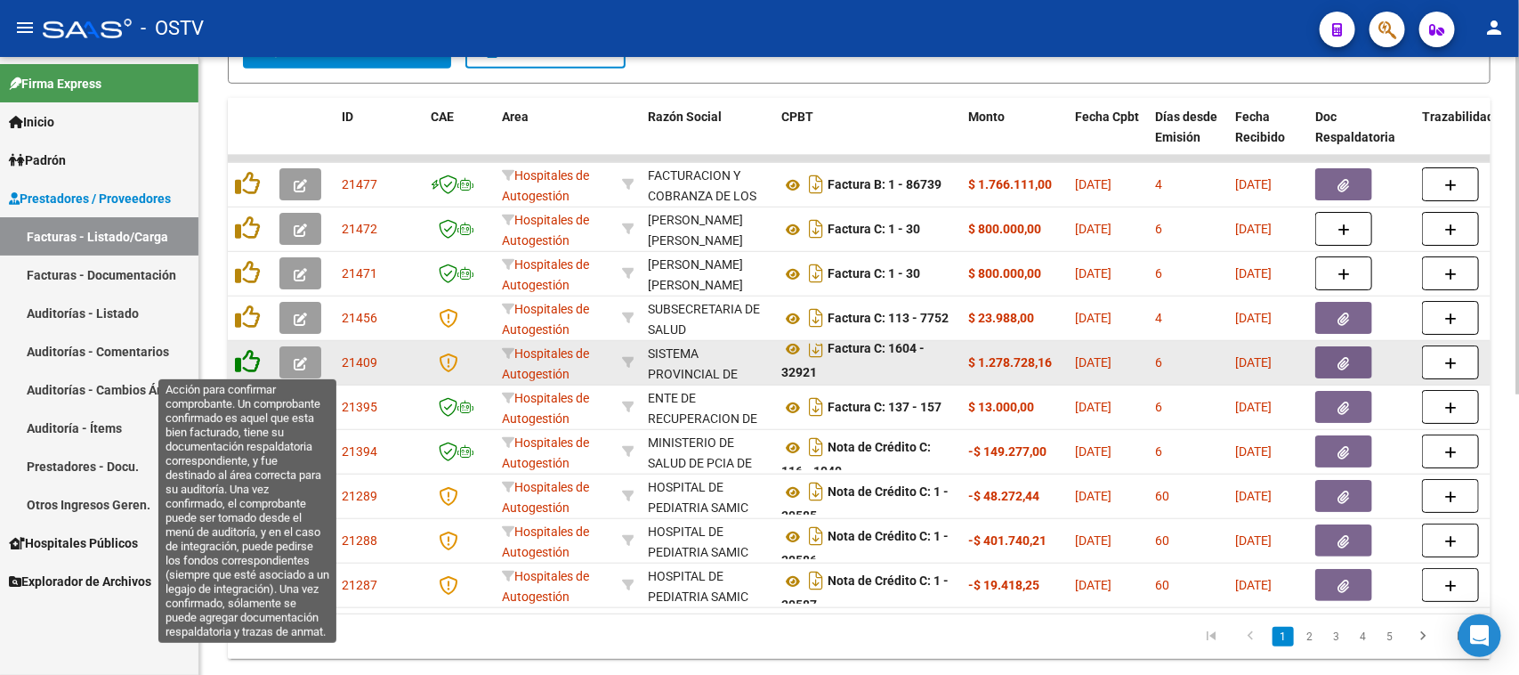
click at [247, 358] on icon at bounding box center [247, 361] width 25 height 25
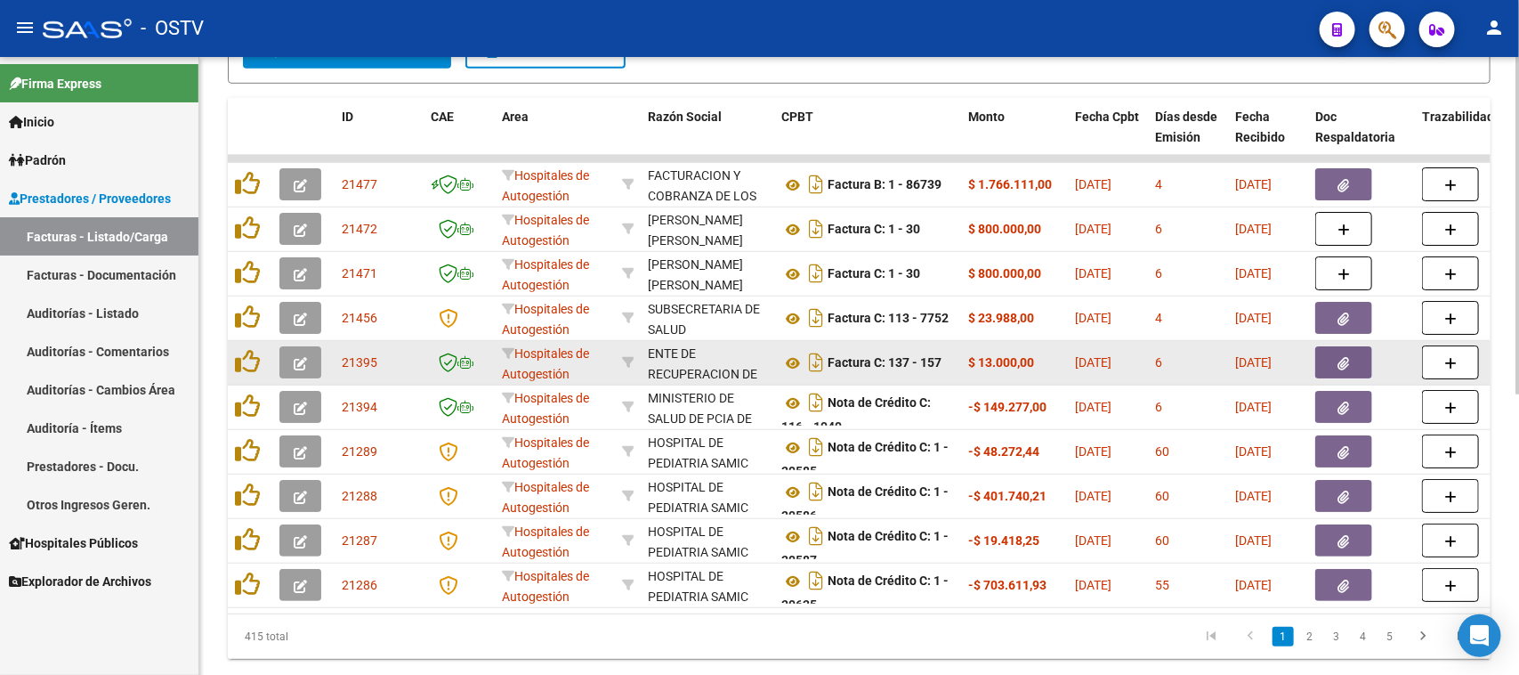
scroll to position [0, 0]
click at [796, 359] on icon at bounding box center [792, 362] width 23 height 21
drag, startPoint x: 897, startPoint y: 362, endPoint x: 1097, endPoint y: 368, distance: 200.3
click at [1338, 362] on icon "button" at bounding box center [1344, 363] width 12 height 13
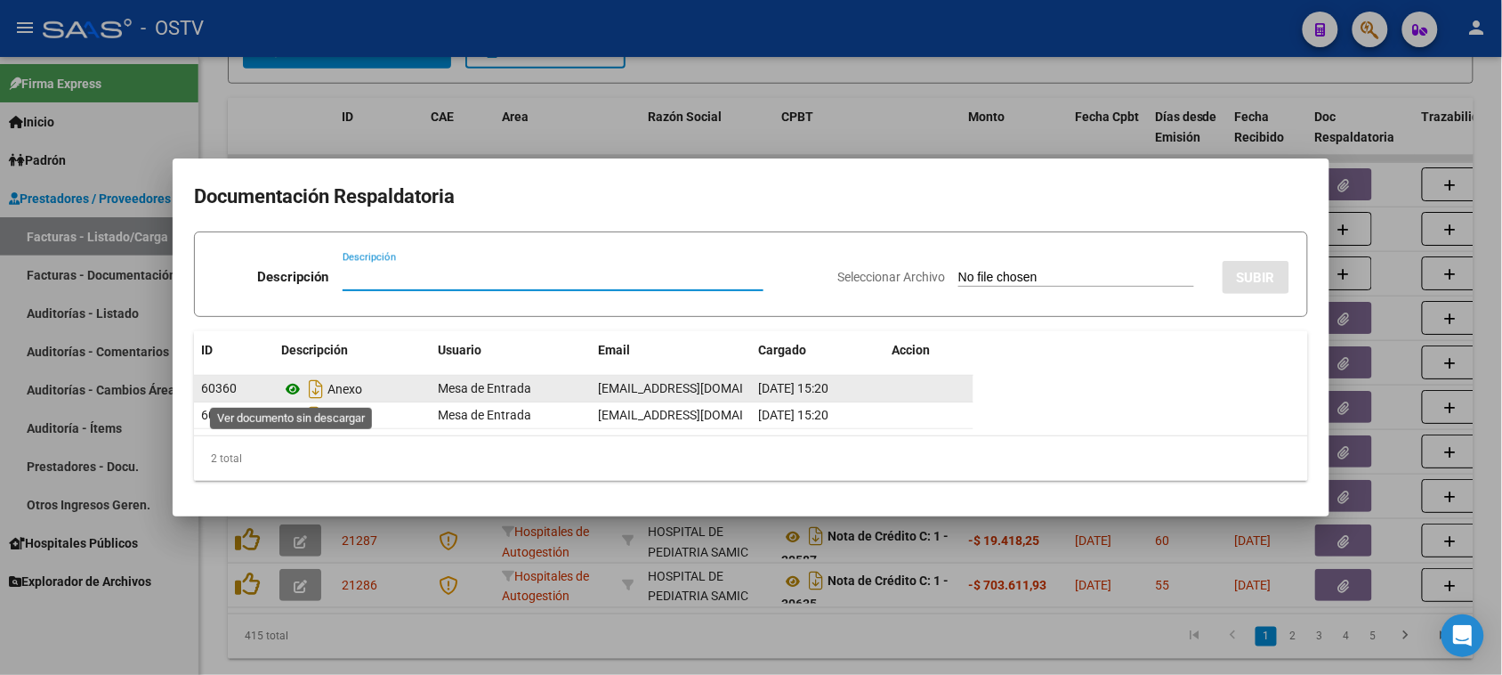
click at [295, 385] on icon at bounding box center [292, 388] width 23 height 21
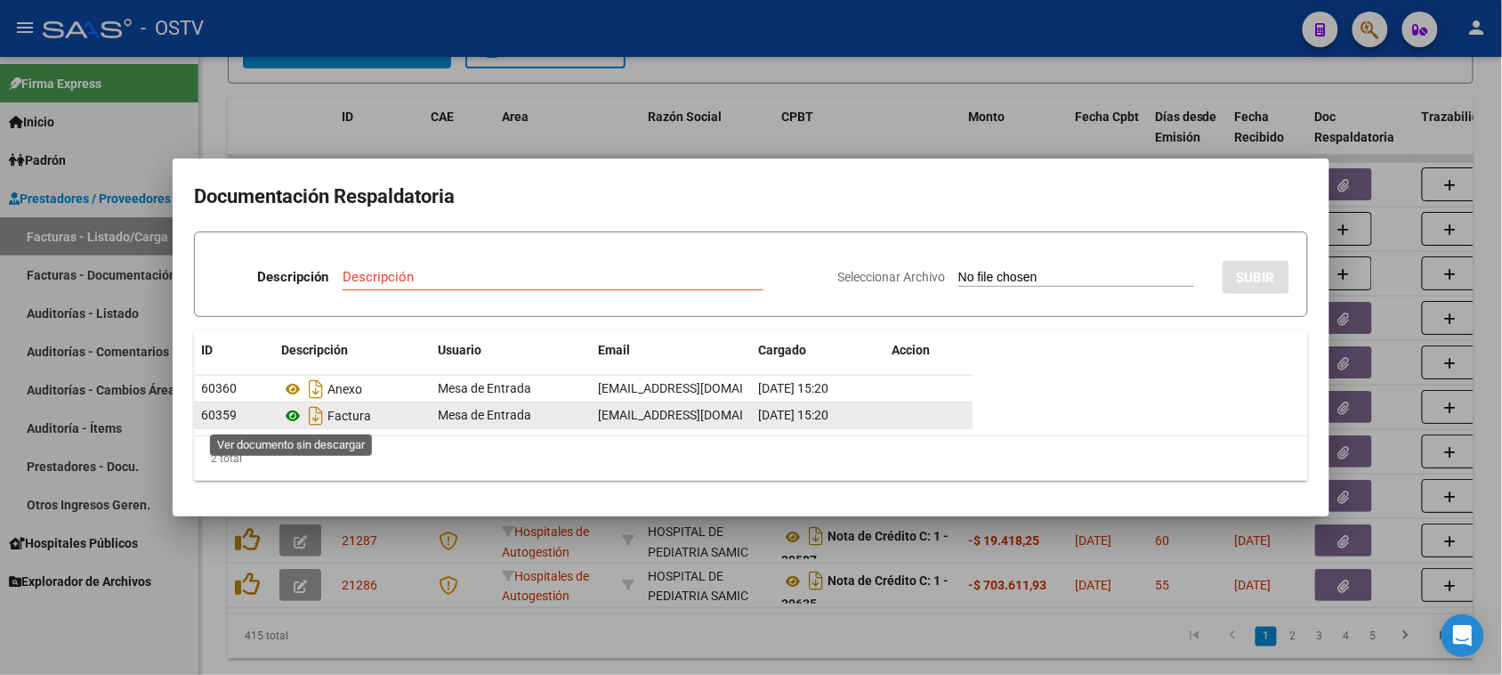
click at [292, 416] on icon at bounding box center [292, 415] width 23 height 21
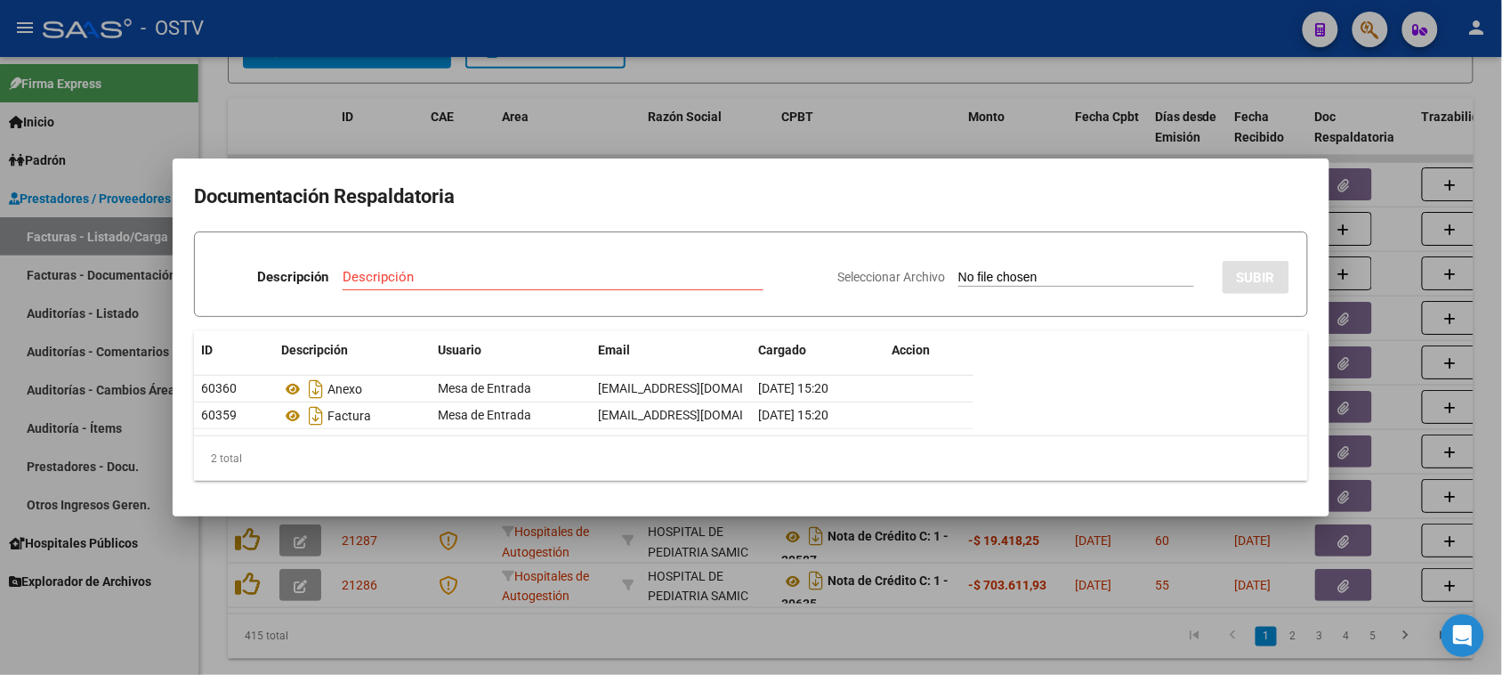
click at [749, 636] on div at bounding box center [751, 337] width 1502 height 675
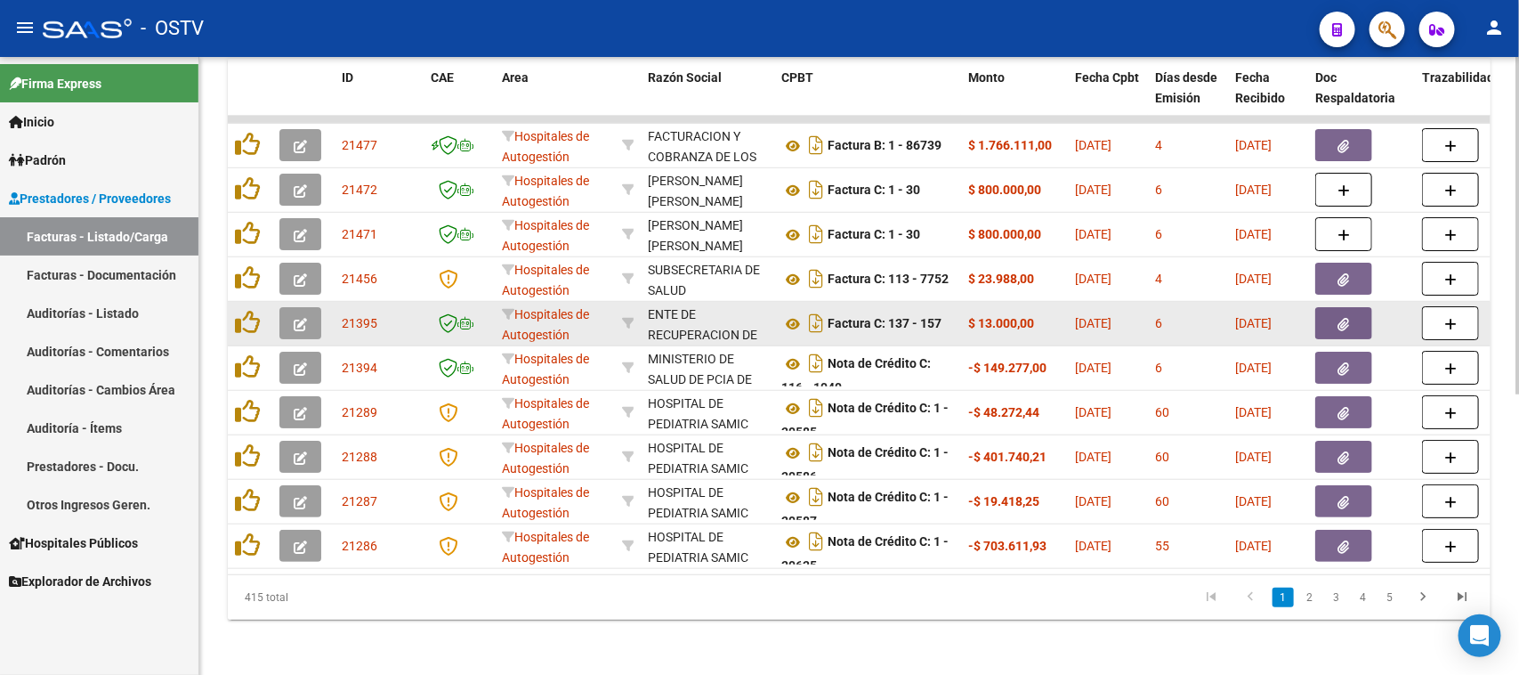
scroll to position [516, 0]
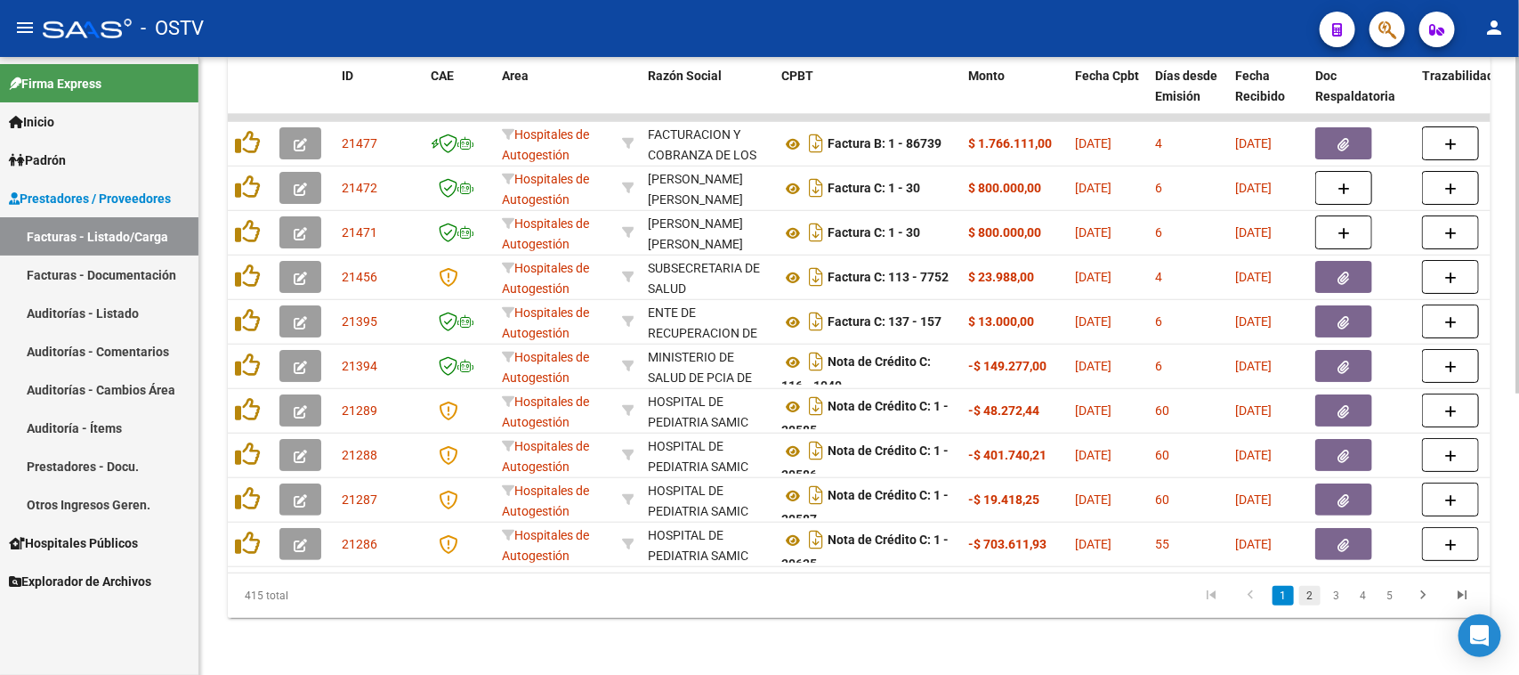
click at [1309, 594] on link "2" at bounding box center [1309, 596] width 21 height 20
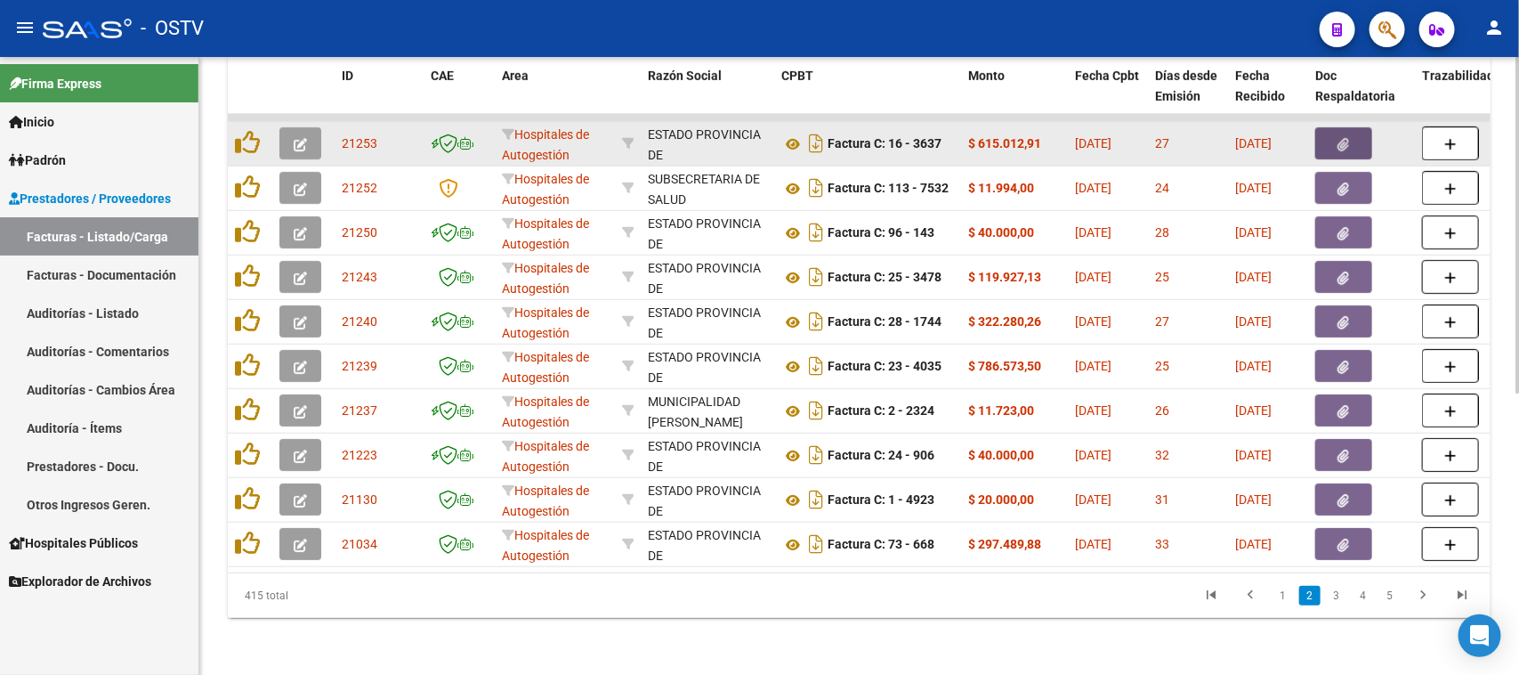
click at [1340, 138] on icon "button" at bounding box center [1344, 144] width 12 height 13
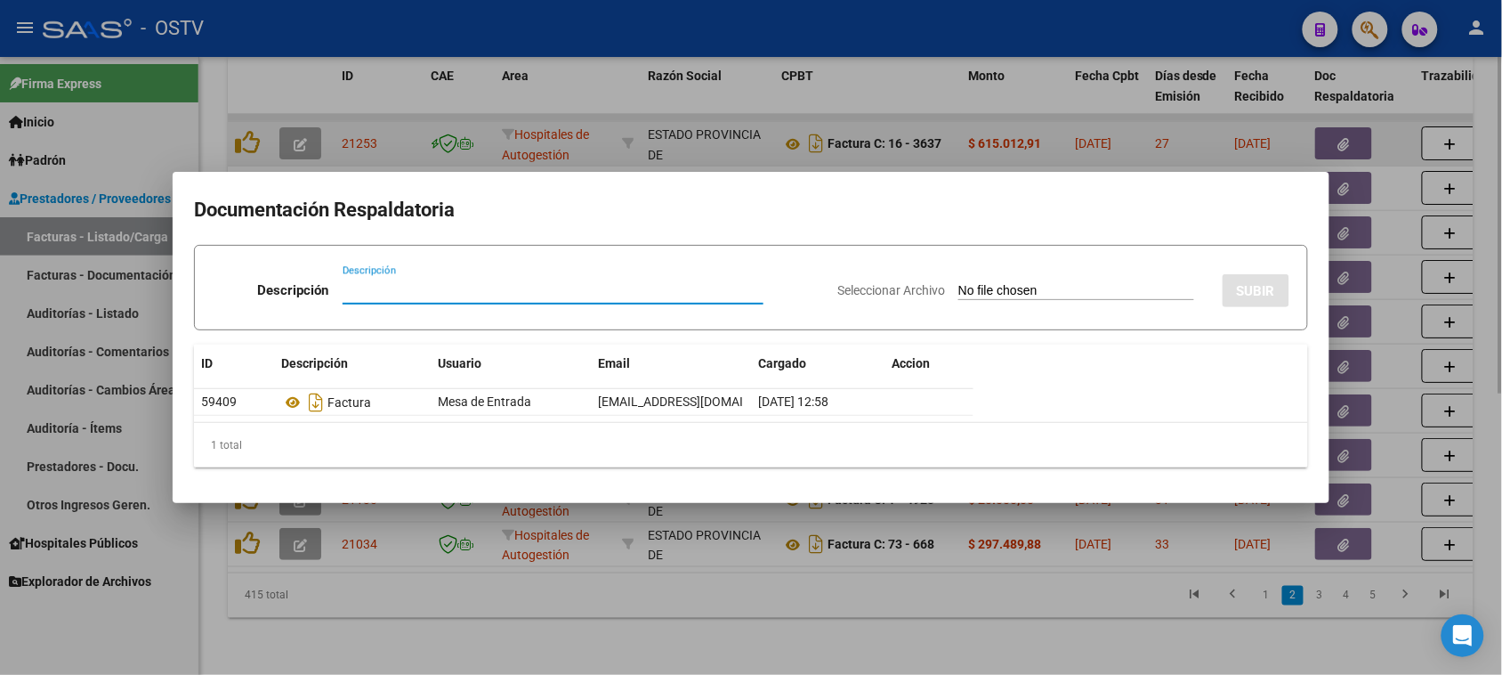
click at [1340, 123] on div at bounding box center [751, 337] width 1502 height 675
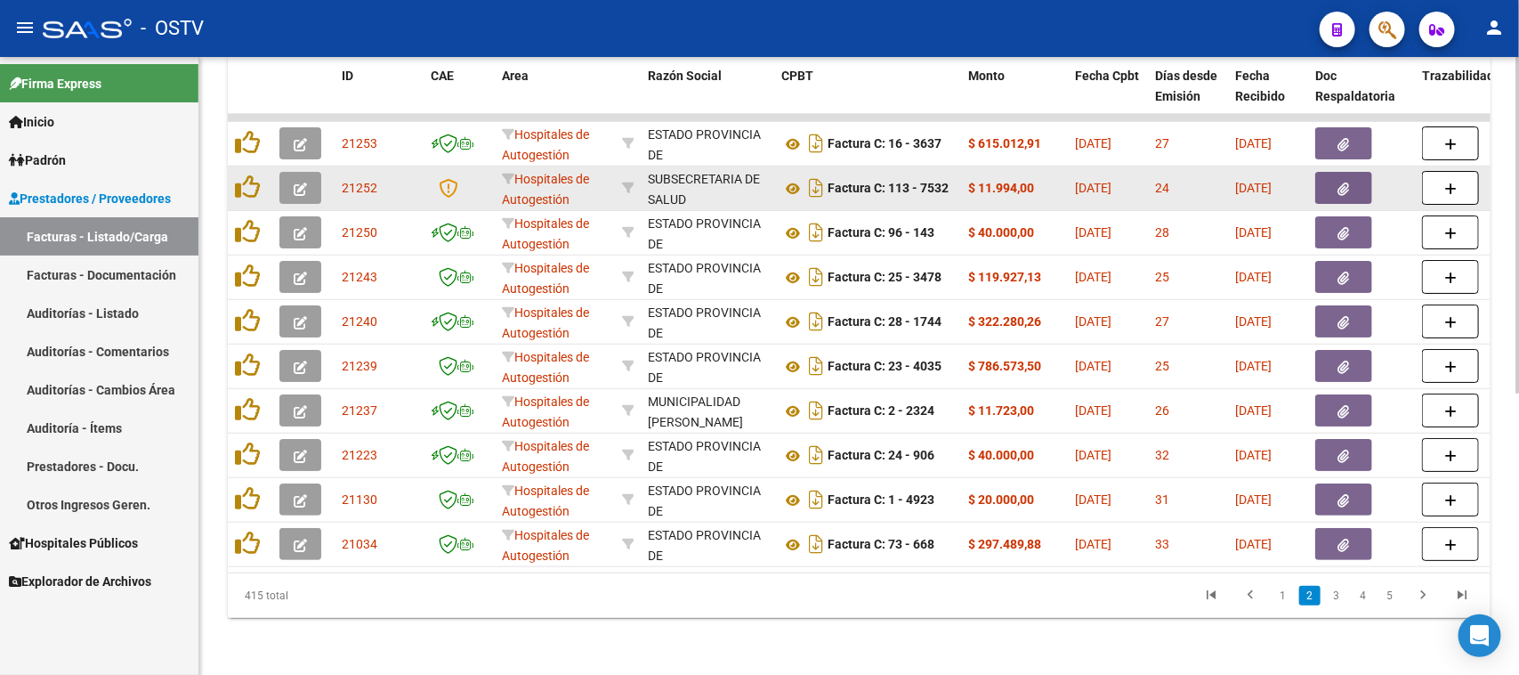
click at [1339, 182] on icon "button" at bounding box center [1344, 188] width 12 height 13
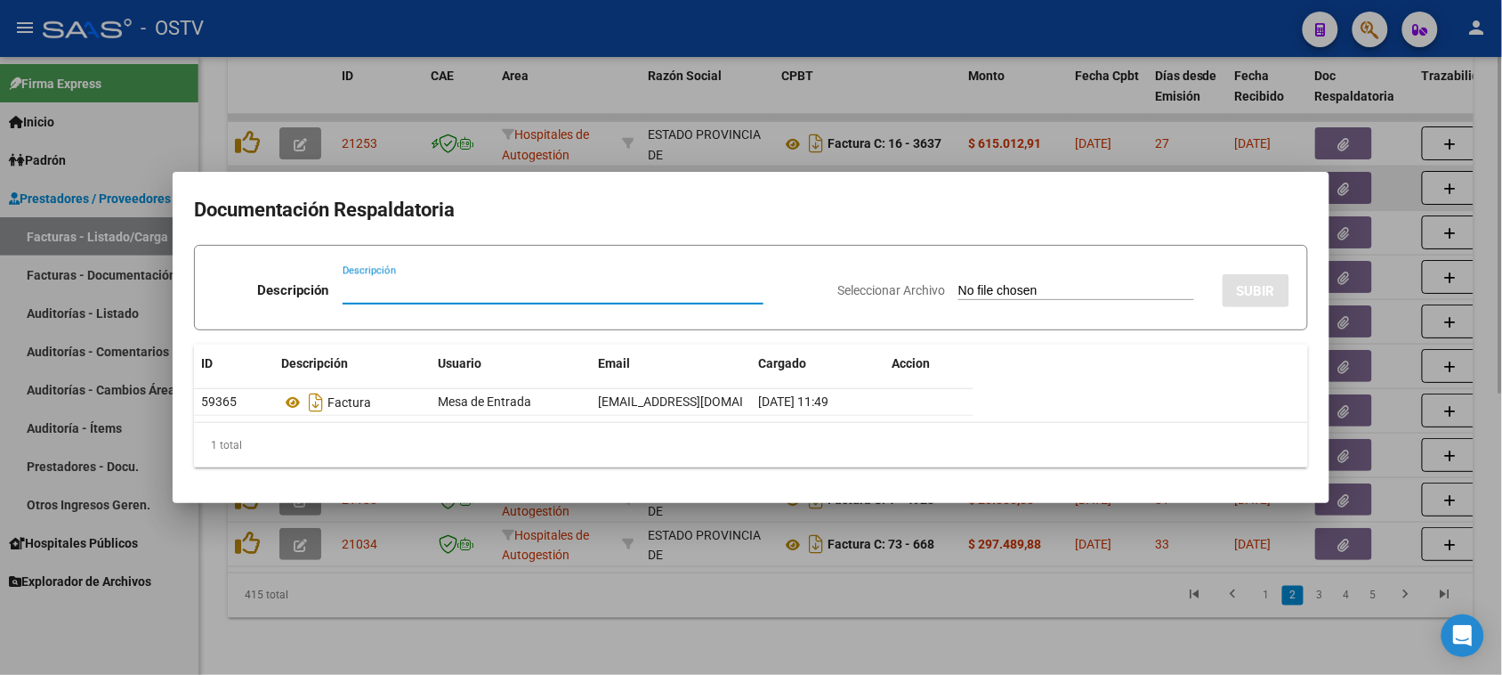
click at [1339, 172] on div at bounding box center [751, 337] width 1502 height 675
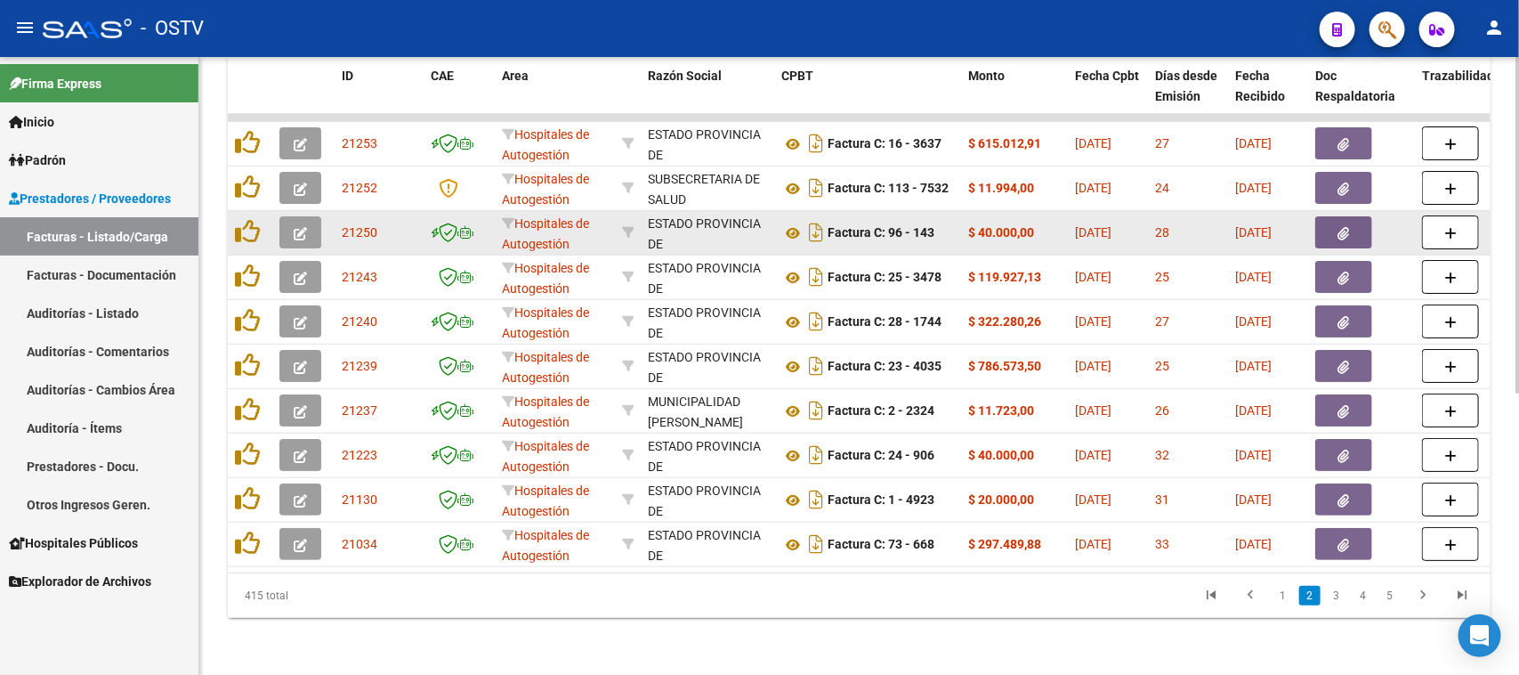
click at [1340, 223] on button "button" at bounding box center [1343, 232] width 57 height 32
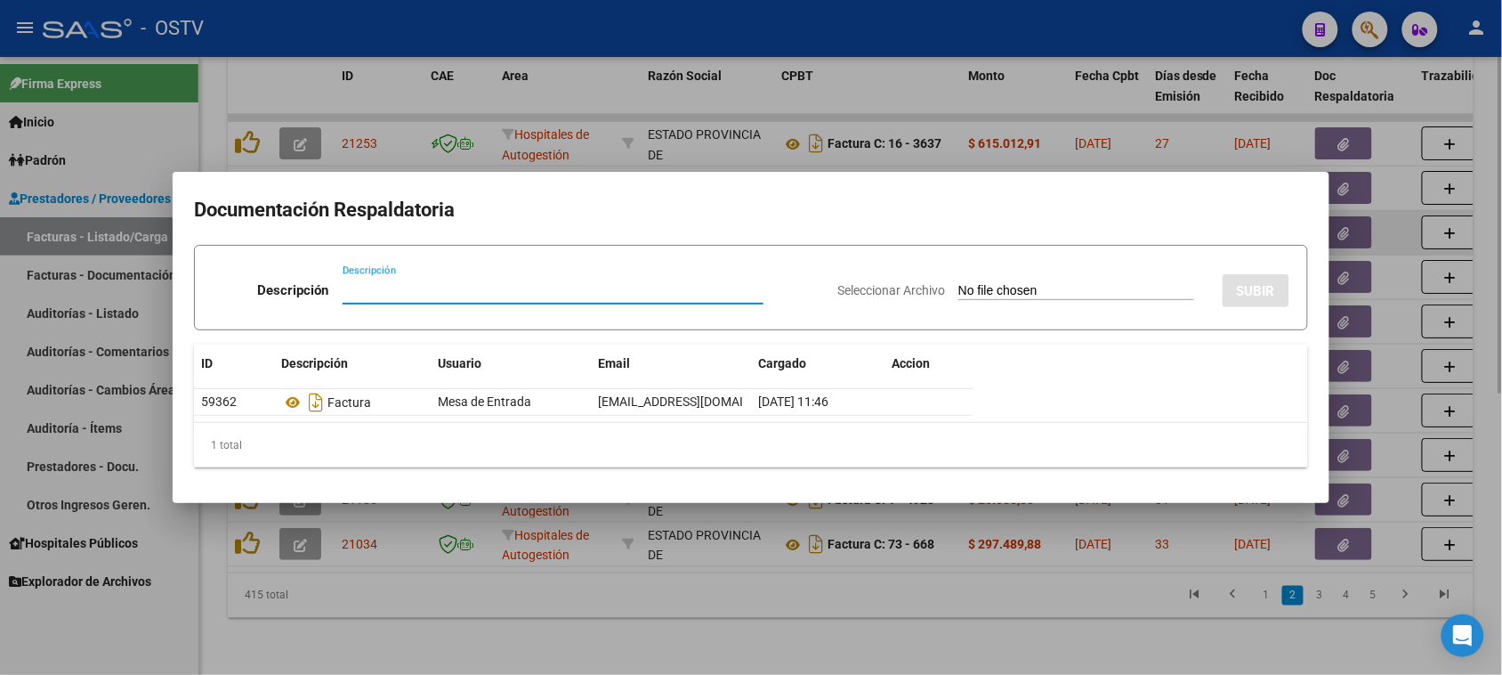
click at [1340, 223] on div at bounding box center [751, 337] width 1502 height 675
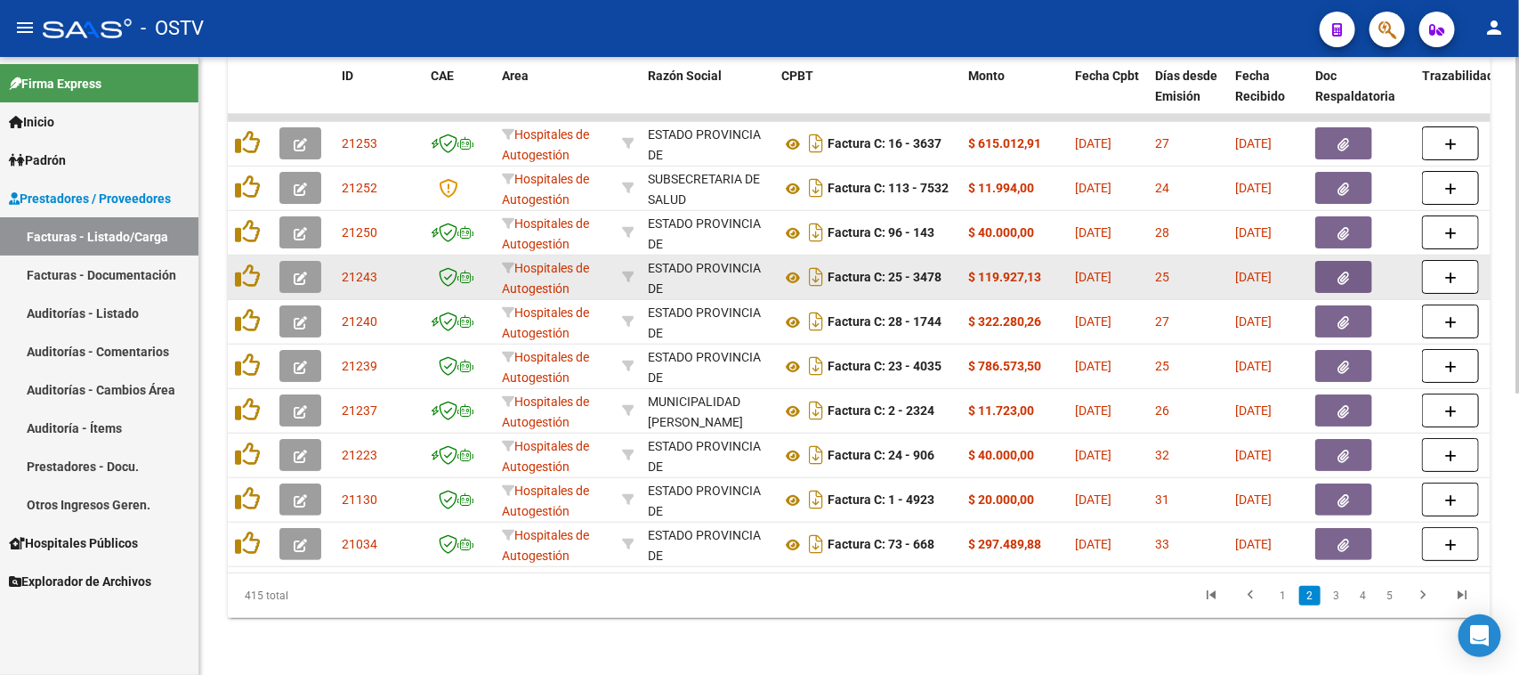
click at [1336, 261] on button "button" at bounding box center [1343, 277] width 57 height 32
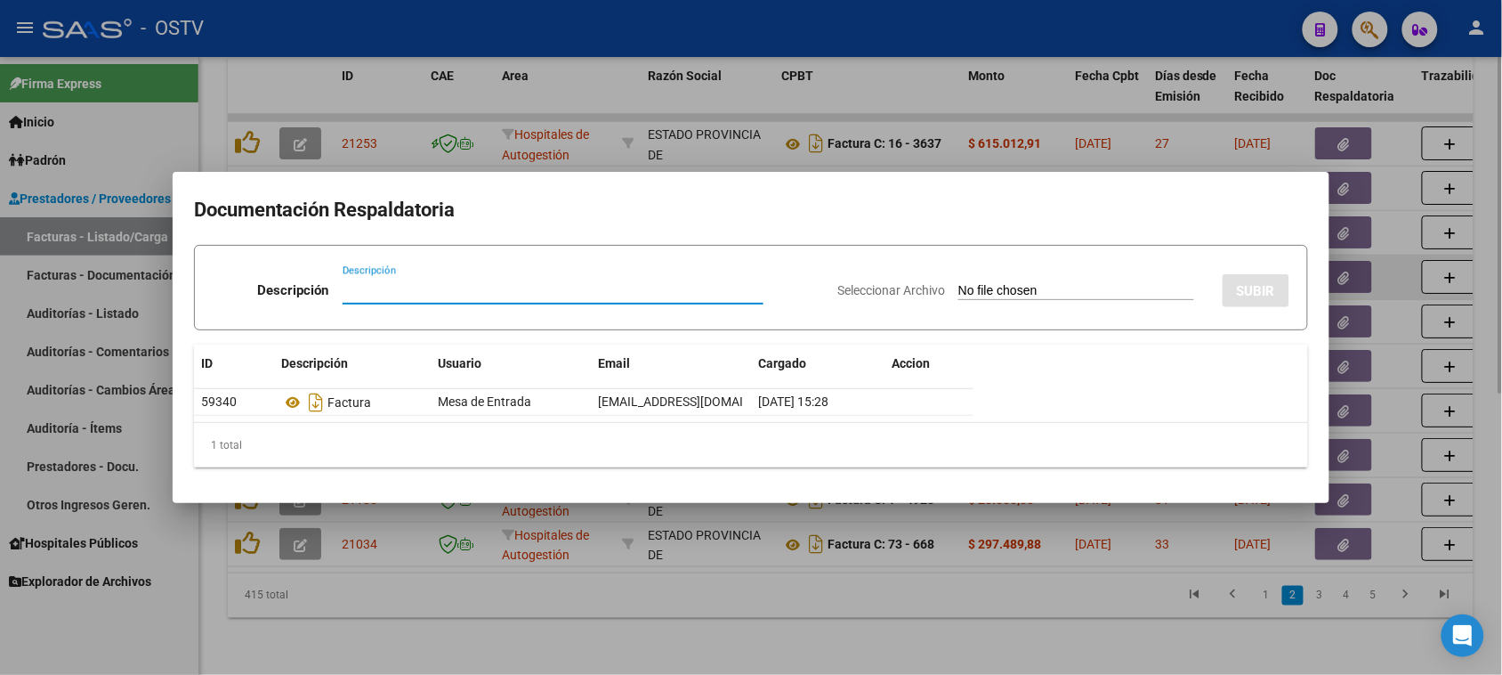
click at [1336, 260] on div at bounding box center [751, 337] width 1502 height 675
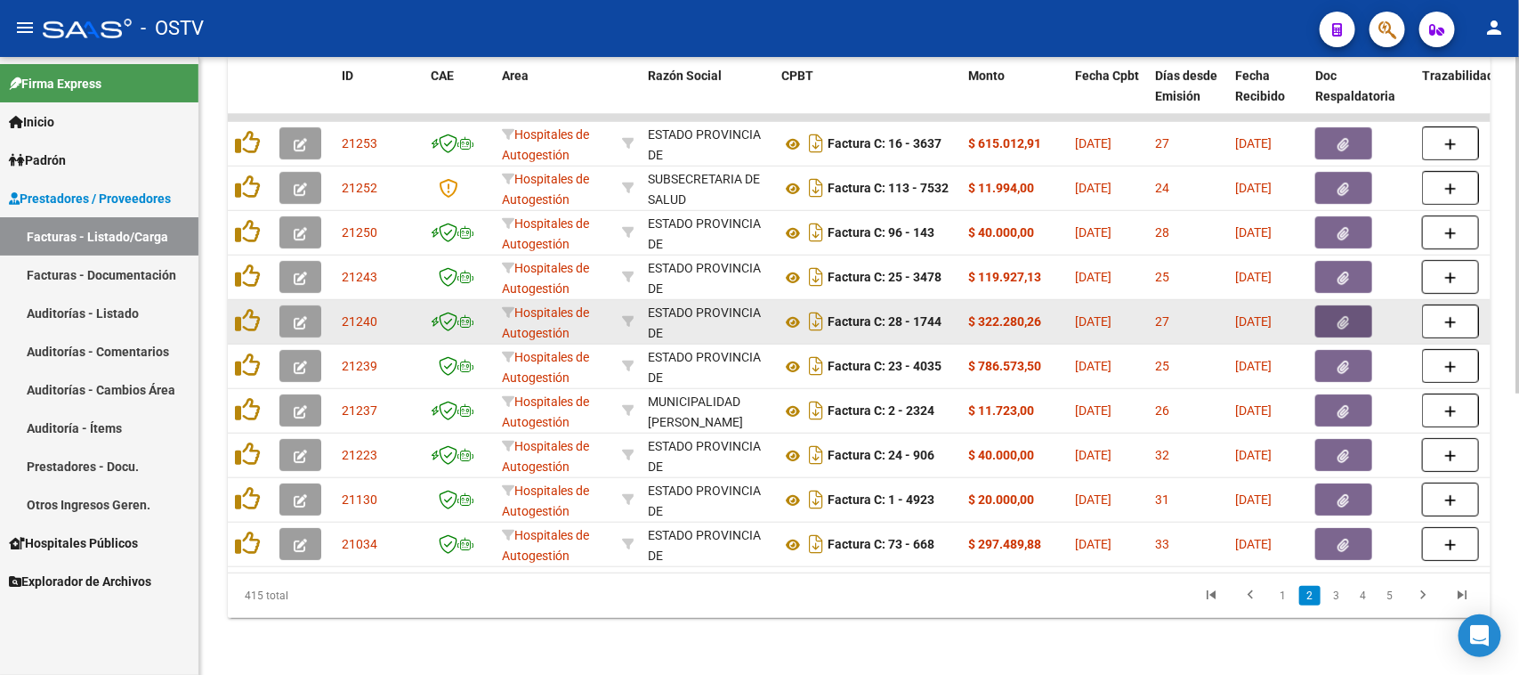
click at [1335, 305] on button "button" at bounding box center [1343, 321] width 57 height 32
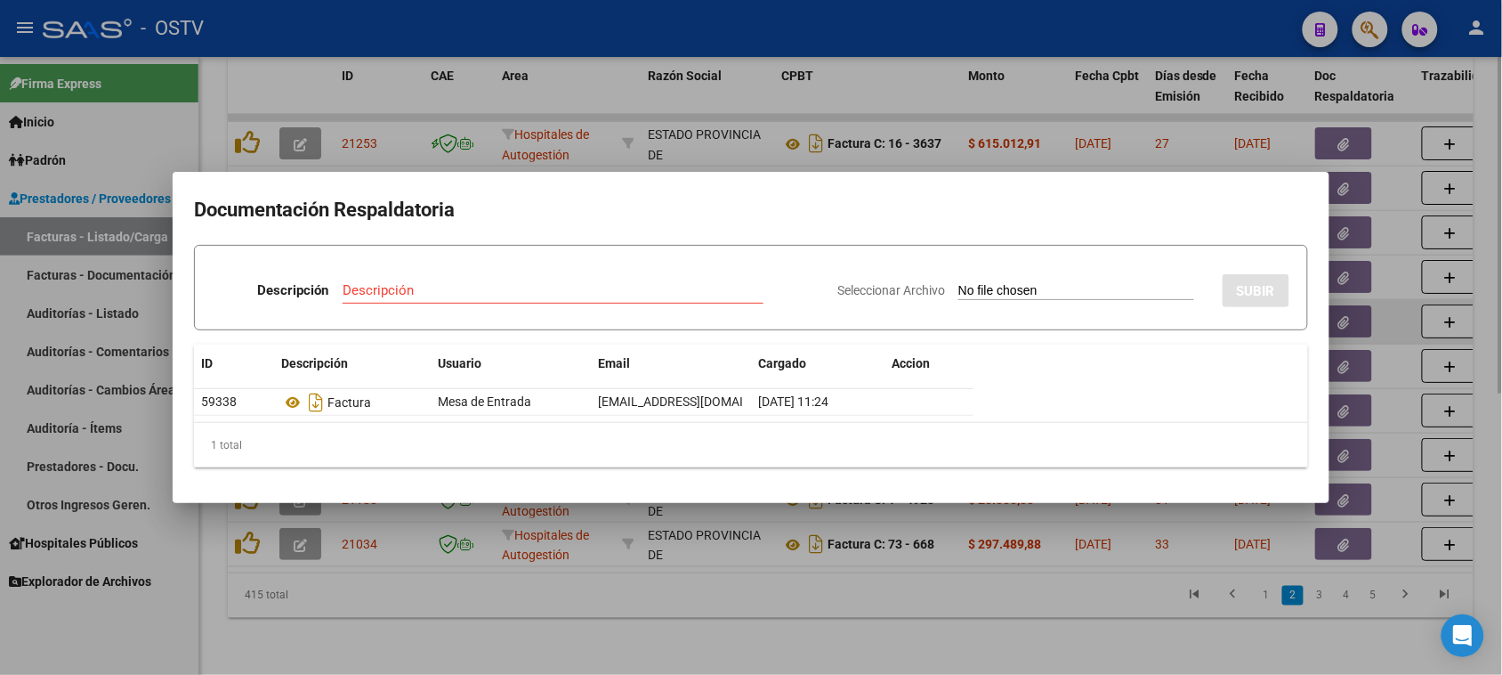
click at [1335, 303] on div at bounding box center [751, 337] width 1502 height 675
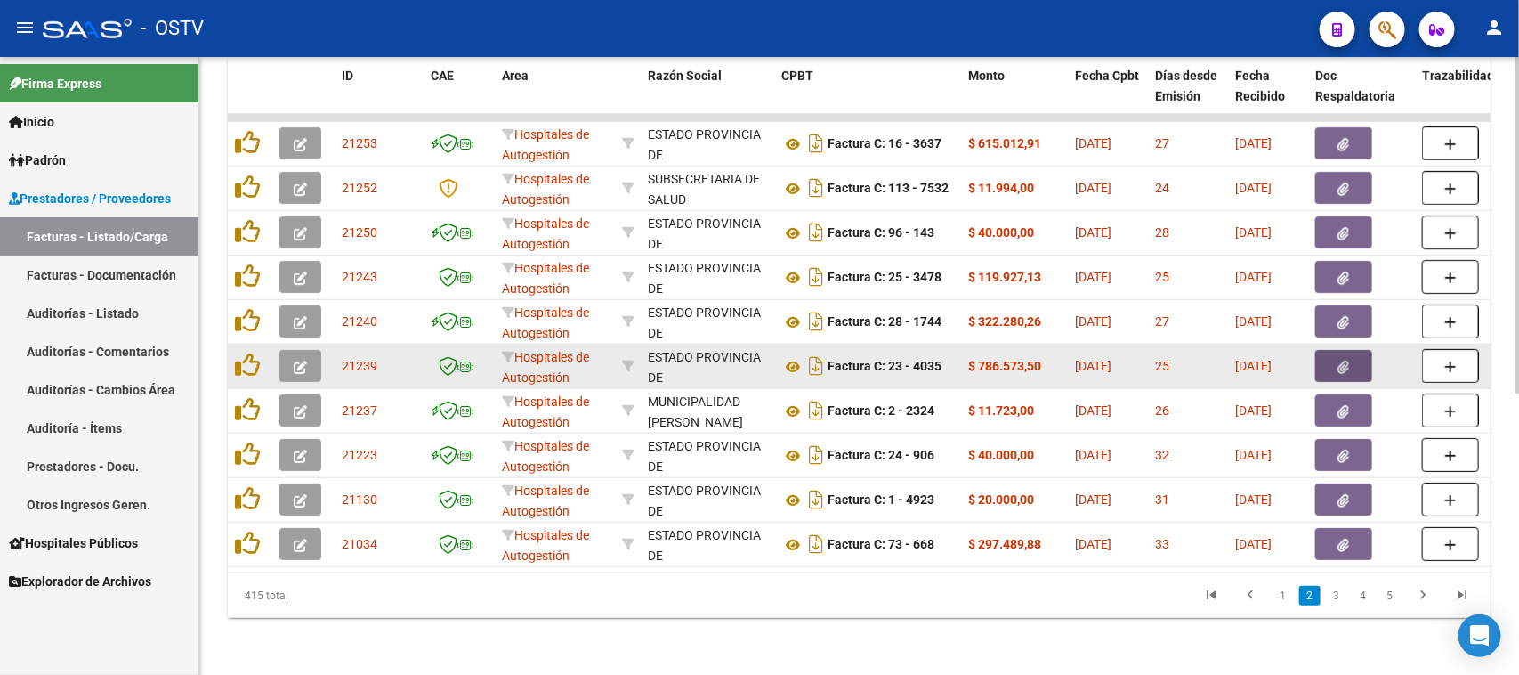
click at [1341, 360] on icon "button" at bounding box center [1344, 366] width 12 height 13
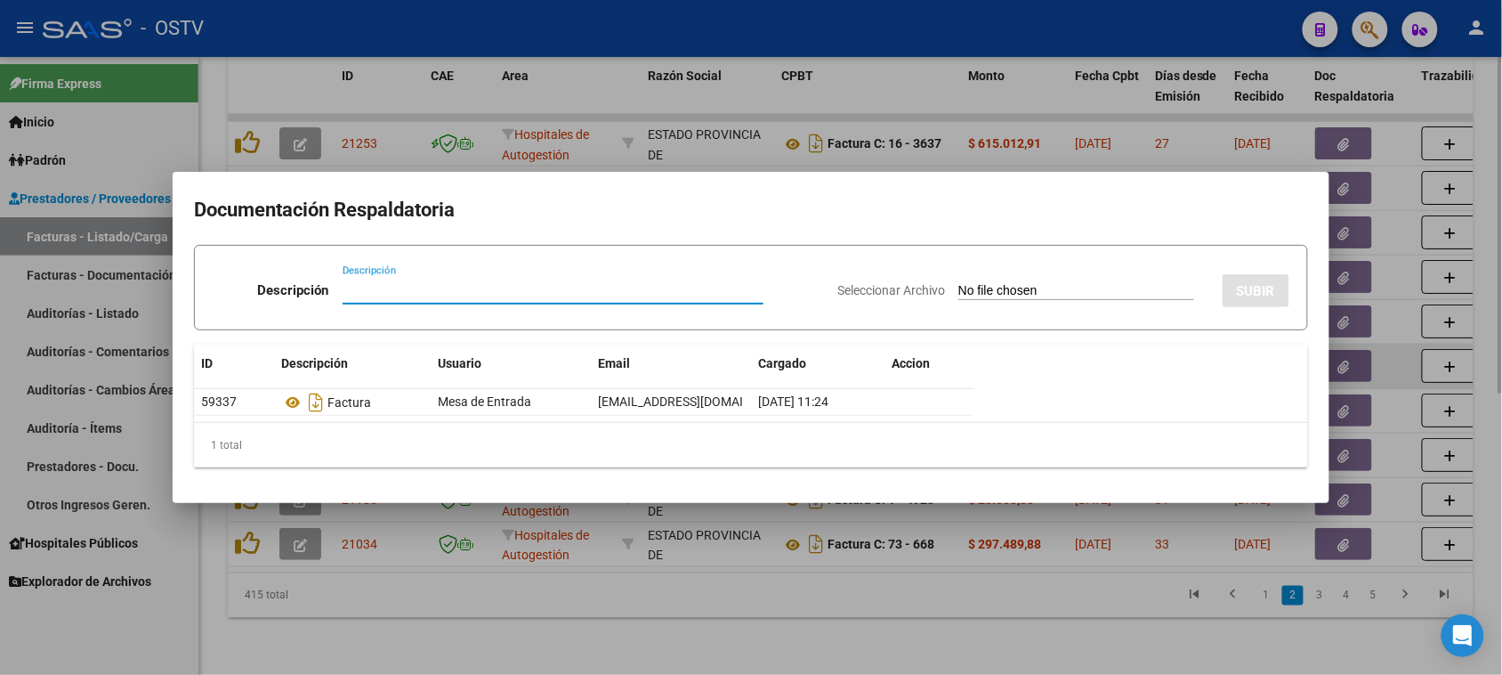
click at [1341, 344] on div at bounding box center [751, 337] width 1502 height 675
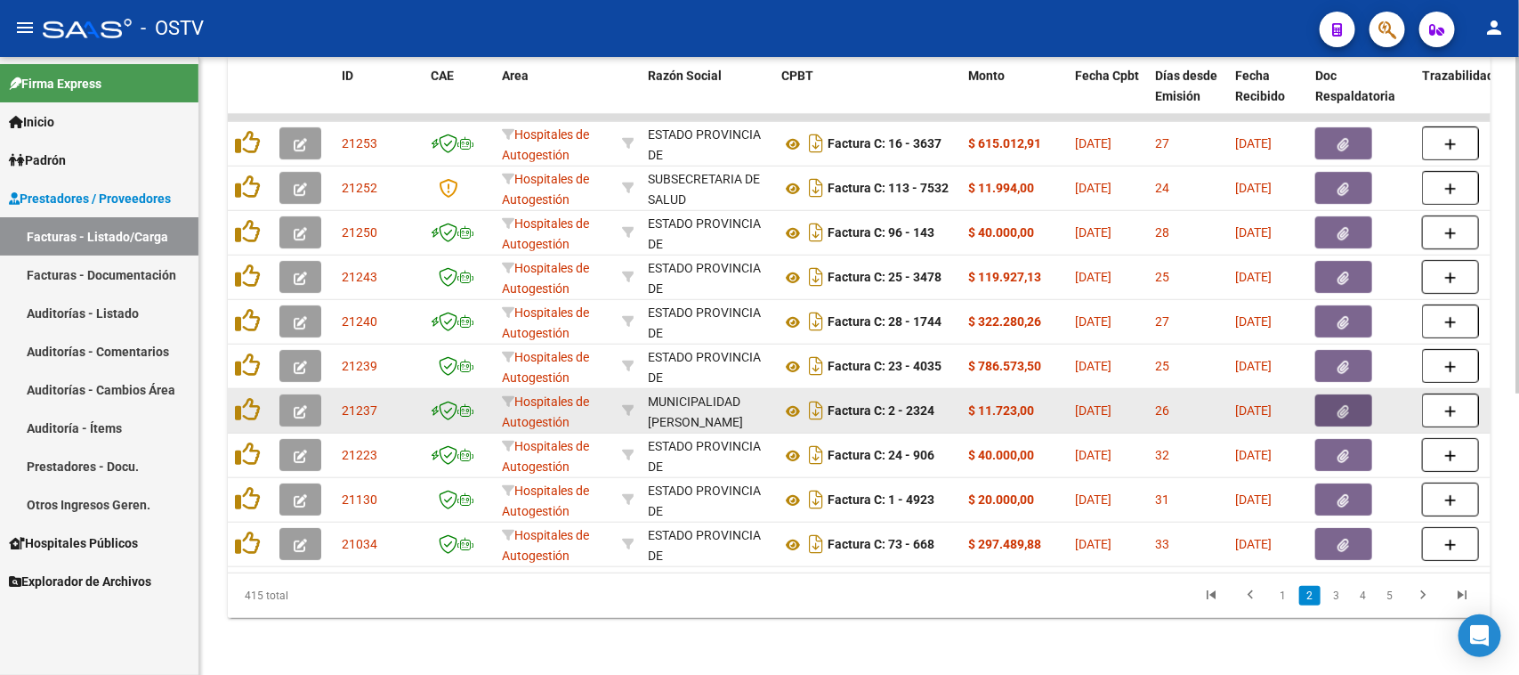
click at [1345, 405] on icon "button" at bounding box center [1344, 411] width 12 height 13
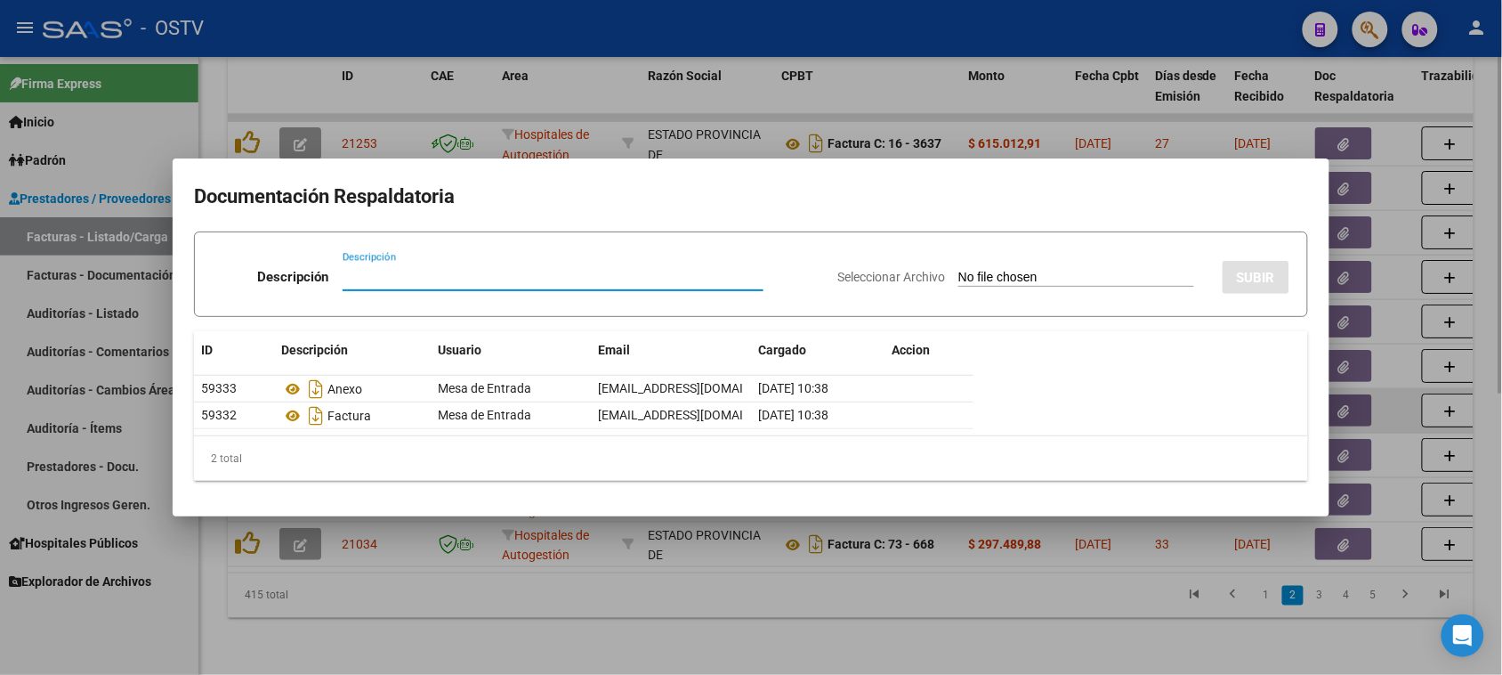
click at [1345, 396] on div at bounding box center [751, 337] width 1502 height 675
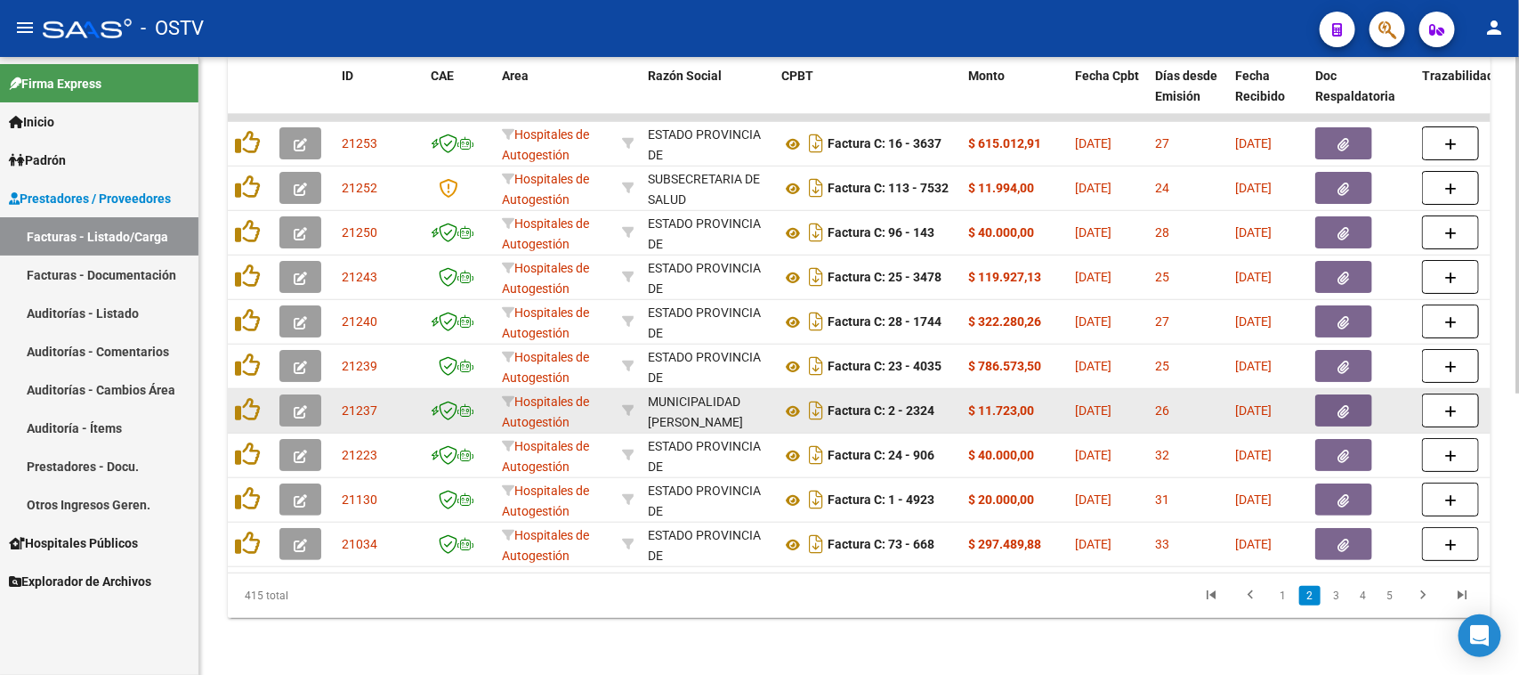
click at [1345, 405] on icon "button" at bounding box center [1344, 411] width 12 height 13
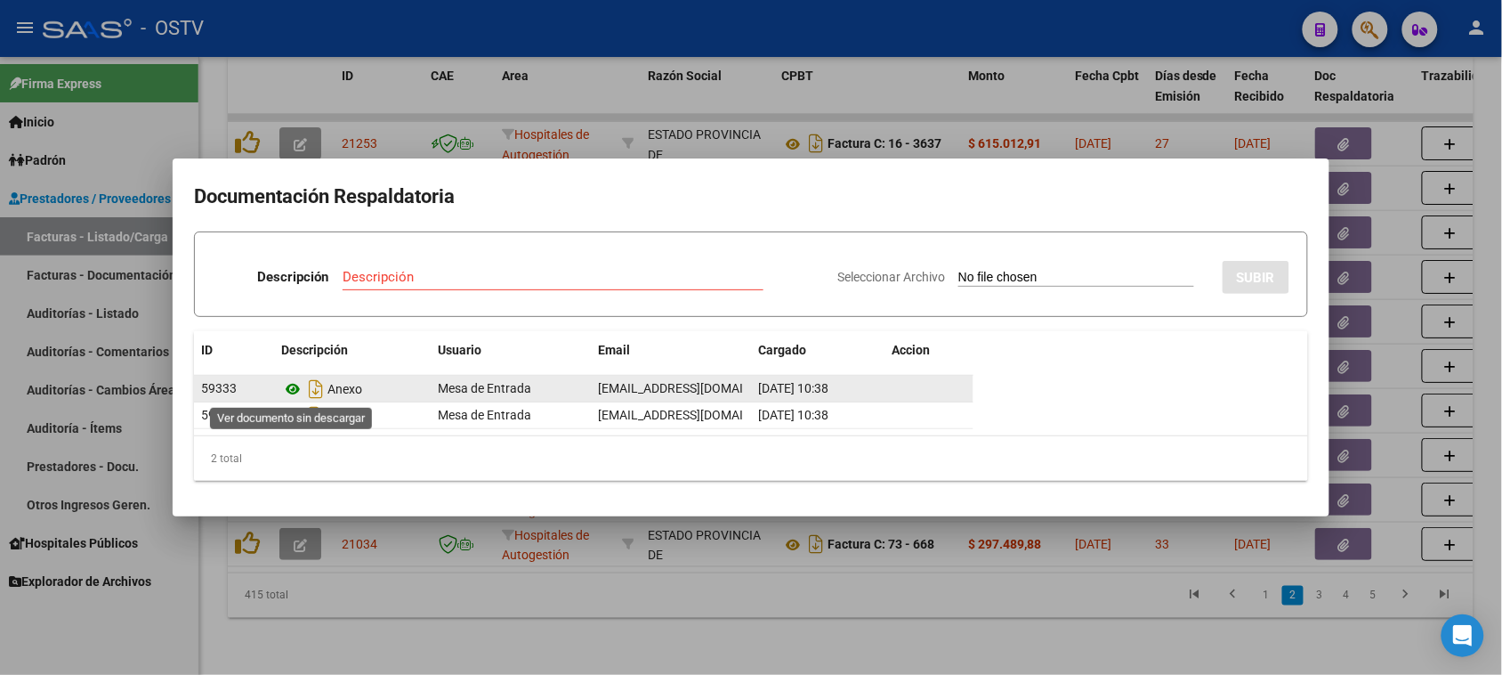
click at [294, 388] on icon at bounding box center [292, 388] width 23 height 21
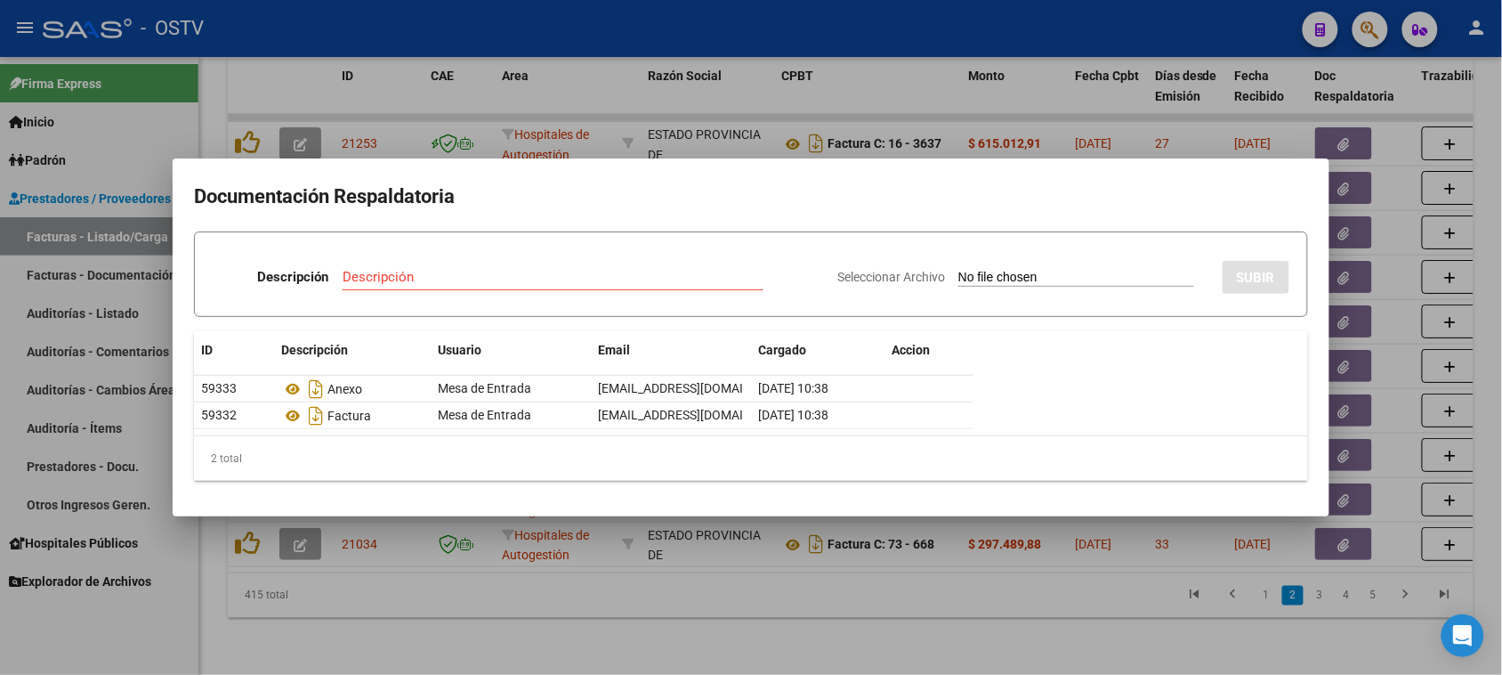
click at [1358, 349] on div at bounding box center [751, 337] width 1502 height 675
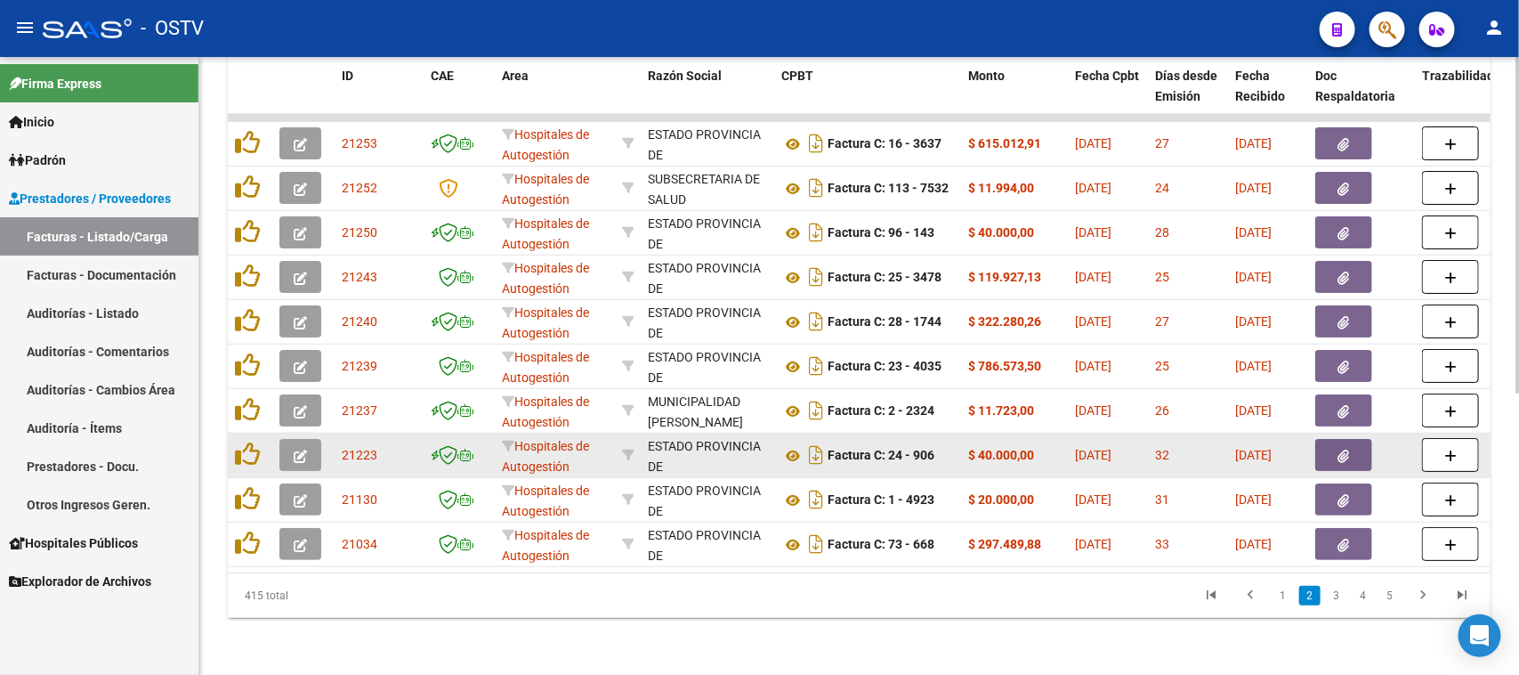
click at [1353, 440] on button "button" at bounding box center [1343, 455] width 57 height 32
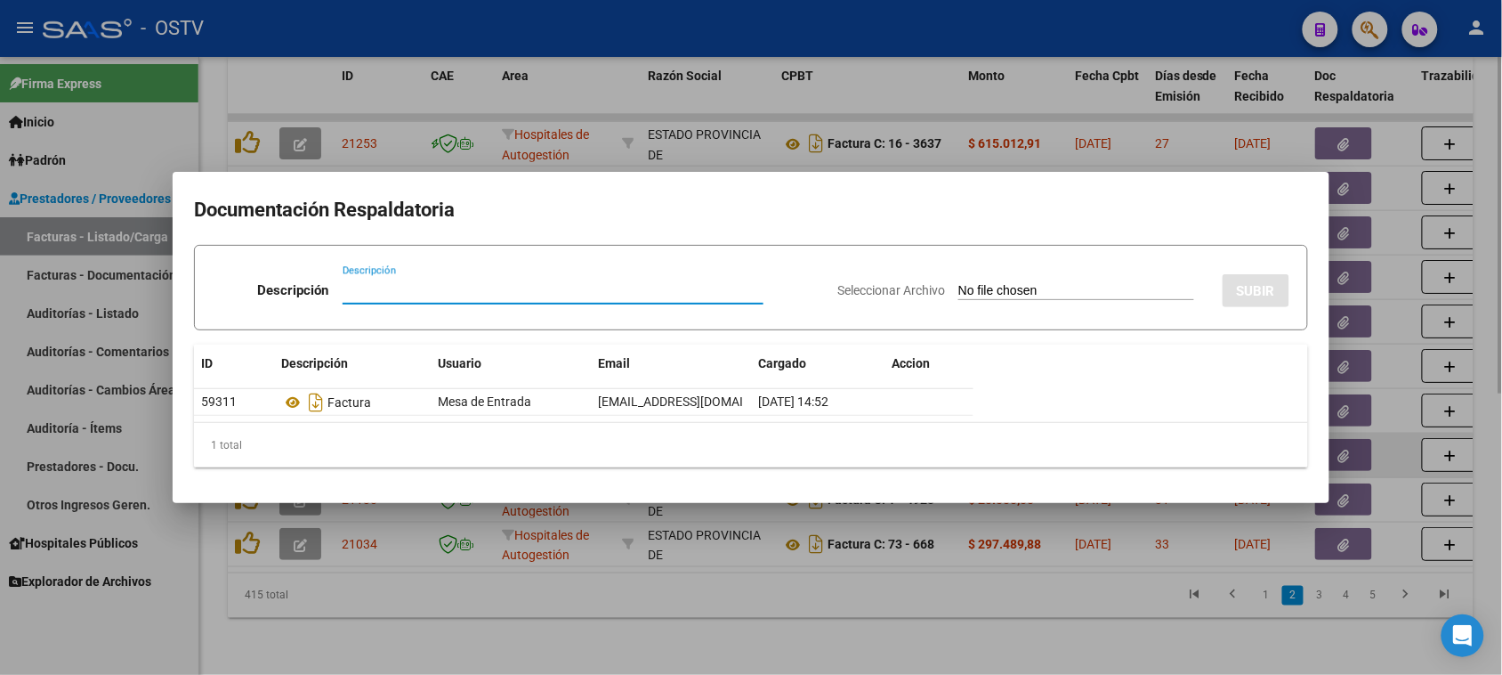
click at [1353, 440] on div at bounding box center [751, 337] width 1502 height 675
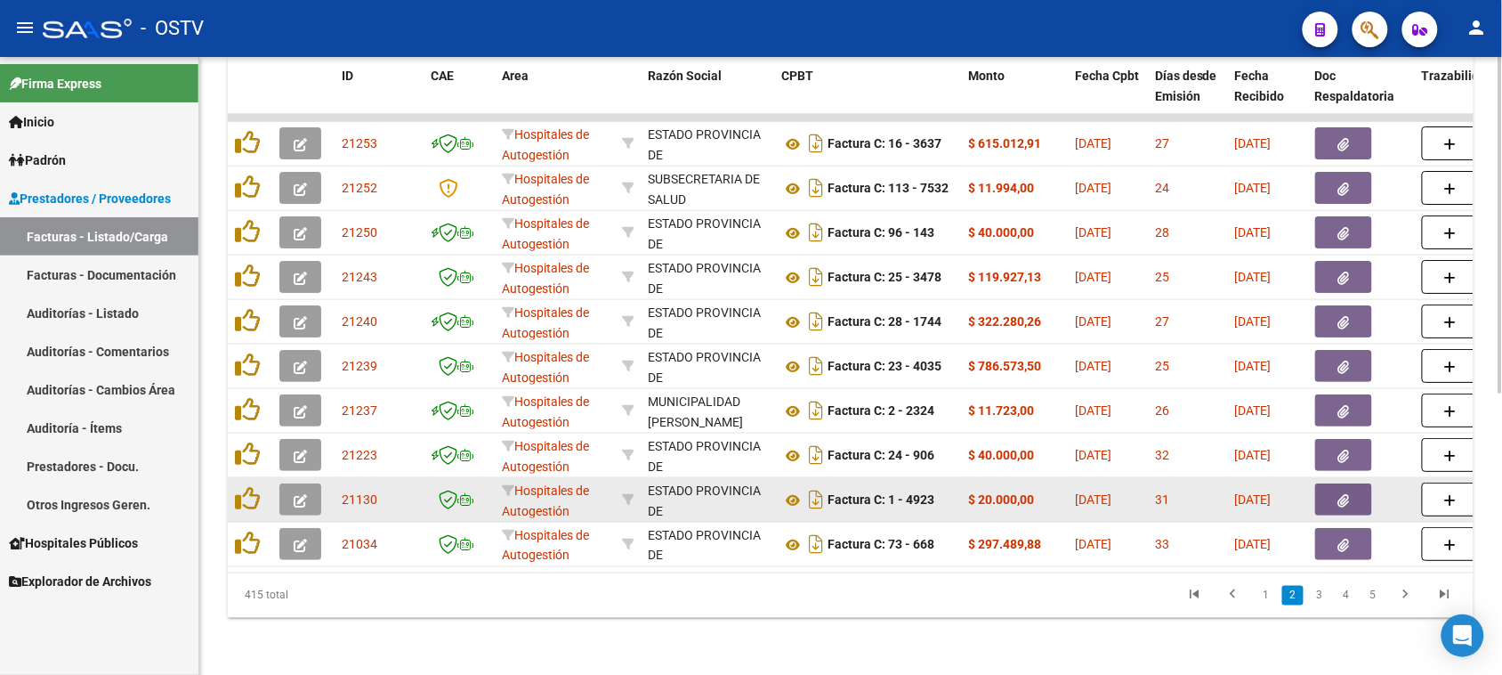
click at [1346, 494] on icon "button" at bounding box center [1344, 500] width 12 height 13
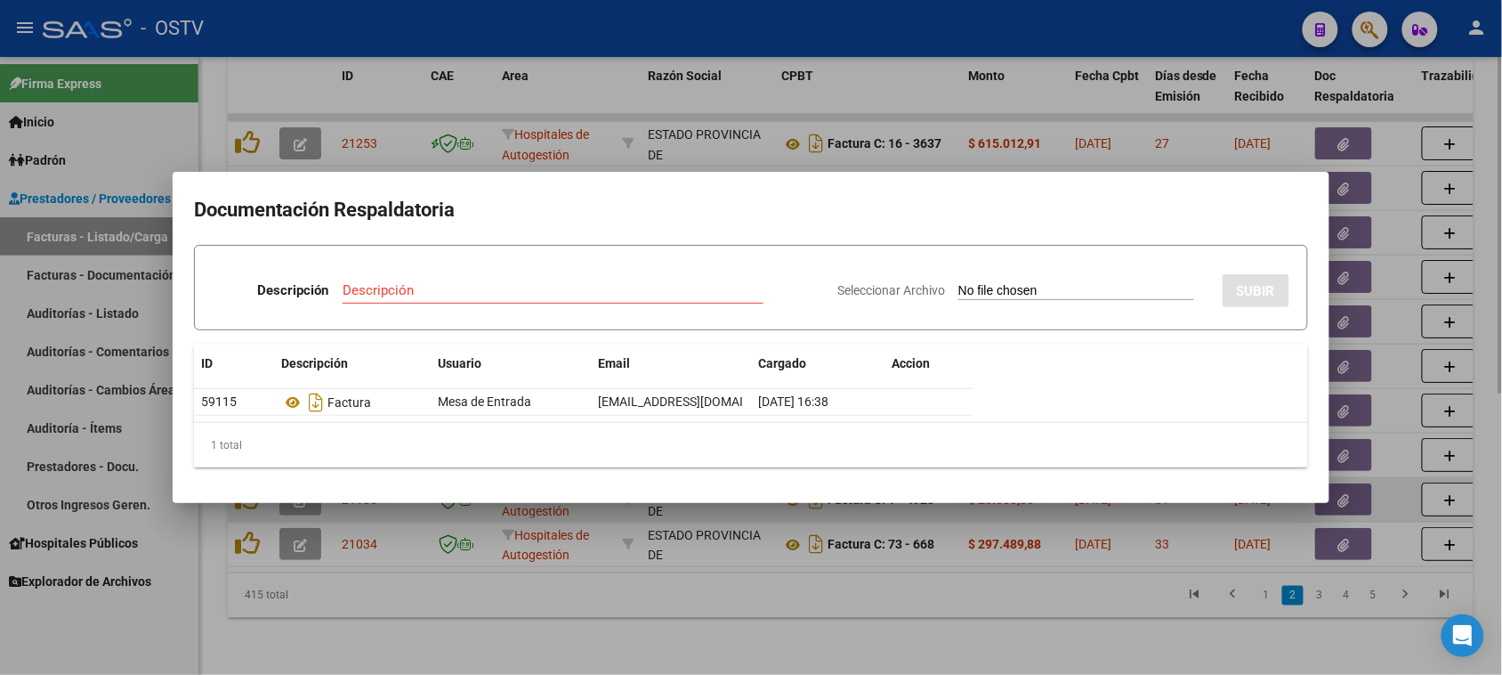
click at [1346, 482] on div at bounding box center [751, 337] width 1502 height 675
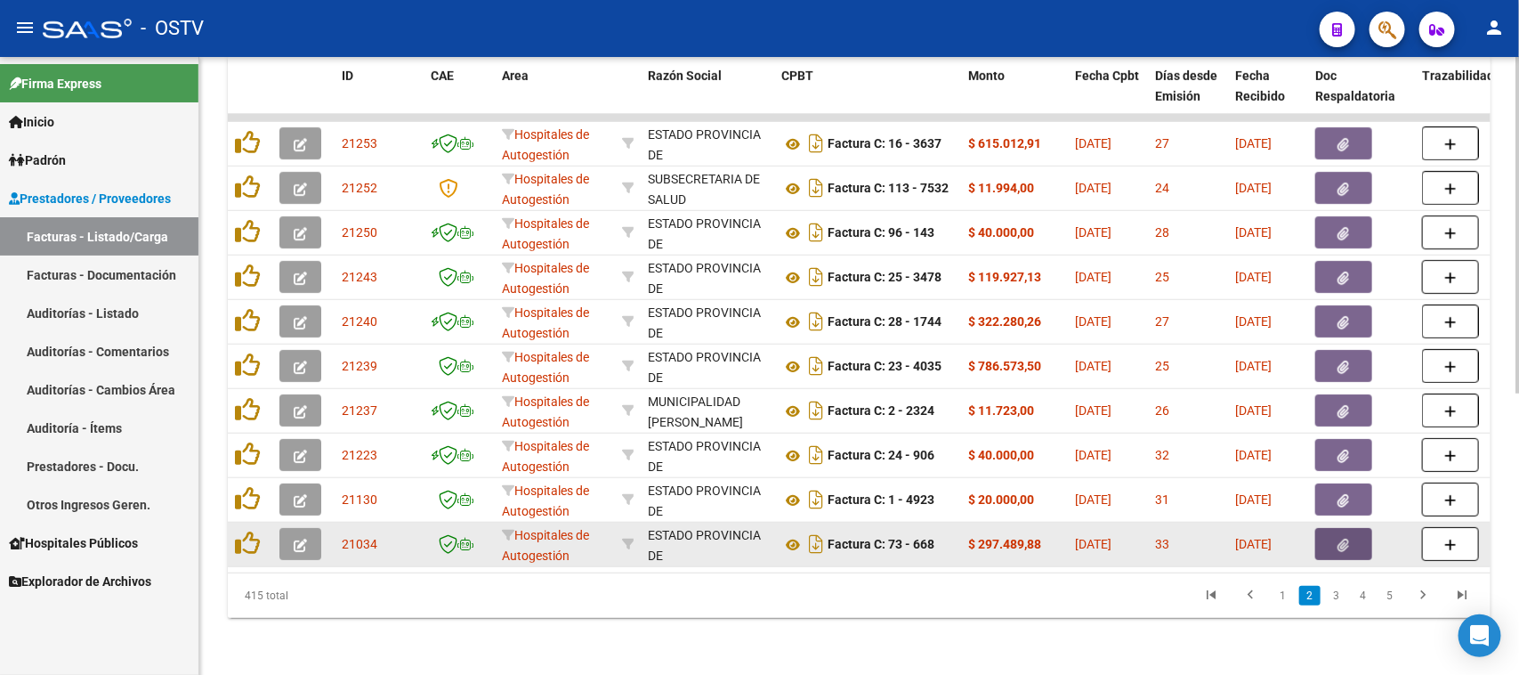
click at [1345, 538] on icon "button" at bounding box center [1344, 544] width 12 height 13
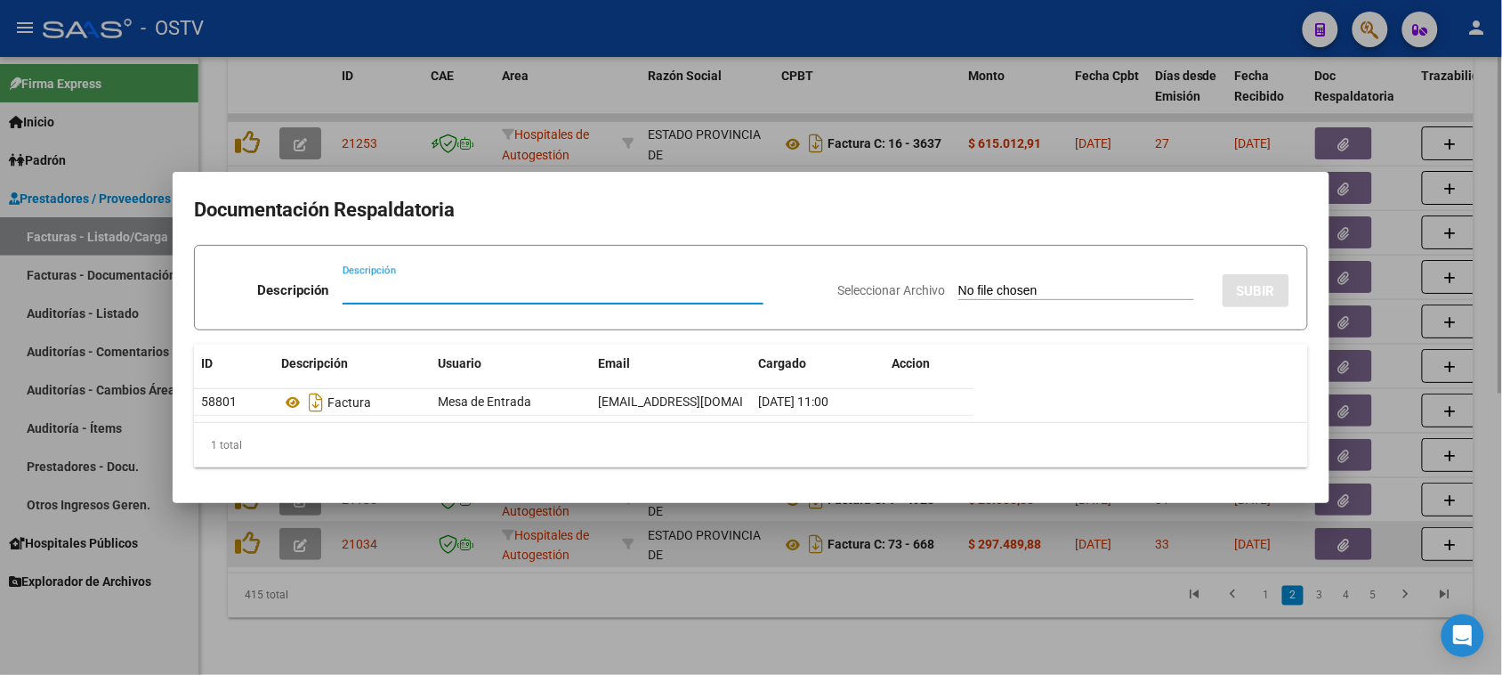
click at [1345, 523] on div at bounding box center [751, 337] width 1502 height 675
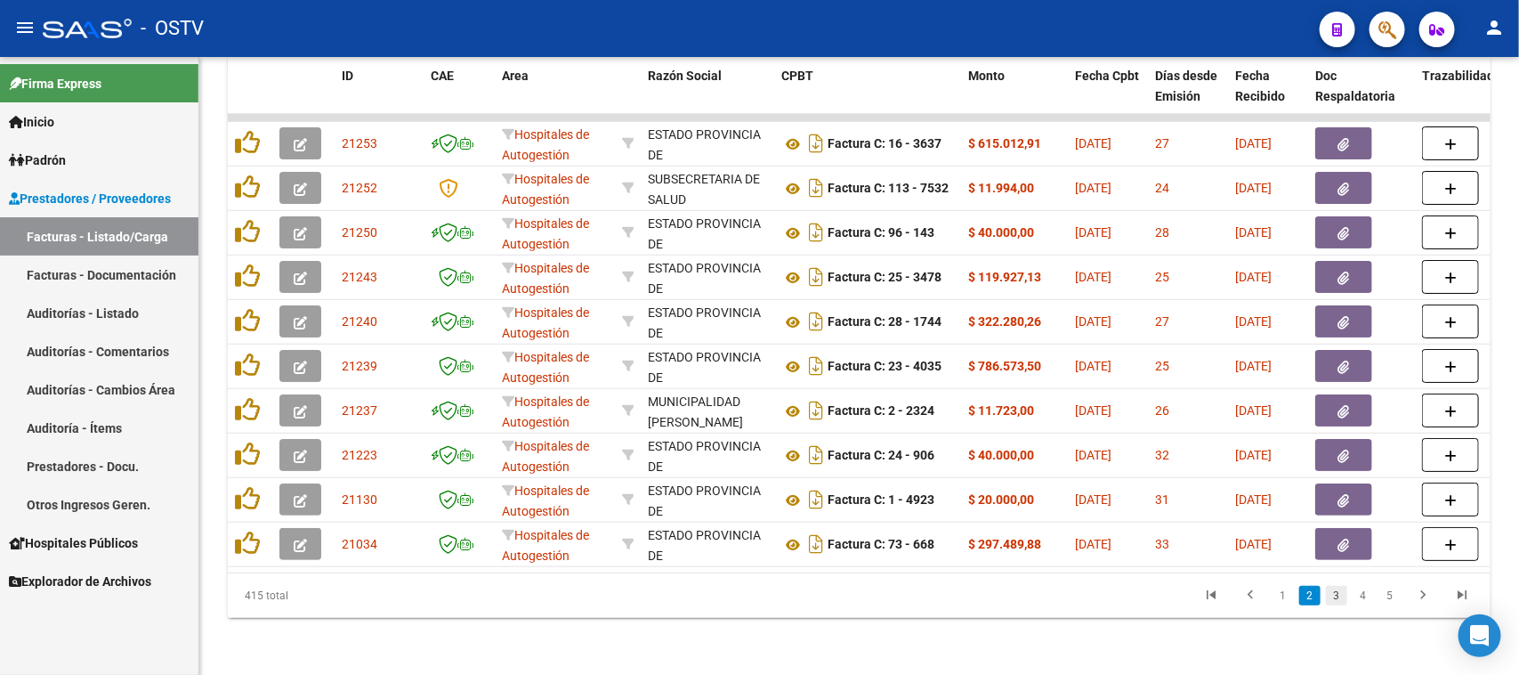
click at [1337, 597] on link "3" at bounding box center [1336, 596] width 21 height 20
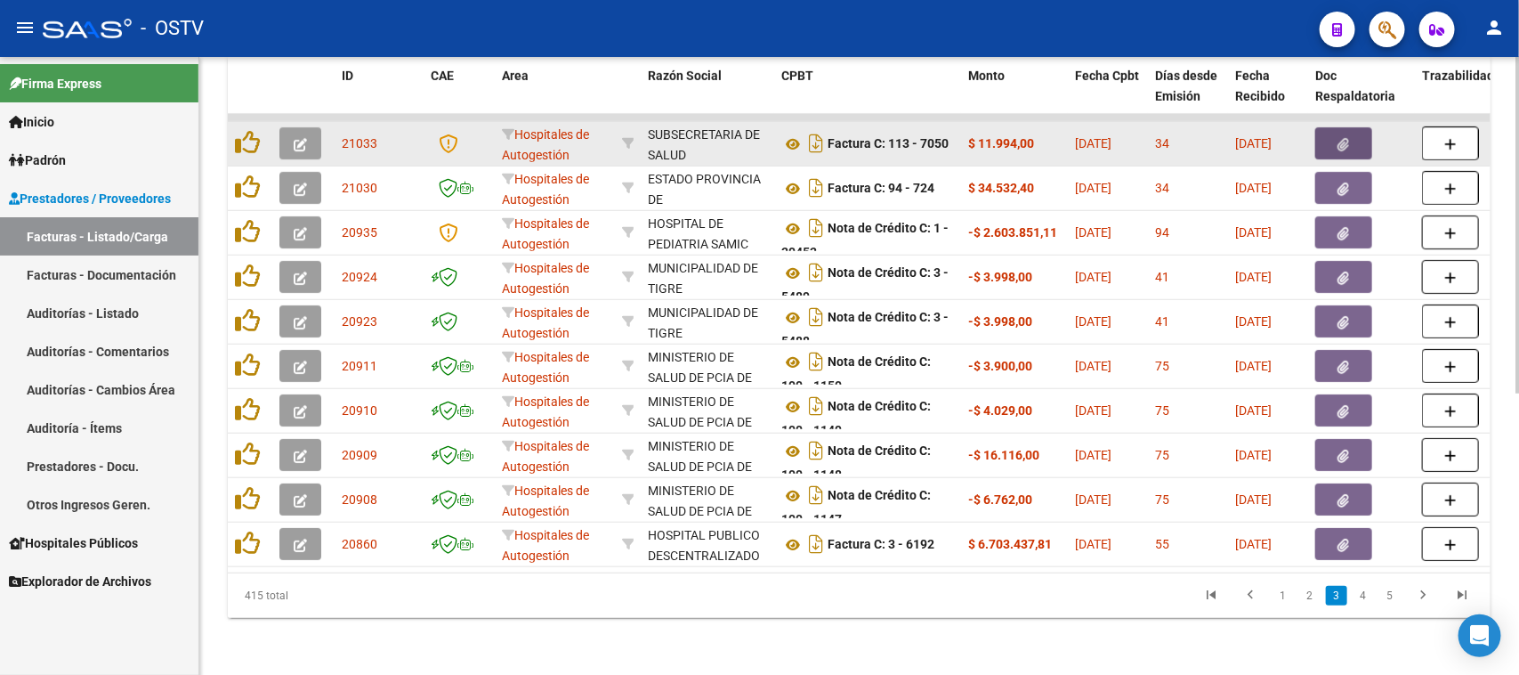
click at [1336, 127] on button "button" at bounding box center [1343, 143] width 57 height 32
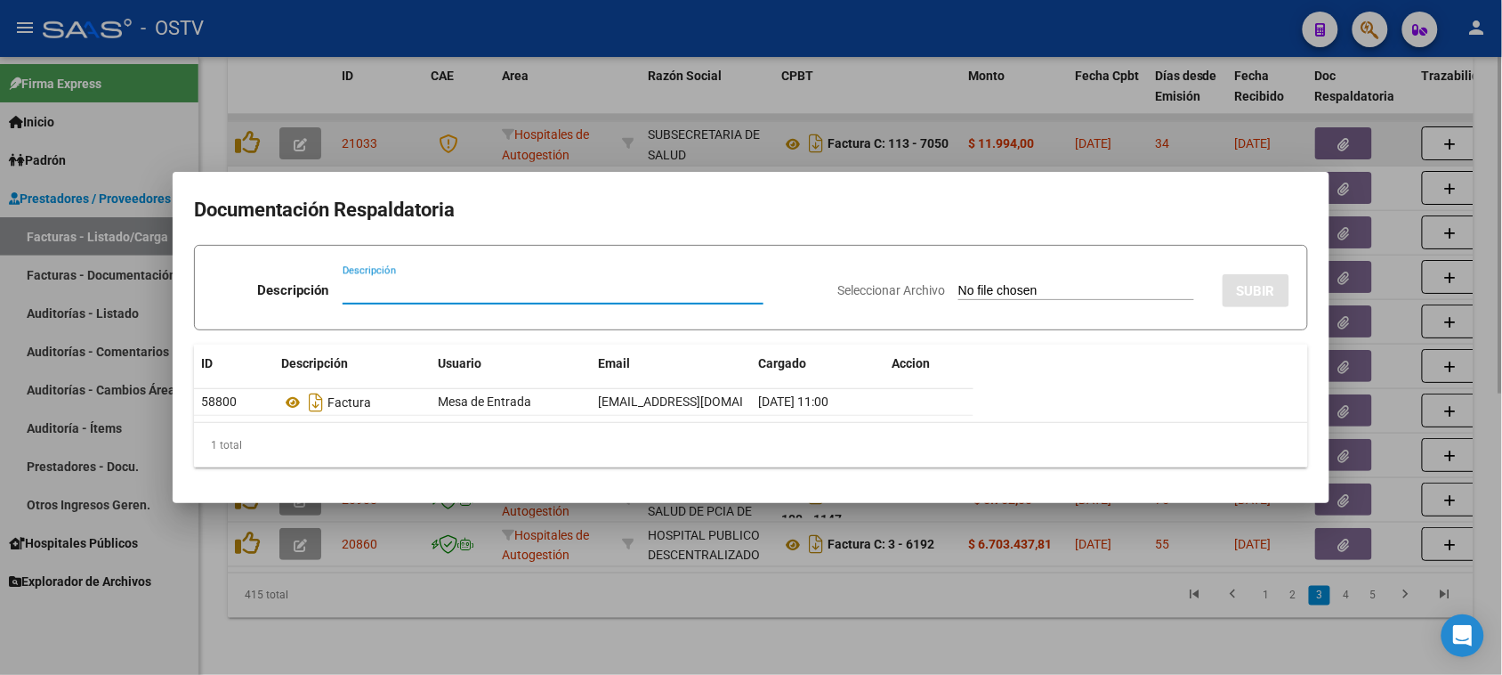
click at [1336, 121] on div at bounding box center [751, 337] width 1502 height 675
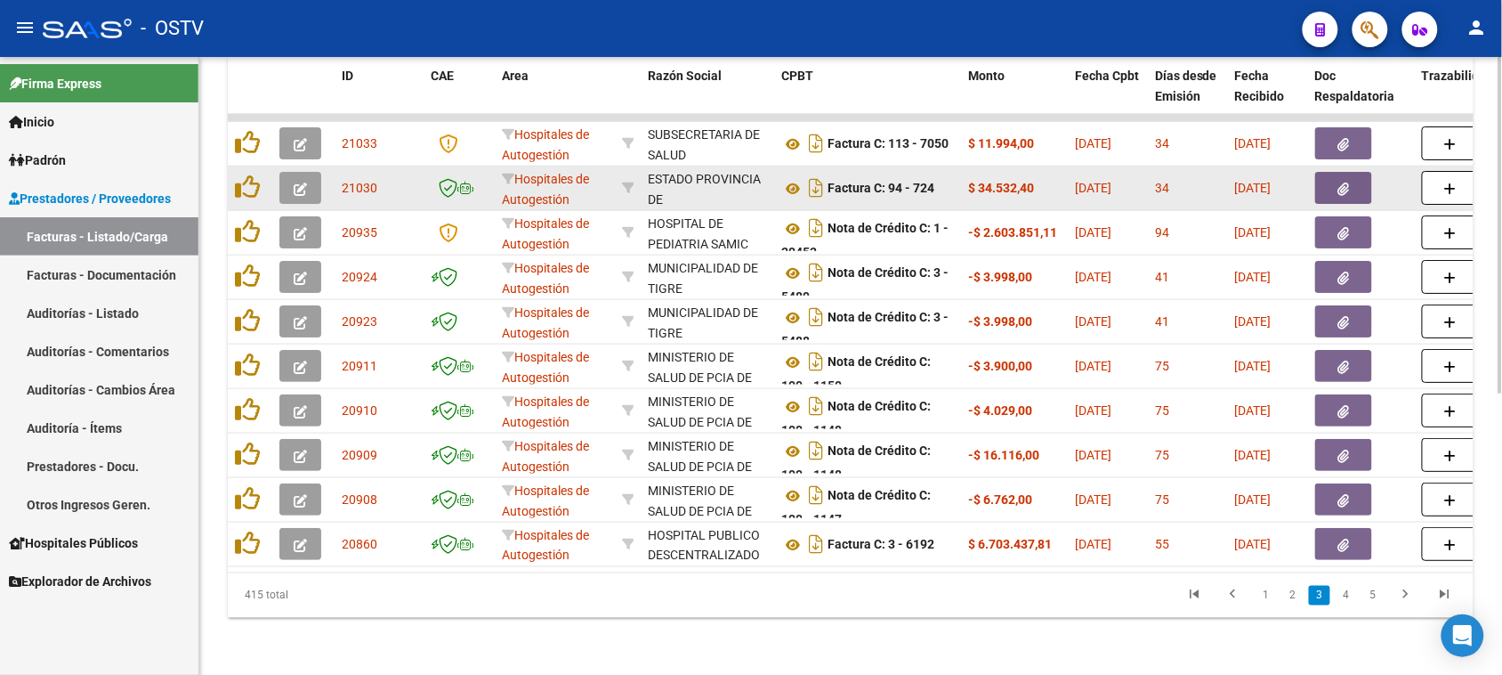
click at [1340, 182] on icon "button" at bounding box center [1344, 188] width 12 height 13
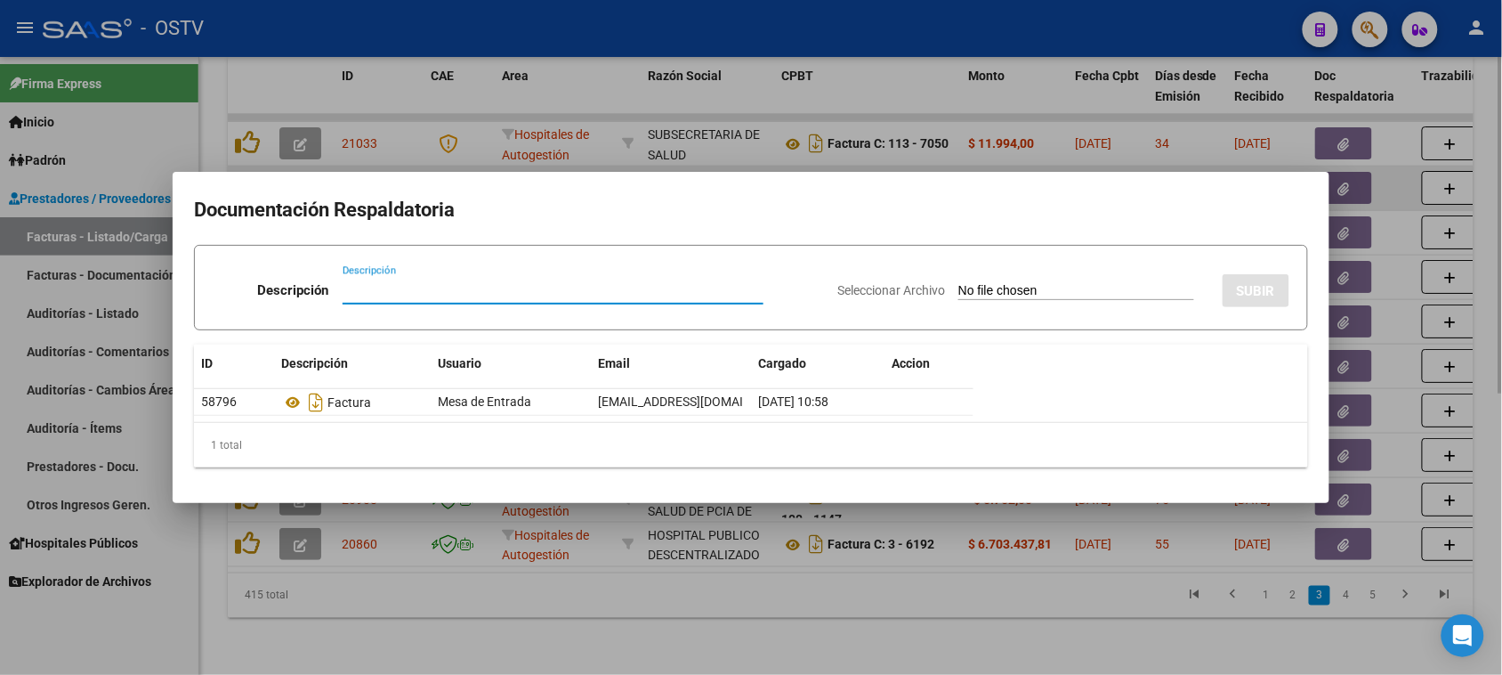
click at [1340, 167] on div at bounding box center [751, 337] width 1502 height 675
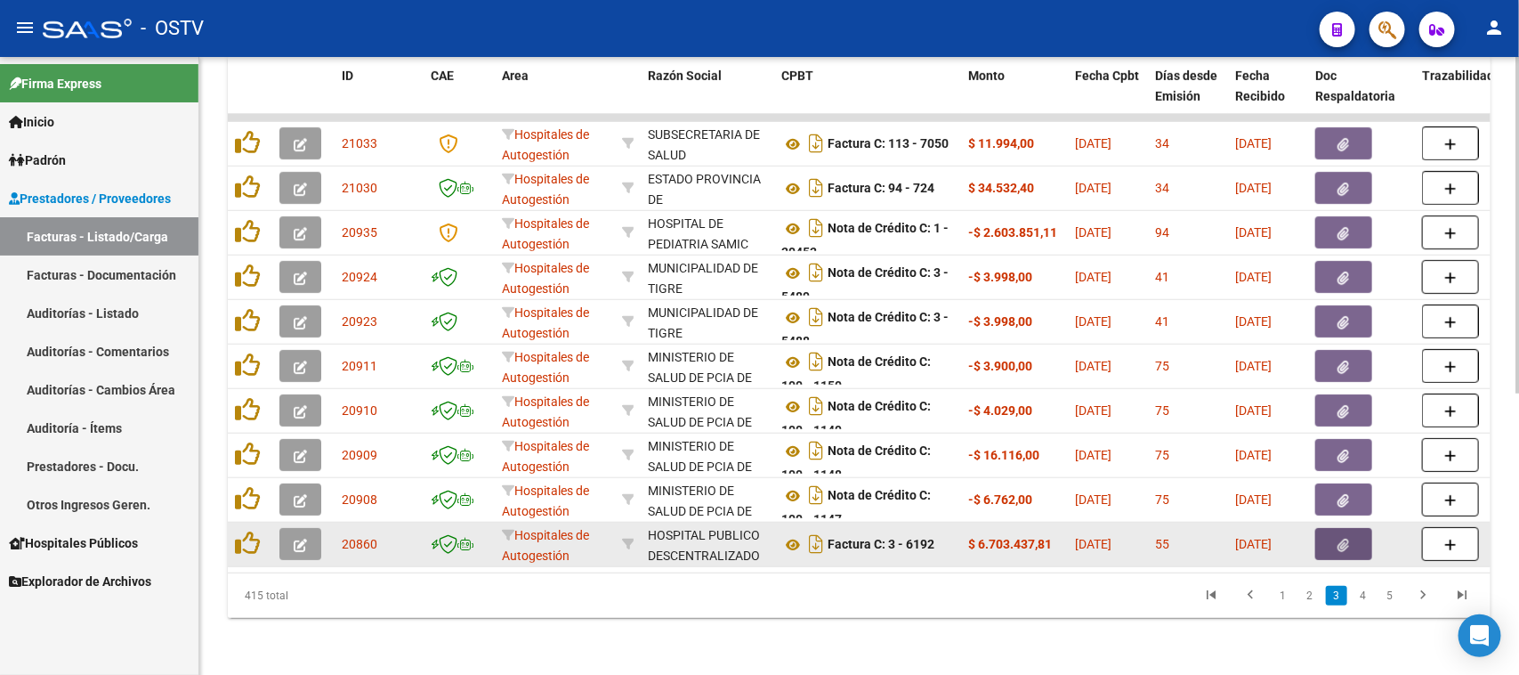
click at [1357, 528] on button "button" at bounding box center [1343, 544] width 57 height 32
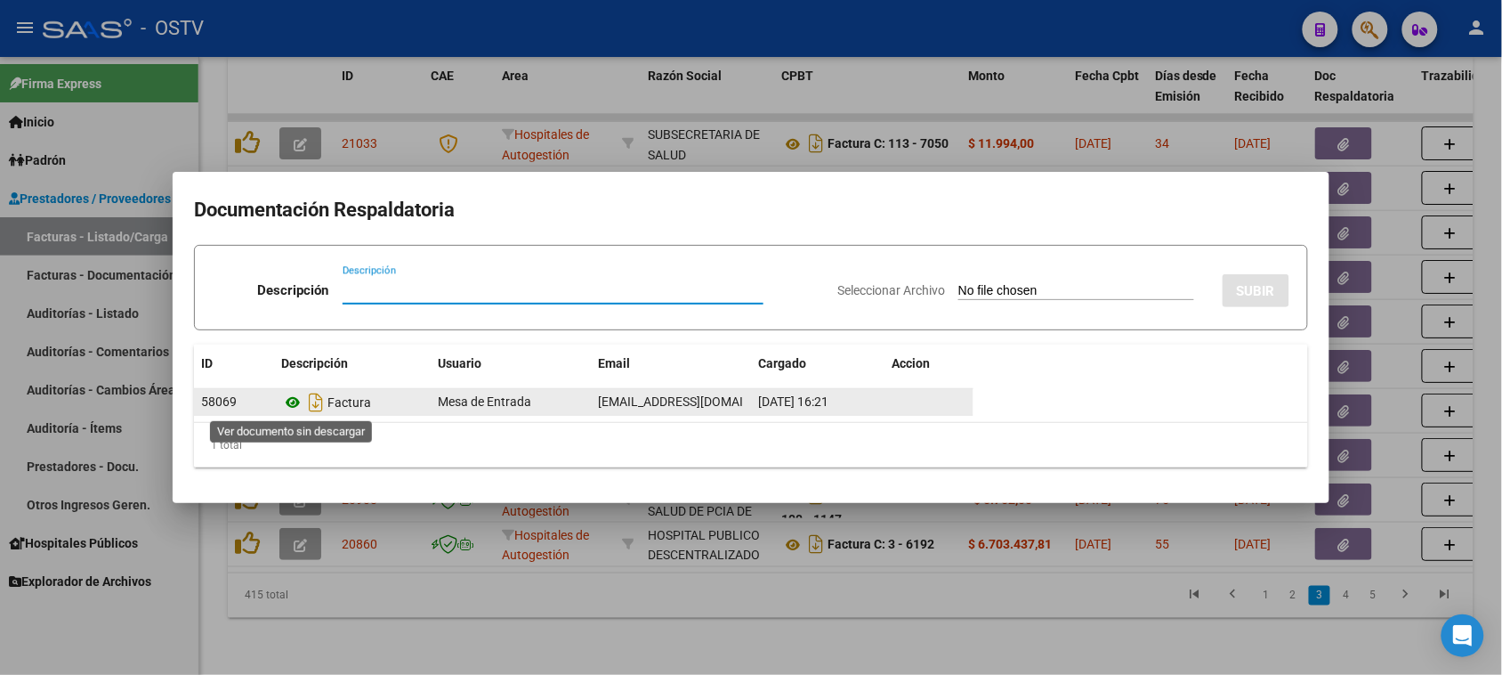
click at [296, 400] on icon at bounding box center [292, 402] width 23 height 21
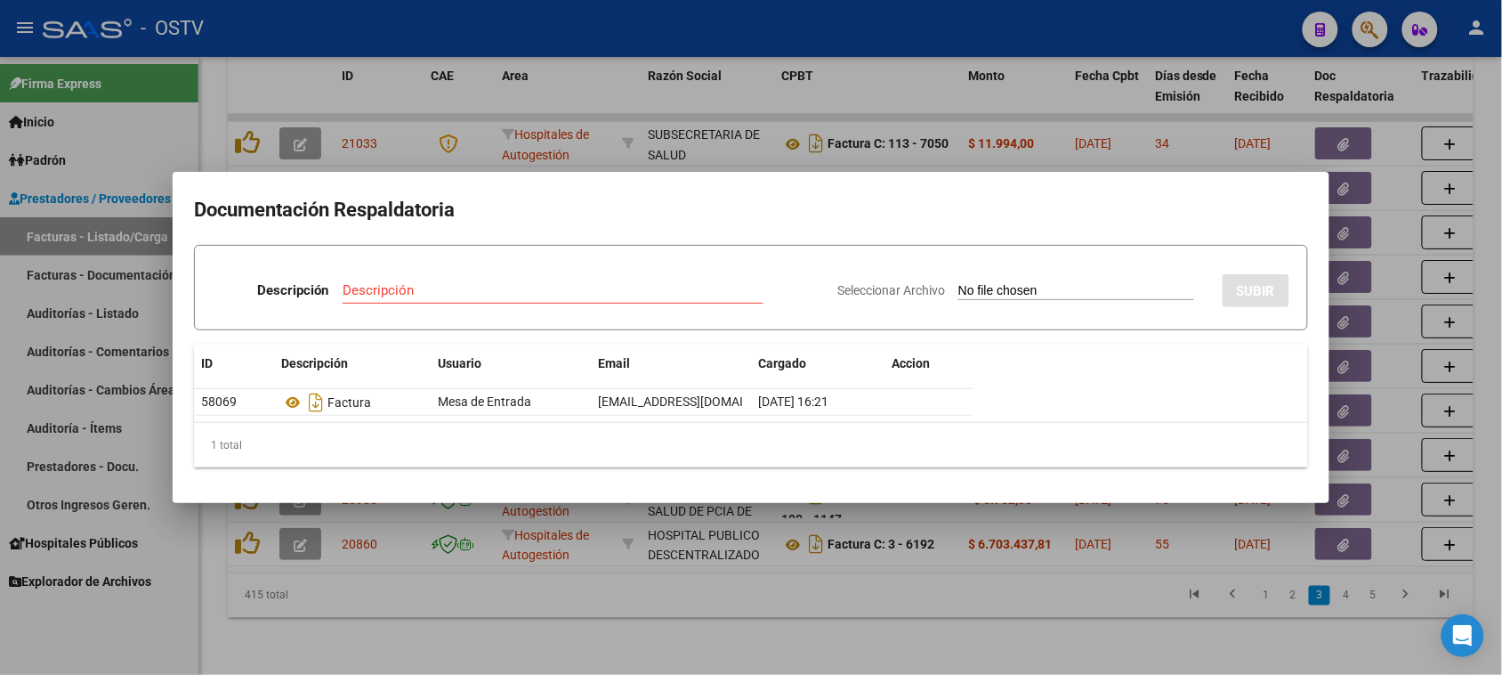
click at [1340, 608] on div at bounding box center [751, 337] width 1502 height 675
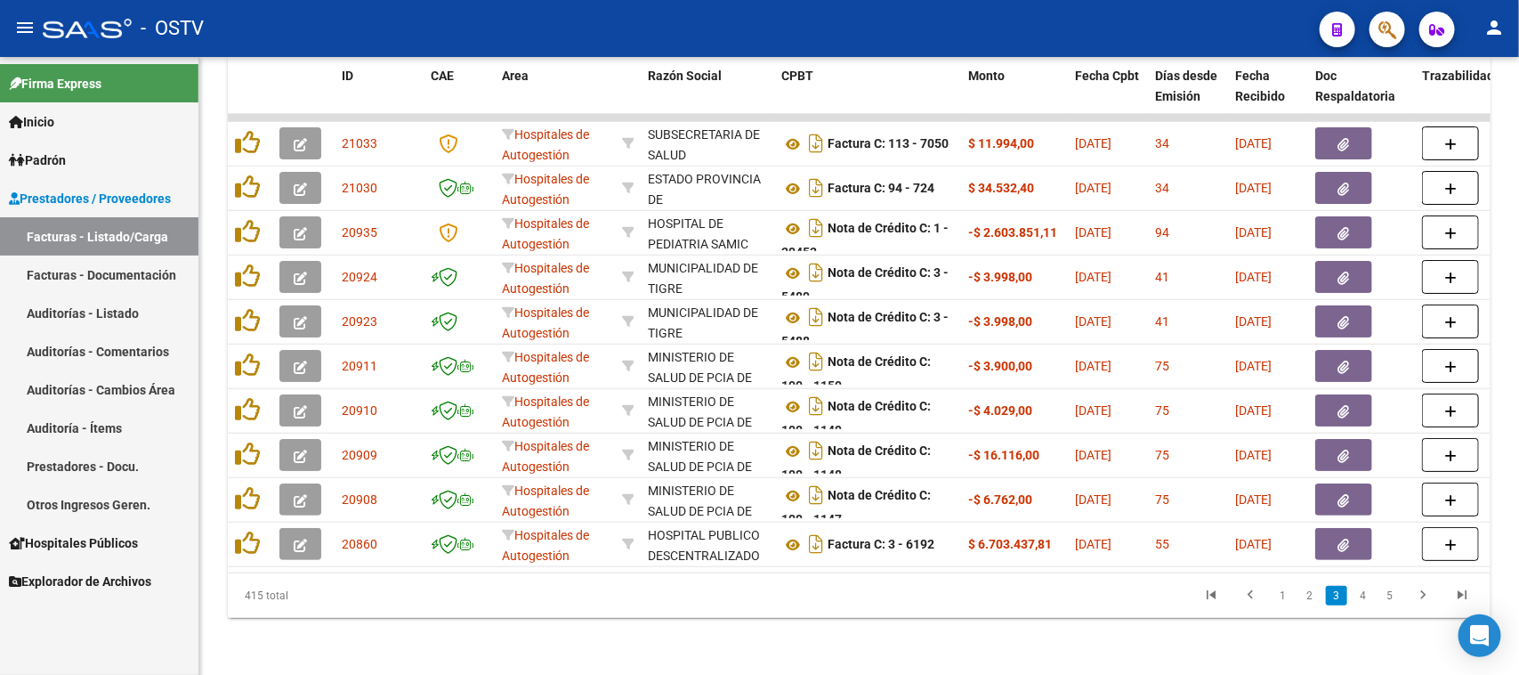
click at [1350, 598] on li "4" at bounding box center [1363, 595] width 27 height 30
click at [1358, 598] on link "4" at bounding box center [1363, 596] width 21 height 20
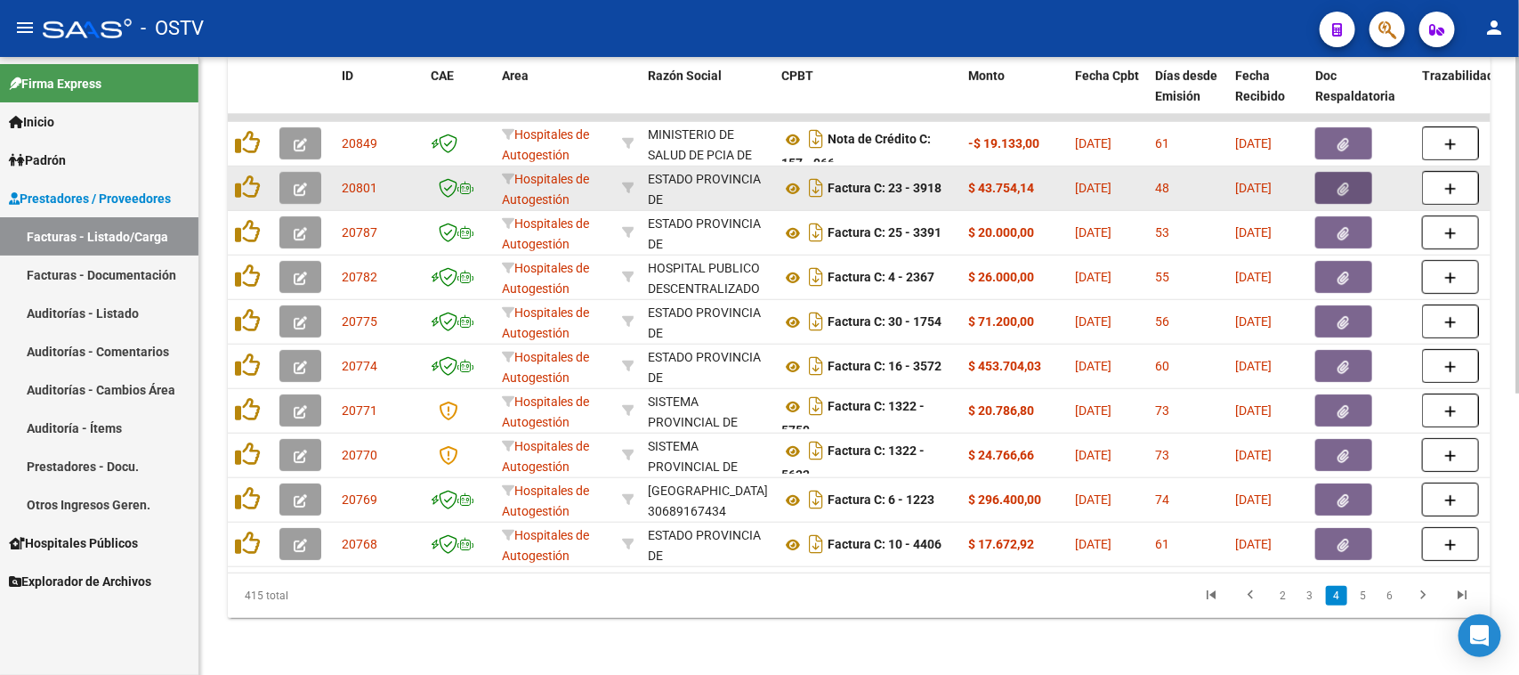
click at [1353, 172] on button "button" at bounding box center [1343, 188] width 57 height 32
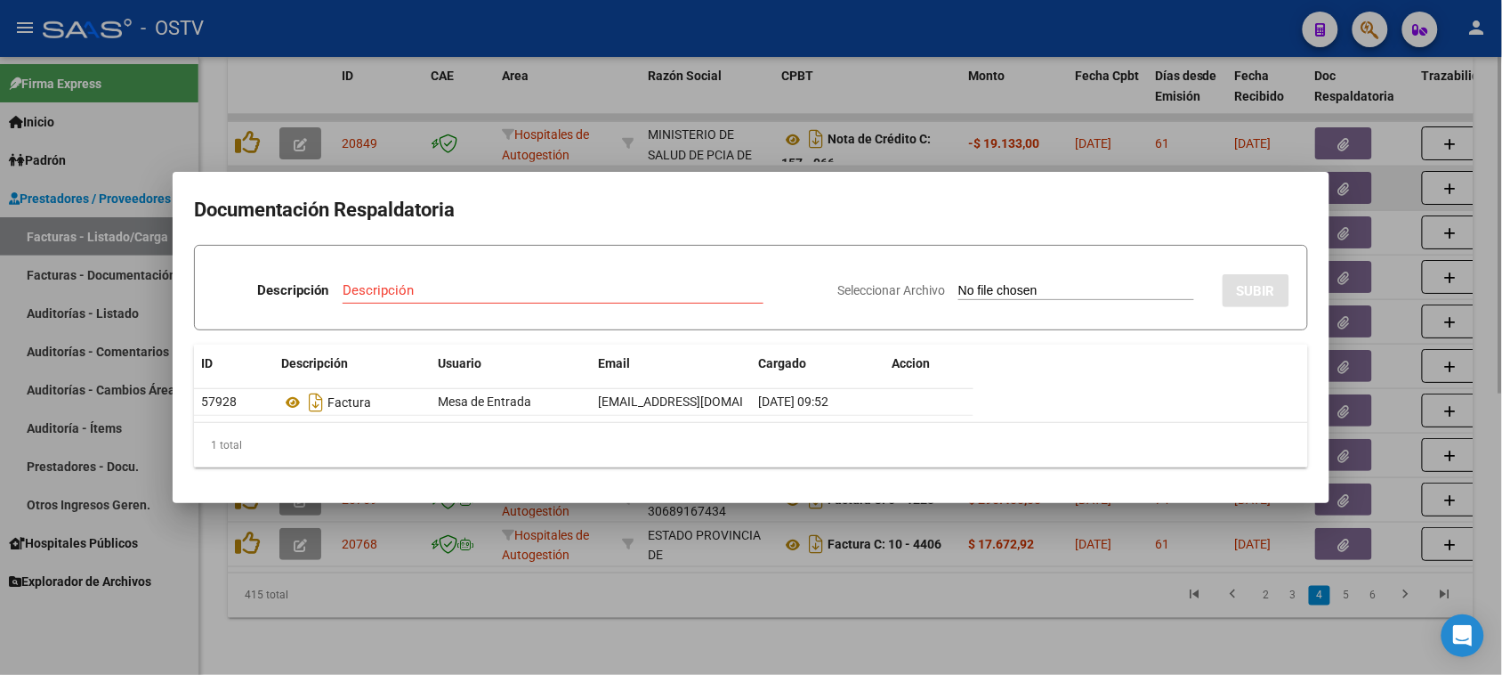
click at [1353, 169] on div at bounding box center [751, 337] width 1502 height 675
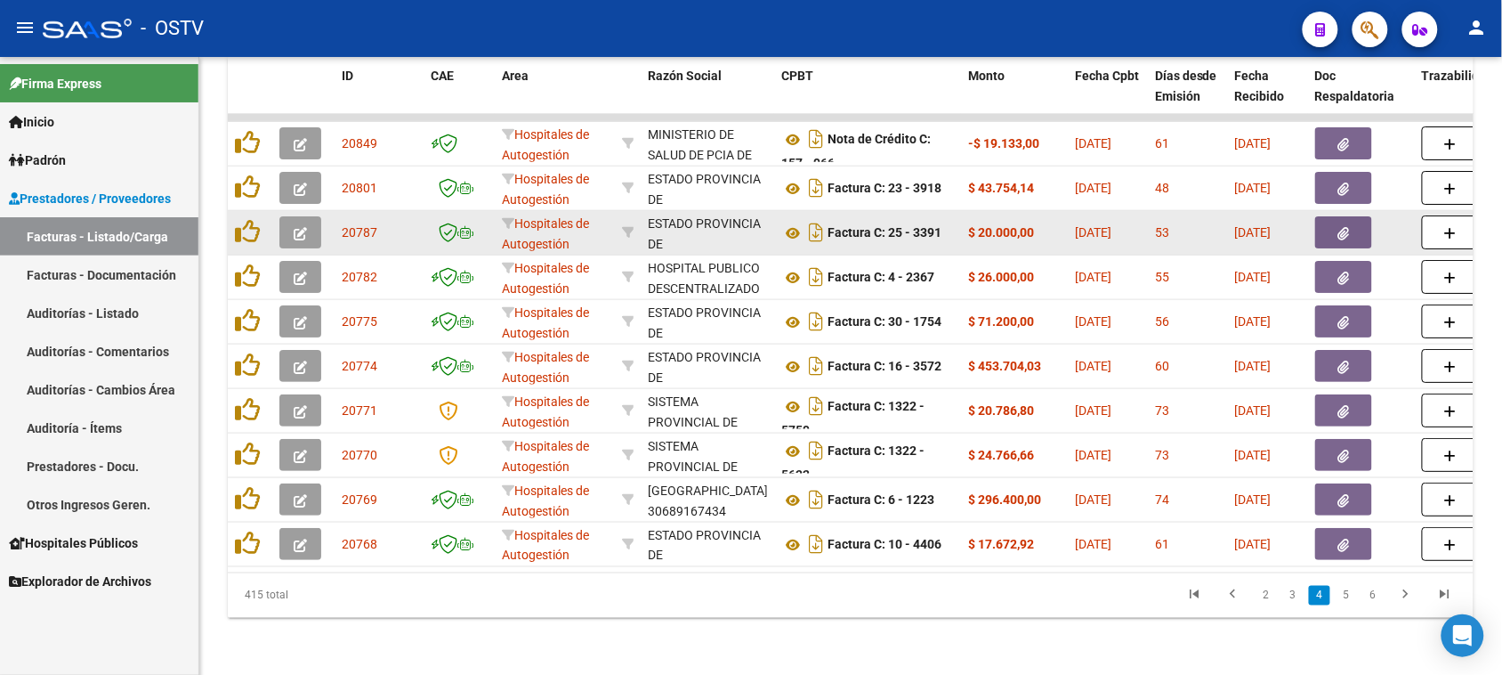
click at [1351, 216] on button "button" at bounding box center [1343, 232] width 57 height 32
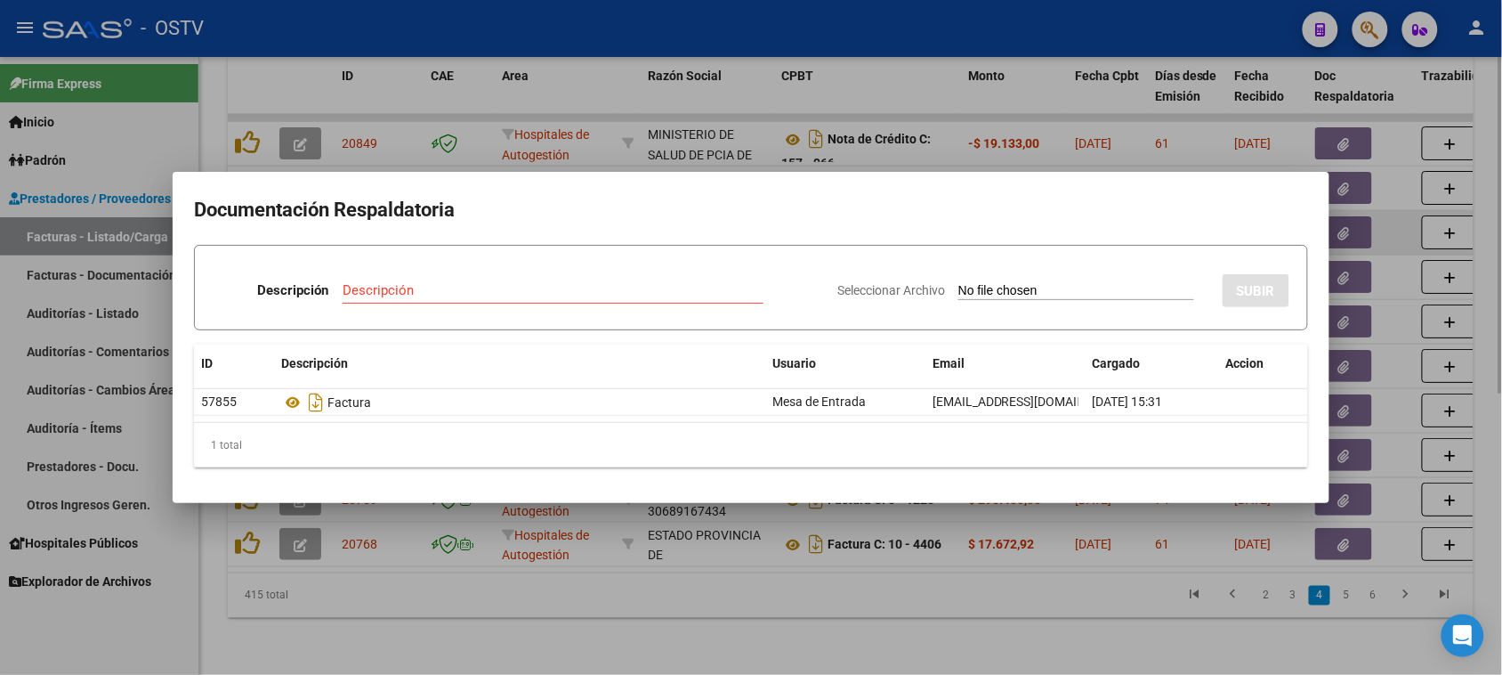
click at [1351, 210] on div at bounding box center [751, 337] width 1502 height 675
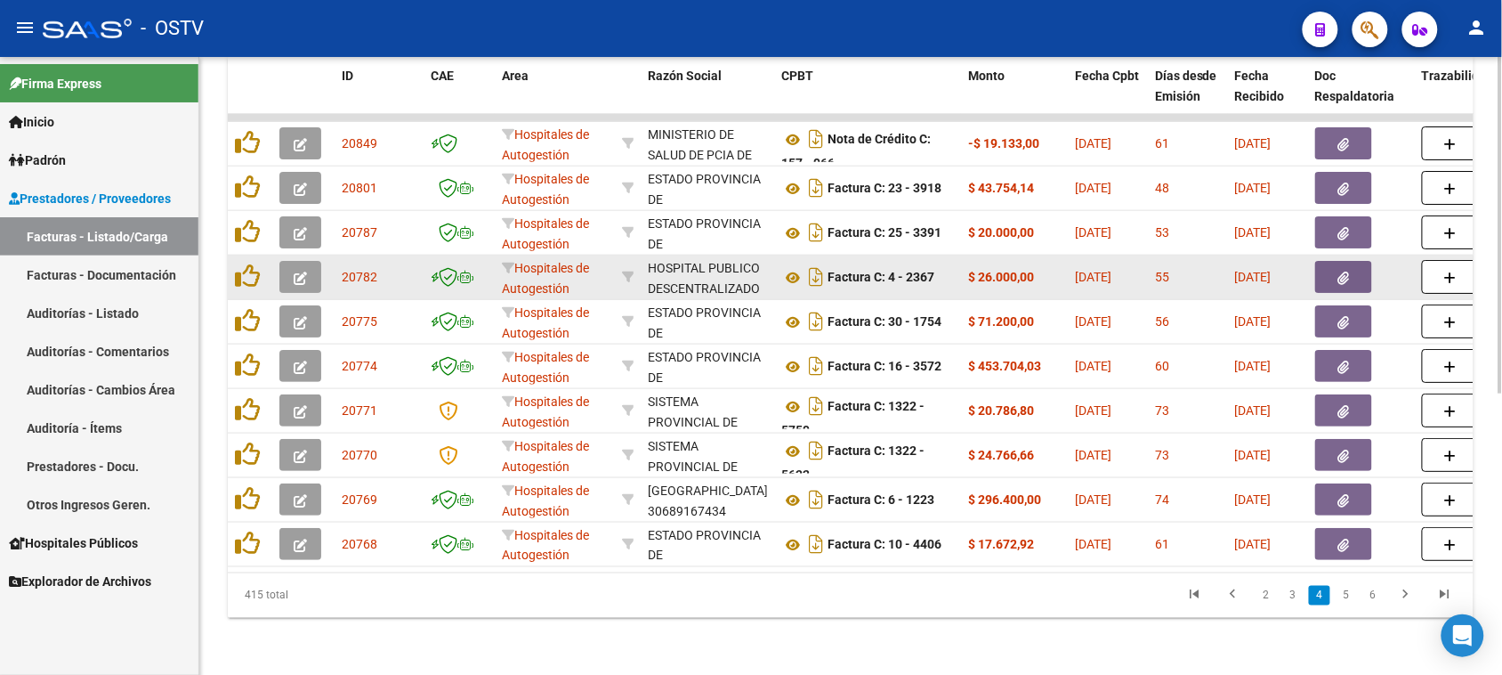
click at [1350, 268] on button "button" at bounding box center [1343, 277] width 57 height 32
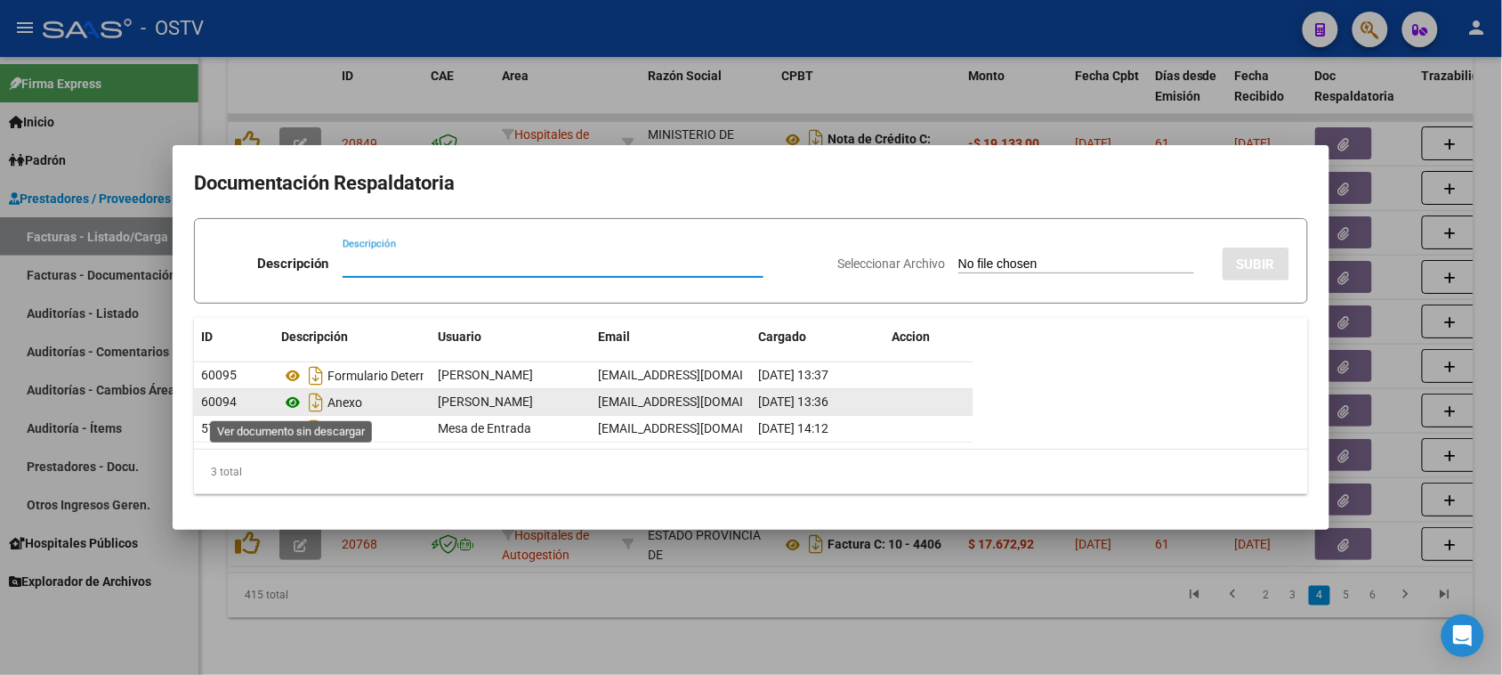
click at [294, 401] on icon at bounding box center [292, 402] width 23 height 21
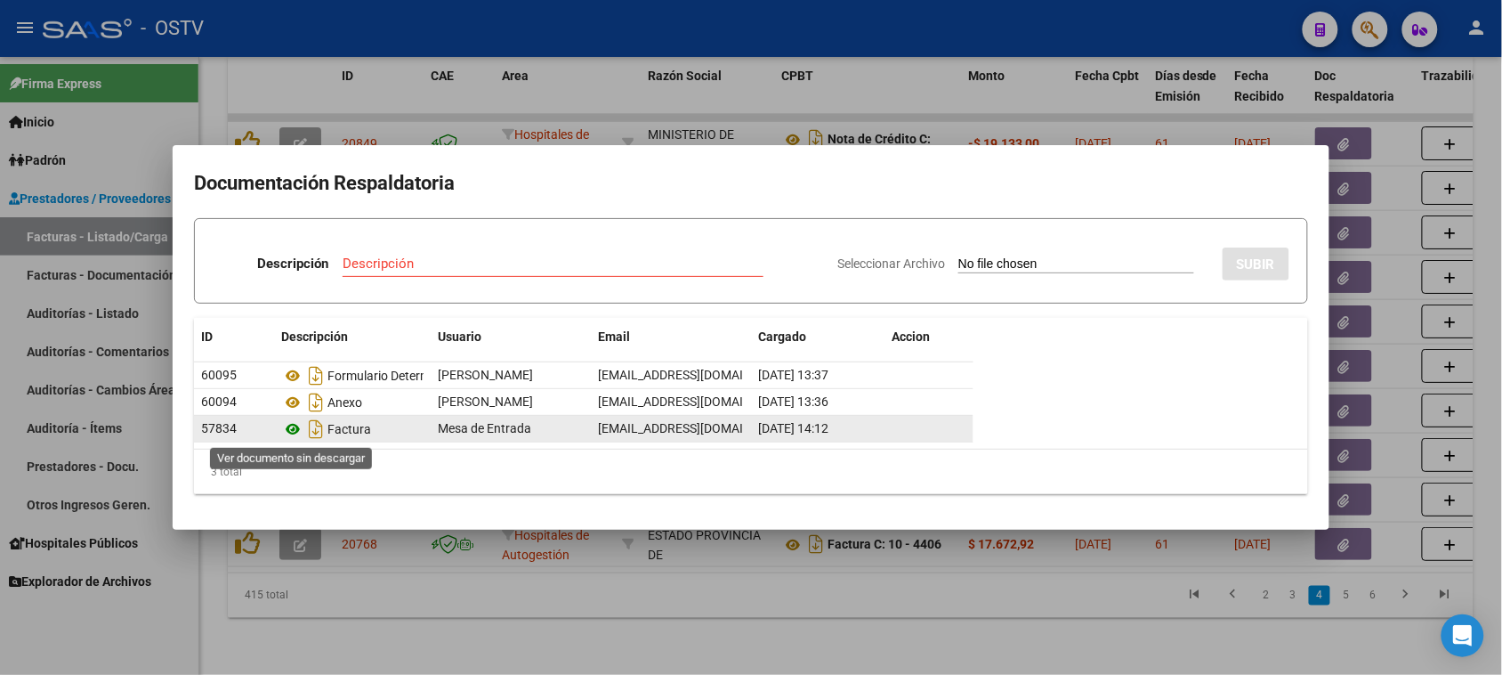
click at [294, 430] on icon at bounding box center [292, 428] width 23 height 21
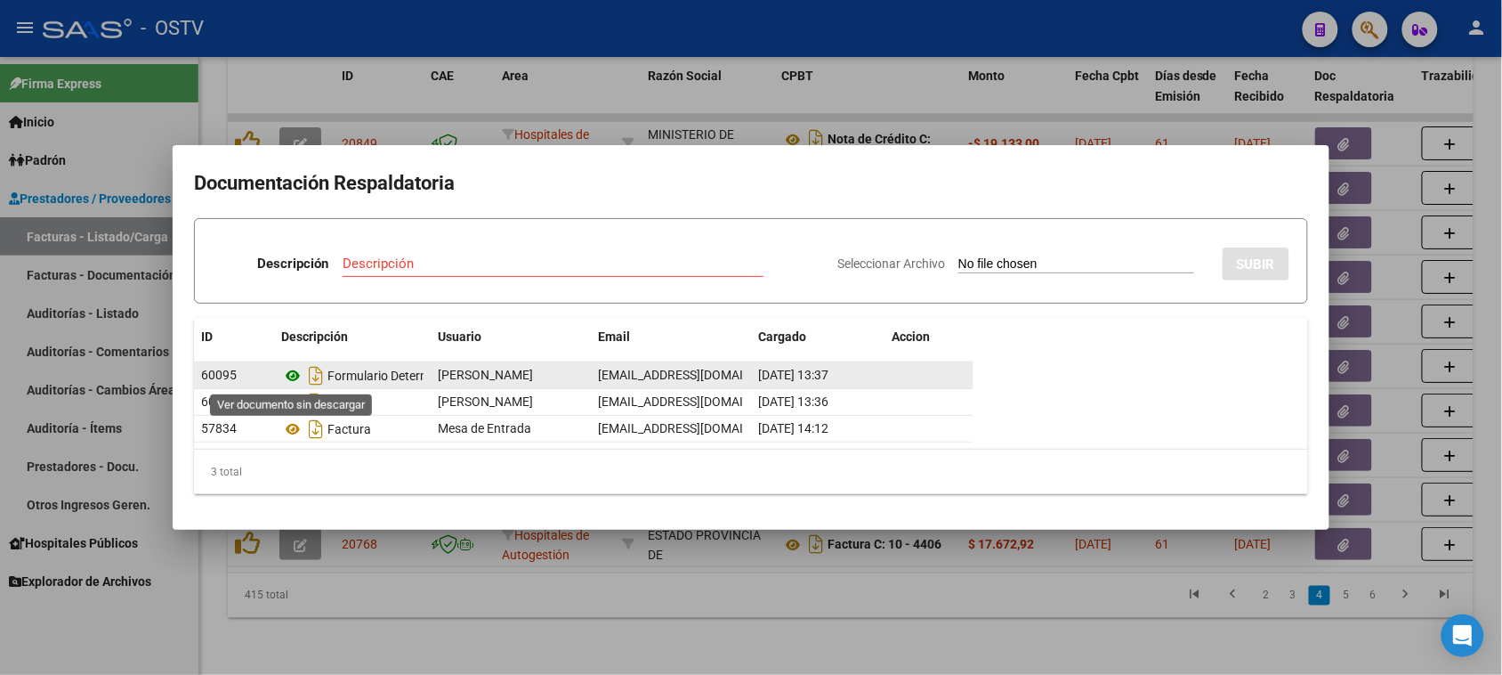
click at [294, 375] on icon at bounding box center [292, 375] width 23 height 21
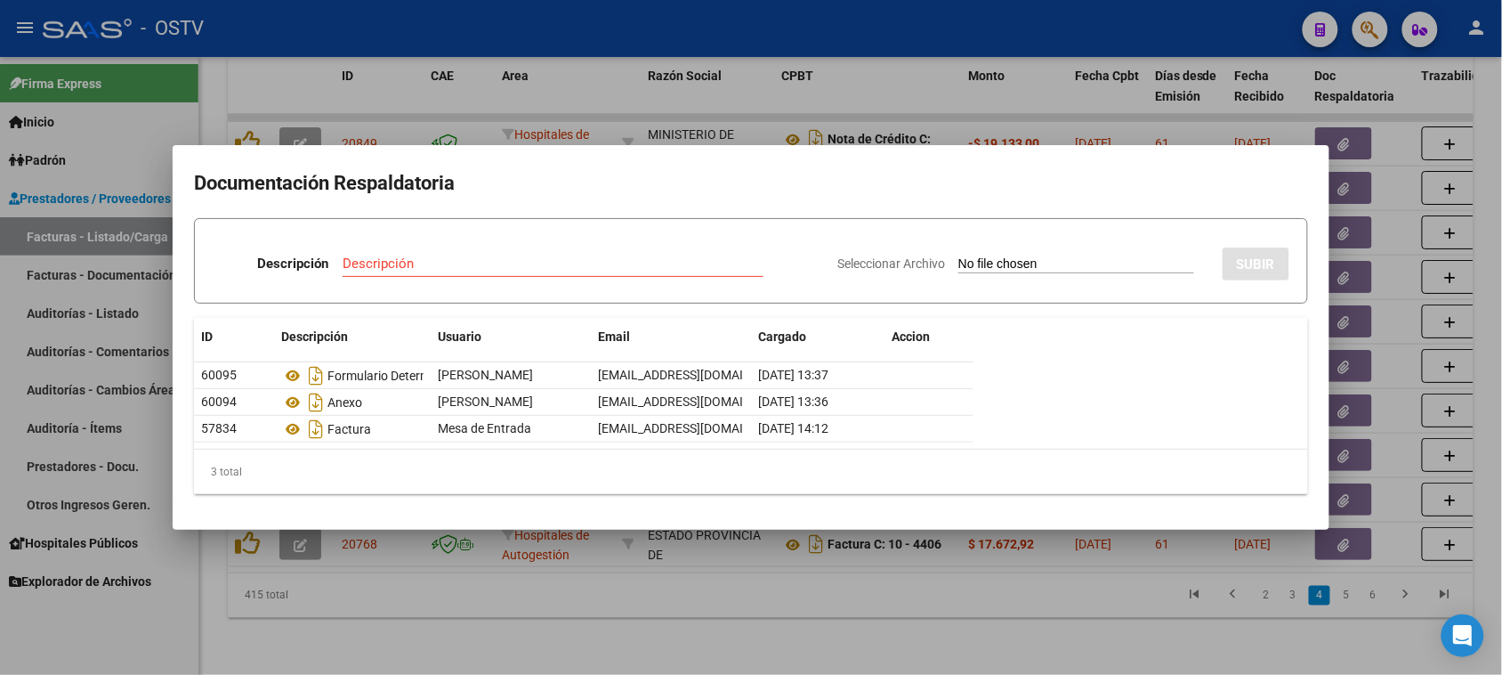
click at [1065, 599] on div at bounding box center [751, 337] width 1502 height 675
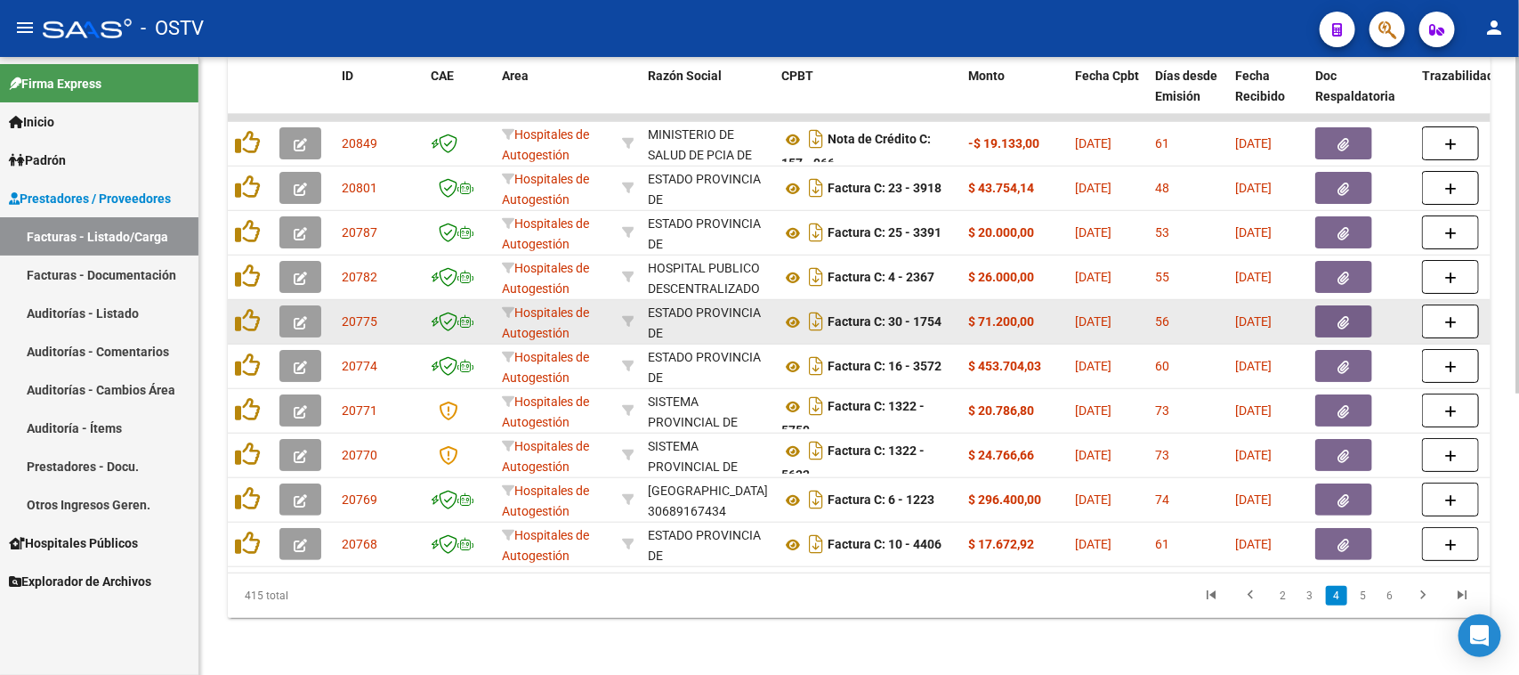
click at [1345, 322] on datatable-body-cell at bounding box center [1361, 322] width 107 height 44
click at [1345, 316] on icon "button" at bounding box center [1344, 322] width 12 height 13
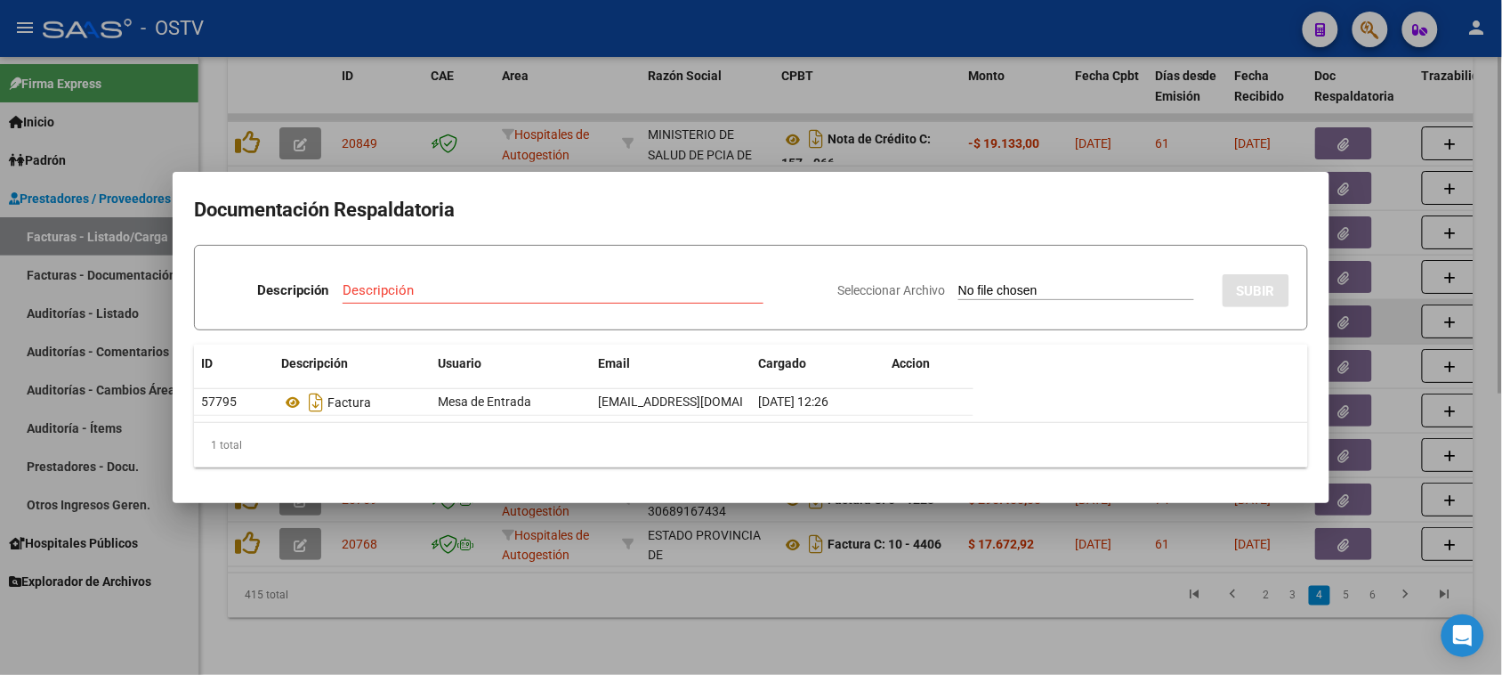
click at [1345, 308] on div at bounding box center [751, 337] width 1502 height 675
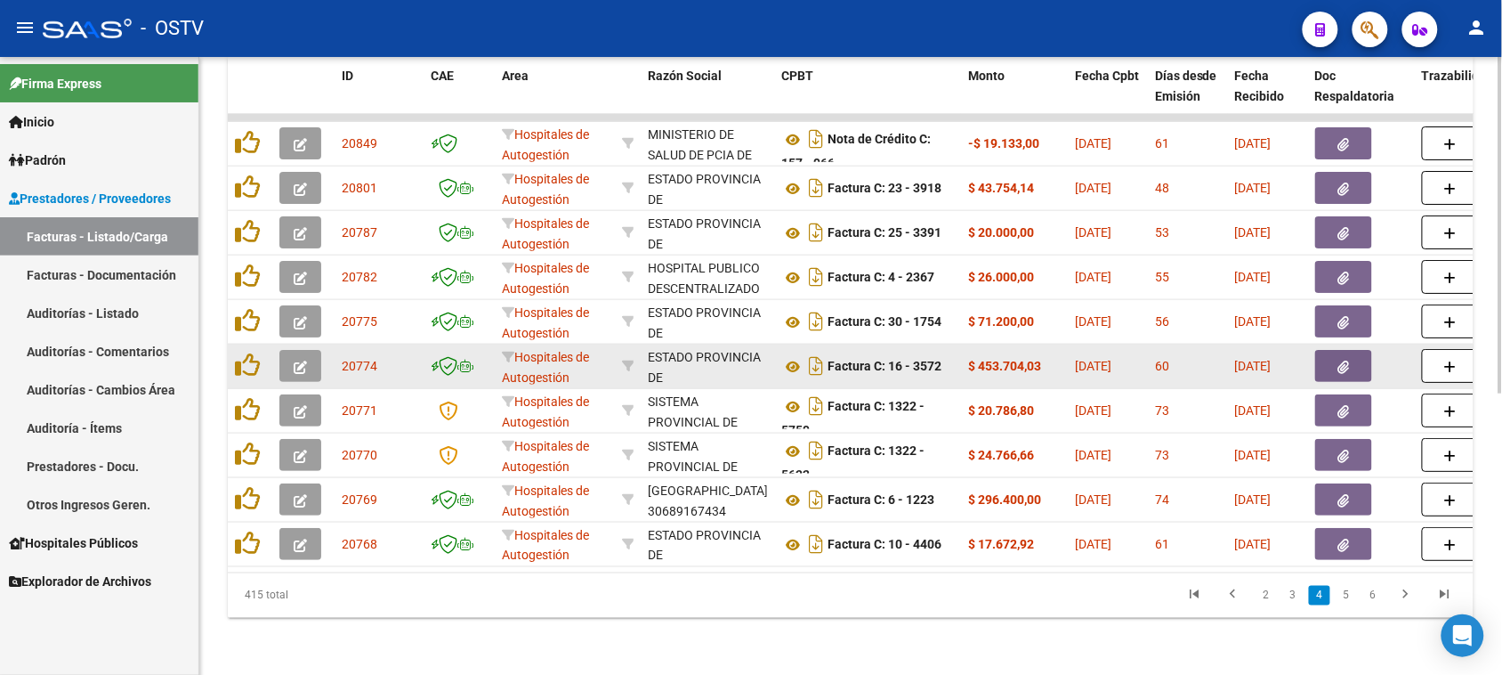
click at [1346, 360] on icon "button" at bounding box center [1344, 366] width 12 height 13
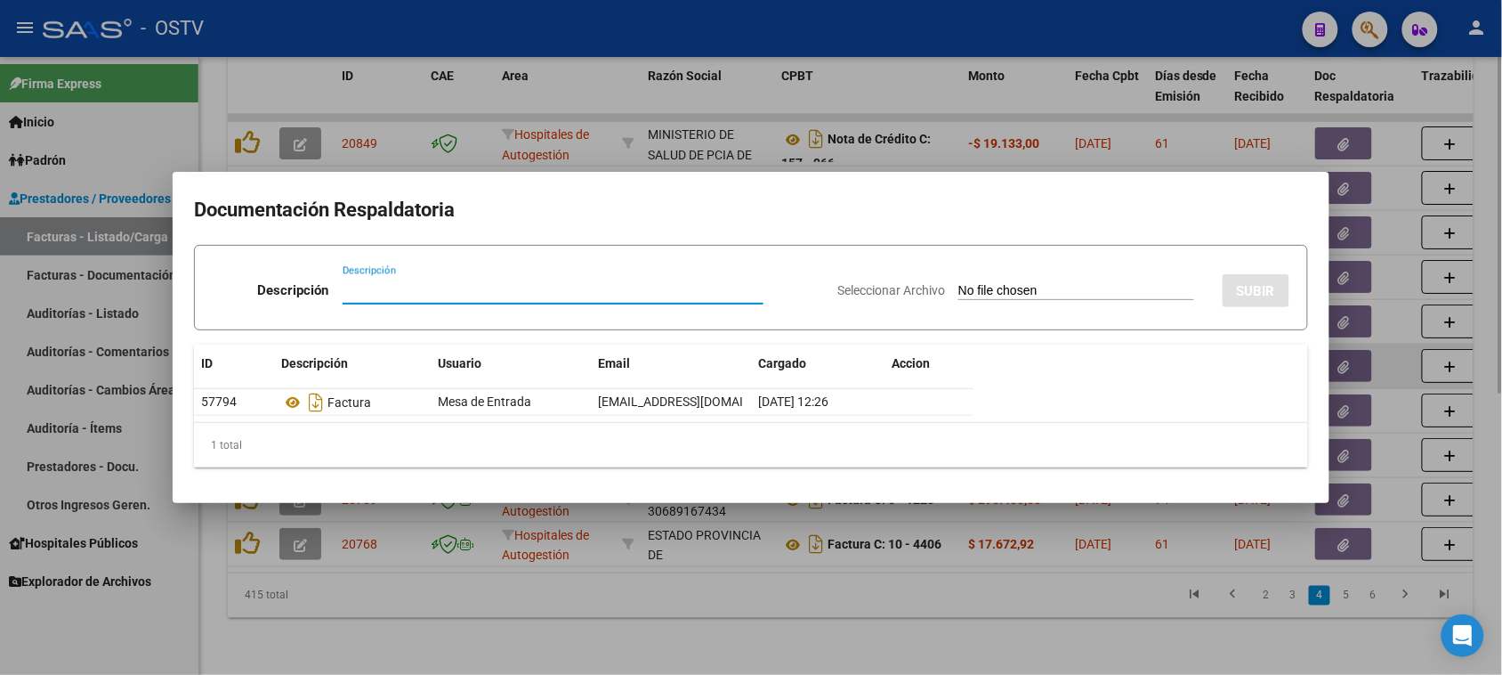
click at [1346, 344] on div at bounding box center [751, 337] width 1502 height 675
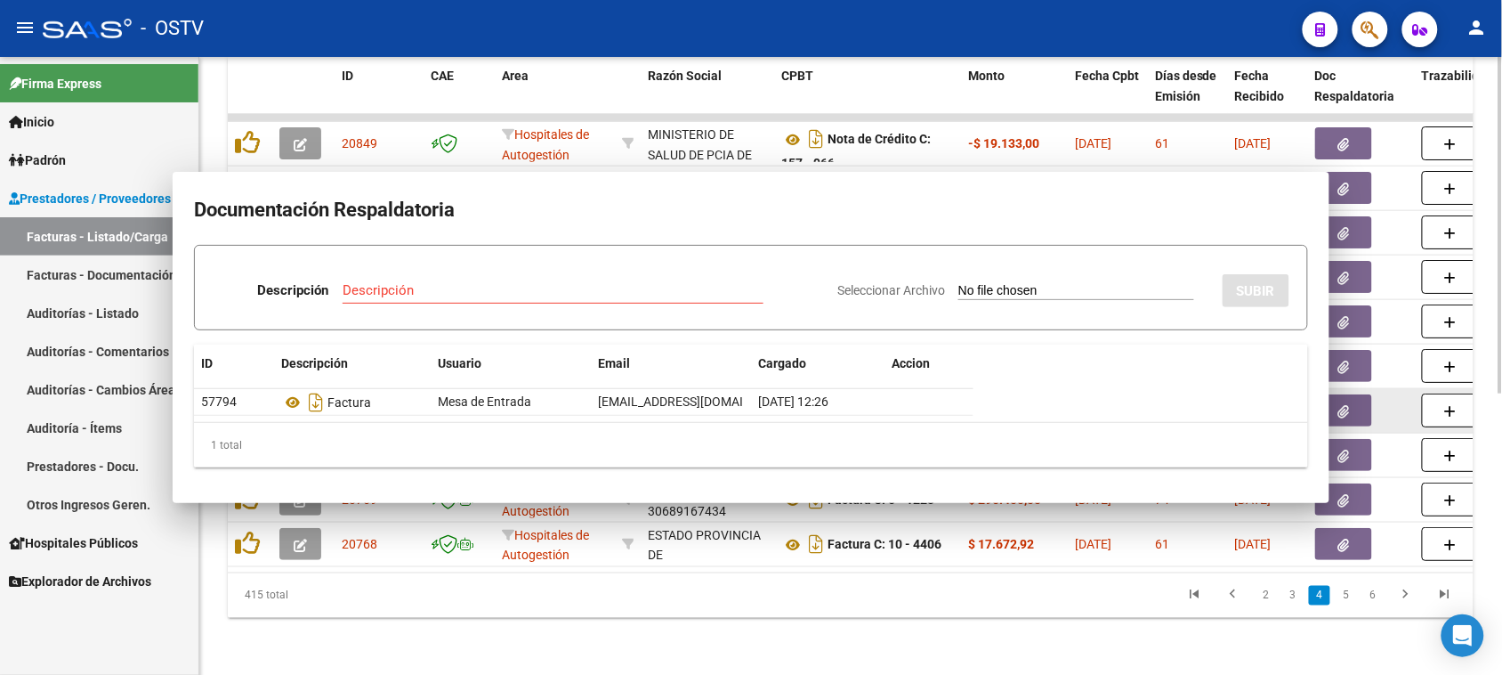
click at [1349, 405] on icon "button" at bounding box center [1344, 411] width 12 height 13
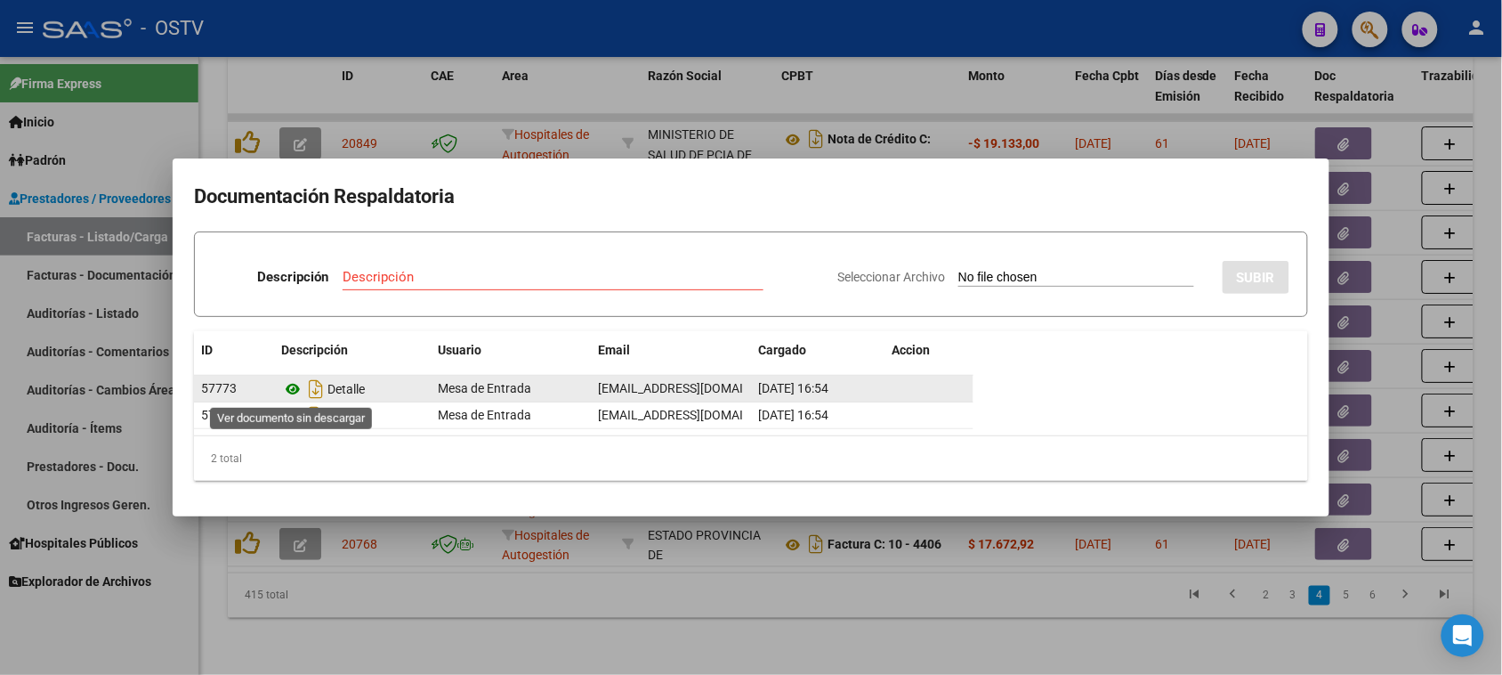
click at [290, 387] on icon at bounding box center [292, 388] width 23 height 21
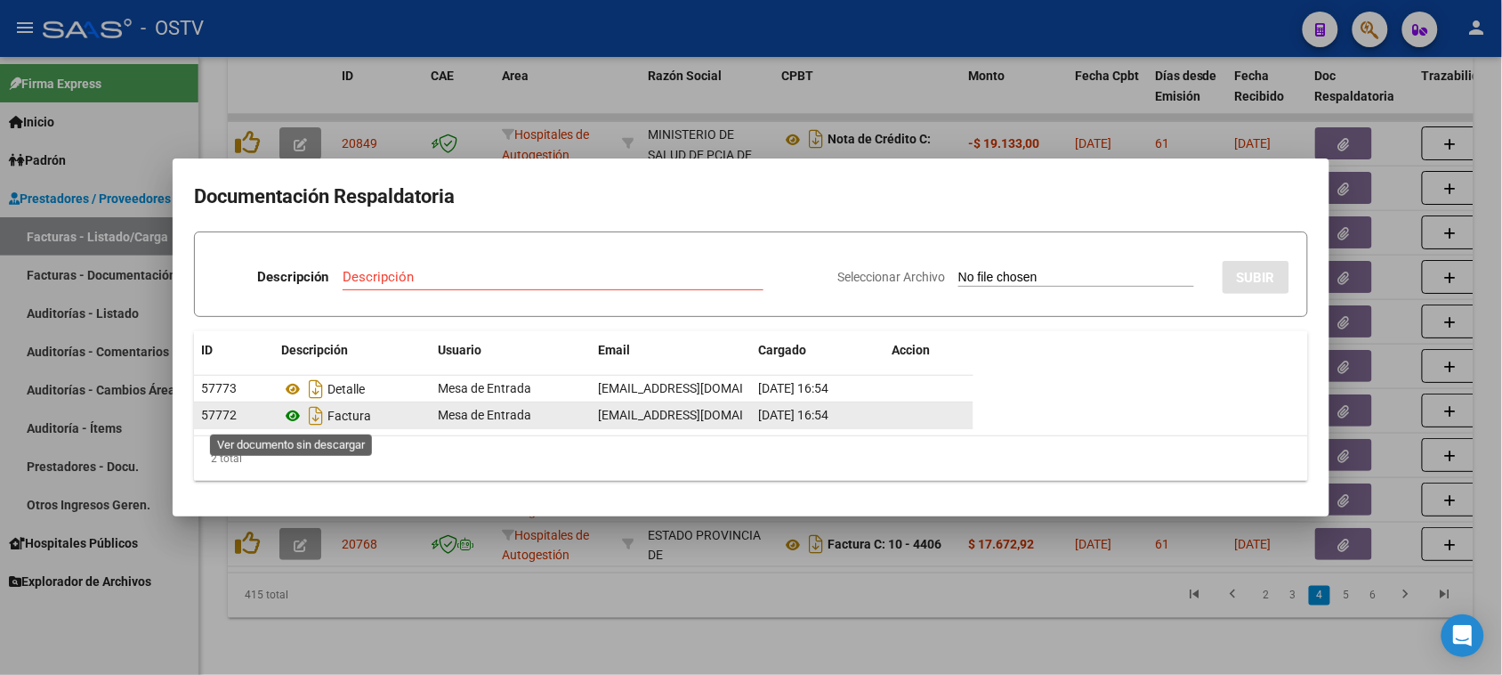
click at [294, 415] on icon at bounding box center [292, 415] width 23 height 21
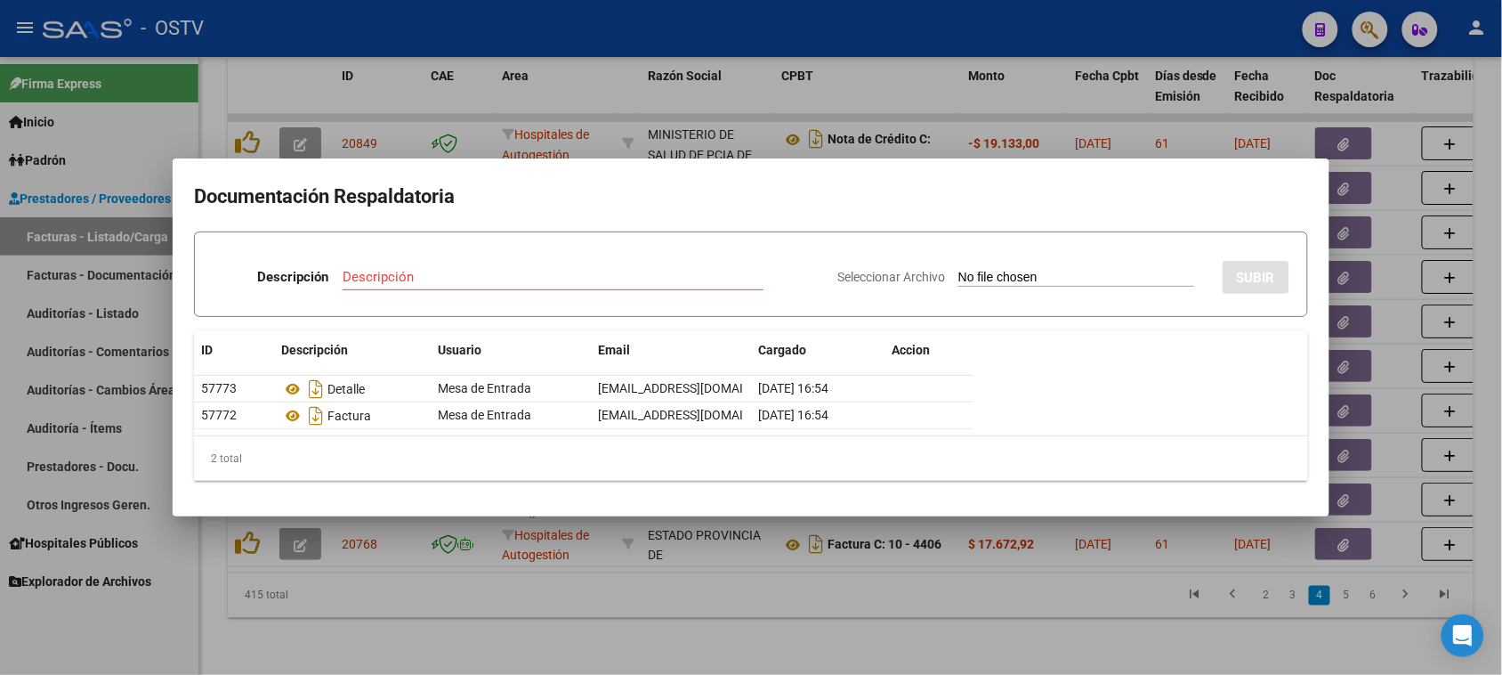
click at [812, 603] on div at bounding box center [751, 337] width 1502 height 675
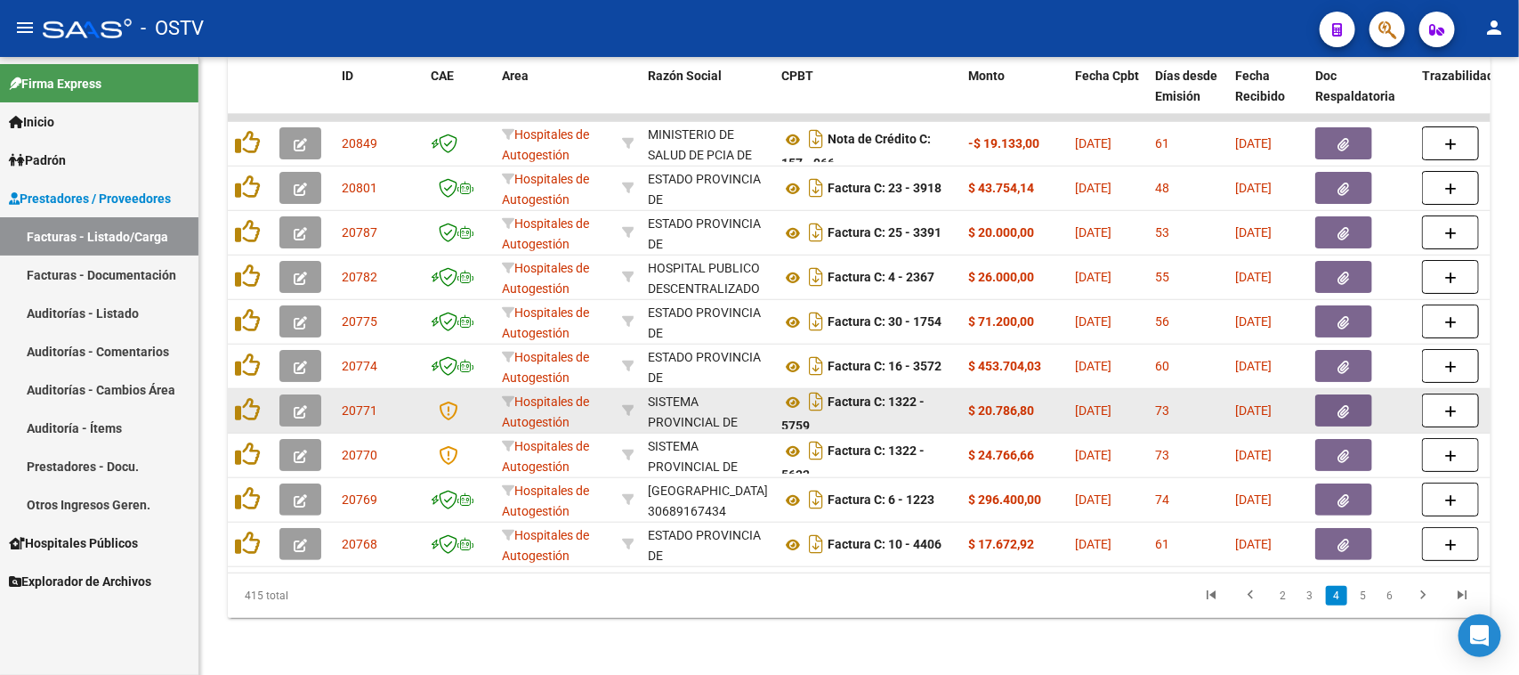
scroll to position [10, 0]
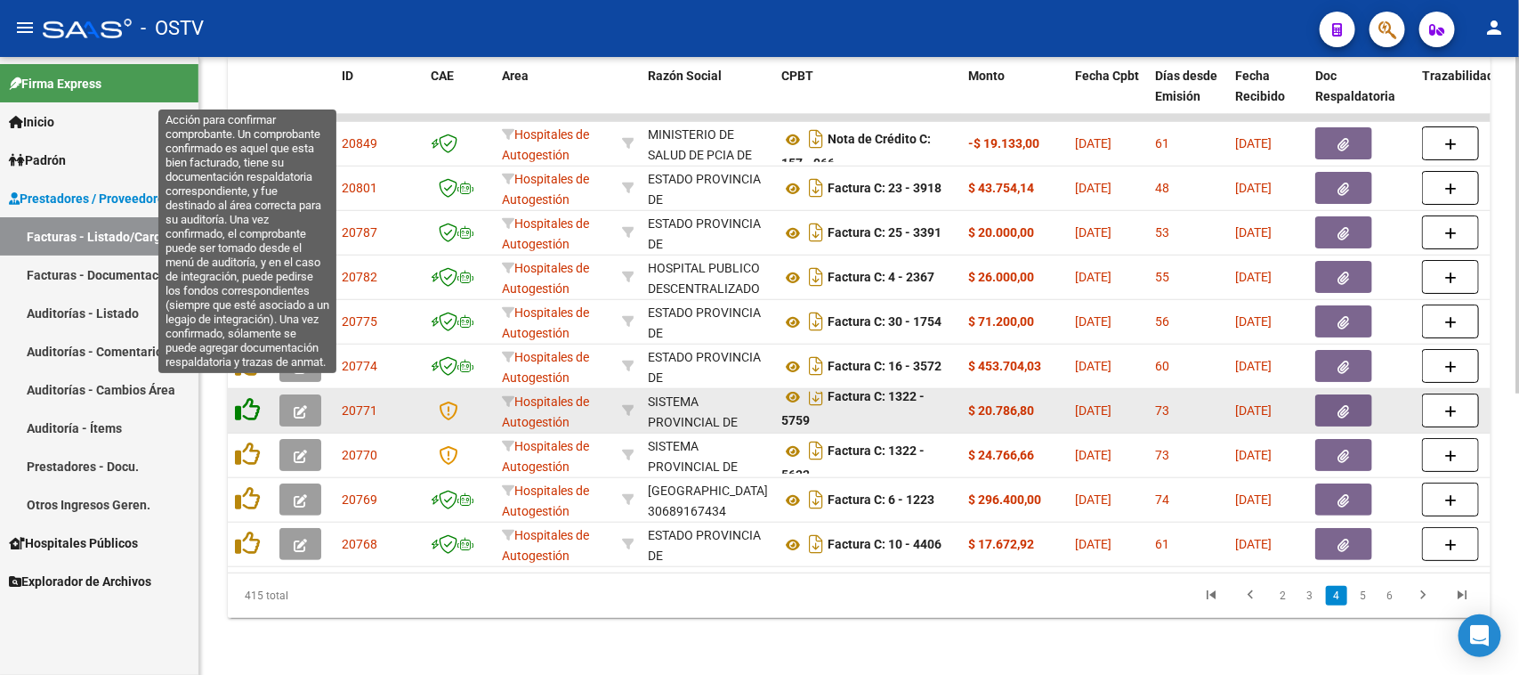
click at [240, 397] on icon at bounding box center [247, 409] width 25 height 25
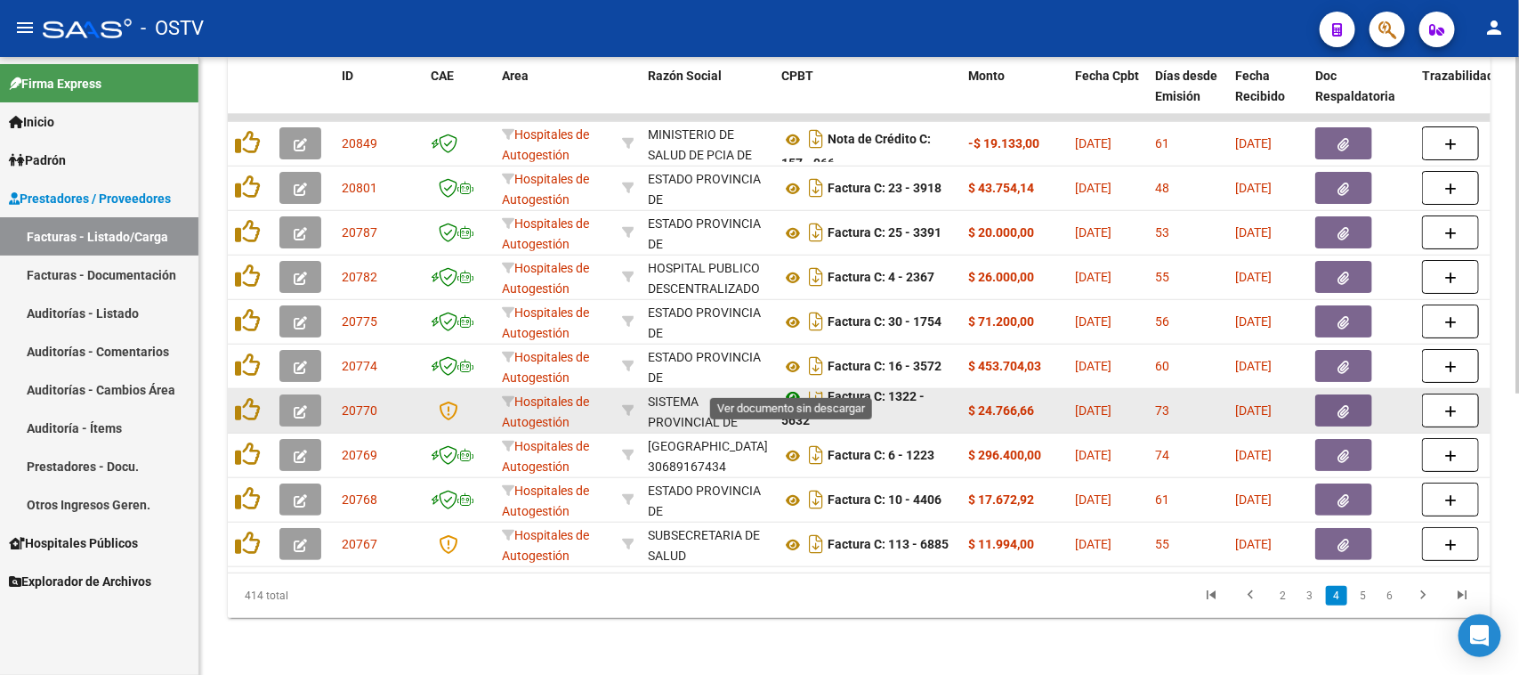
click at [790, 386] on icon at bounding box center [792, 396] width 23 height 21
click at [1362, 398] on button "button" at bounding box center [1343, 410] width 57 height 32
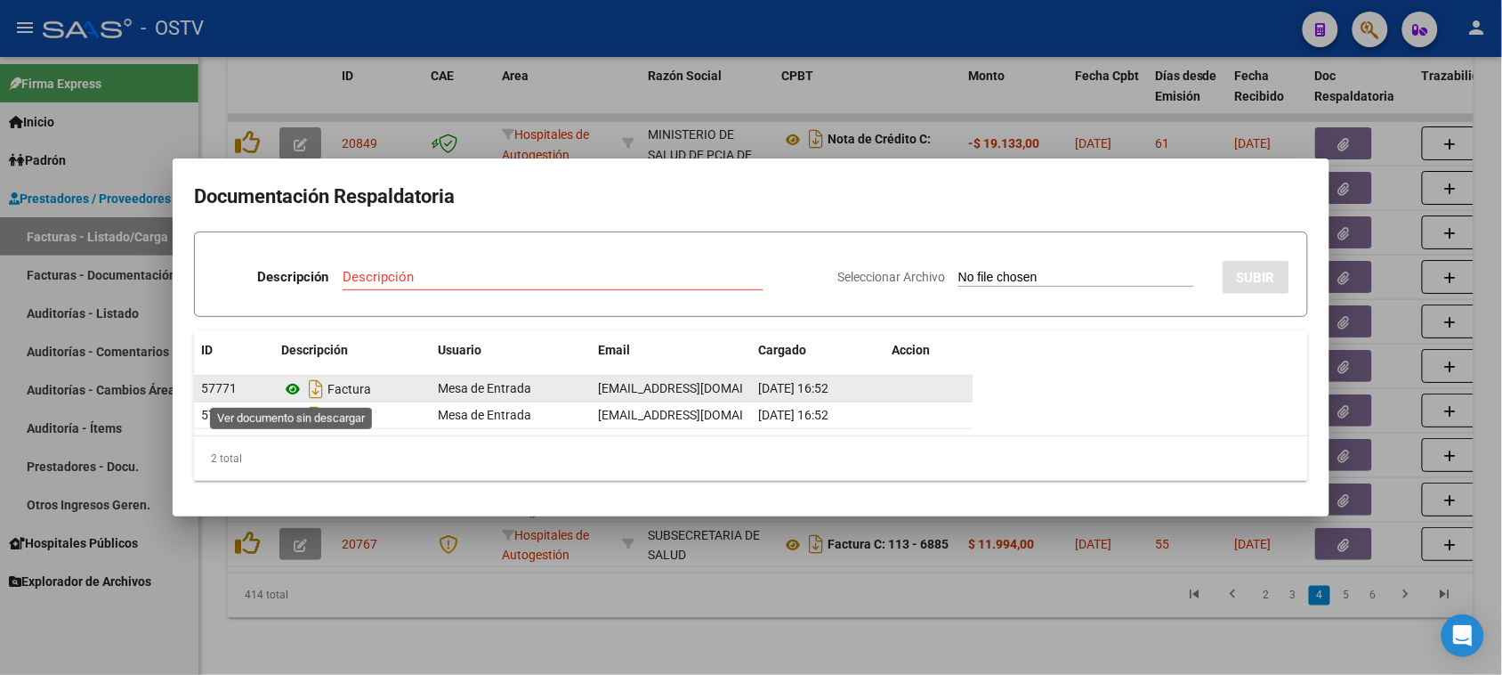
click at [292, 388] on icon at bounding box center [292, 388] width 23 height 21
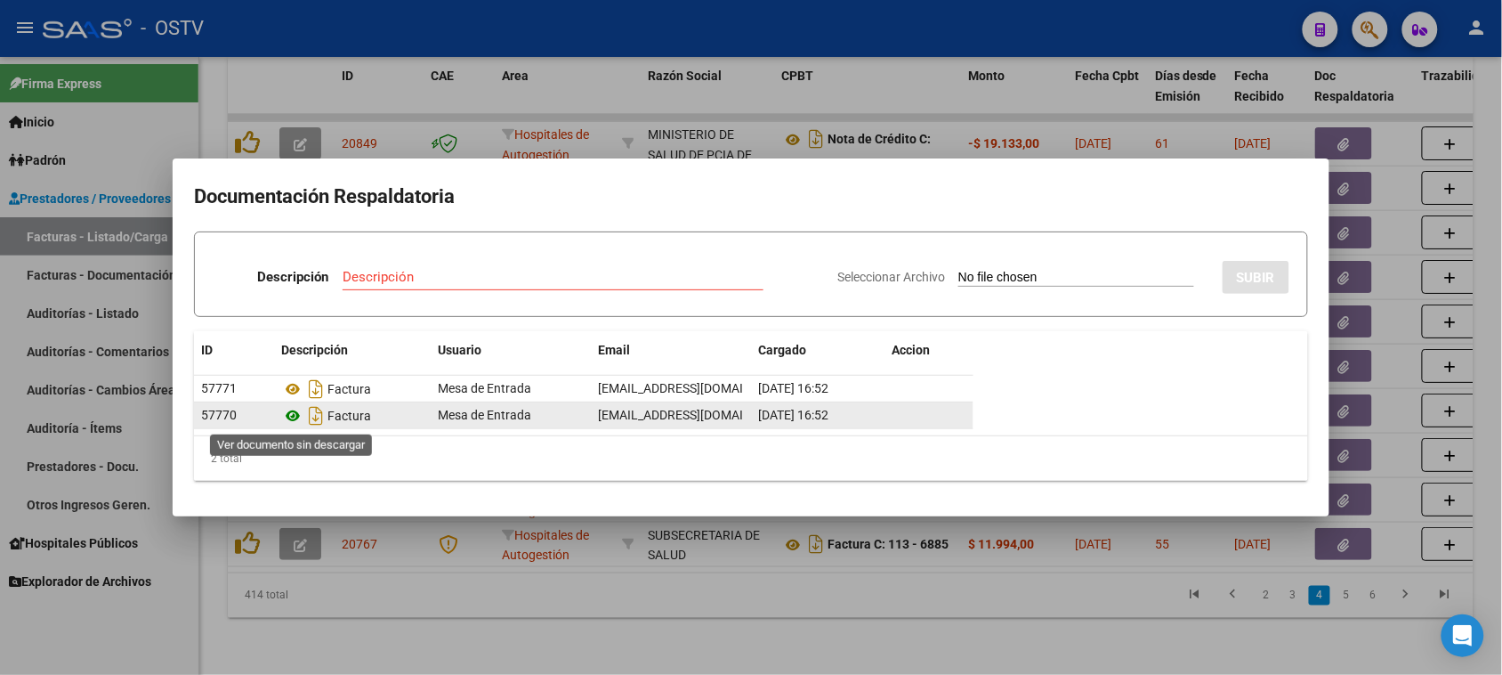
click at [295, 414] on icon at bounding box center [292, 415] width 23 height 21
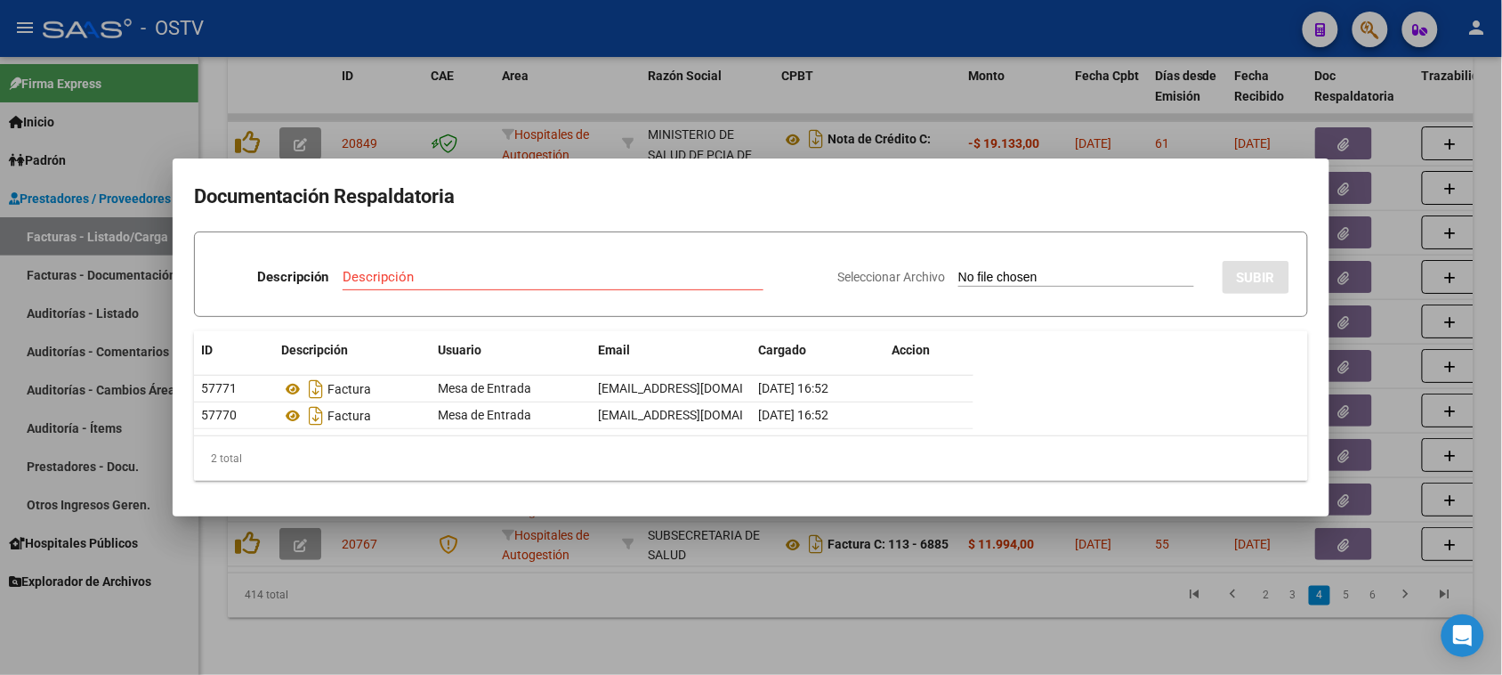
click at [881, 616] on div at bounding box center [751, 337] width 1502 height 675
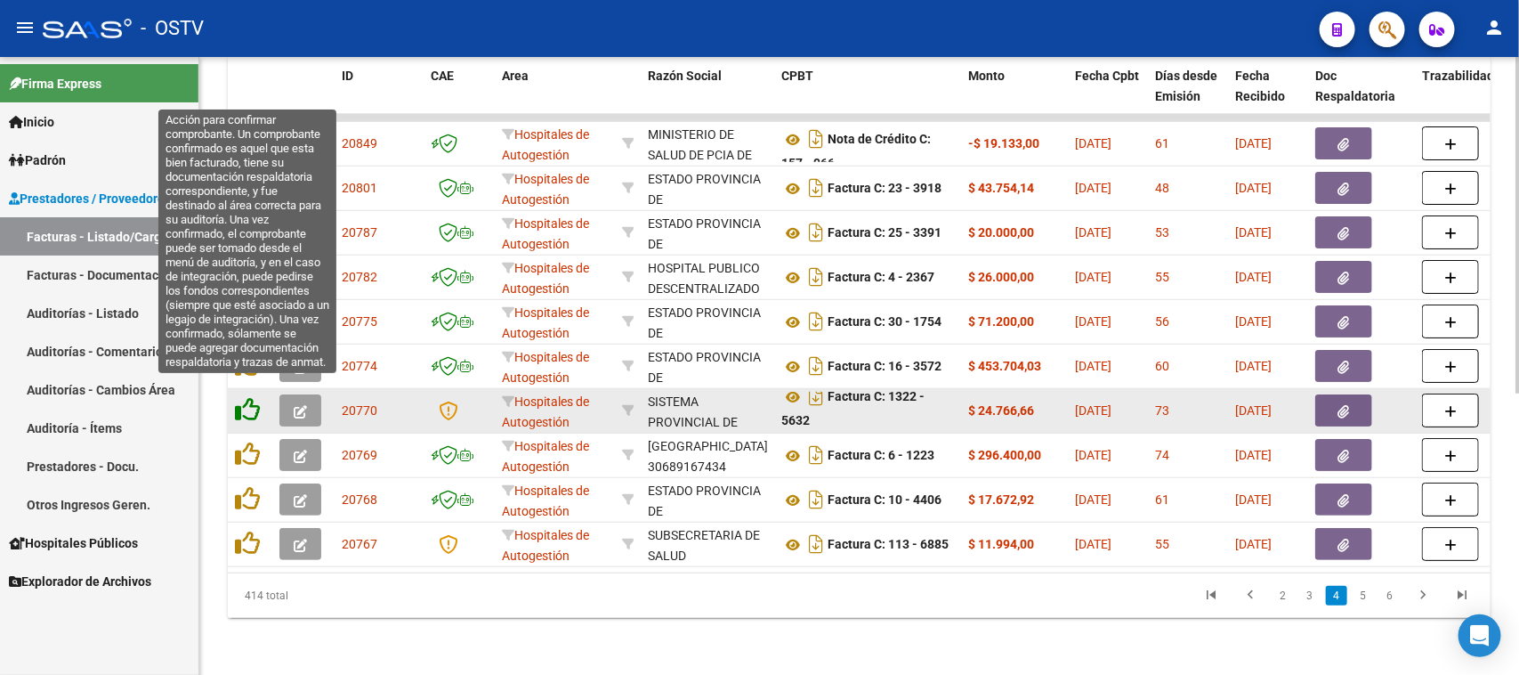
click at [247, 397] on icon at bounding box center [247, 409] width 25 height 25
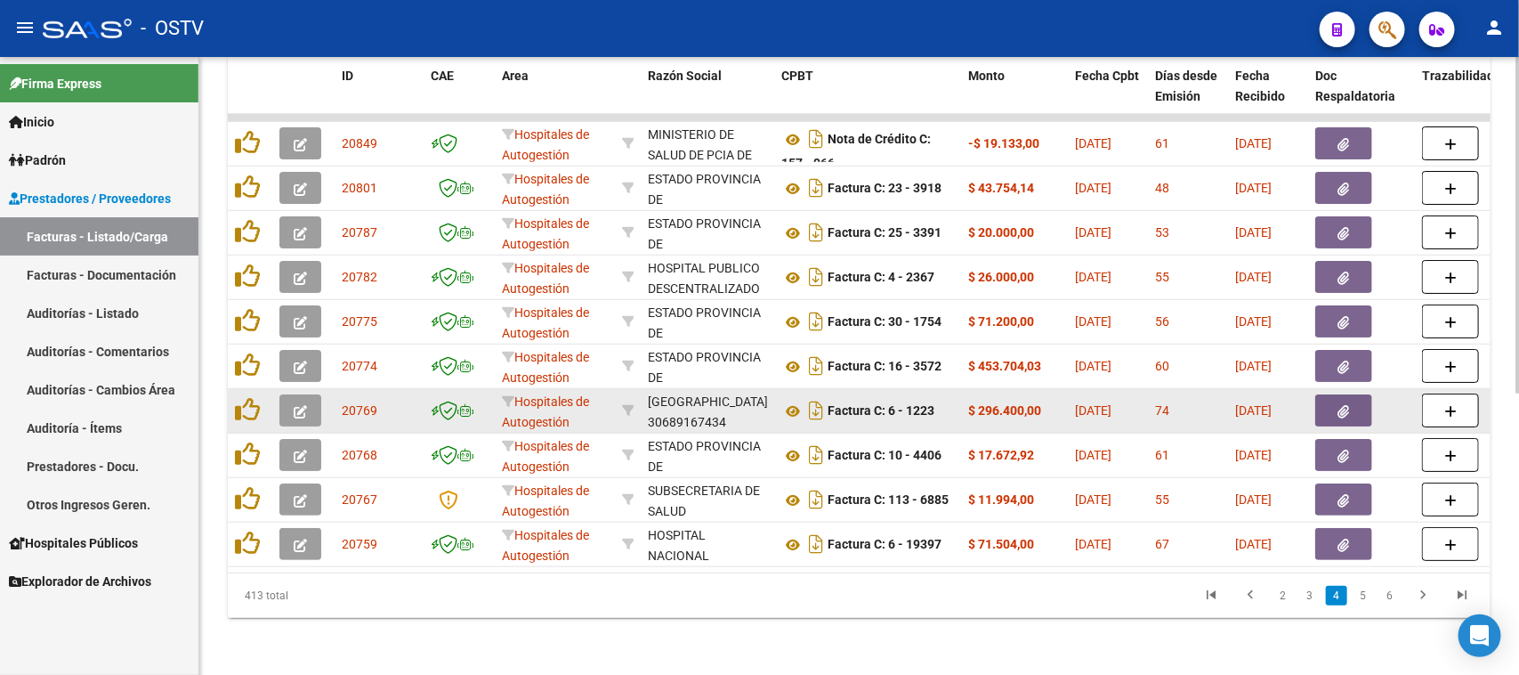
scroll to position [0, 0]
click at [1342, 405] on icon "button" at bounding box center [1344, 411] width 12 height 13
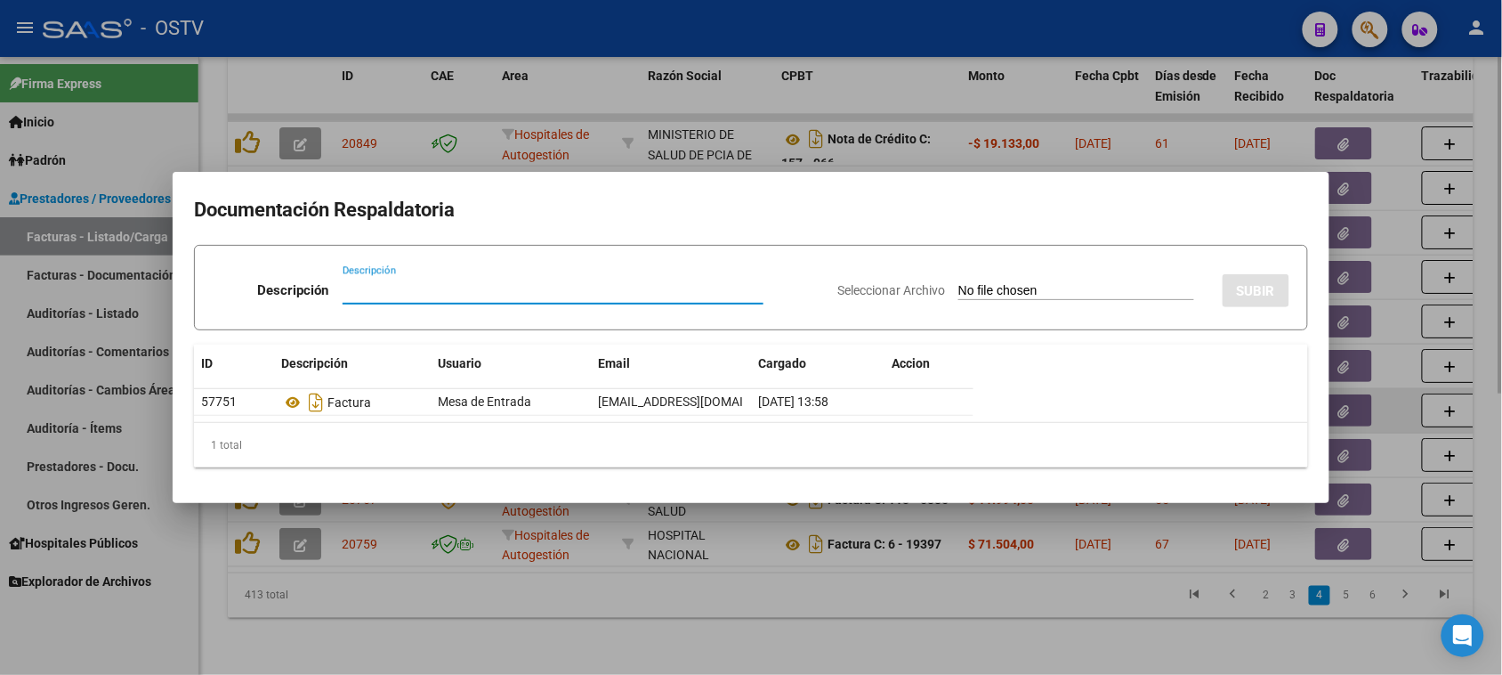
click at [1342, 393] on div at bounding box center [751, 337] width 1502 height 675
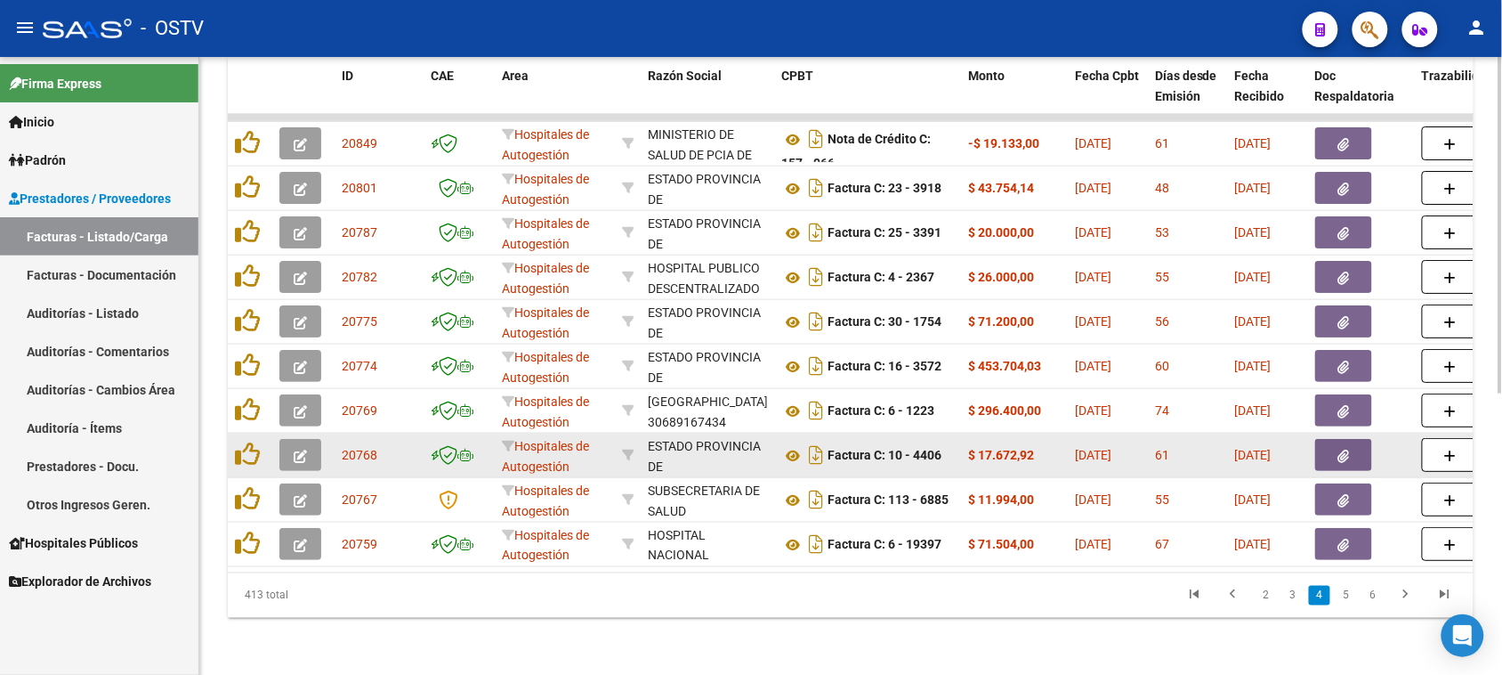
click at [1351, 443] on button "button" at bounding box center [1343, 455] width 57 height 32
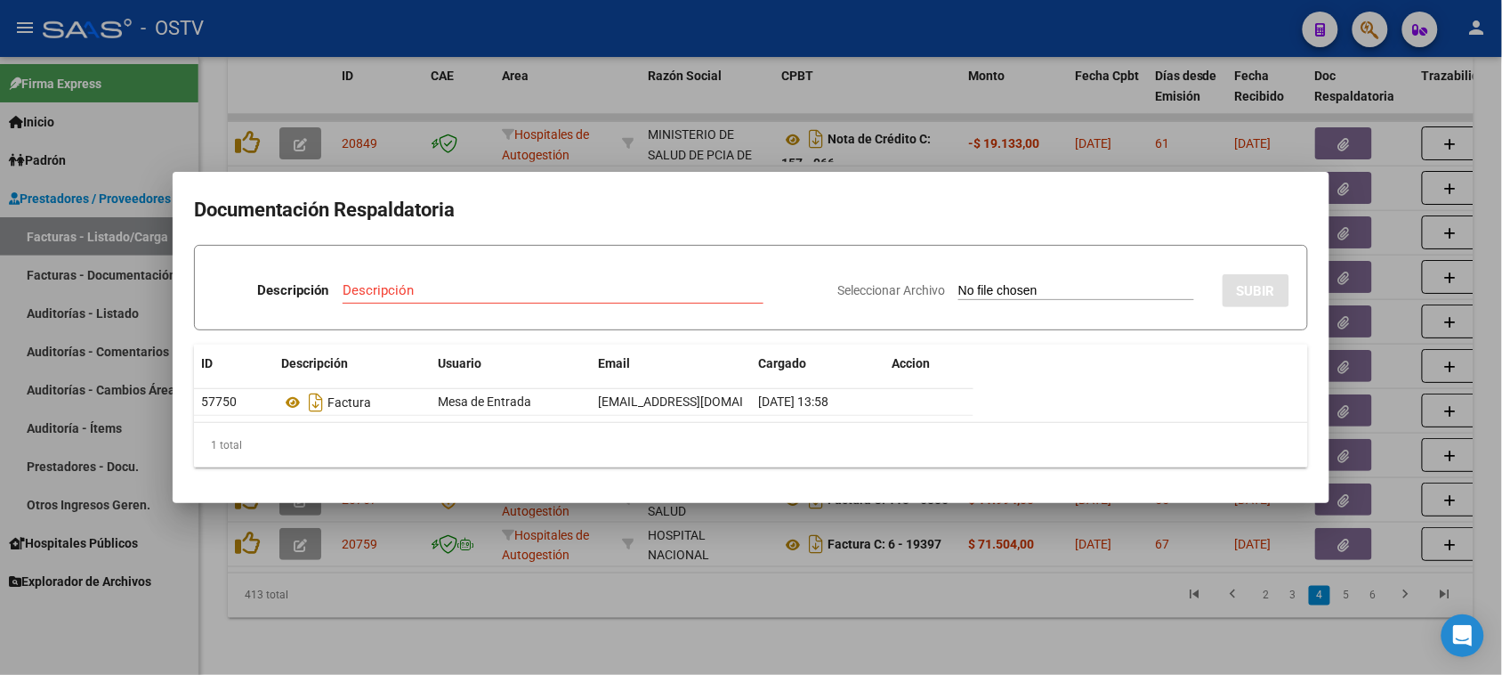
click at [1351, 448] on div at bounding box center [751, 337] width 1502 height 675
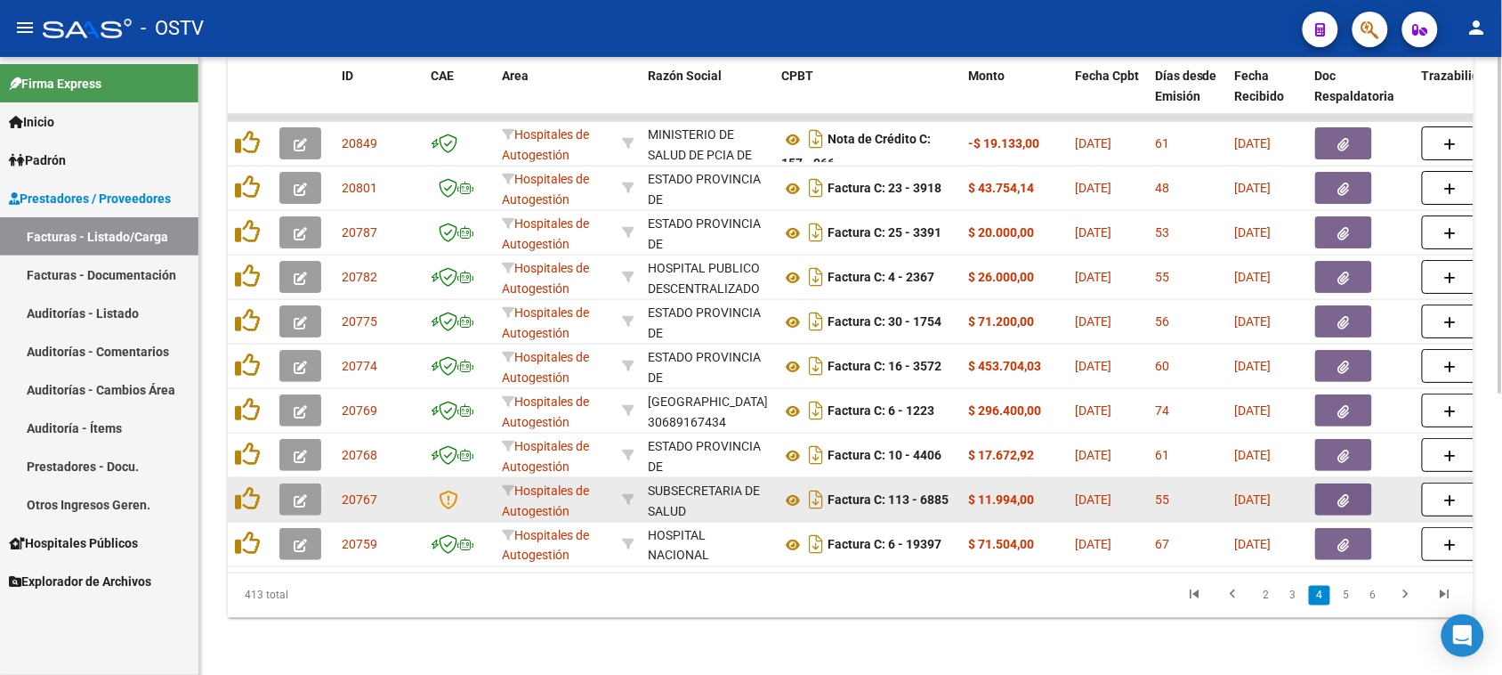
click at [1353, 487] on button "button" at bounding box center [1343, 499] width 57 height 32
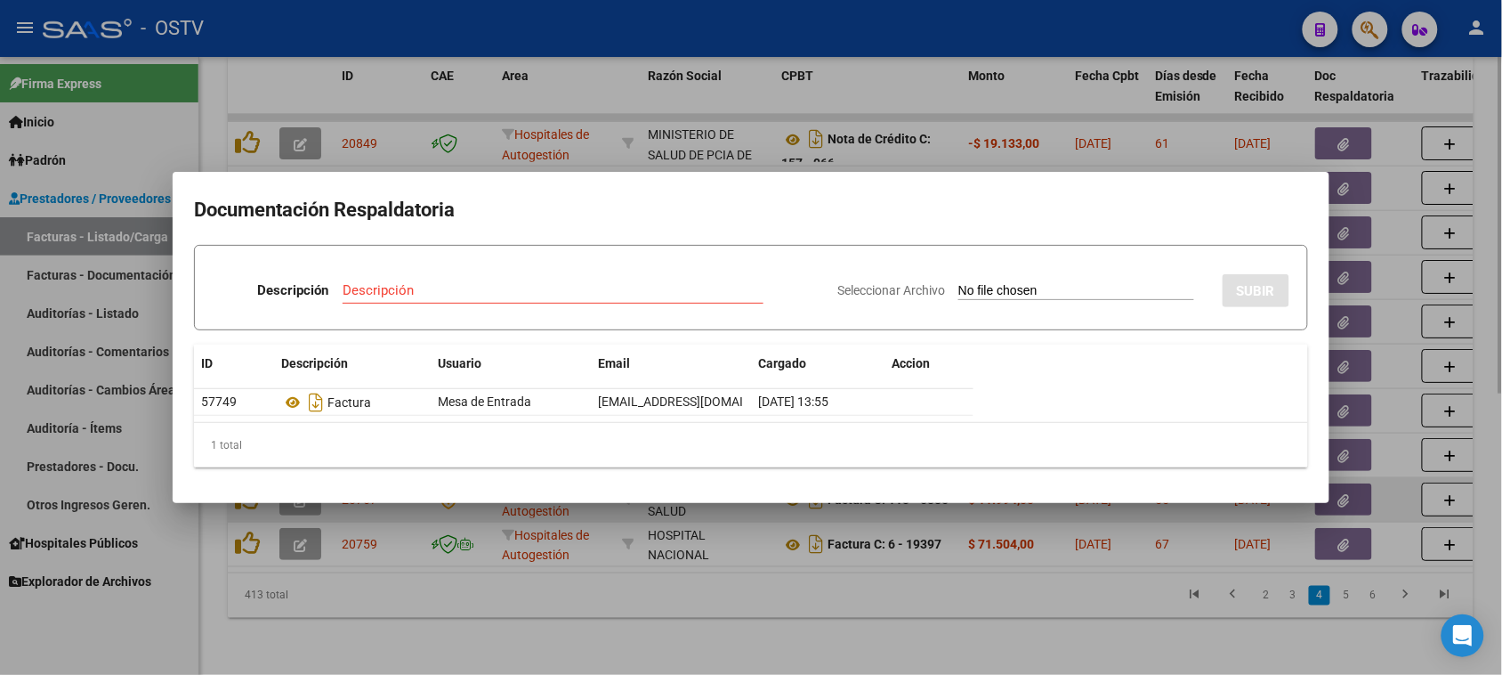
click at [1353, 487] on div at bounding box center [751, 337] width 1502 height 675
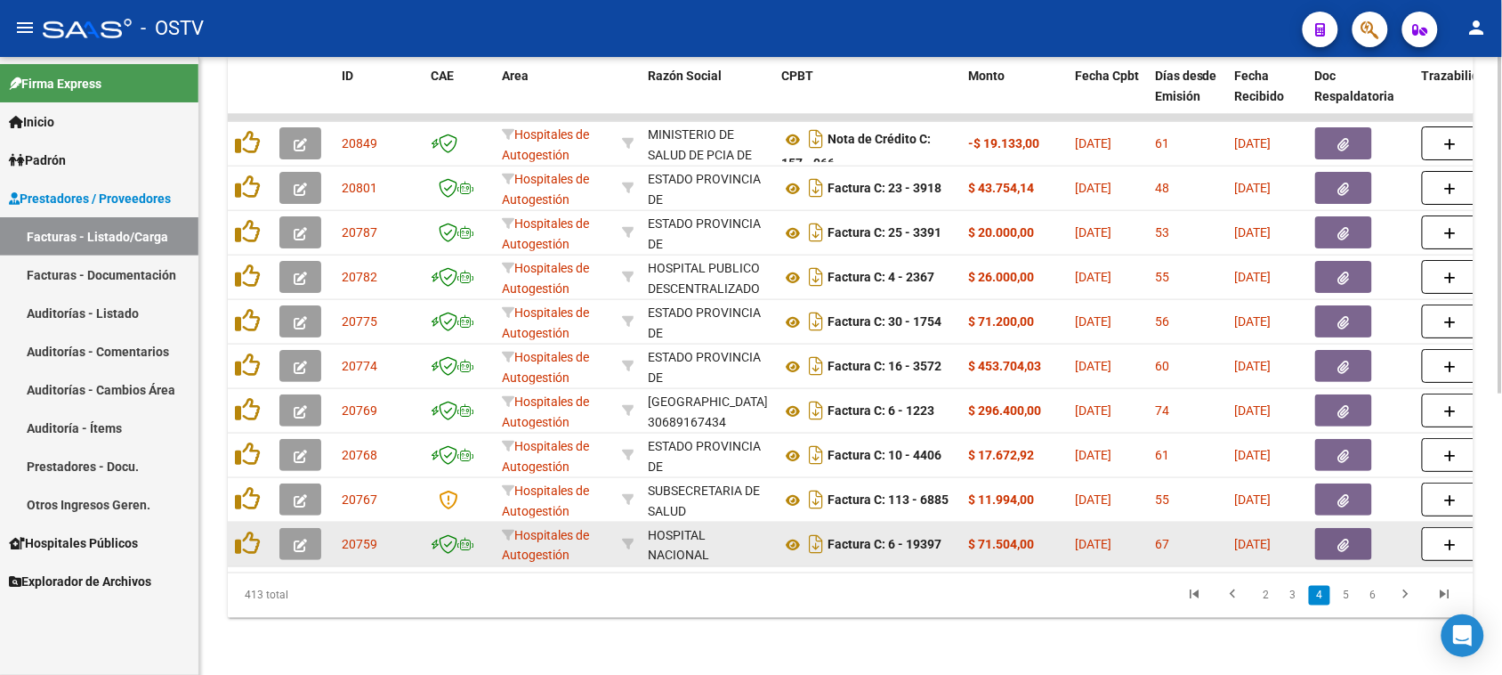
click at [1350, 528] on button "button" at bounding box center [1343, 544] width 57 height 32
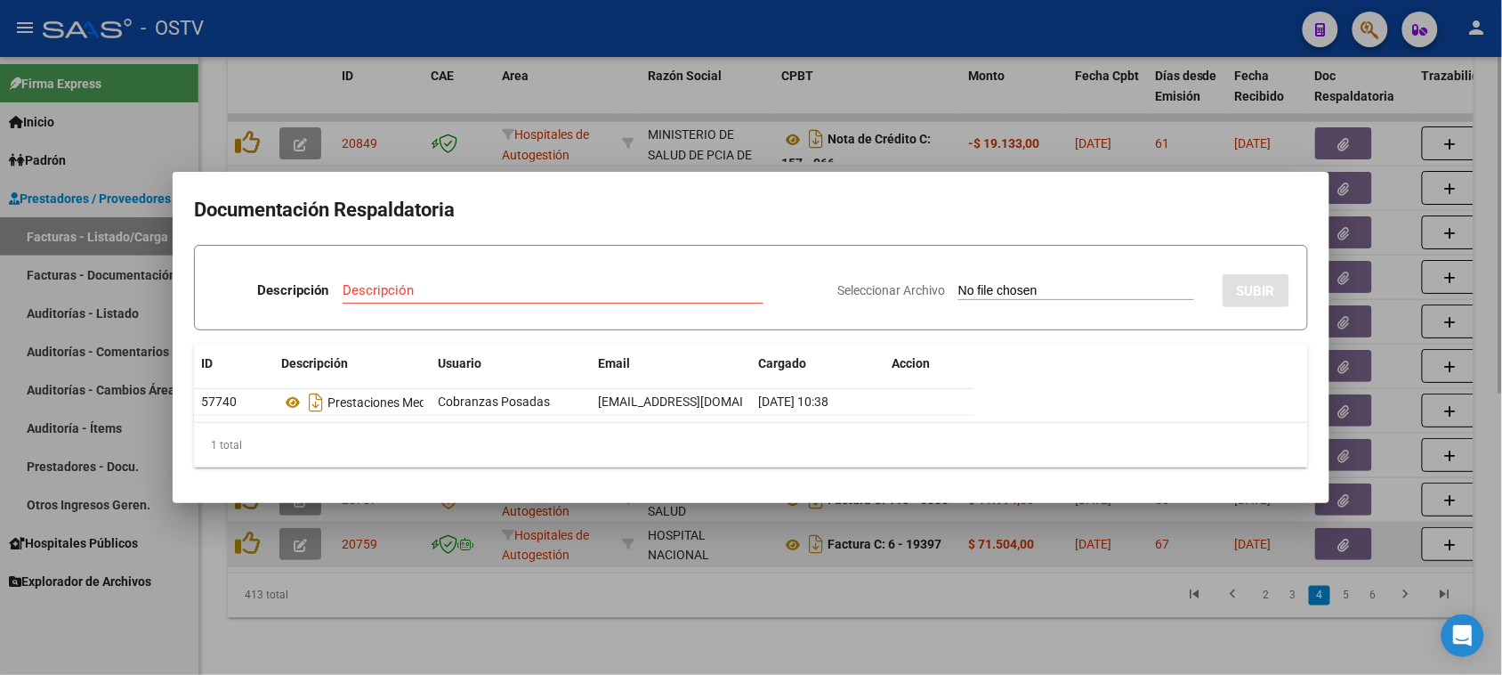
click at [1350, 527] on div at bounding box center [751, 337] width 1502 height 675
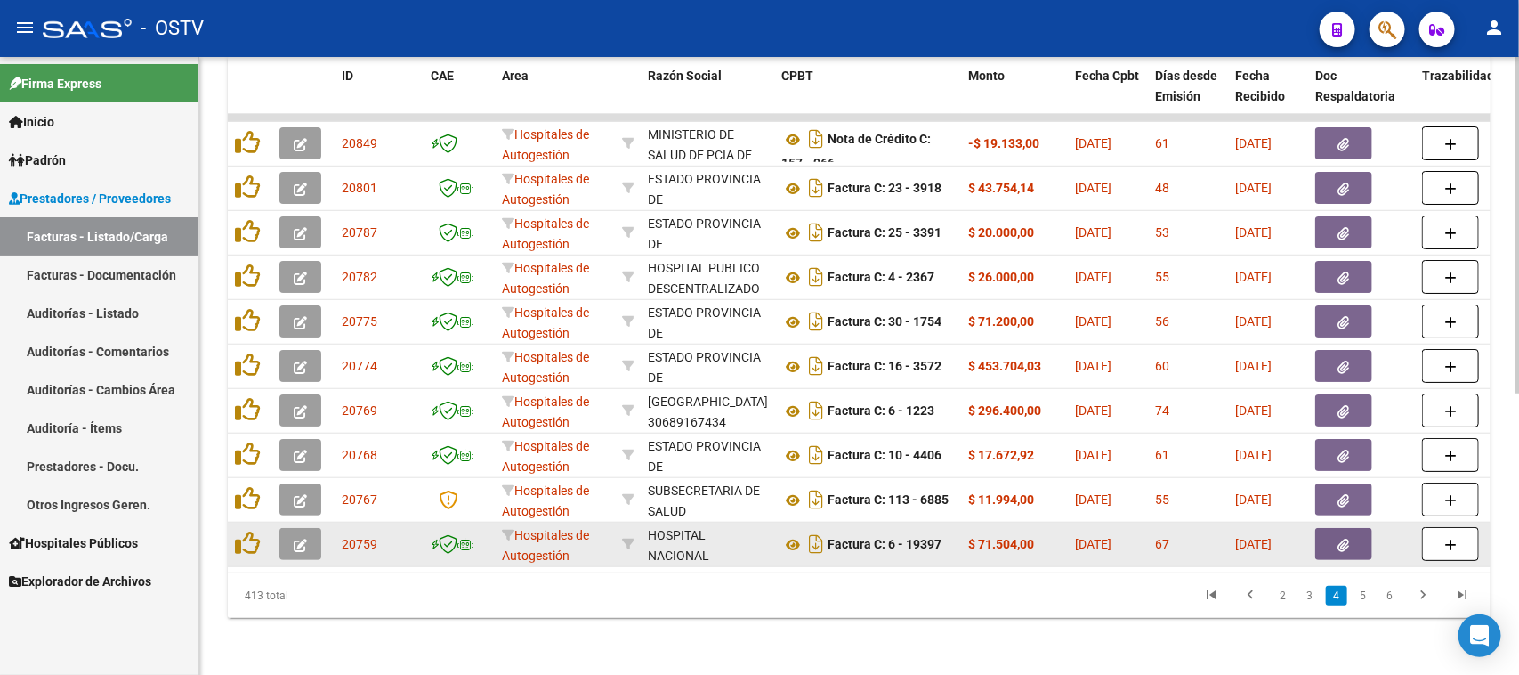
click at [1350, 528] on button "button" at bounding box center [1343, 544] width 57 height 32
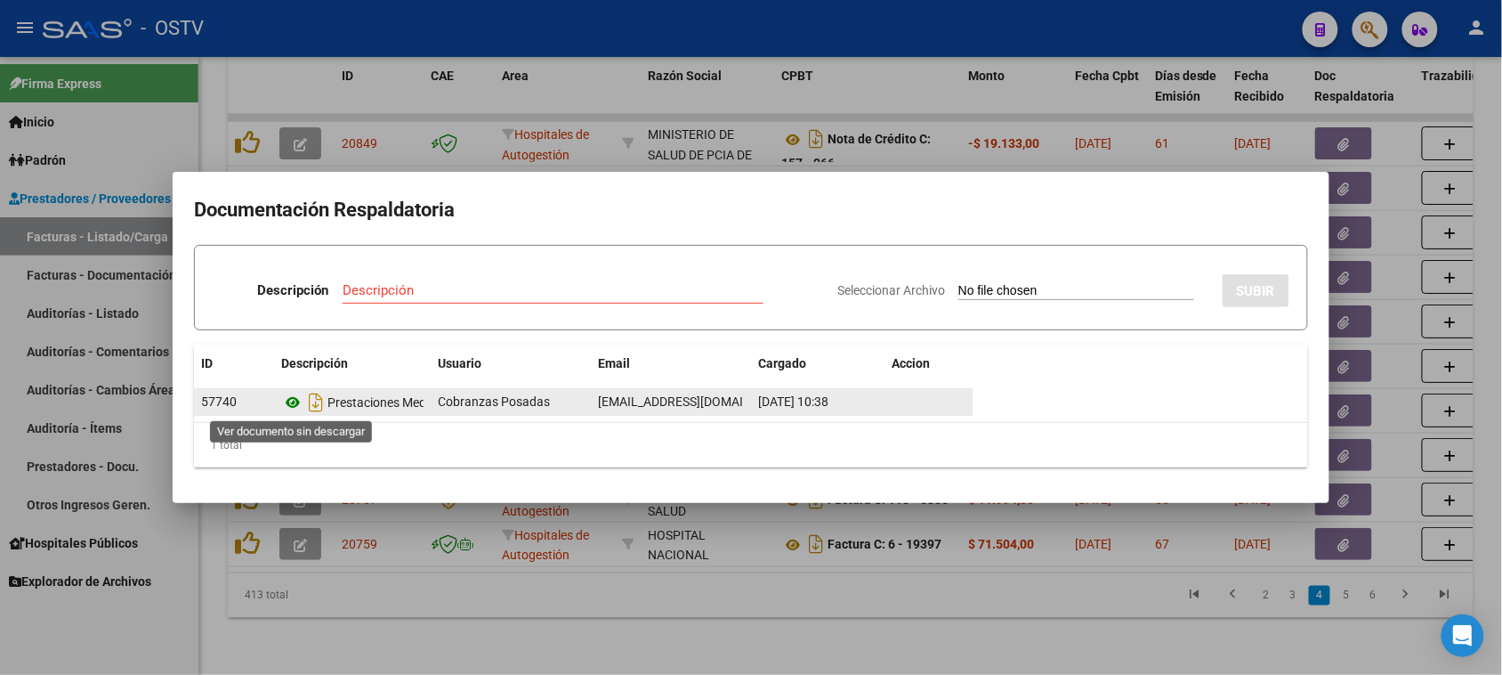
click at [289, 400] on icon at bounding box center [292, 402] width 23 height 21
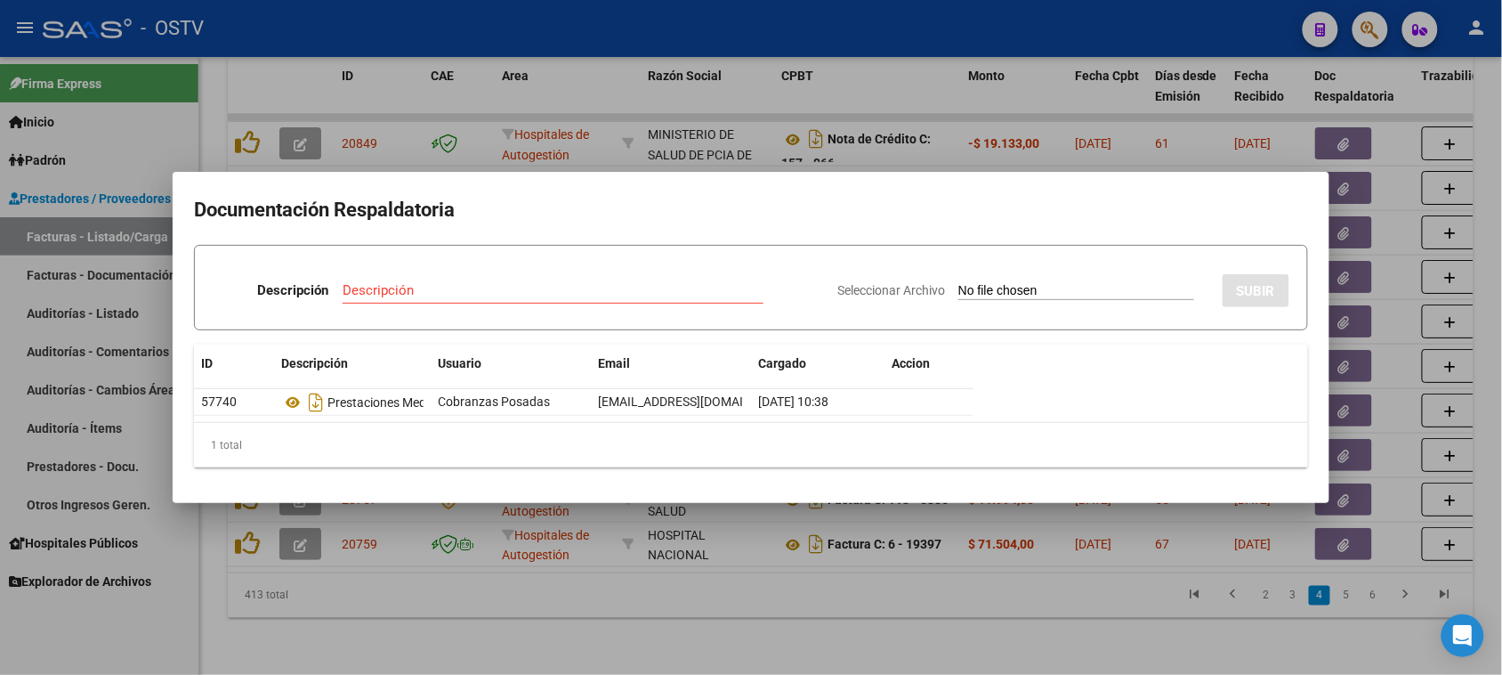
click at [790, 575] on div at bounding box center [751, 337] width 1502 height 675
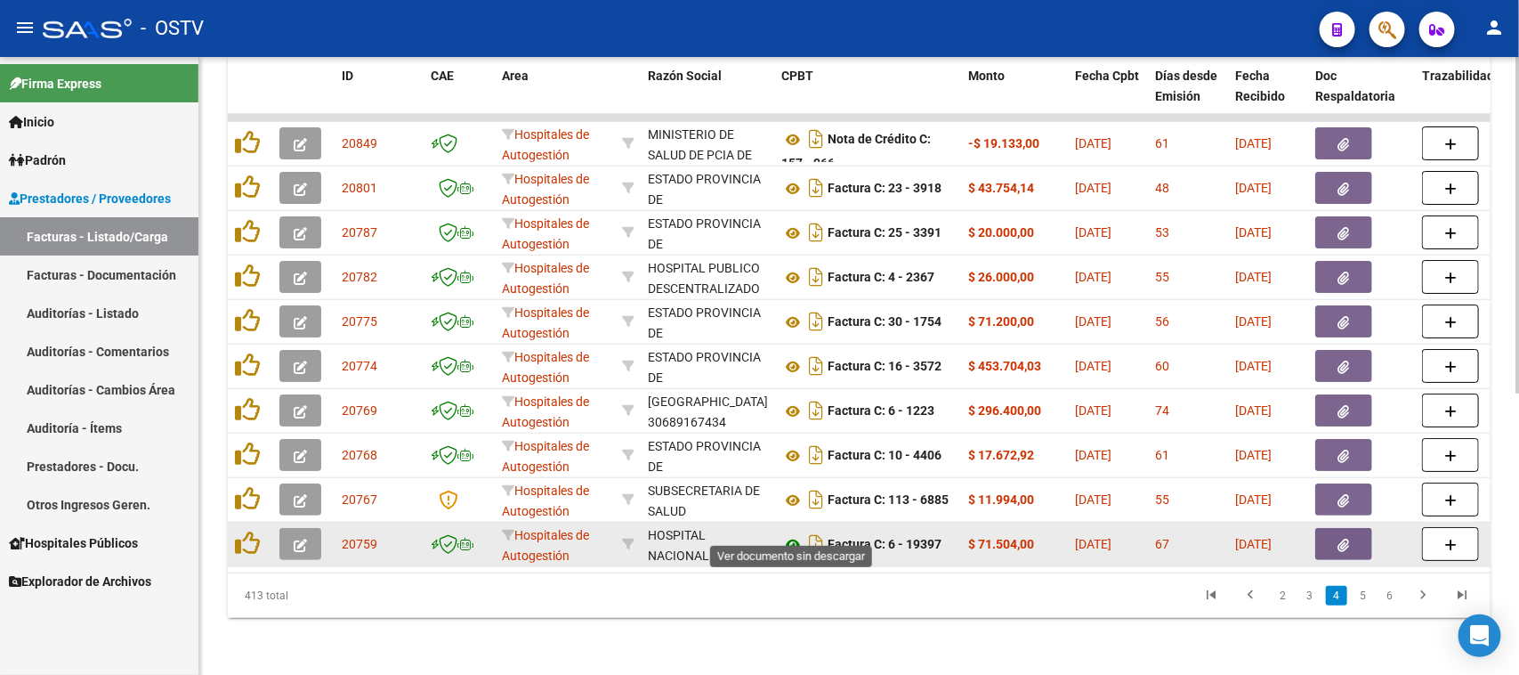
click at [795, 534] on icon at bounding box center [792, 544] width 23 height 21
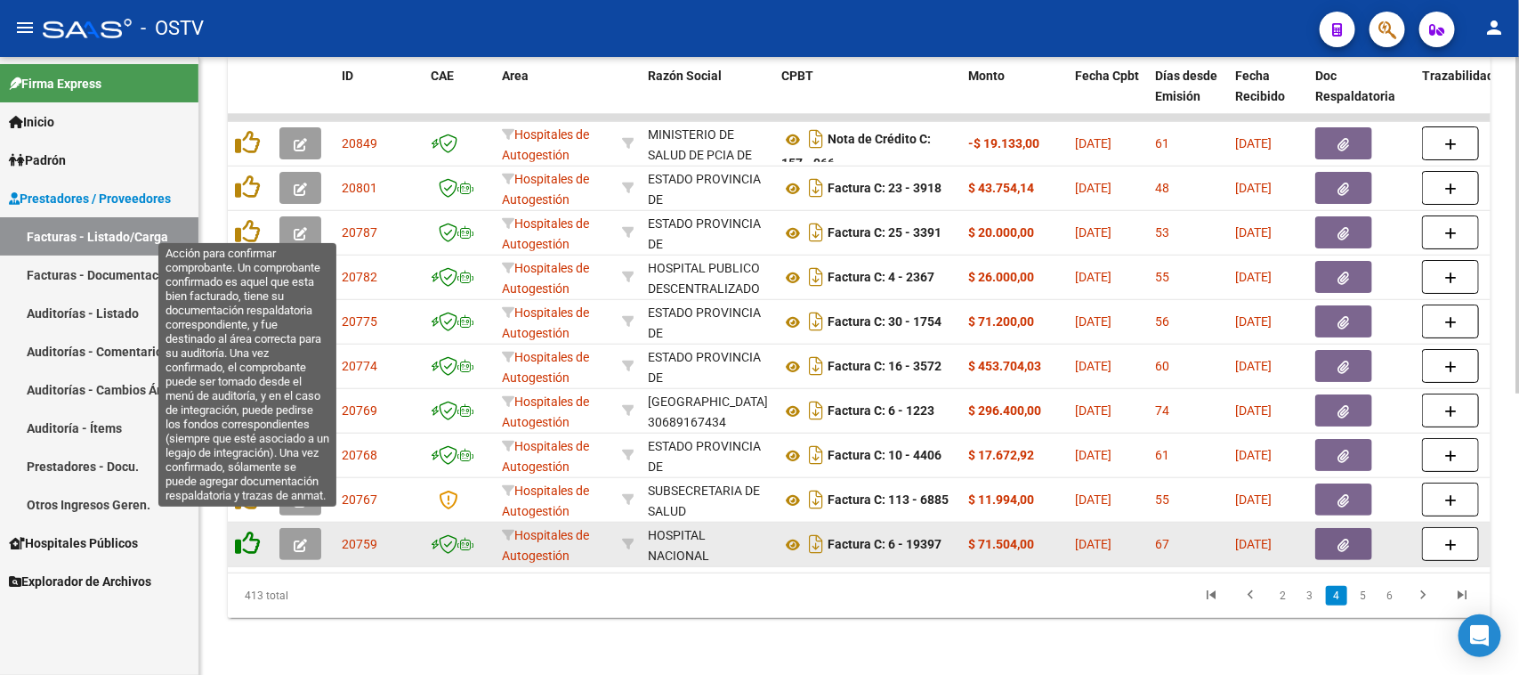
click at [255, 530] on icon at bounding box center [247, 542] width 25 height 25
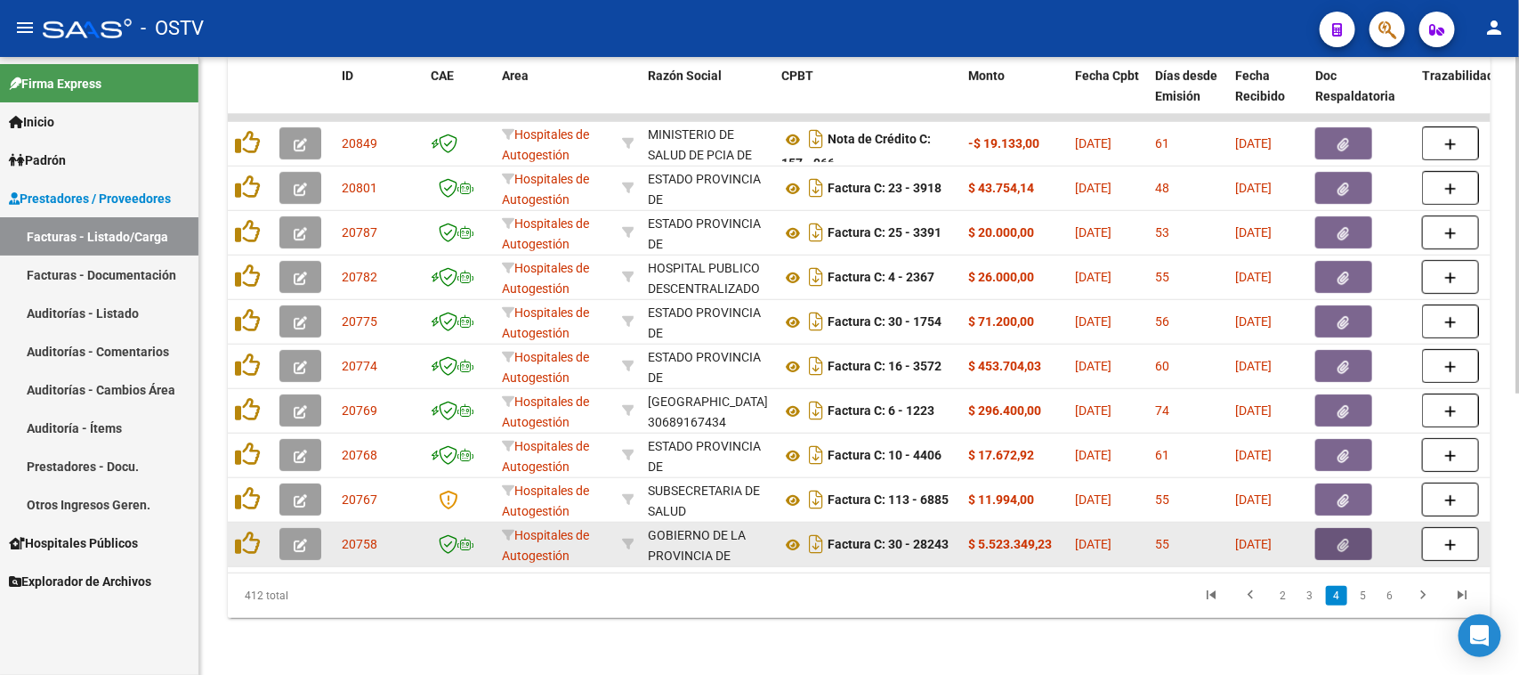
click at [1344, 536] on button "button" at bounding box center [1343, 544] width 57 height 32
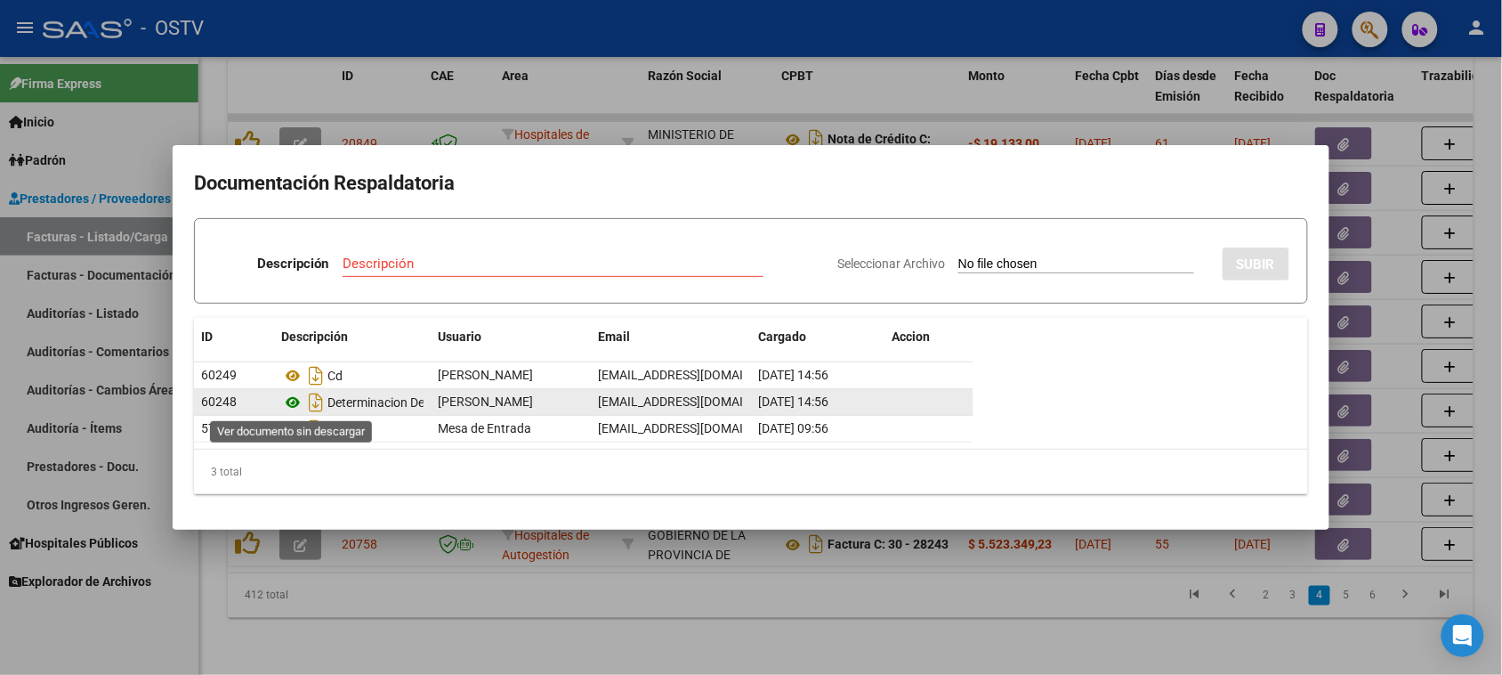
click at [290, 400] on icon at bounding box center [292, 402] width 23 height 21
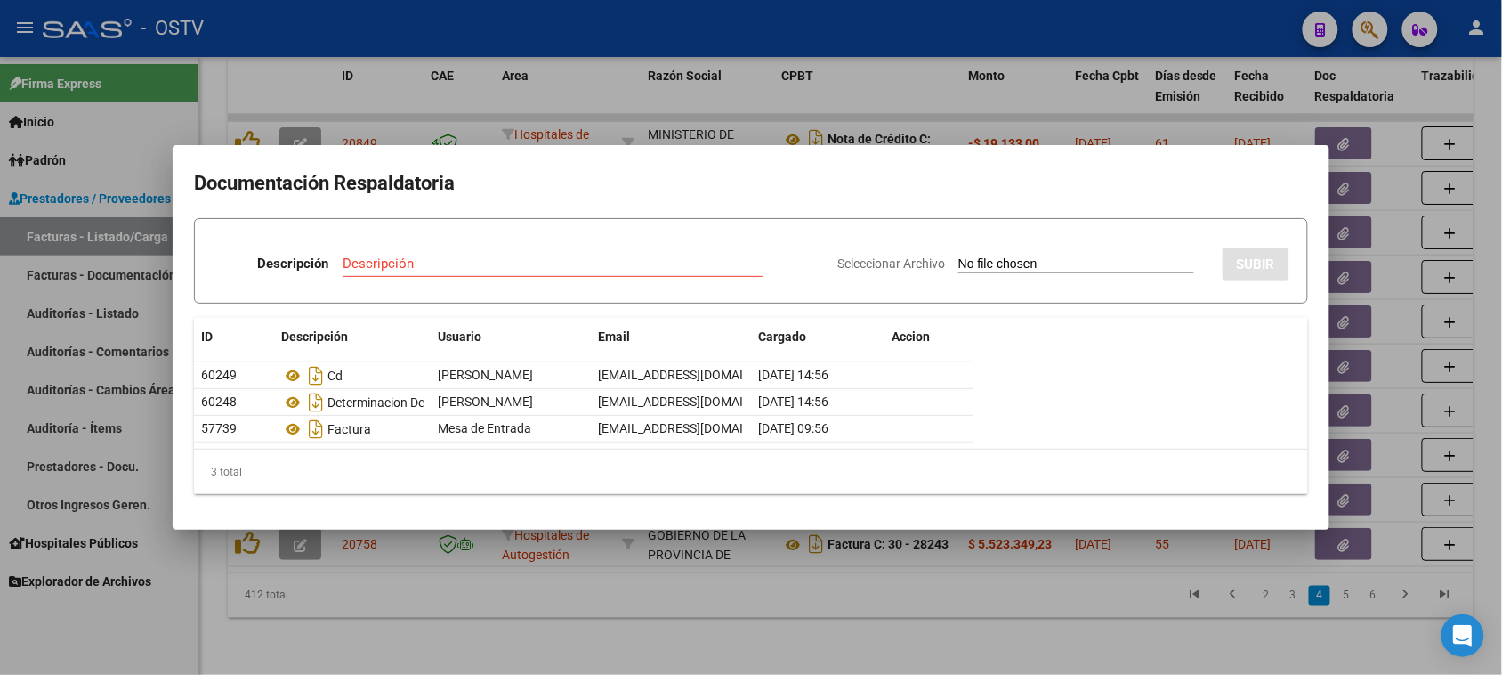
click at [971, 602] on div at bounding box center [751, 337] width 1502 height 675
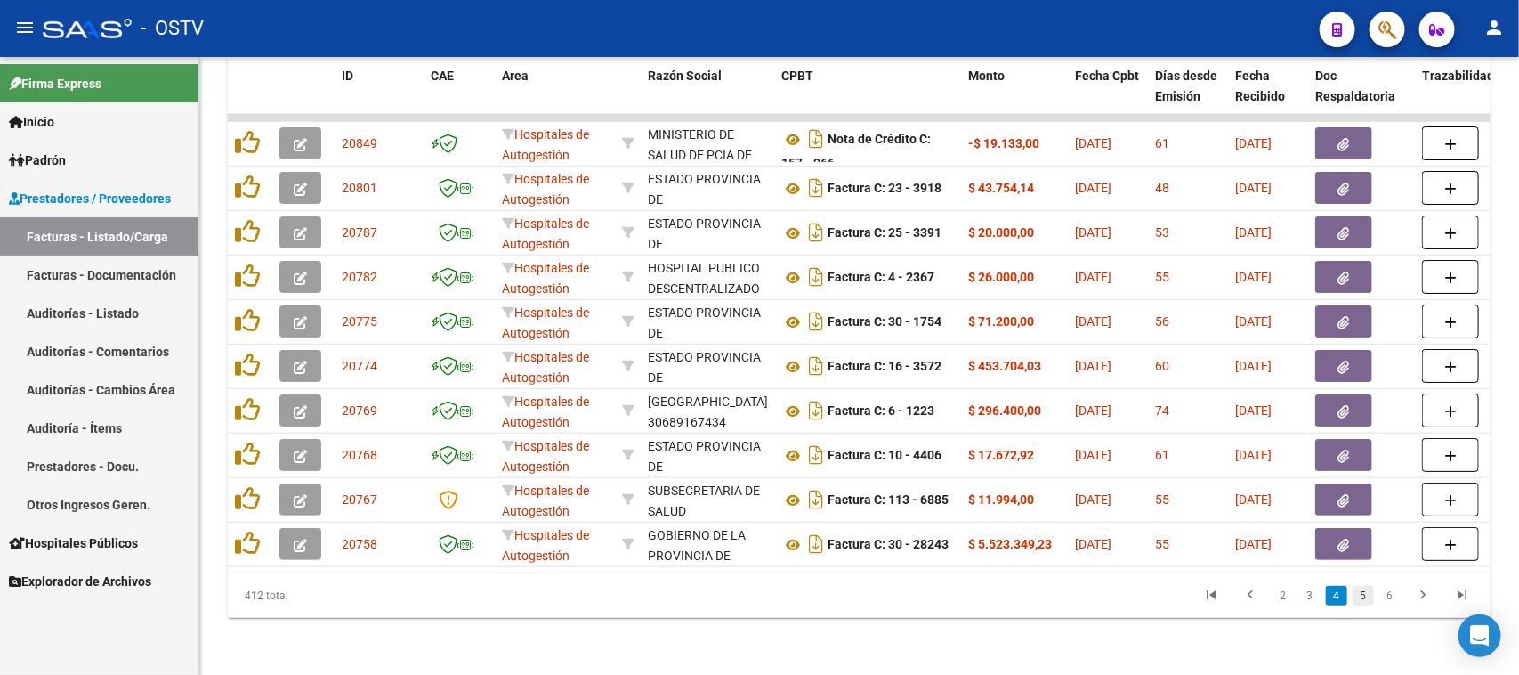
click at [1366, 599] on link "5" at bounding box center [1363, 596] width 21 height 20
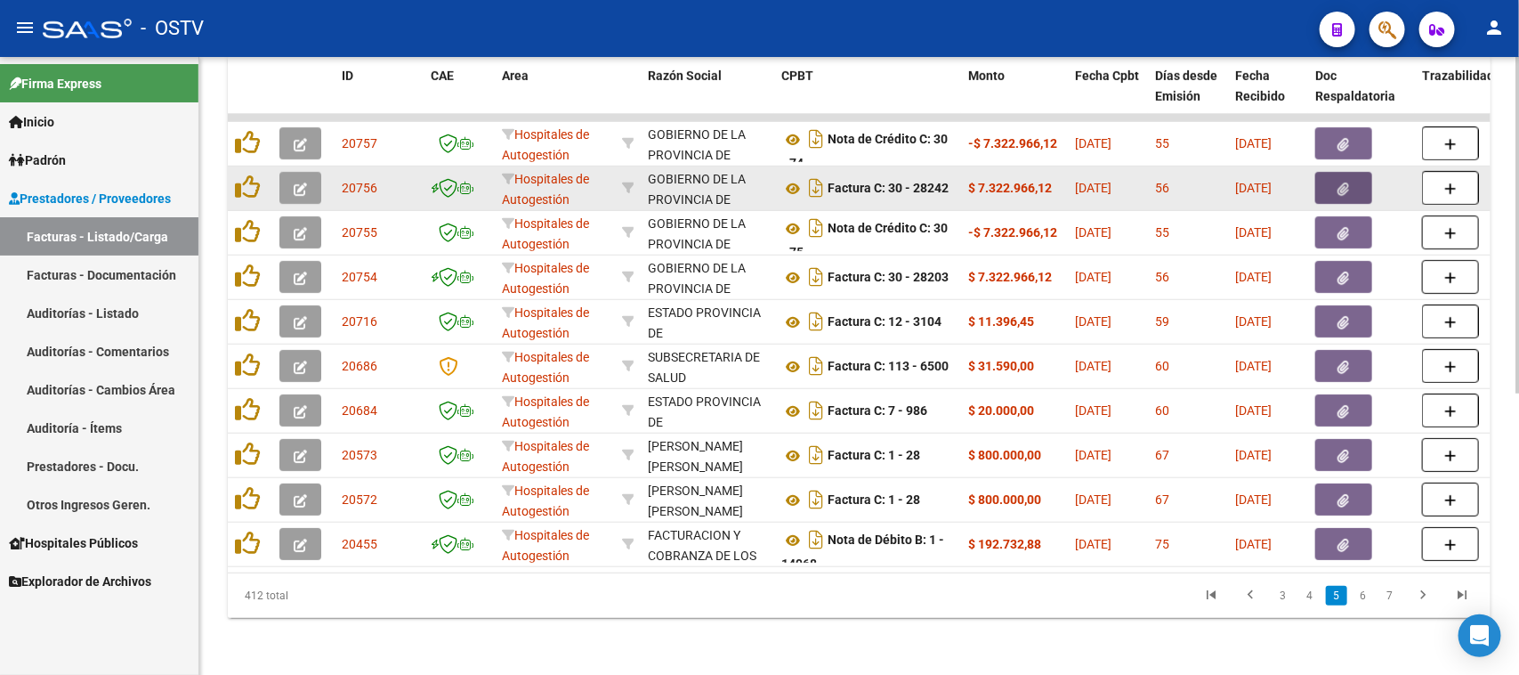
click at [1340, 182] on icon "button" at bounding box center [1344, 188] width 12 height 13
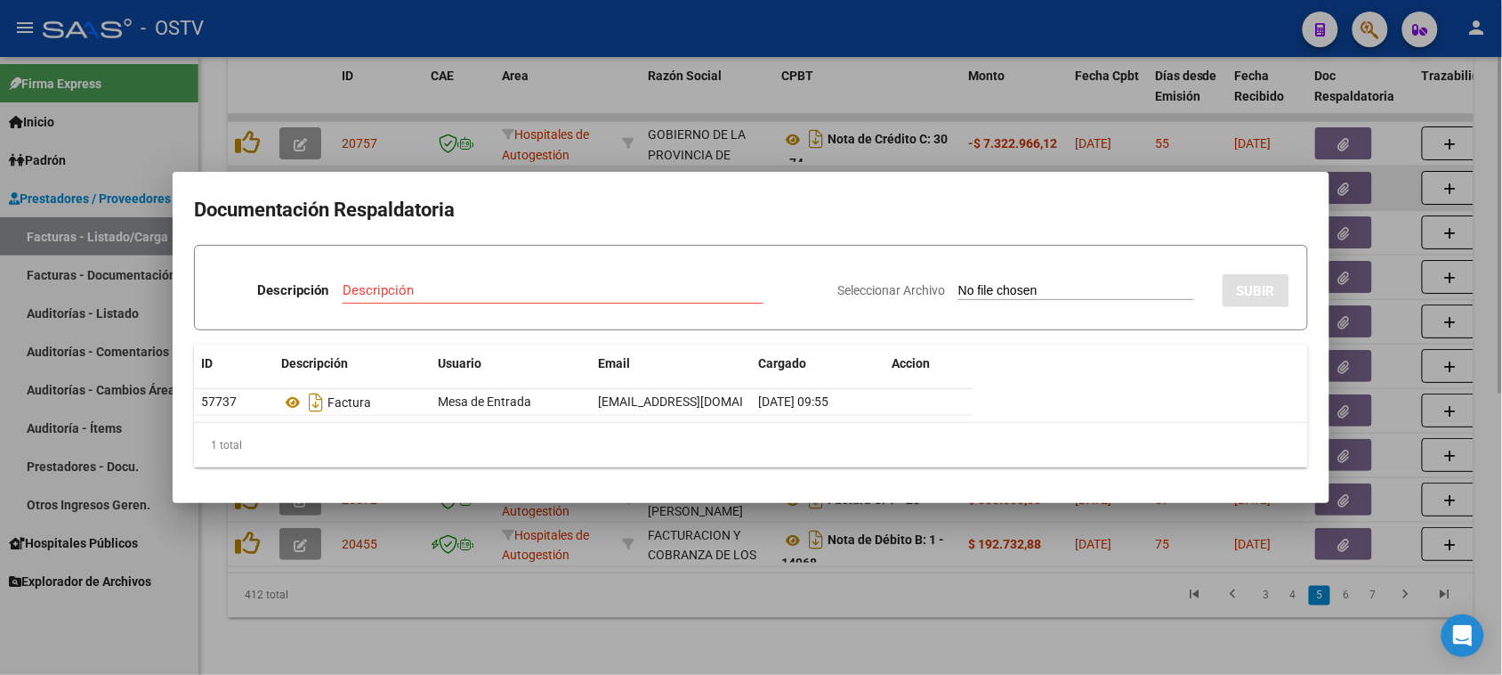
click at [1340, 172] on div at bounding box center [751, 337] width 1502 height 675
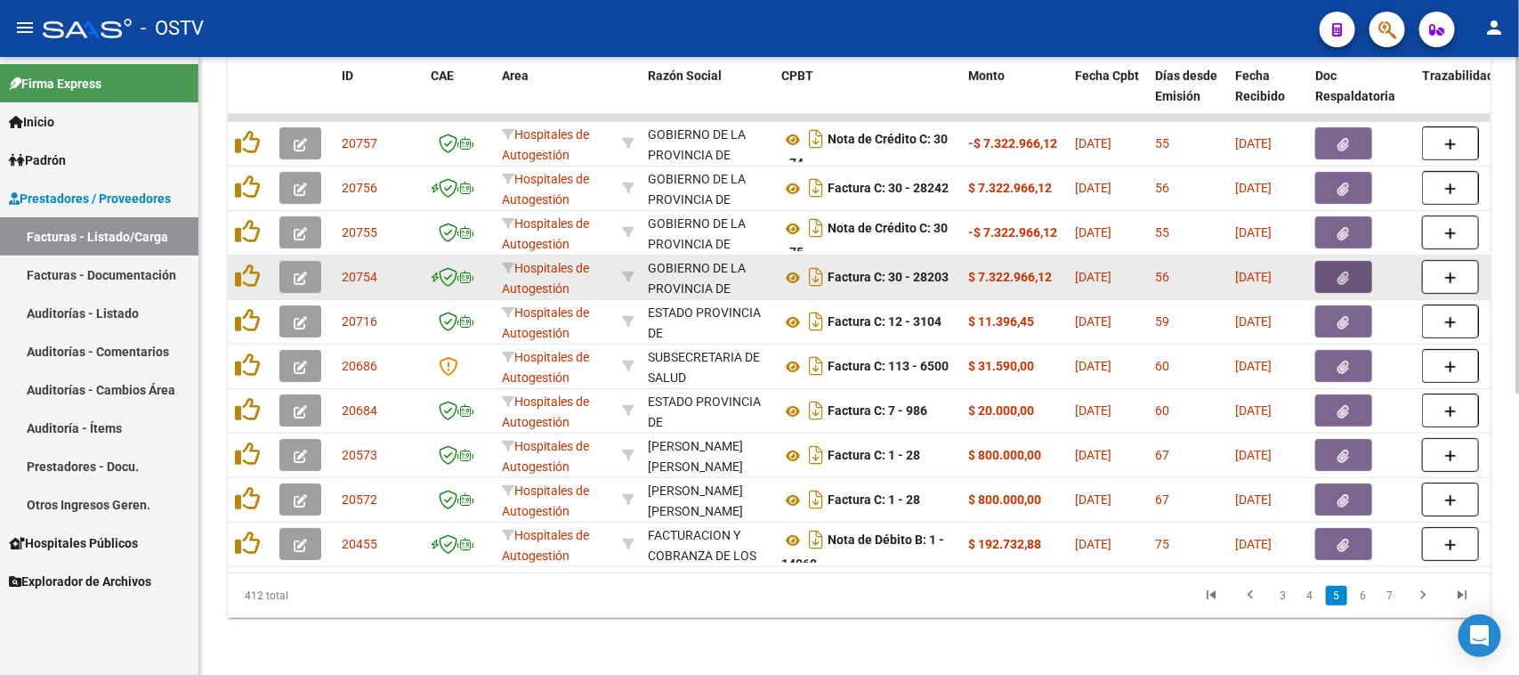
click at [1339, 271] on icon "button" at bounding box center [1344, 277] width 12 height 13
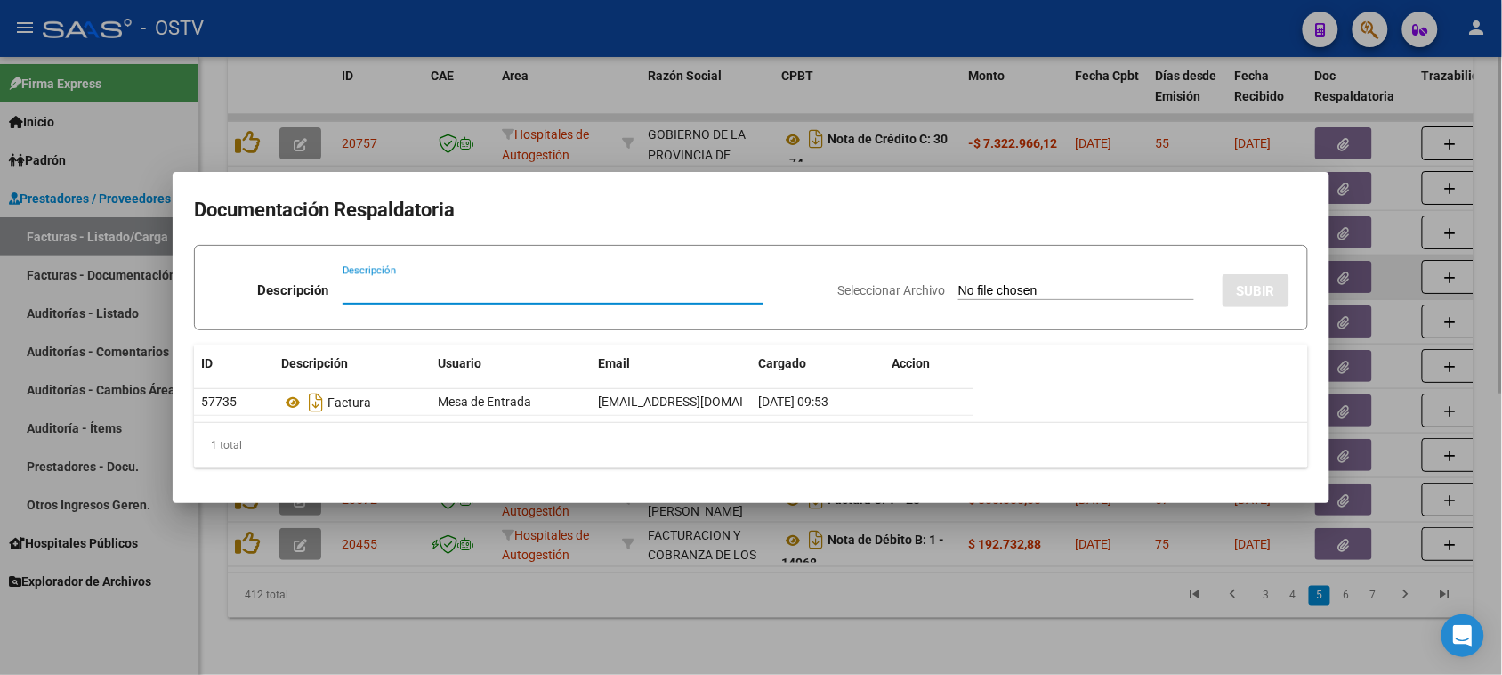
click at [1339, 265] on div at bounding box center [751, 337] width 1502 height 675
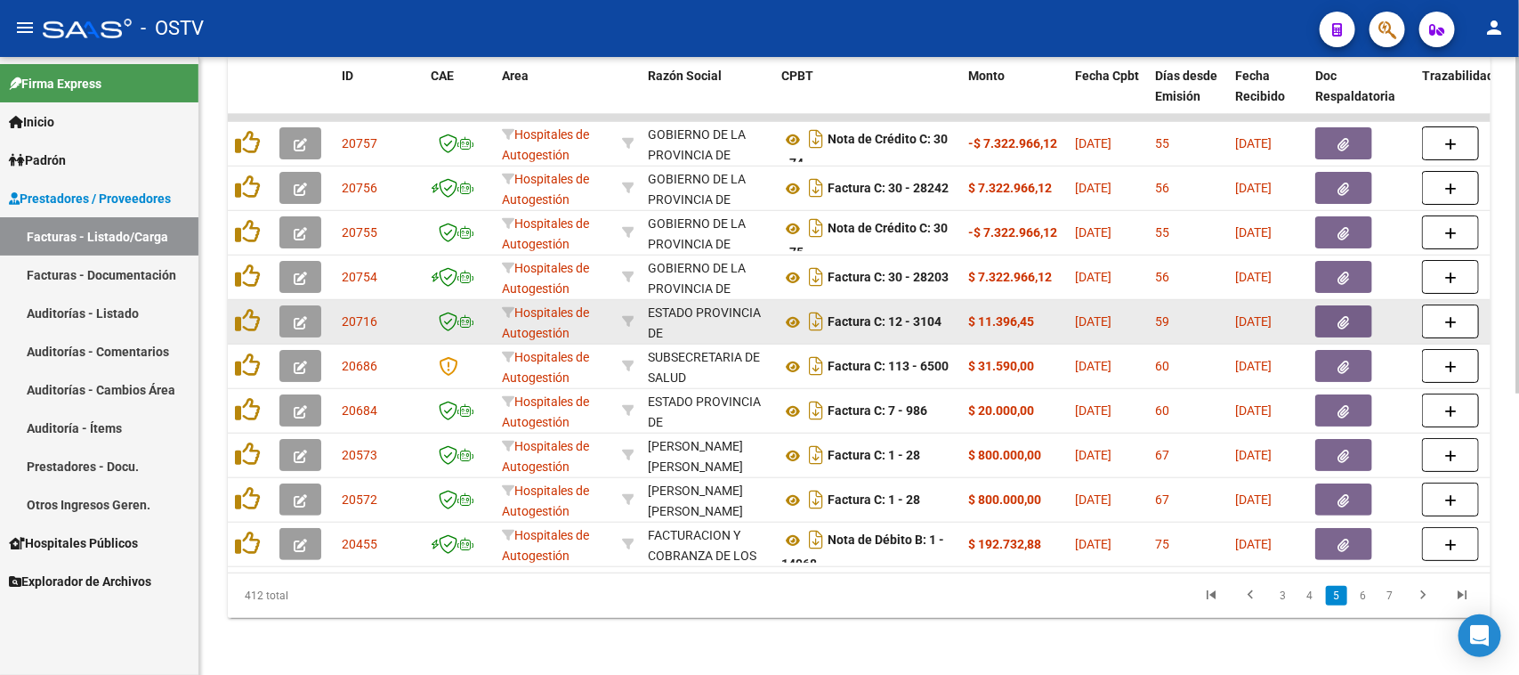
click at [1339, 316] on icon "button" at bounding box center [1344, 322] width 12 height 13
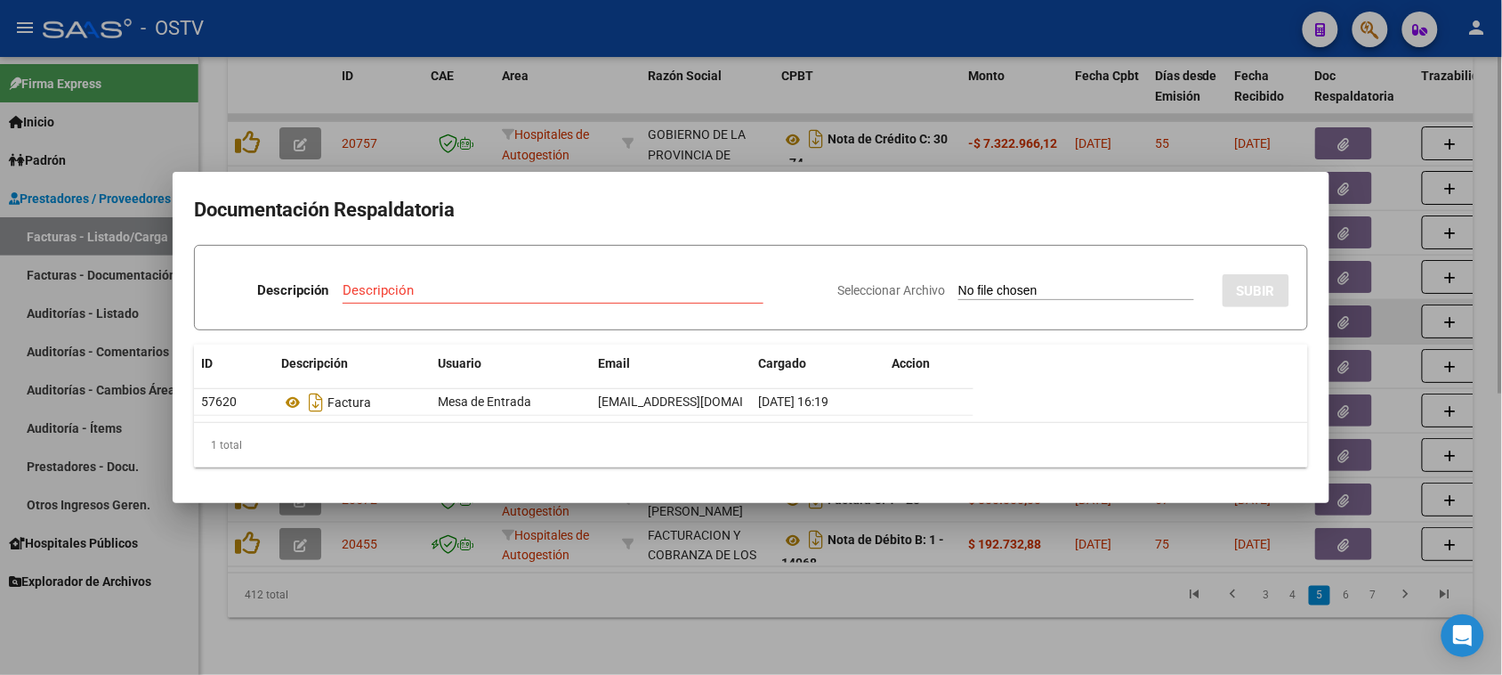
click at [1339, 309] on div at bounding box center [751, 337] width 1502 height 675
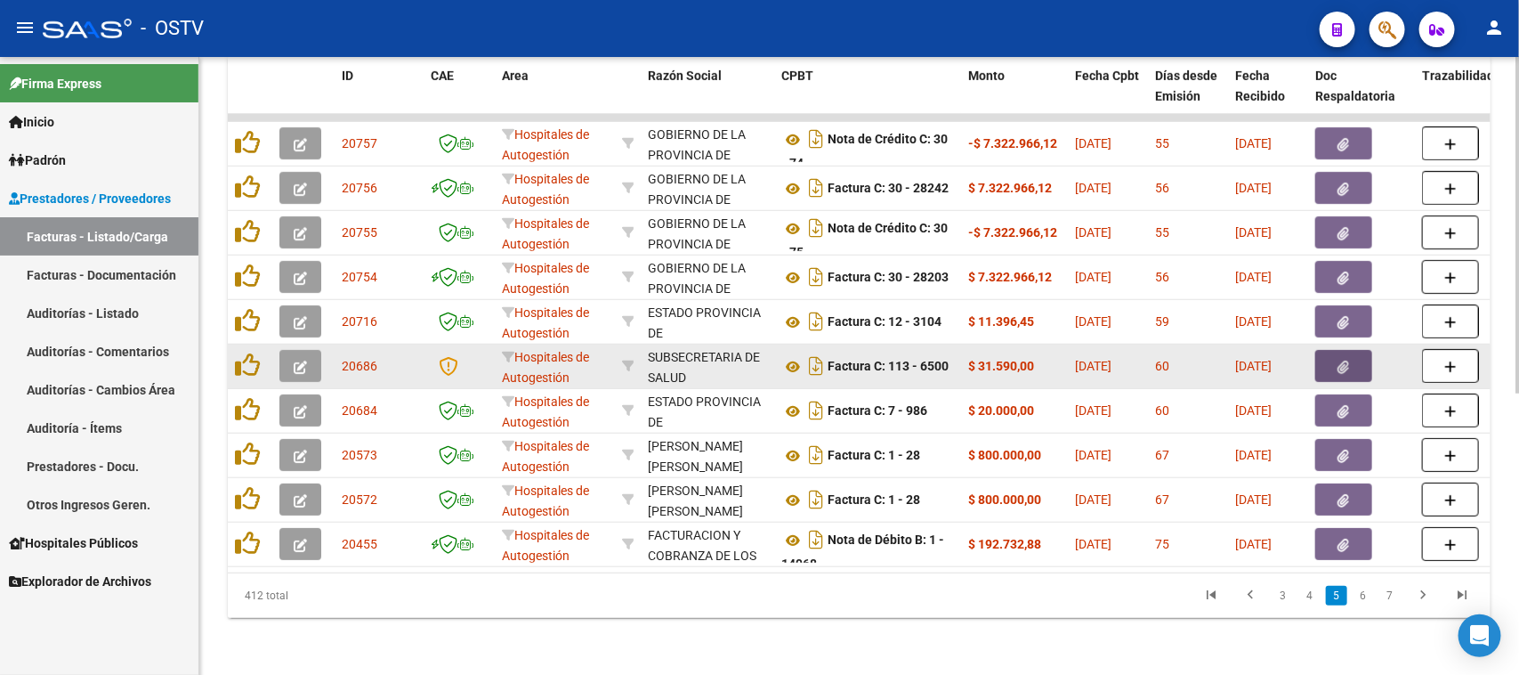
click at [1338, 360] on icon "button" at bounding box center [1344, 366] width 12 height 13
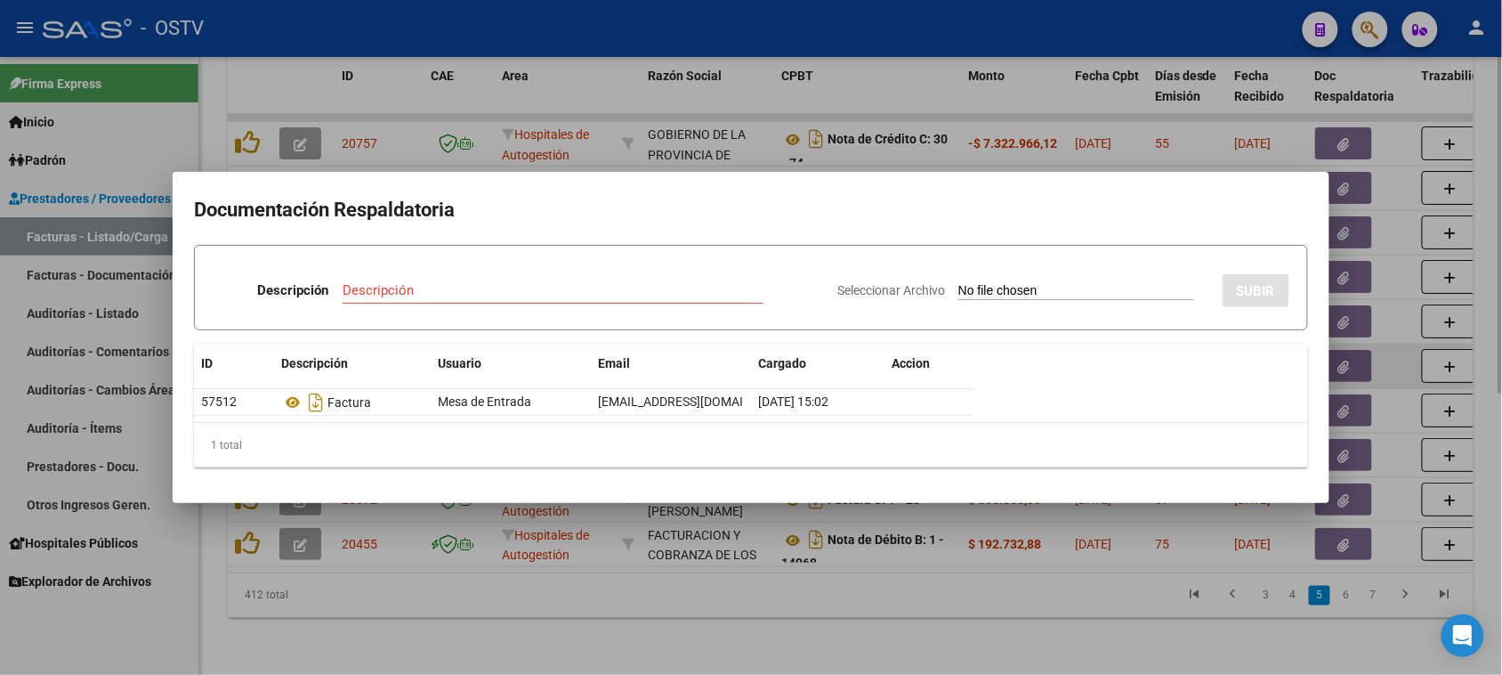
click at [1337, 345] on div at bounding box center [751, 337] width 1502 height 675
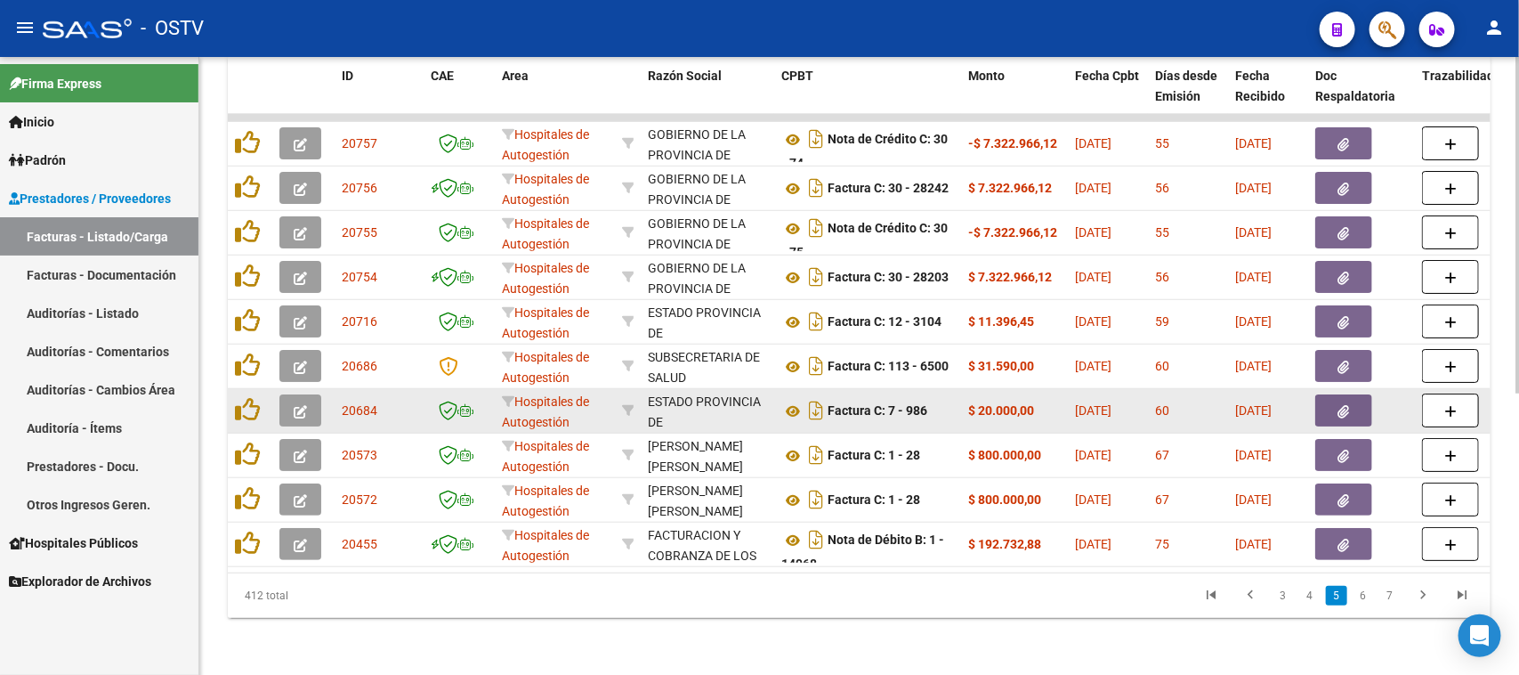
click at [1338, 405] on icon "button" at bounding box center [1344, 411] width 12 height 13
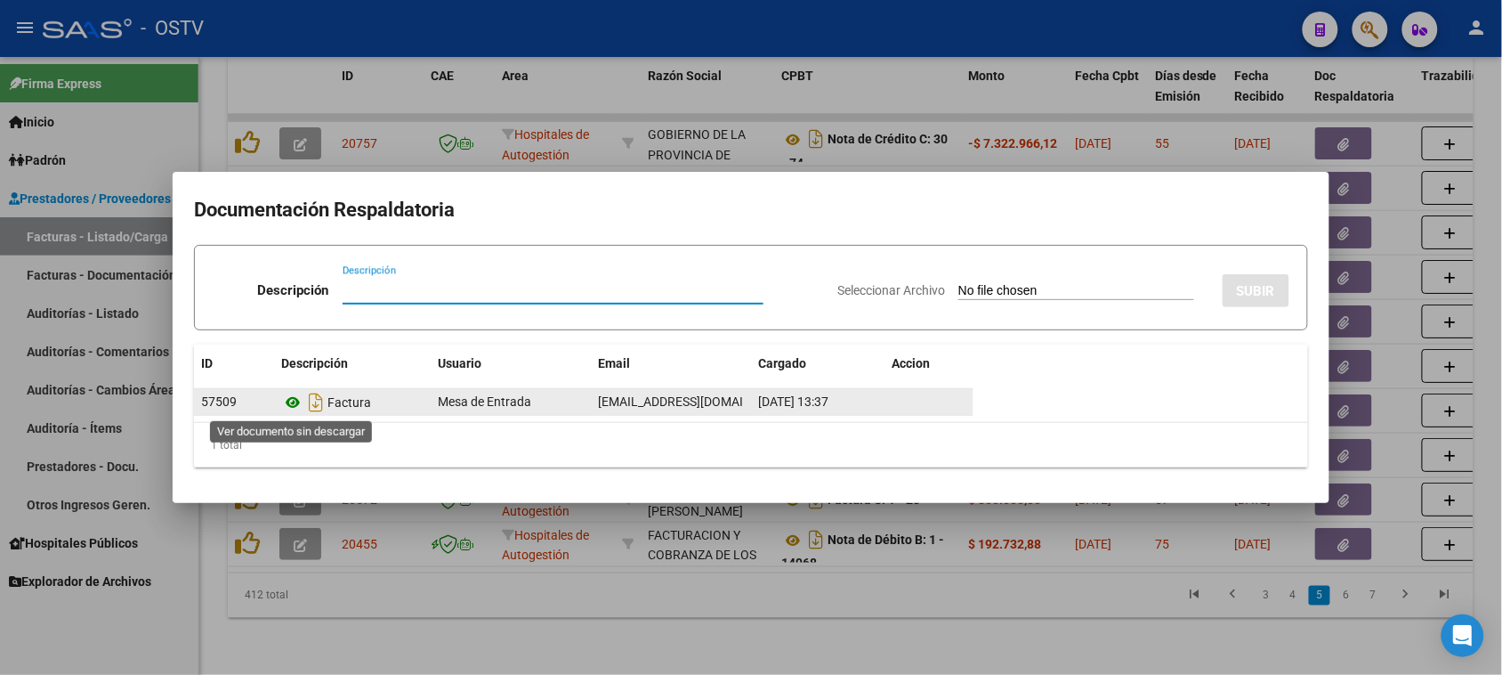
click at [290, 400] on icon at bounding box center [292, 402] width 23 height 21
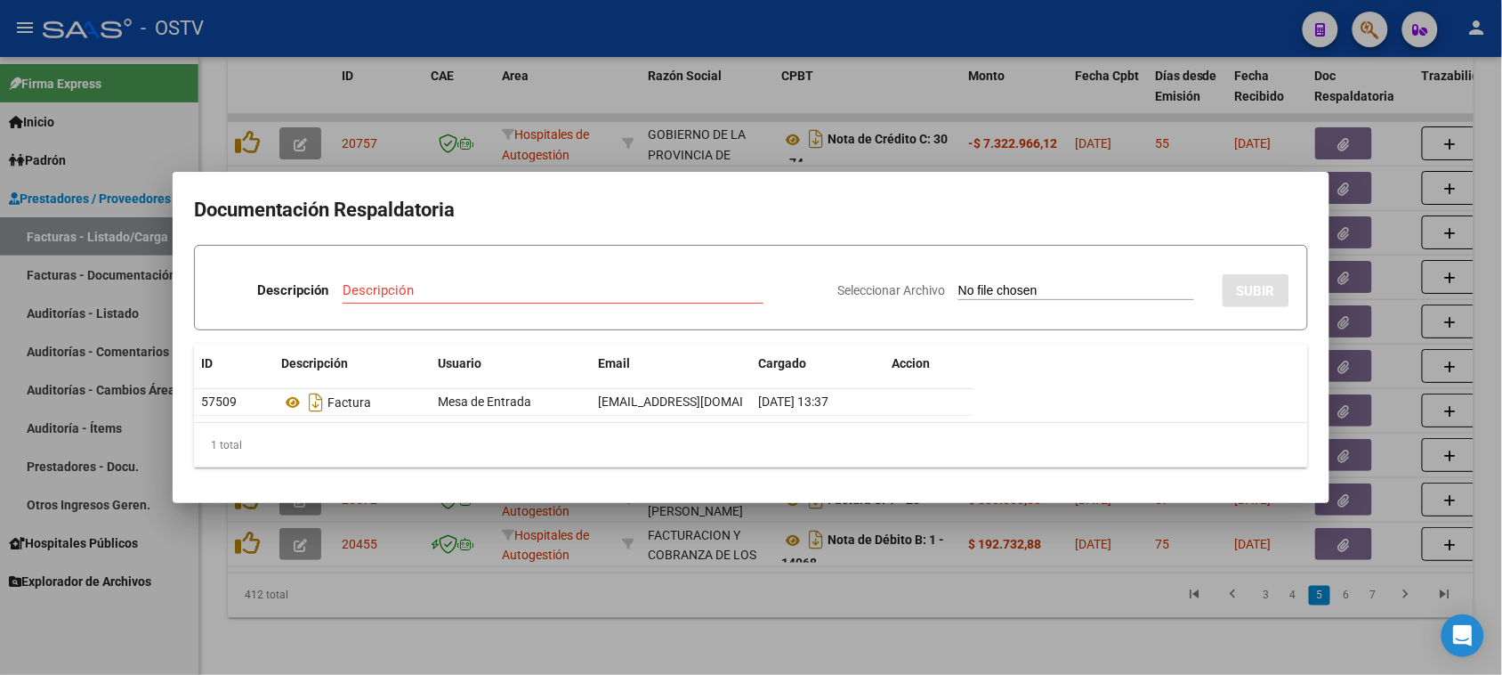
click at [1353, 389] on div at bounding box center [751, 337] width 1502 height 675
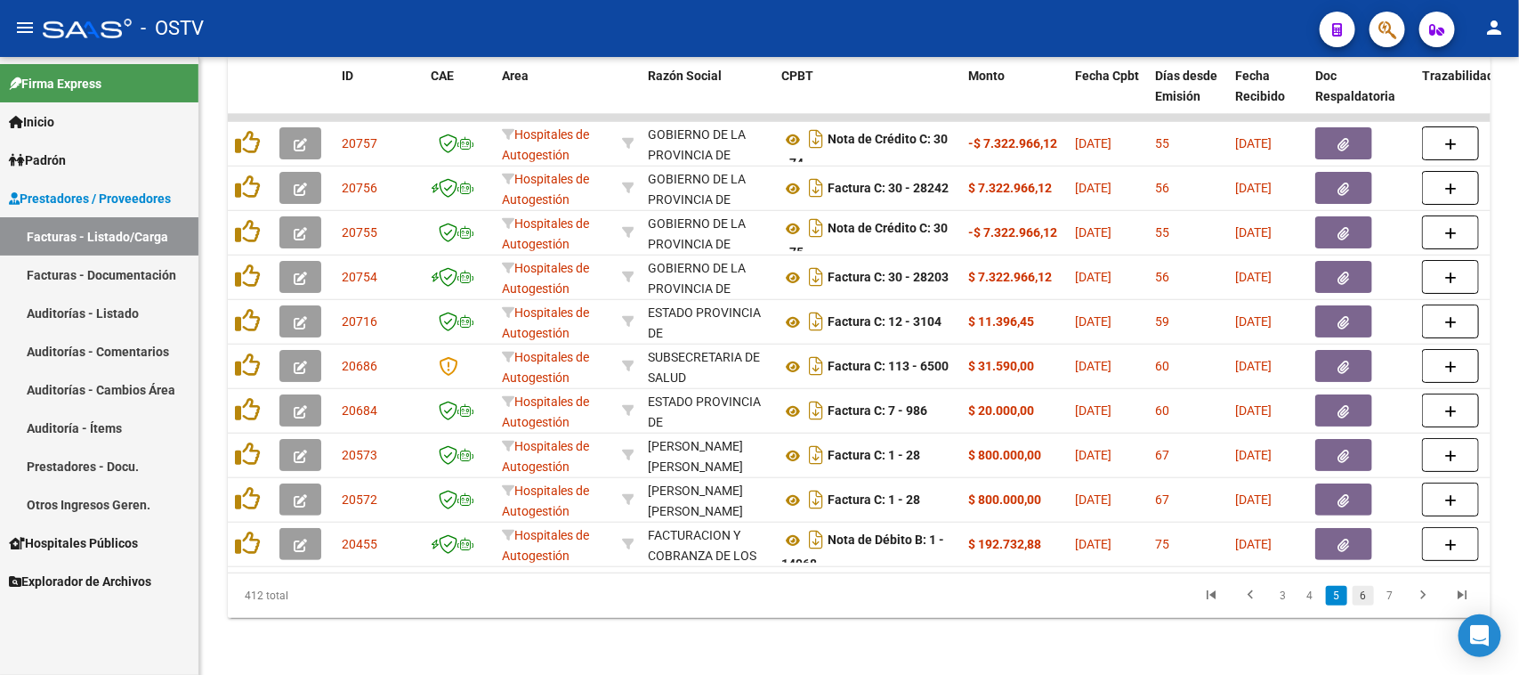
click at [1362, 598] on link "6" at bounding box center [1363, 596] width 21 height 20
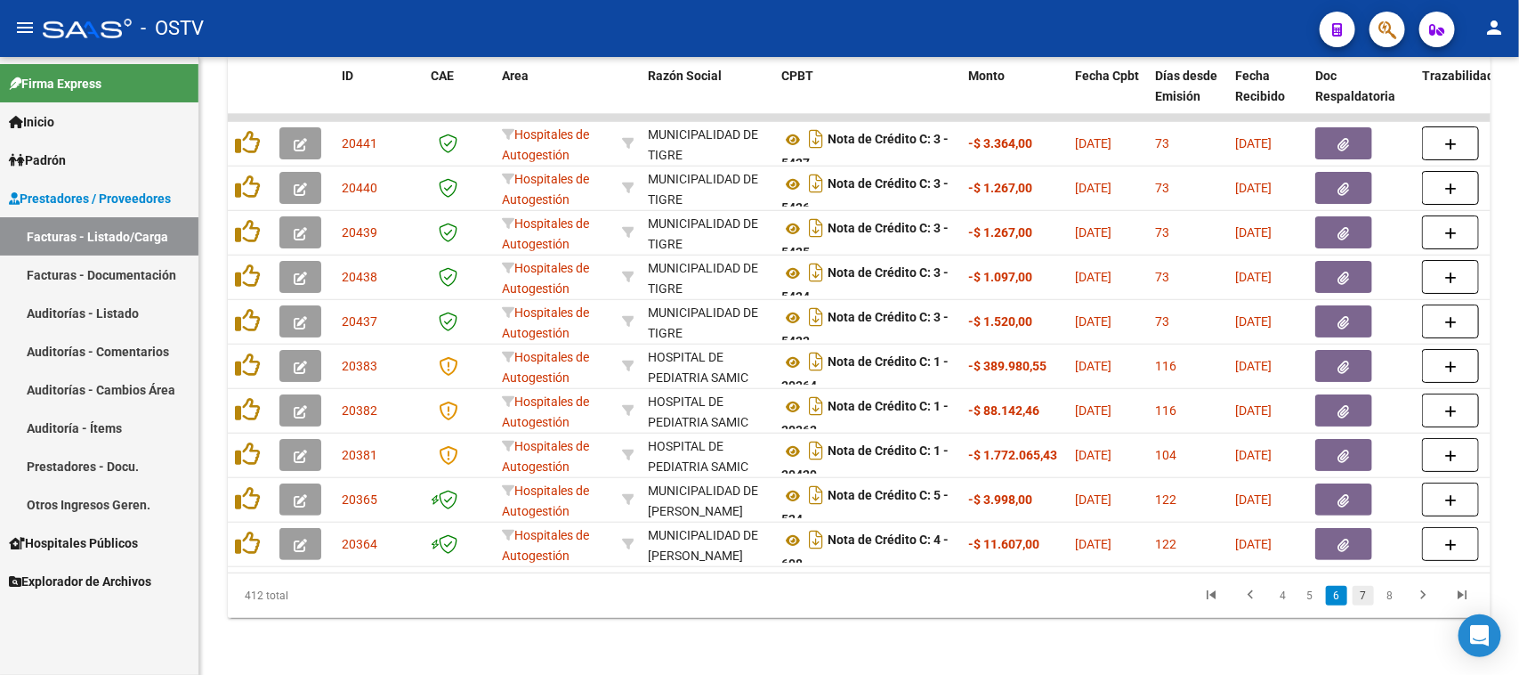
click at [1367, 596] on link "7" at bounding box center [1363, 596] width 21 height 20
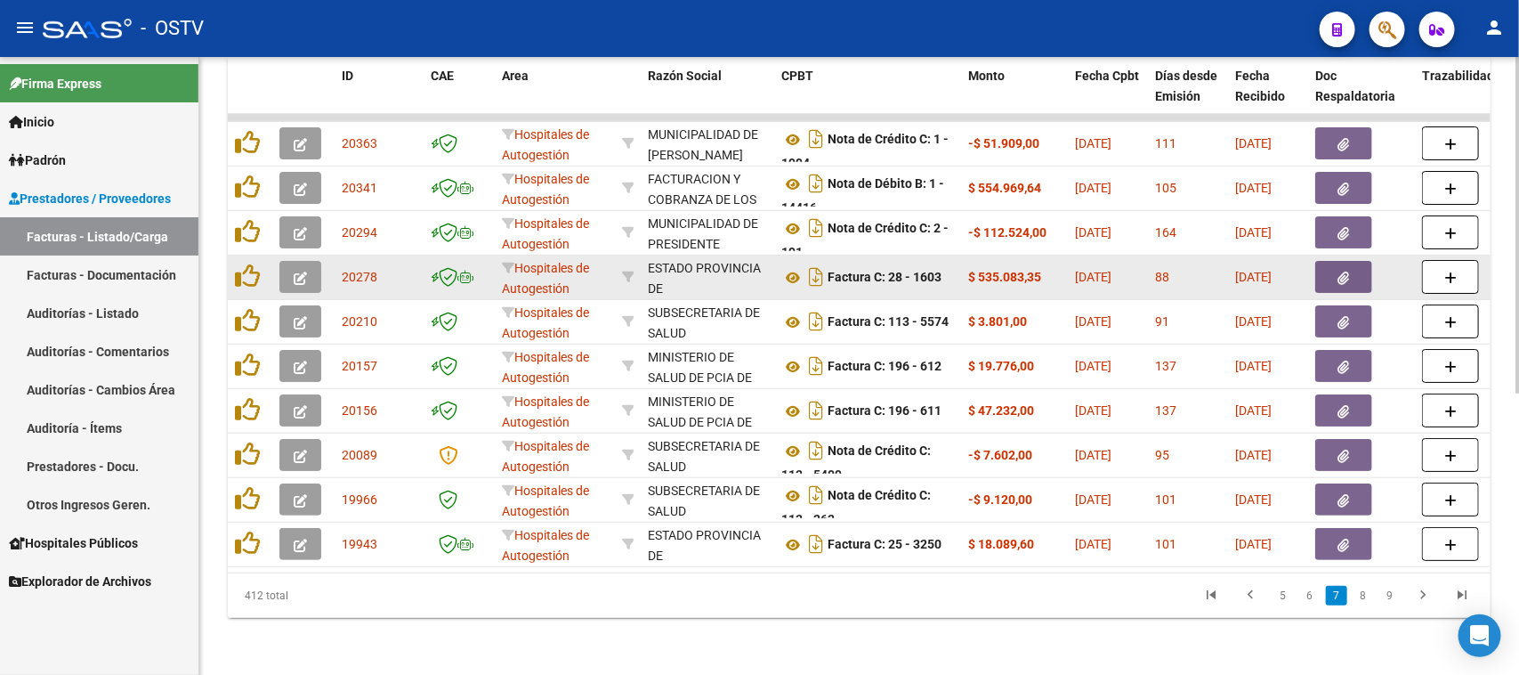
click at [1338, 271] on icon "button" at bounding box center [1344, 277] width 12 height 13
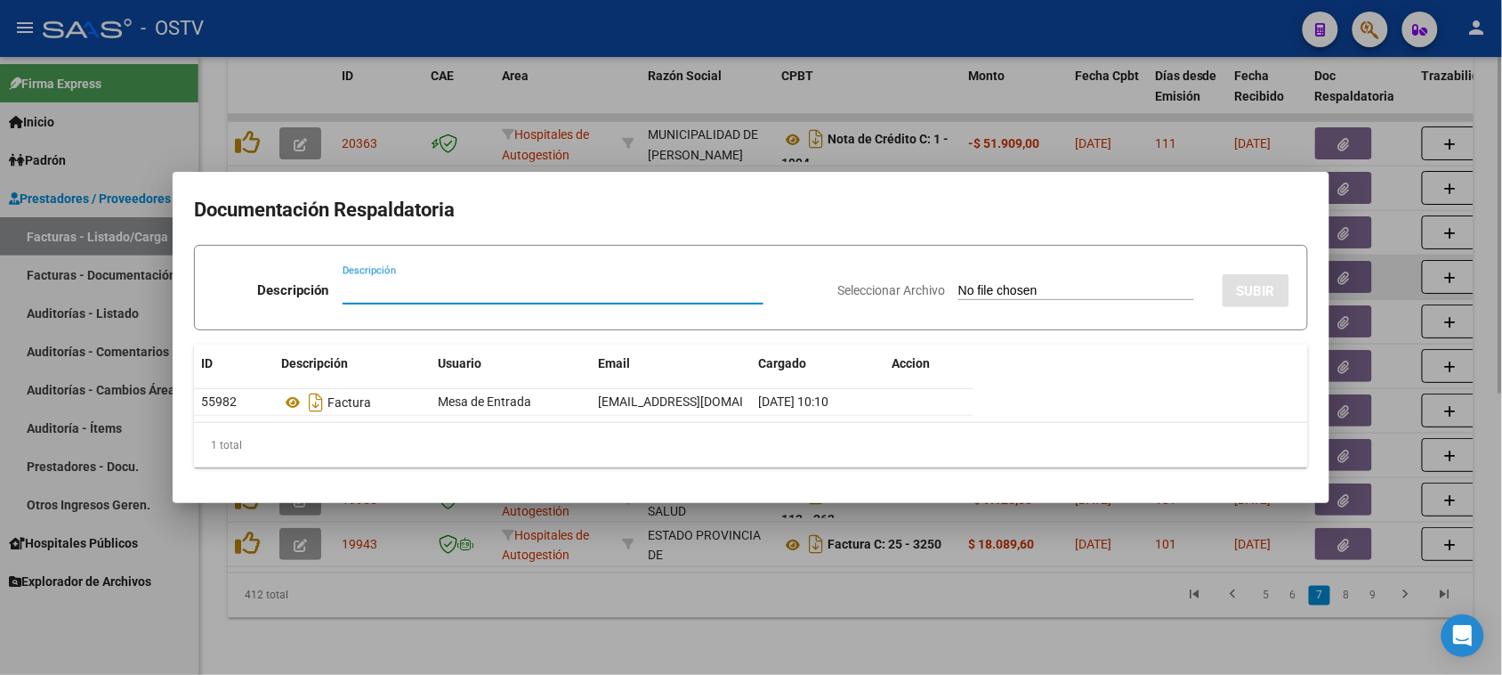
click at [1337, 259] on div at bounding box center [751, 337] width 1502 height 675
